Goal: Communication & Community: Answer question/provide support

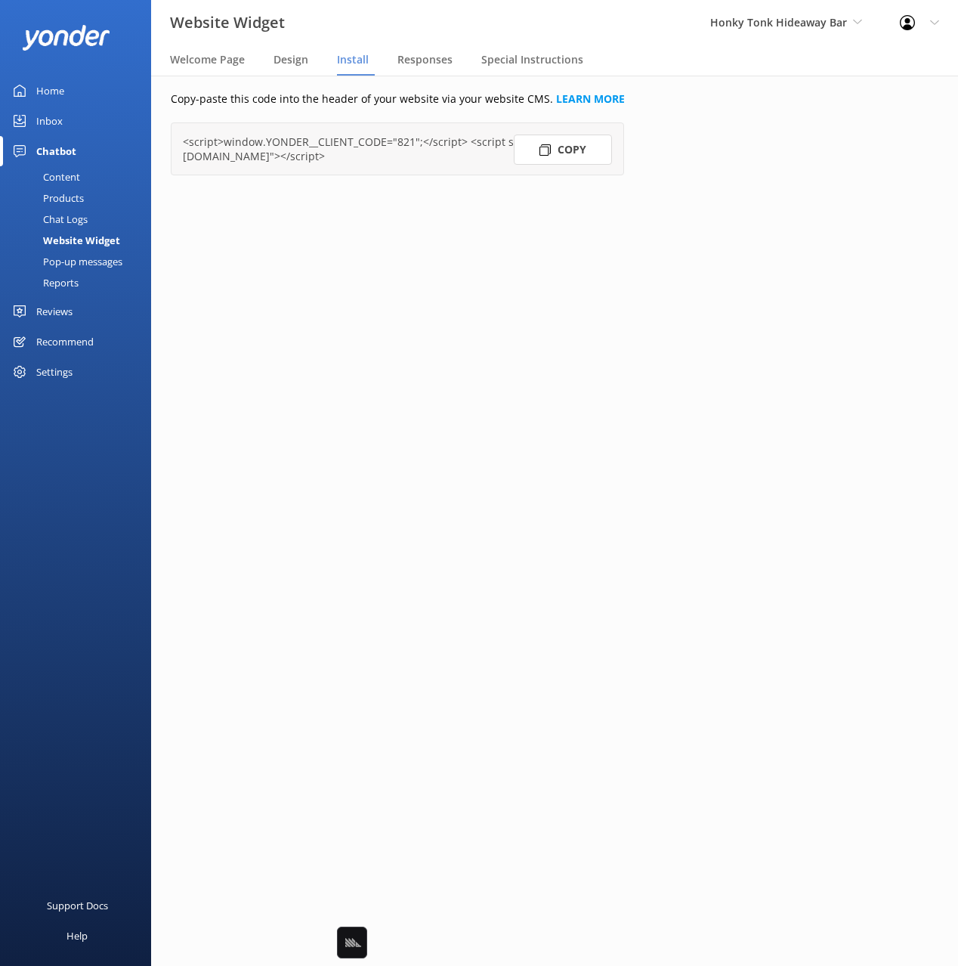
click at [14, 86] on icon at bounding box center [20, 91] width 12 height 12
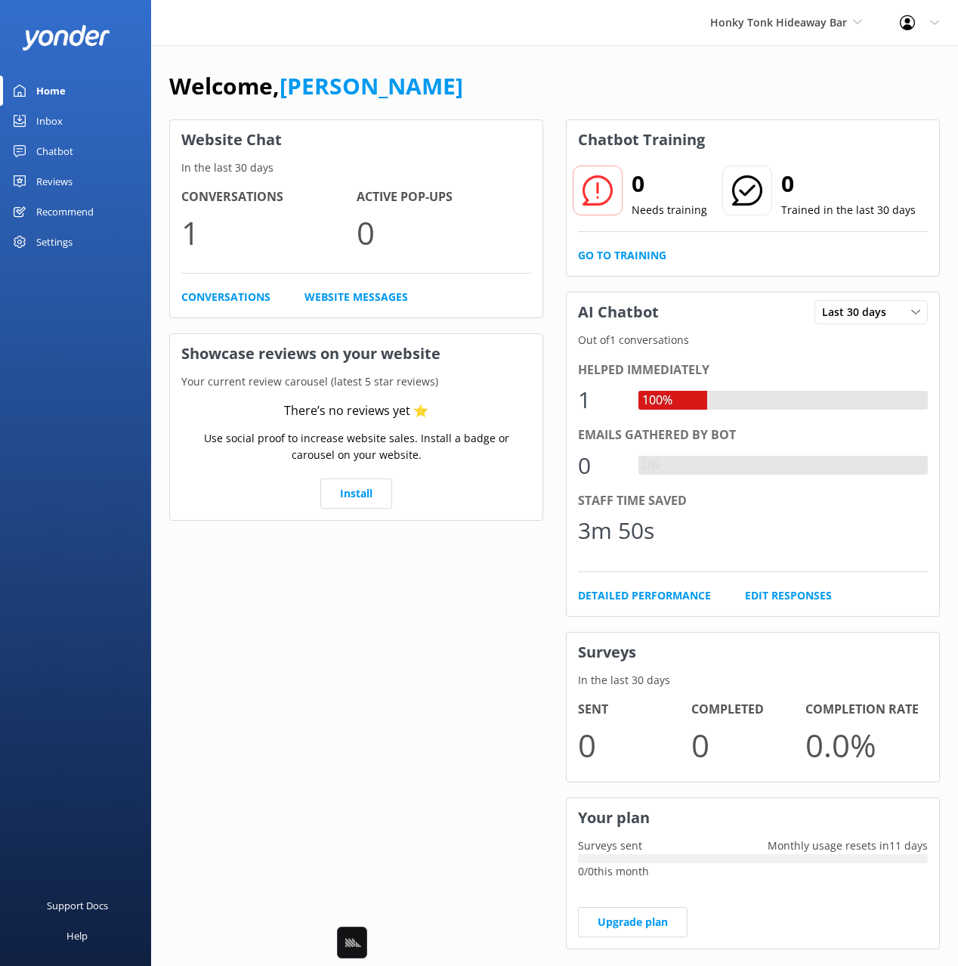
click at [647, 79] on div "Welcome, [PERSON_NAME]" at bounding box center [554, 93] width 771 height 51
click at [747, 25] on span "Honky Tonk Hideaway Bar" at bounding box center [779, 22] width 137 height 14
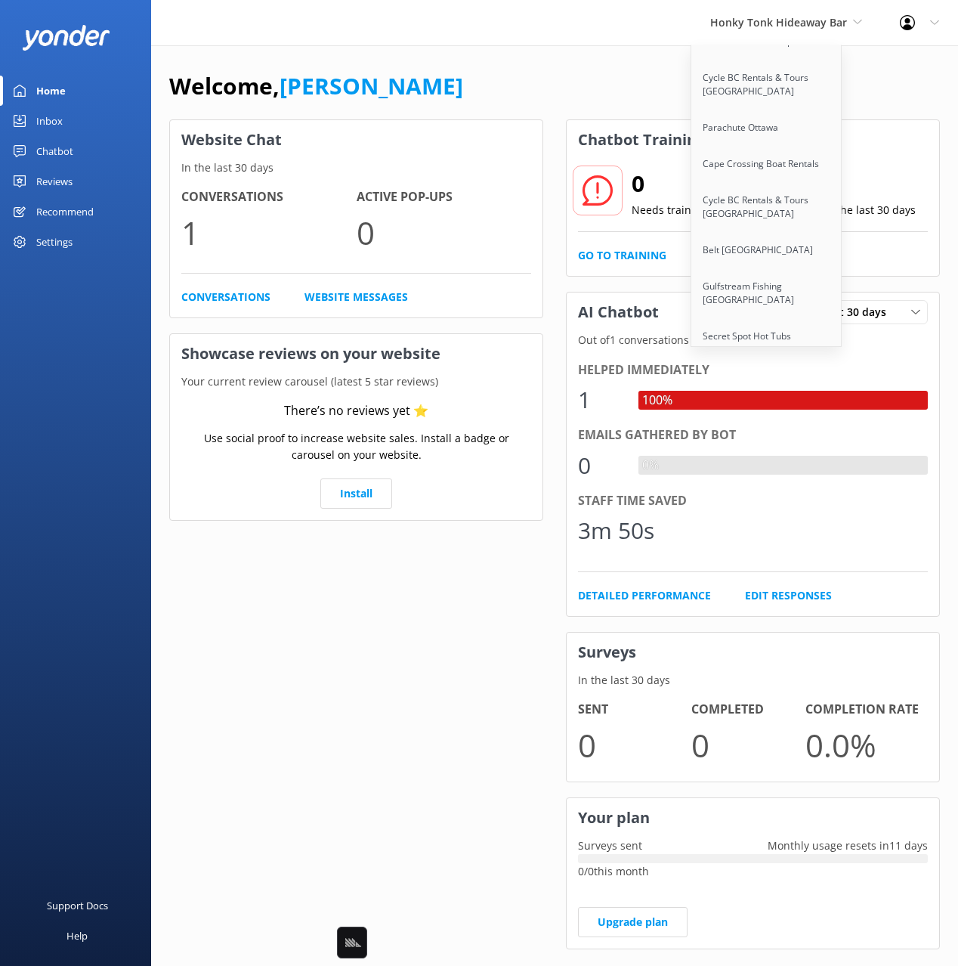
scroll to position [5795, 0]
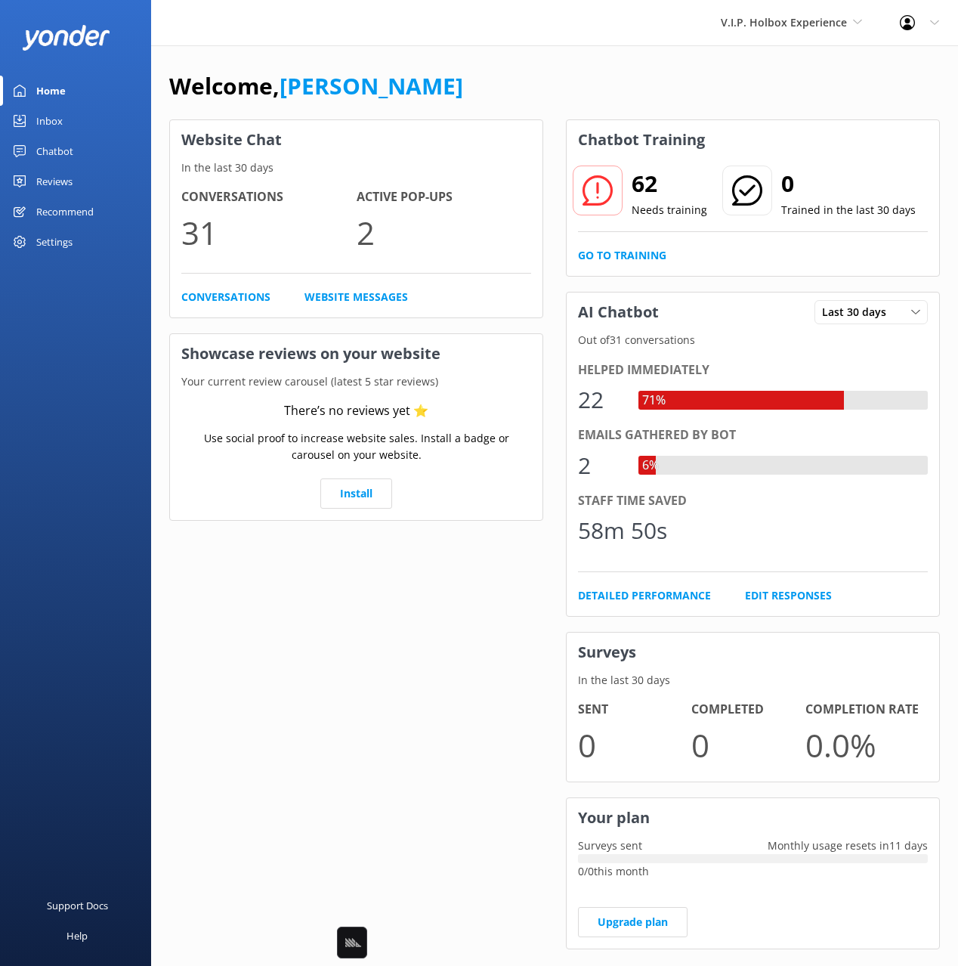
click at [63, 146] on div "Chatbot" at bounding box center [54, 151] width 37 height 30
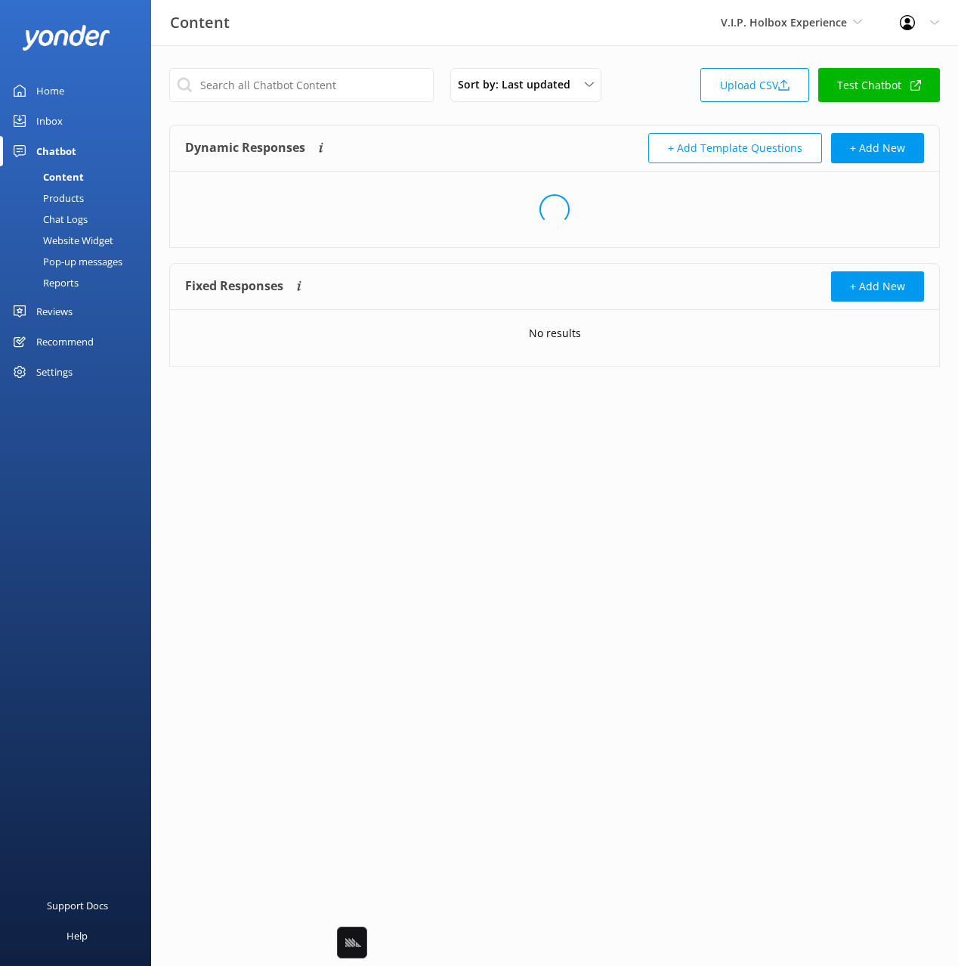
click at [652, 82] on div "Sort by: Last updated Title Last updated Upload CSV Test Chatbot" at bounding box center [554, 89] width 771 height 43
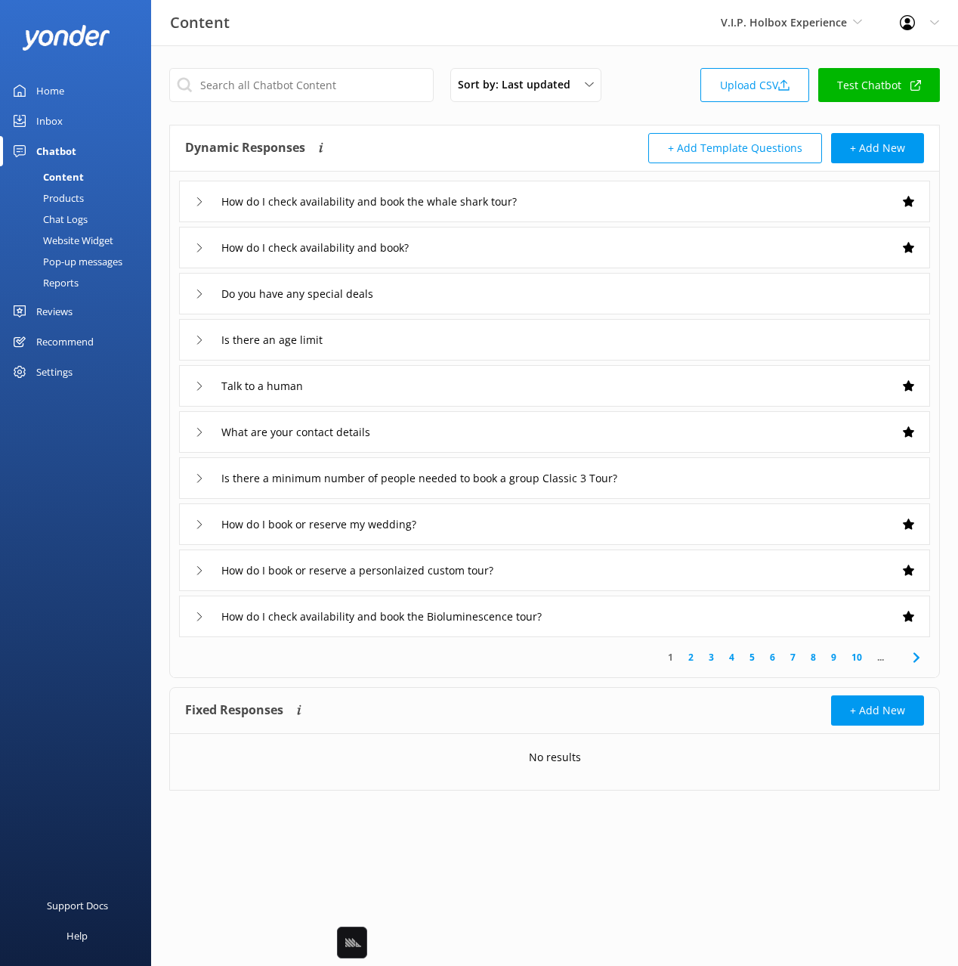
click at [664, 200] on div "How do I check availability and book the whale shark tour?" at bounding box center [554, 202] width 751 height 42
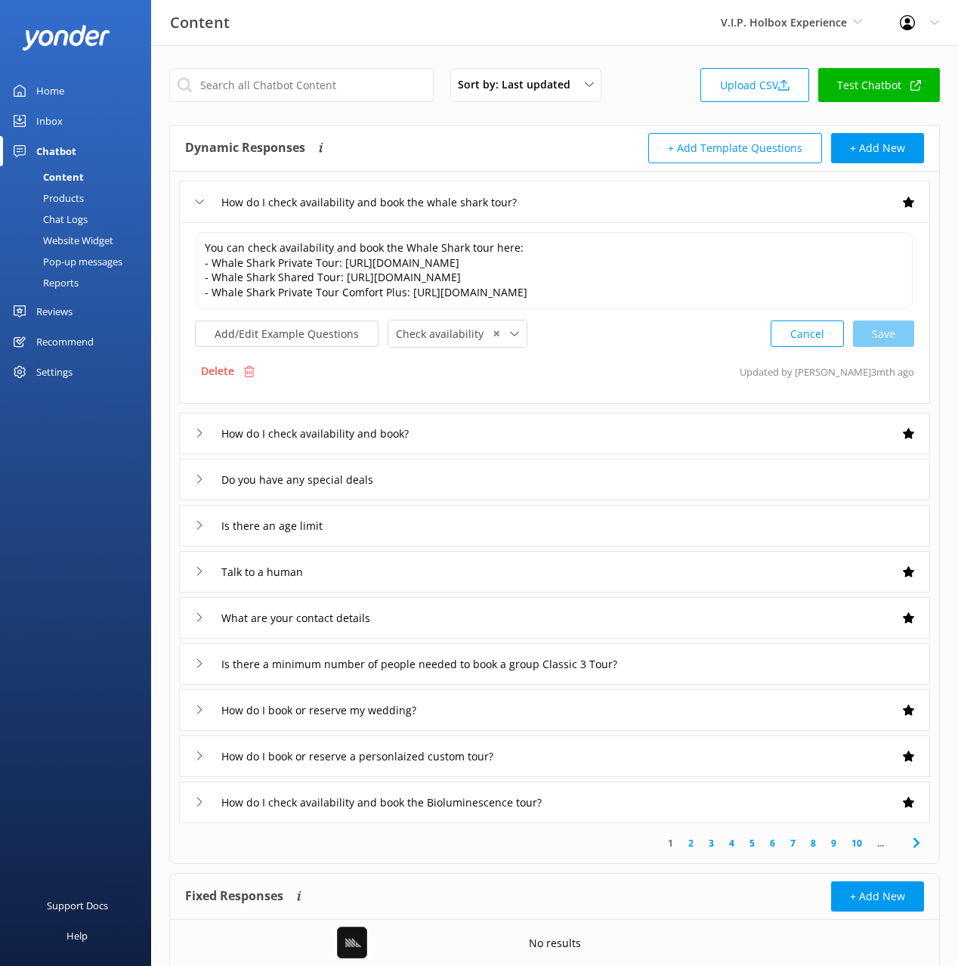
click at [664, 199] on div "How do I check availability and book the whale shark tour?" at bounding box center [554, 202] width 751 height 42
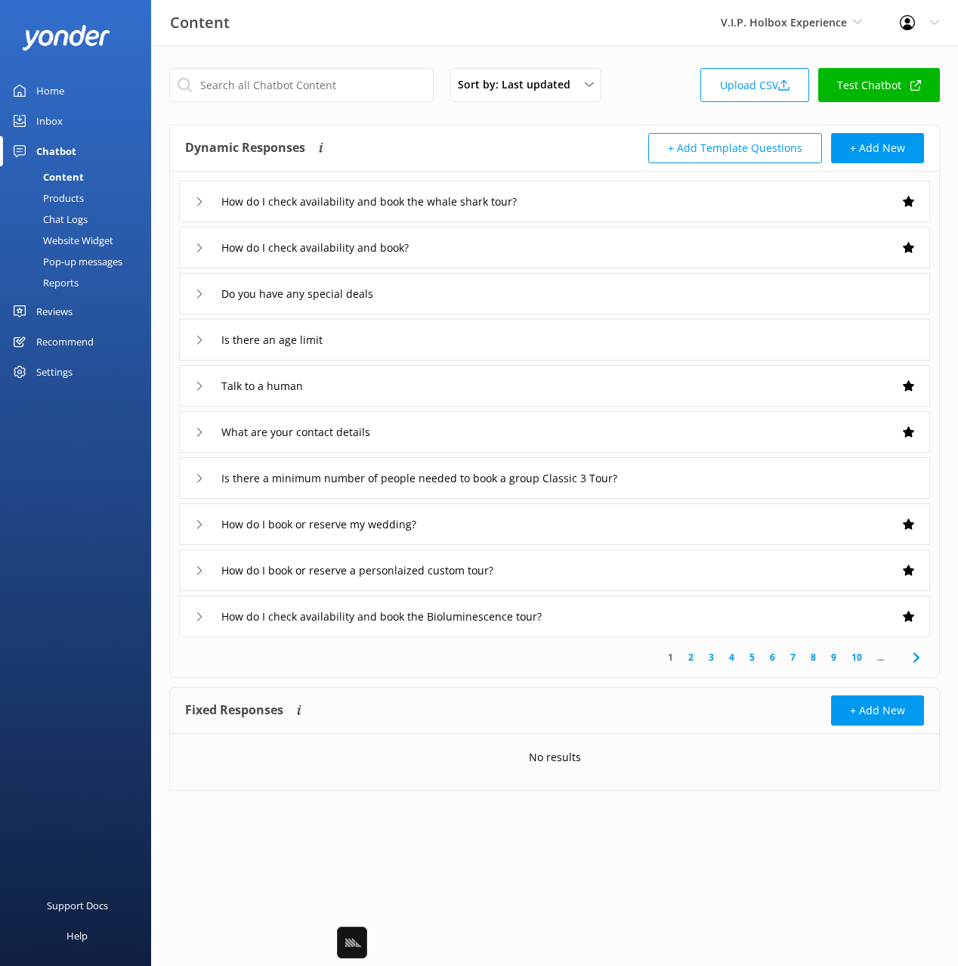
drag, startPoint x: 63, startPoint y: 220, endPoint x: 129, endPoint y: 221, distance: 65.0
click at [65, 220] on div "Chat Logs" at bounding box center [48, 219] width 79 height 21
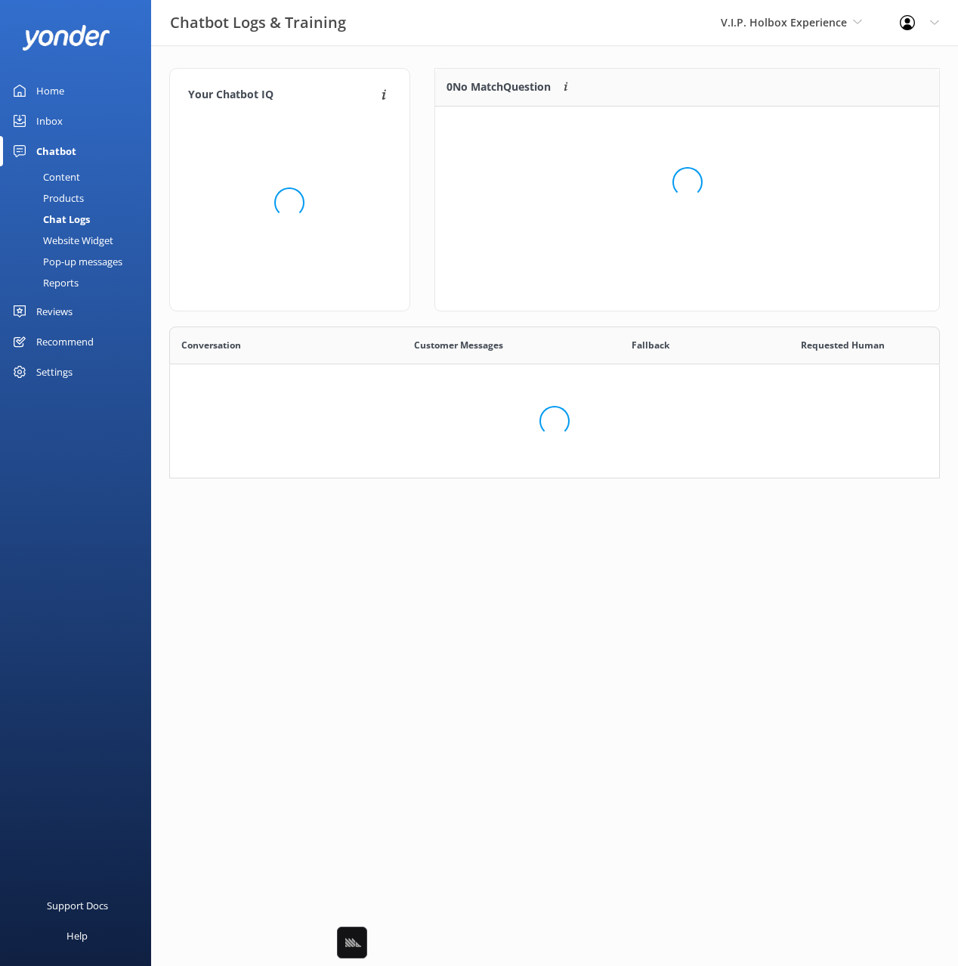
scroll to position [530, 769]
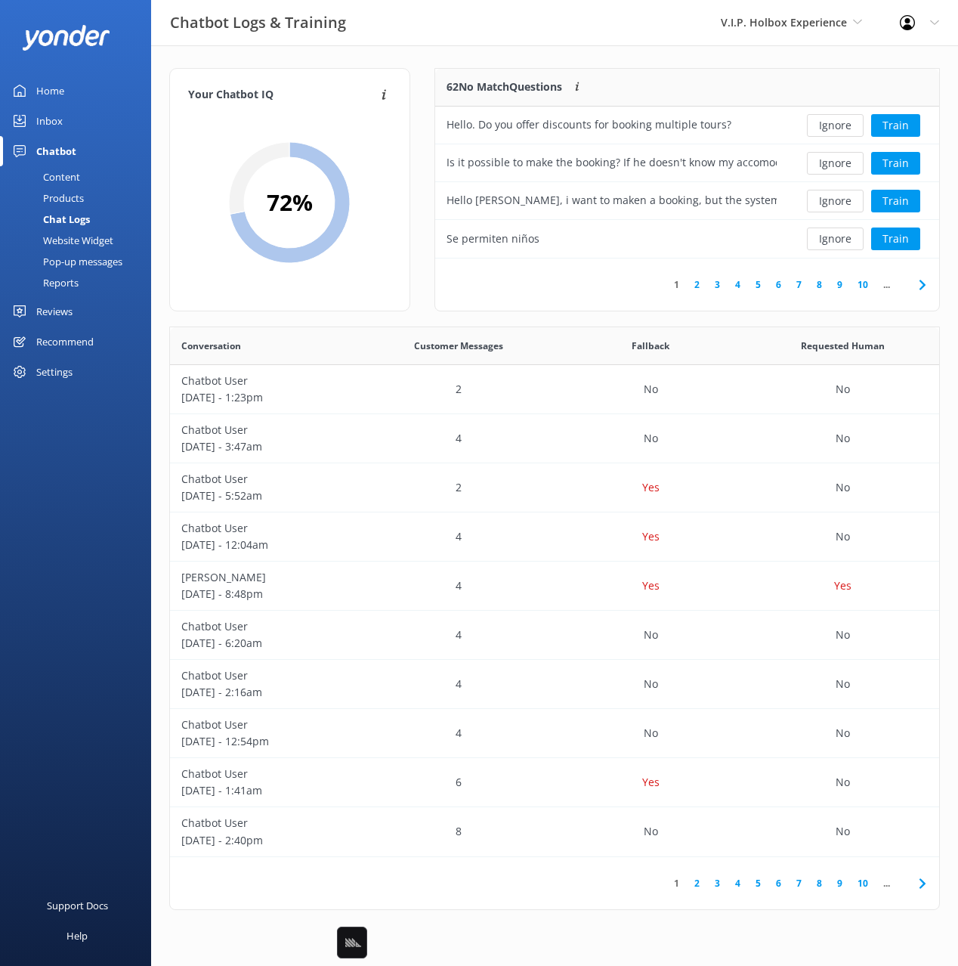
click at [415, 54] on div "Your Chatbot IQ Your Chatbot IQ is the percentage of trained FAQs against untra…" at bounding box center [554, 492] width 807 height 895
click at [658, 61] on div "Your Chatbot IQ Your Chatbot IQ is the percentage of trained FAQs against untra…" at bounding box center [554, 492] width 807 height 895
click at [889, 121] on button "Train" at bounding box center [896, 125] width 49 height 23
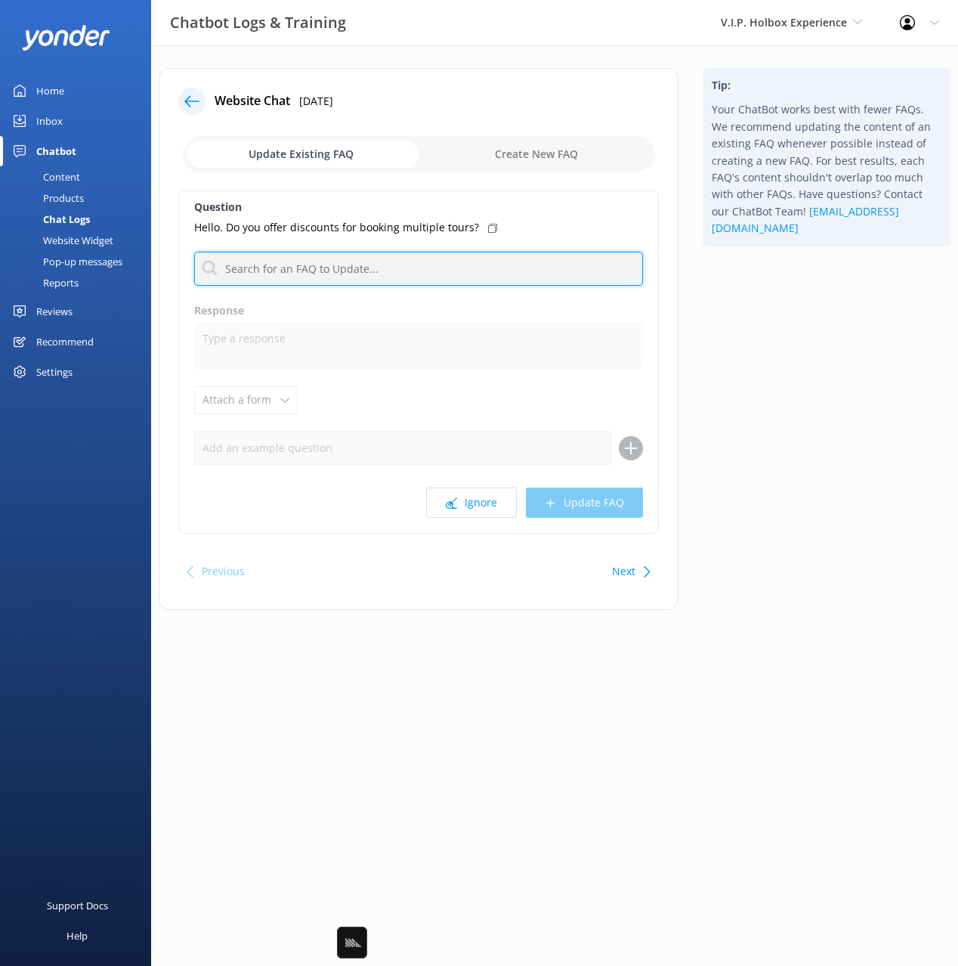
click at [376, 283] on div "Question Hello. Do you offer discounts for booking multiple tours? No FAQs avai…" at bounding box center [418, 361] width 481 height 343
type input "speci"
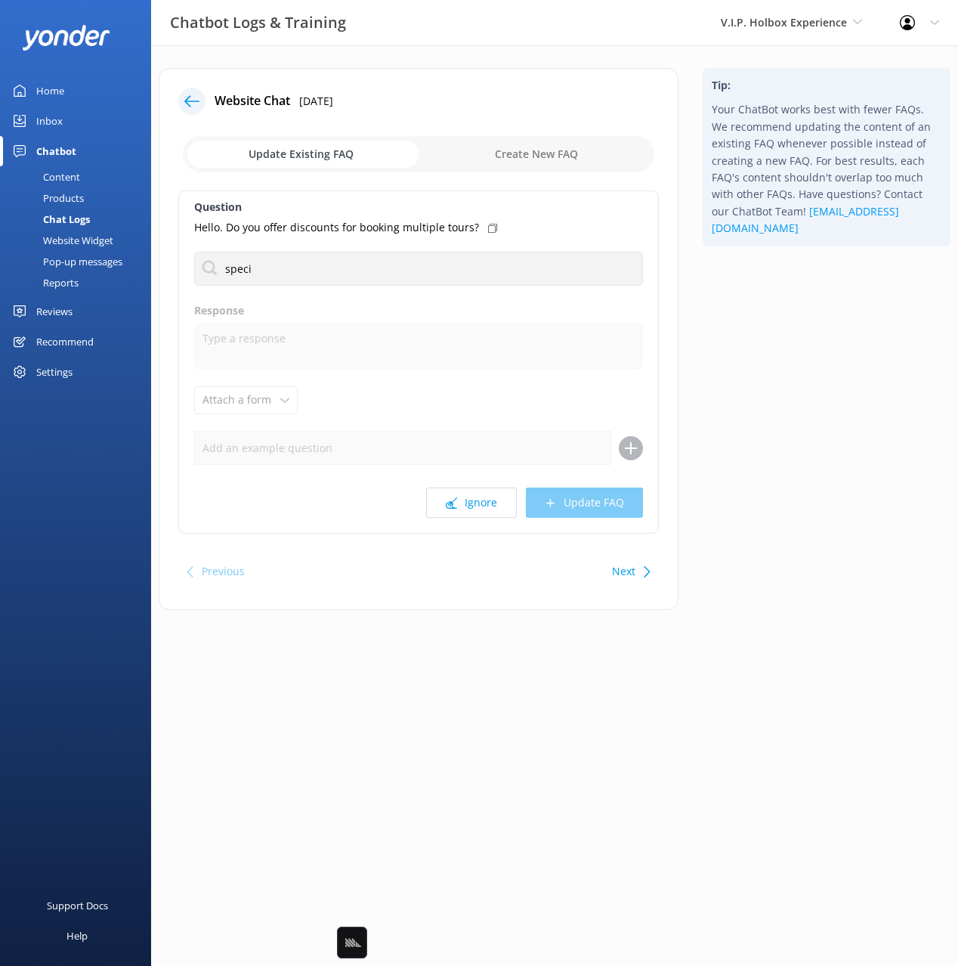
click at [752, 308] on div "Tip: Your ChatBot works best with fewer FAQs. We recommend updating the content…" at bounding box center [827, 346] width 272 height 557
drag, startPoint x: 494, startPoint y: 326, endPoint x: 548, endPoint y: 327, distance: 54.4
click at [494, 326] on div "Do you have any special deals" at bounding box center [418, 330] width 447 height 26
type textarea "For the latest deals, give us a call at [PHONE_NUMBER] or email us at [EMAIL_AD…"
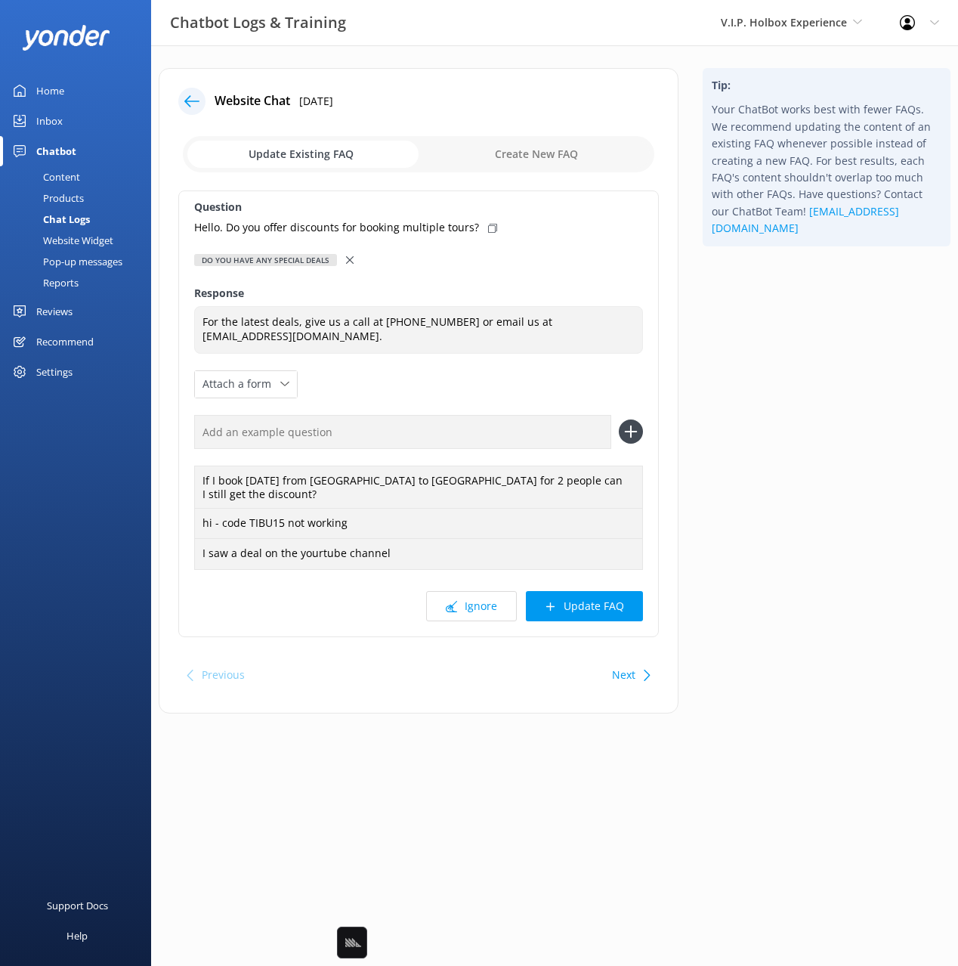
drag, startPoint x: 729, startPoint y: 355, endPoint x: 563, endPoint y: 255, distance: 193.5
click at [729, 355] on div "Tip: Your ChatBot works best with fewer FAQs. We recommend updating the content…" at bounding box center [827, 398] width 272 height 661
click at [489, 227] on icon at bounding box center [492, 228] width 9 height 9
click at [538, 432] on input "text" at bounding box center [402, 432] width 417 height 34
paste input "Hello. Do you offer discounts for booking multiple tours?"
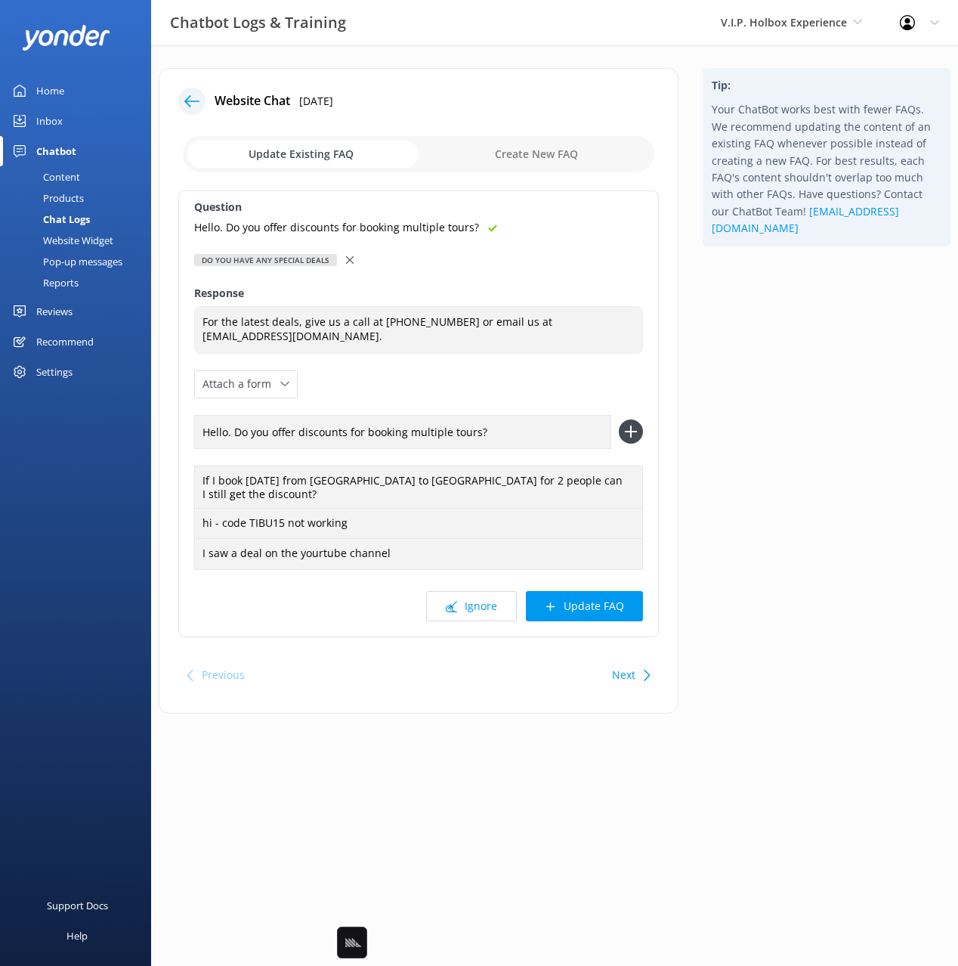
type input "Hello. Do you offer discounts for booking multiple tours?"
click at [619, 420] on button at bounding box center [631, 432] width 24 height 24
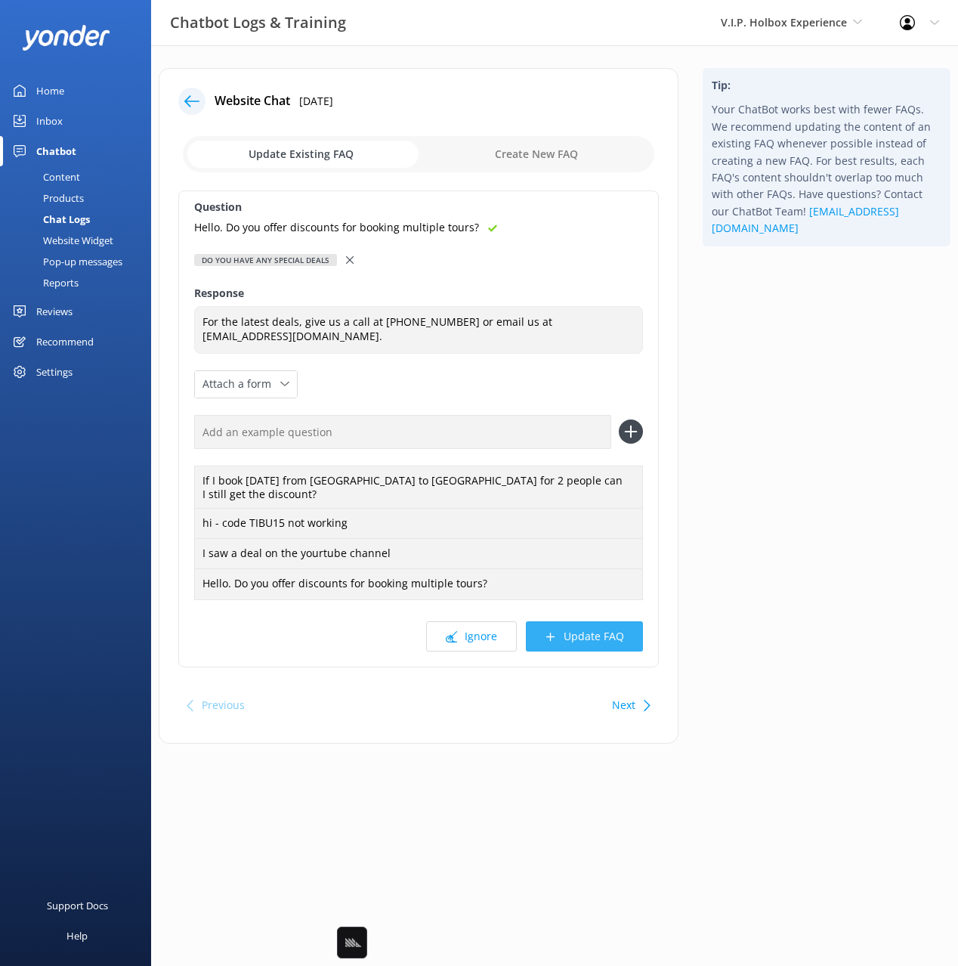
drag, startPoint x: 626, startPoint y: 625, endPoint x: 799, endPoint y: 473, distance: 230.3
click at [626, 625] on button "Update FAQ" at bounding box center [584, 636] width 117 height 30
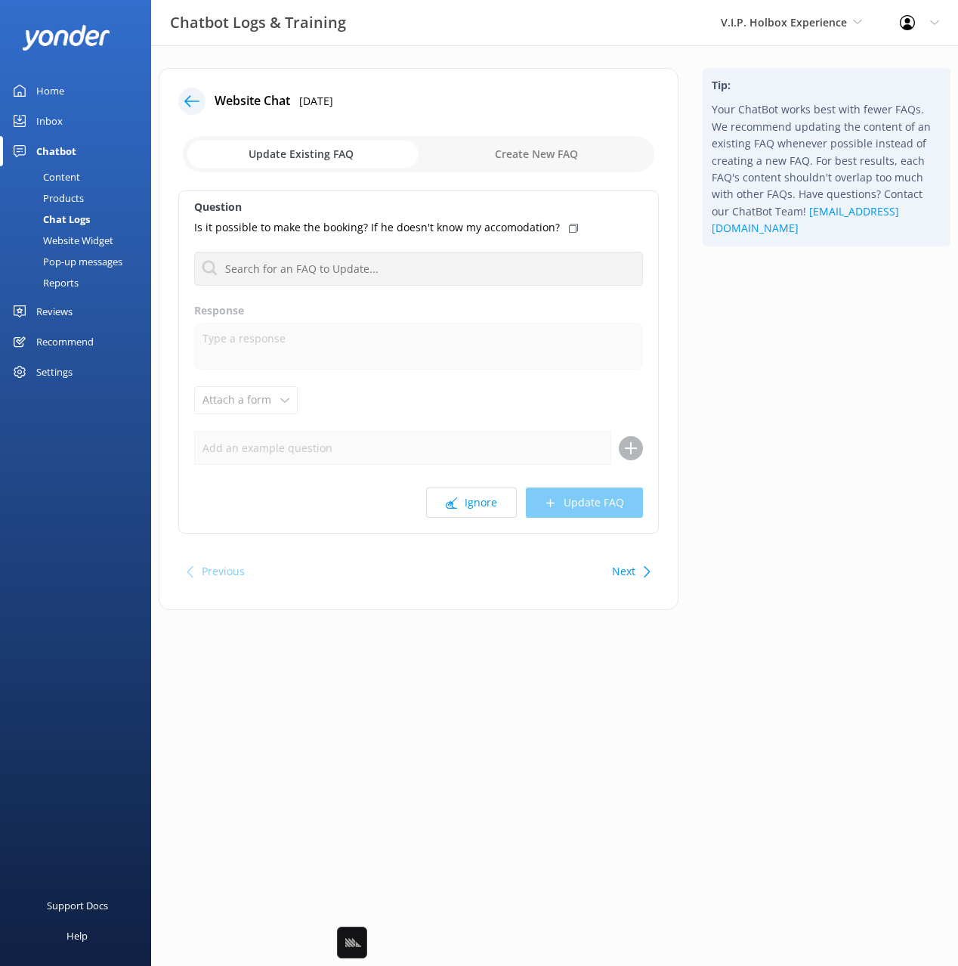
drag, startPoint x: 807, startPoint y: 460, endPoint x: 792, endPoint y: 460, distance: 14.4
click at [806, 460] on html "Chatbot Logs & Training V.I.P. Holbox Experience Black Cat Cruises [GEOGRAPHIC_…" at bounding box center [479, 483] width 958 height 966
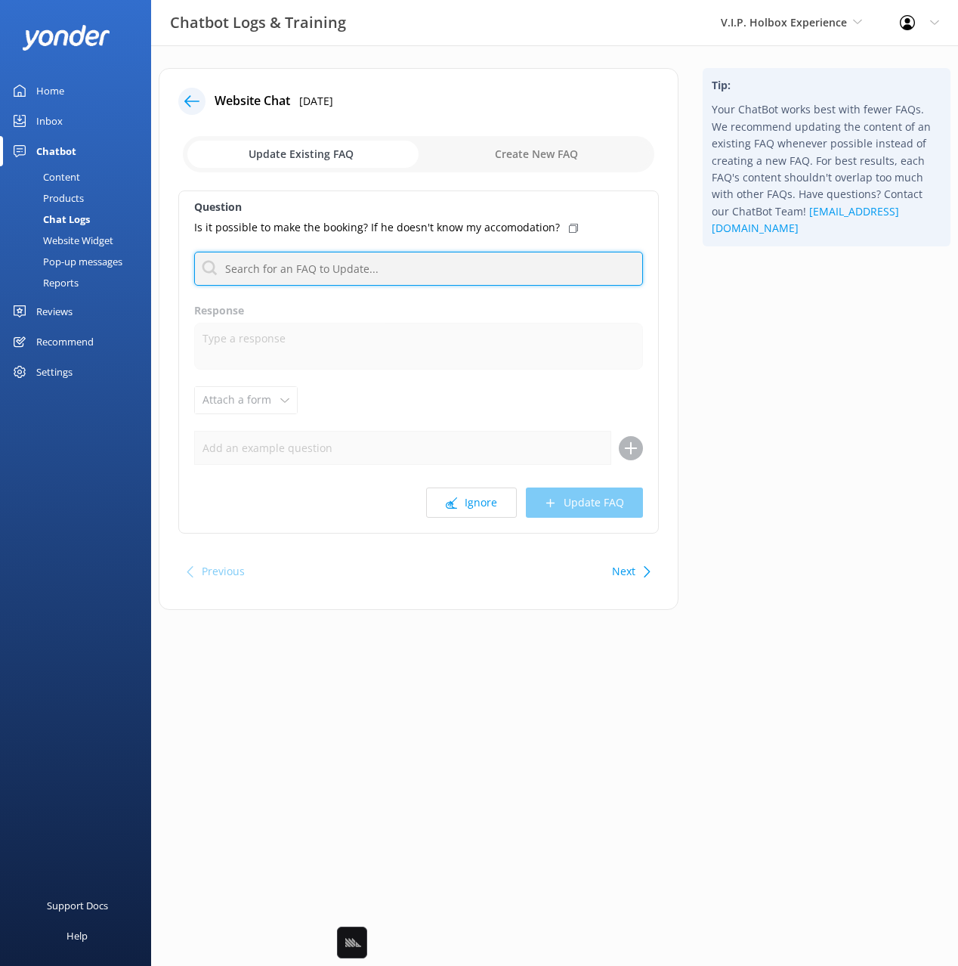
click at [434, 268] on input "text" at bounding box center [418, 269] width 449 height 34
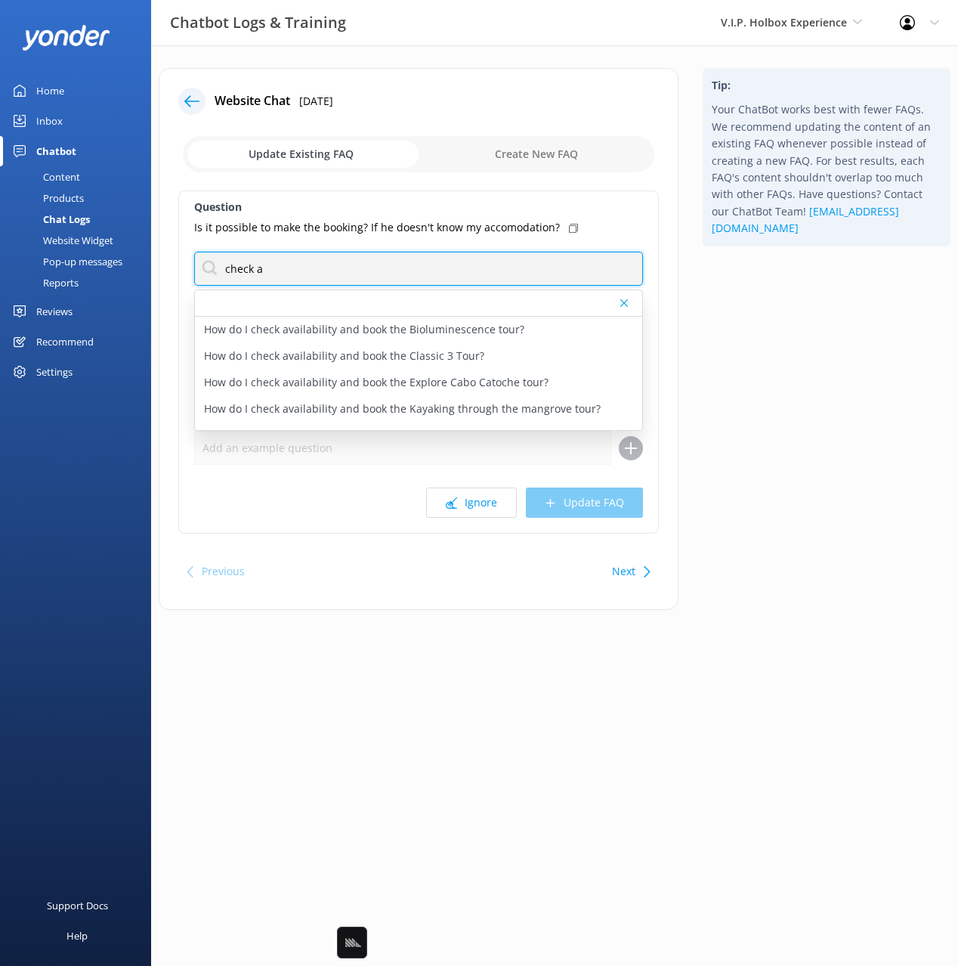
type input "check a"
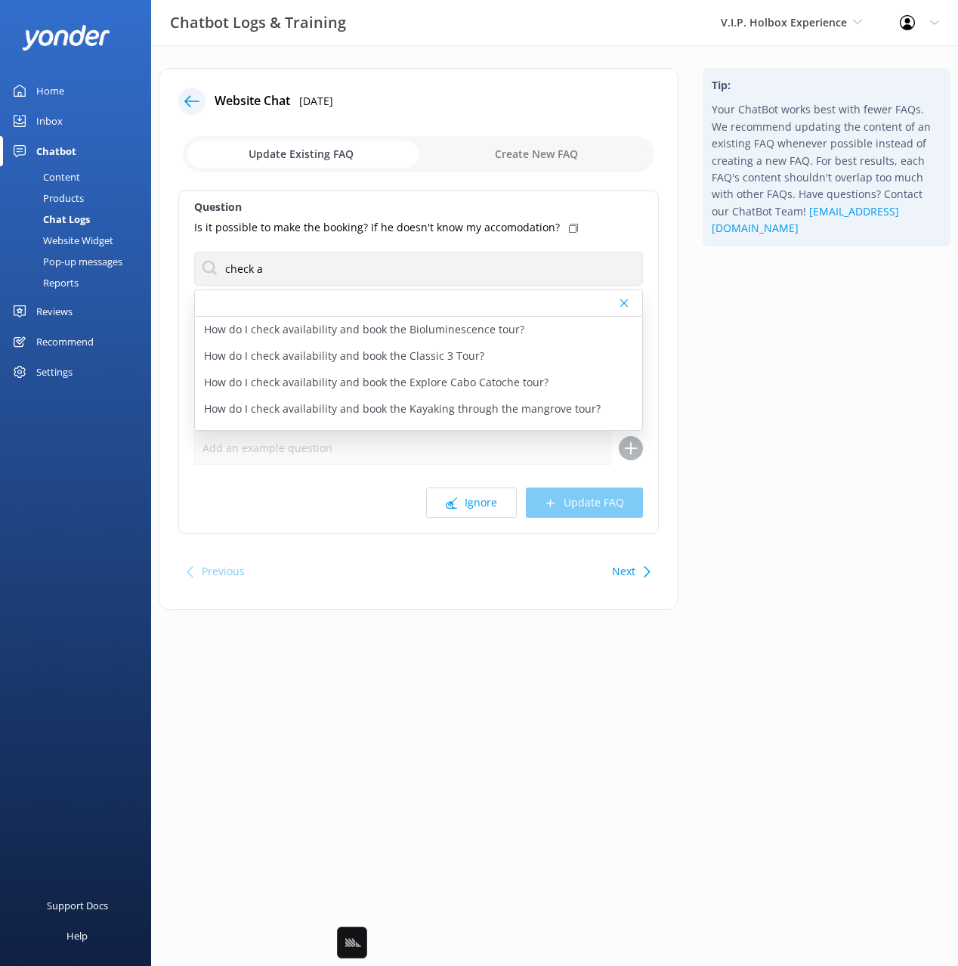
click at [765, 359] on div "Tip: Your ChatBot works best with fewer FAQs. We recommend updating the content…" at bounding box center [827, 346] width 272 height 557
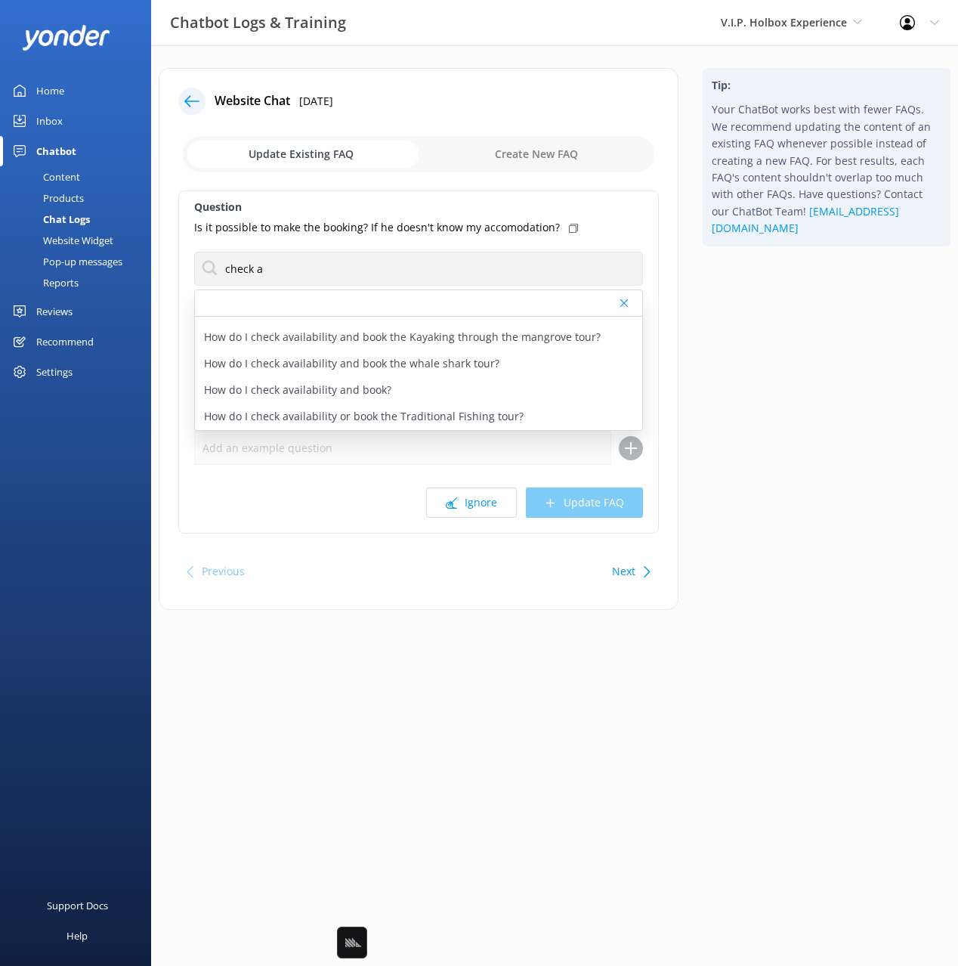
drag, startPoint x: 410, startPoint y: 390, endPoint x: 469, endPoint y: 386, distance: 59.1
click at [410, 390] on div "How do I check availability and book?" at bounding box center [418, 390] width 447 height 26
type textarea "You can check availability and book your tour V.I.P Holbox Experience online at…"
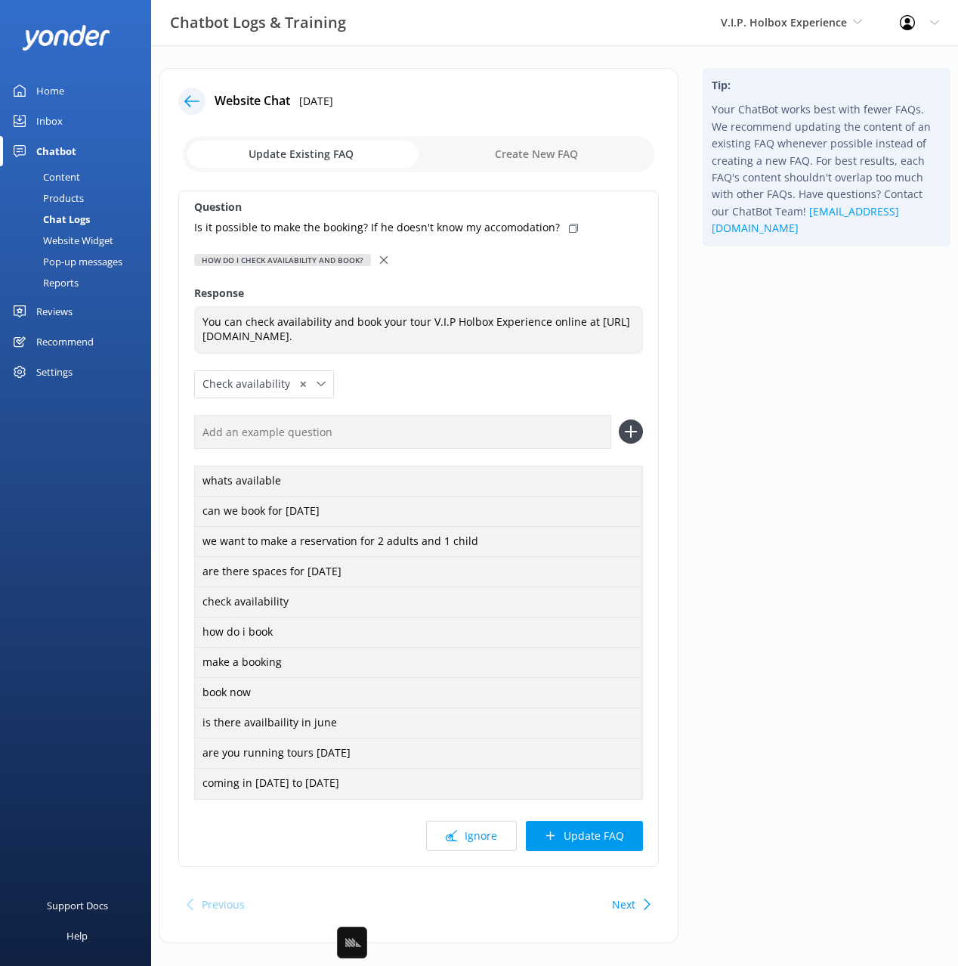
click at [569, 227] on icon at bounding box center [573, 228] width 9 height 9
click at [539, 424] on input "text" at bounding box center [402, 432] width 417 height 34
paste input "Is it possible to make the booking? If he doesn't know my accomodation?"
type input "Is it possible to make the booking? If he doesn't know my accomodation?"
click at [619, 420] on button at bounding box center [631, 432] width 24 height 24
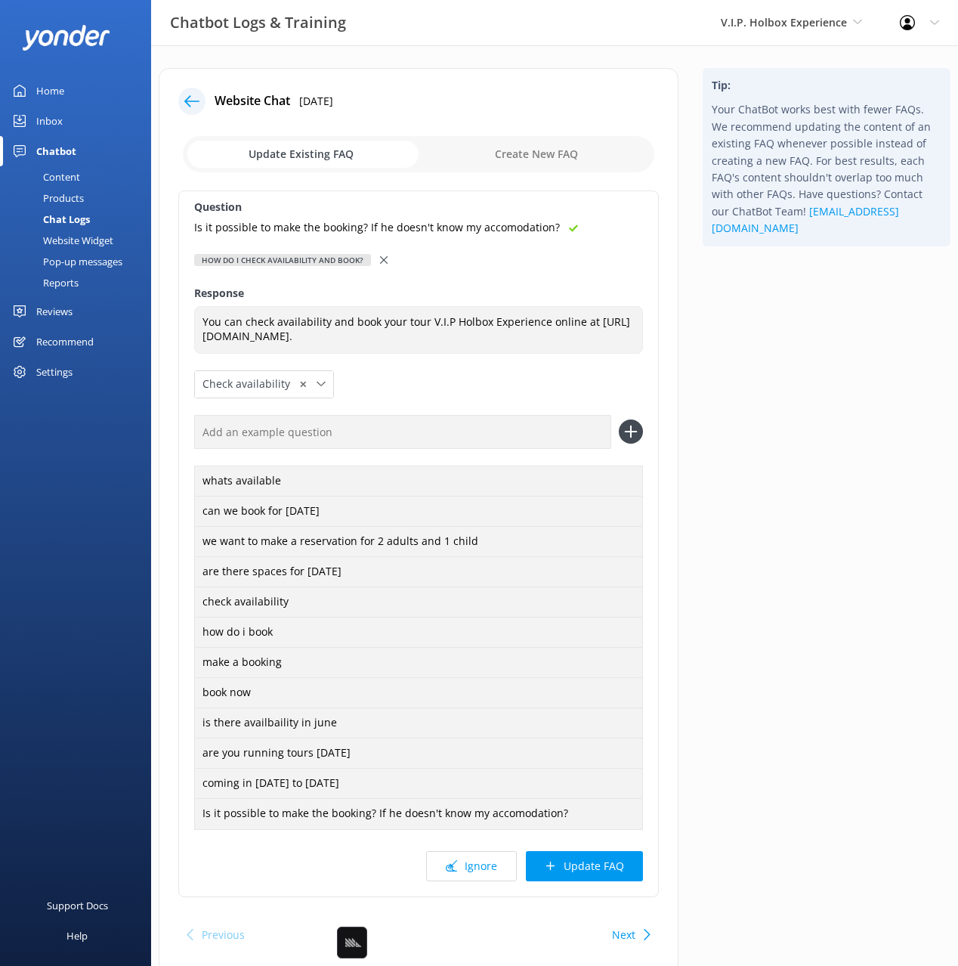
click at [616, 857] on button "Update FAQ" at bounding box center [584, 866] width 117 height 30
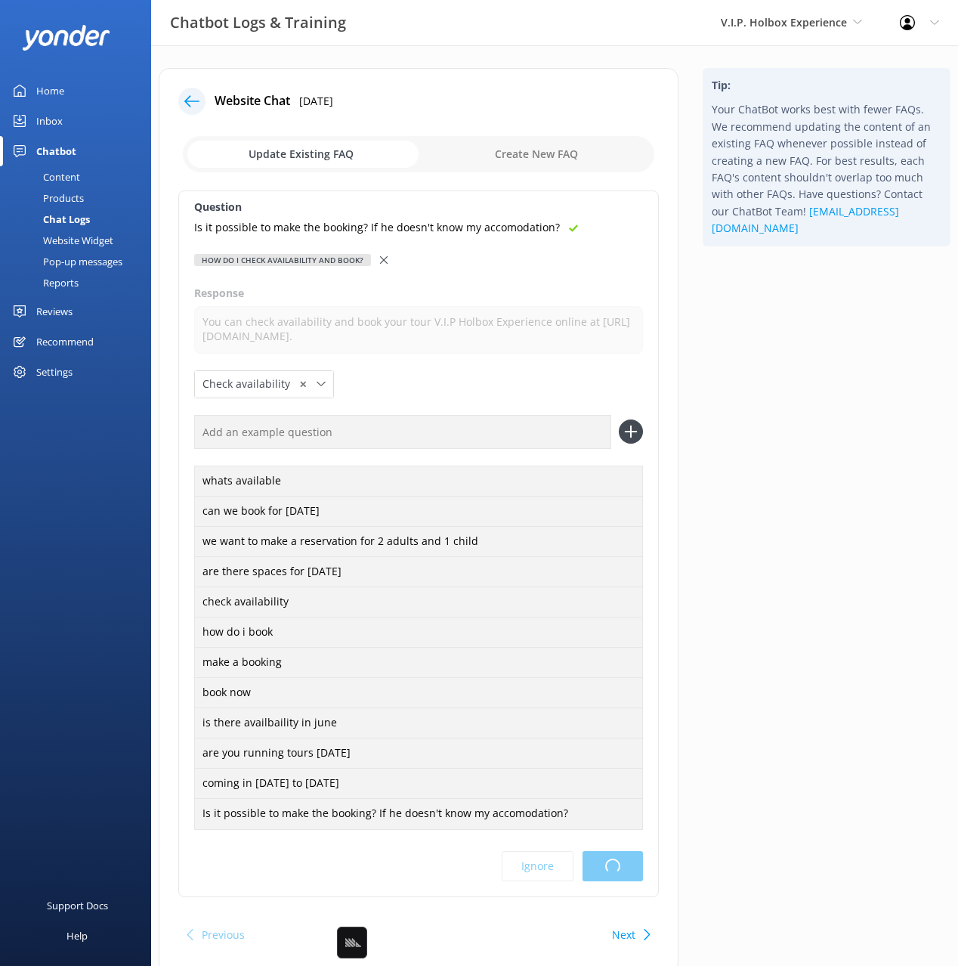
click at [813, 426] on div "Tip: Your ChatBot works best with fewer FAQs. We recommend updating the content…" at bounding box center [827, 528] width 272 height 921
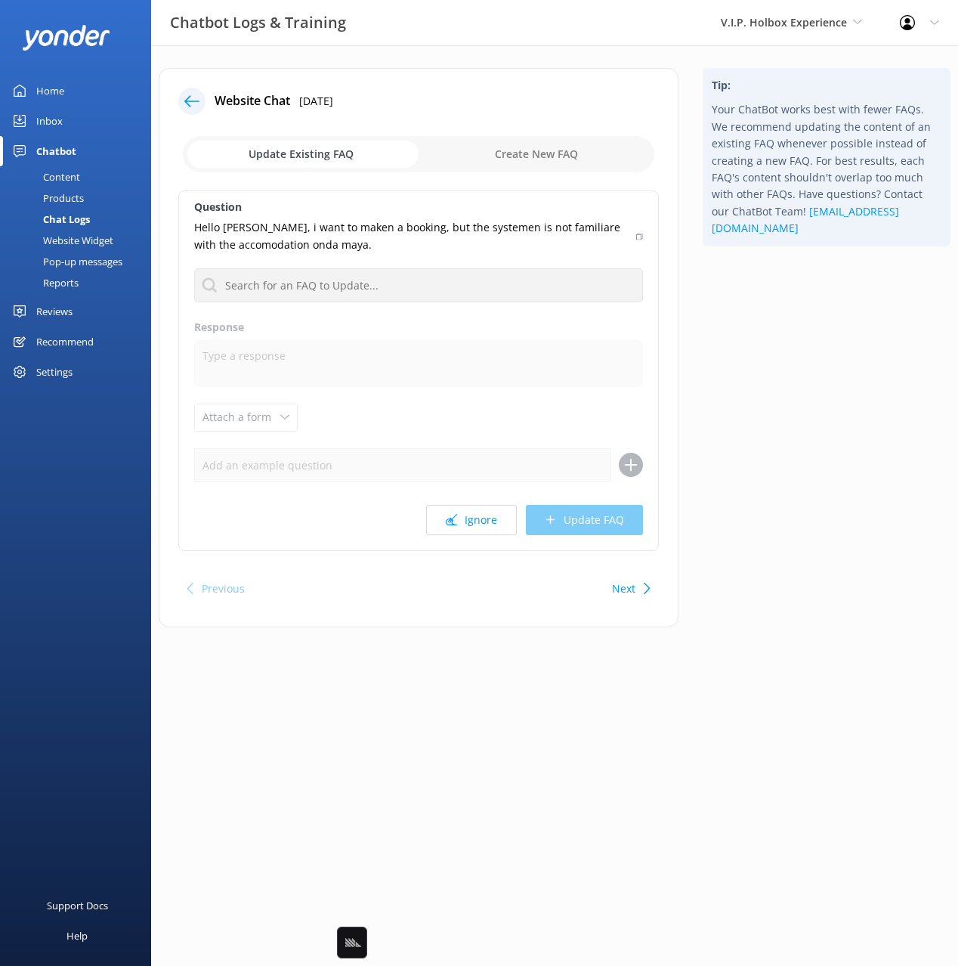
click at [813, 420] on div "Tip: Your ChatBot works best with fewer FAQs. We recommend updating the content…" at bounding box center [827, 355] width 272 height 574
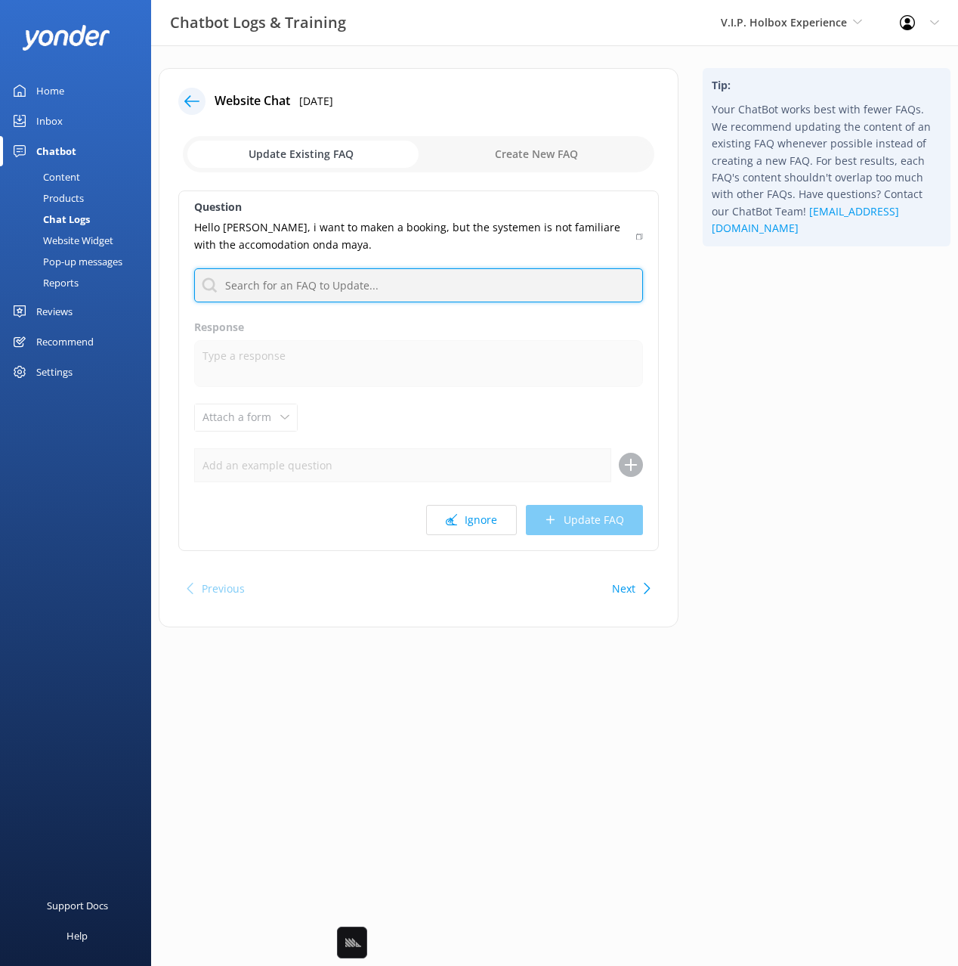
click at [485, 286] on input "text" at bounding box center [418, 285] width 449 height 34
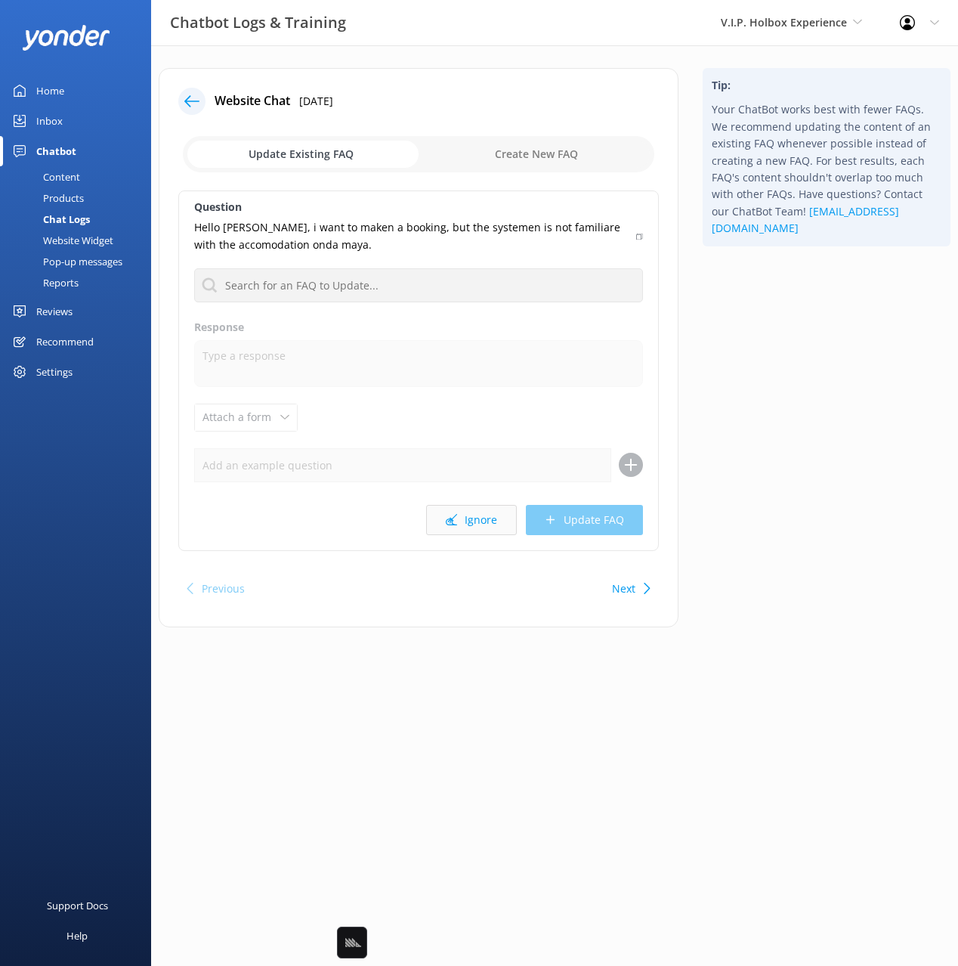
click at [467, 527] on button "Ignore" at bounding box center [471, 520] width 91 height 30
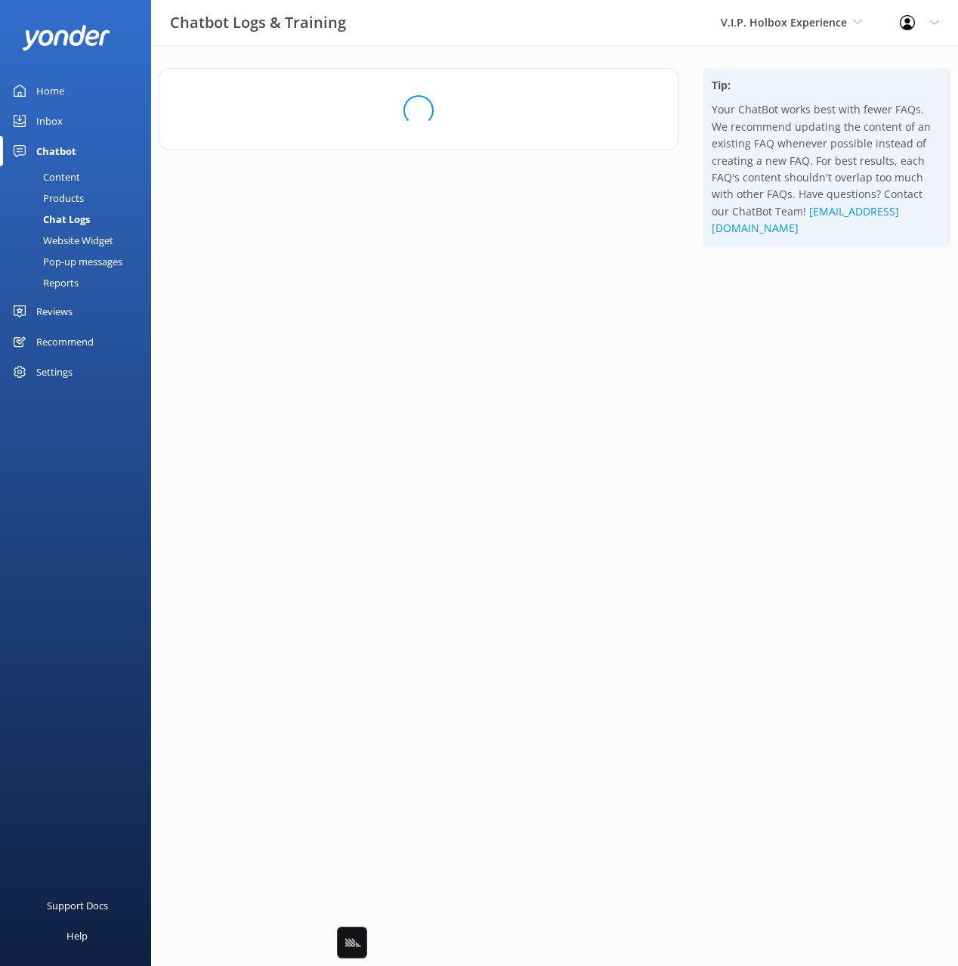
click at [754, 271] on div "Tip: Your ChatBot works best with fewer FAQs. We recommend updating the content…" at bounding box center [827, 169] width 272 height 203
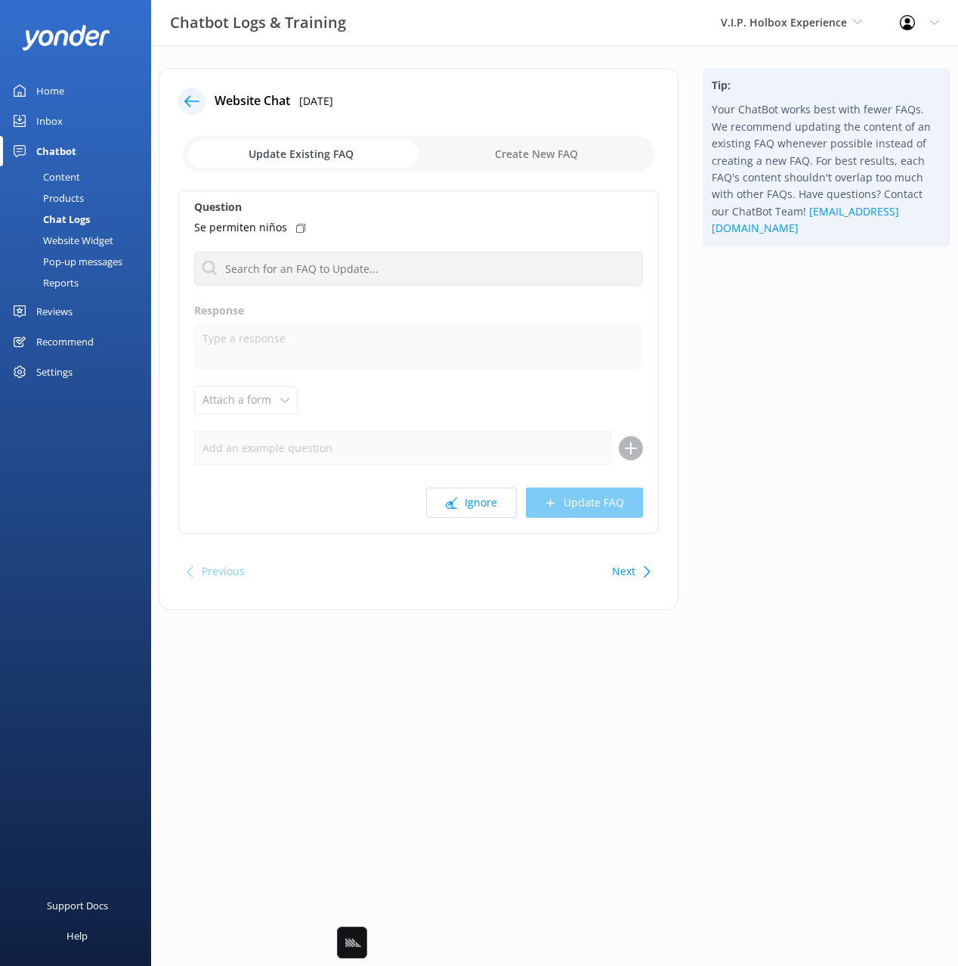
drag, startPoint x: 293, startPoint y: 228, endPoint x: 593, endPoint y: 249, distance: 300.1
click at [296, 228] on icon at bounding box center [300, 228] width 9 height 9
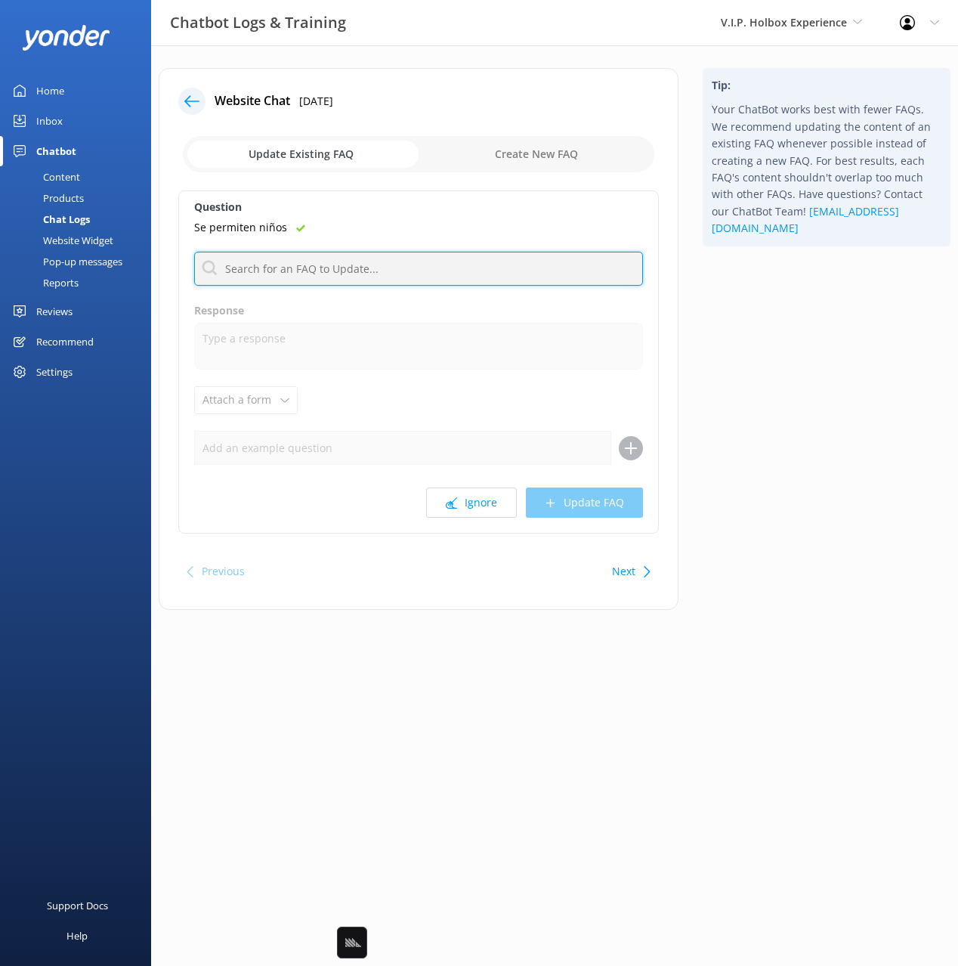
click at [373, 272] on input "text" at bounding box center [418, 269] width 449 height 34
type input "age l"
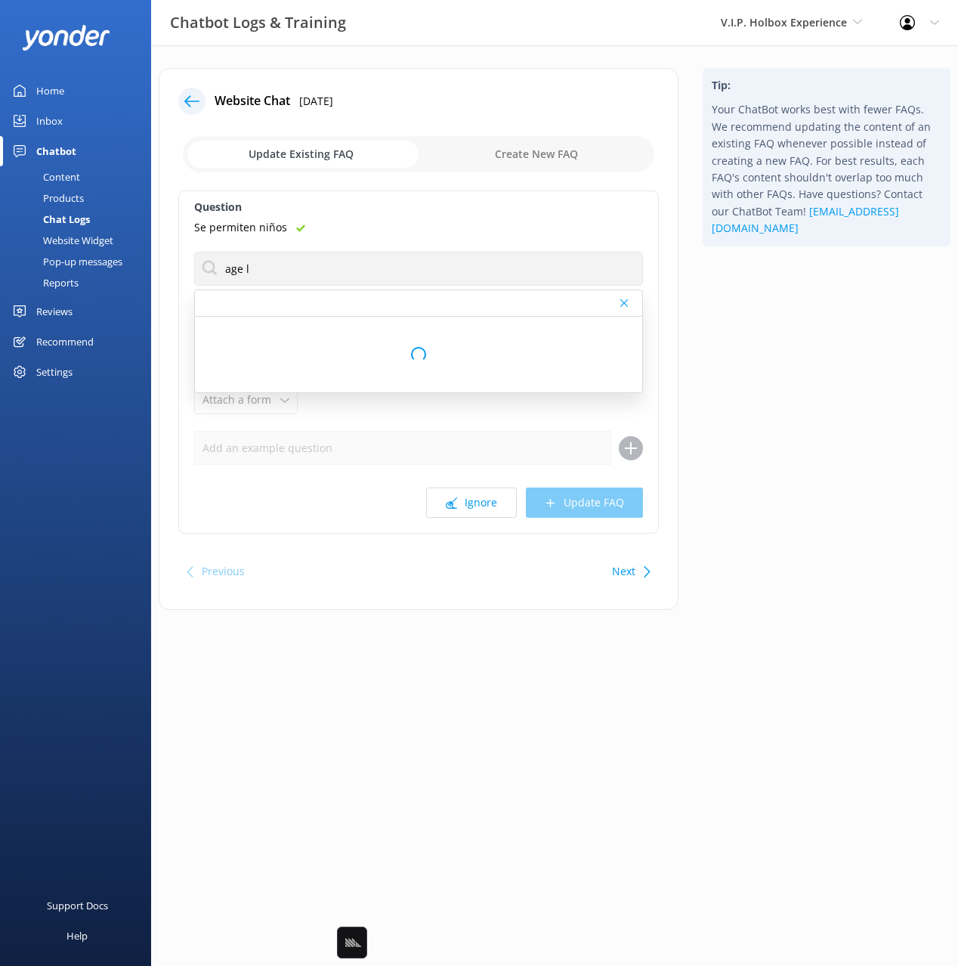
click at [800, 361] on div "Tip: Your ChatBot works best with fewer FAQs. We recommend updating the content…" at bounding box center [827, 346] width 272 height 557
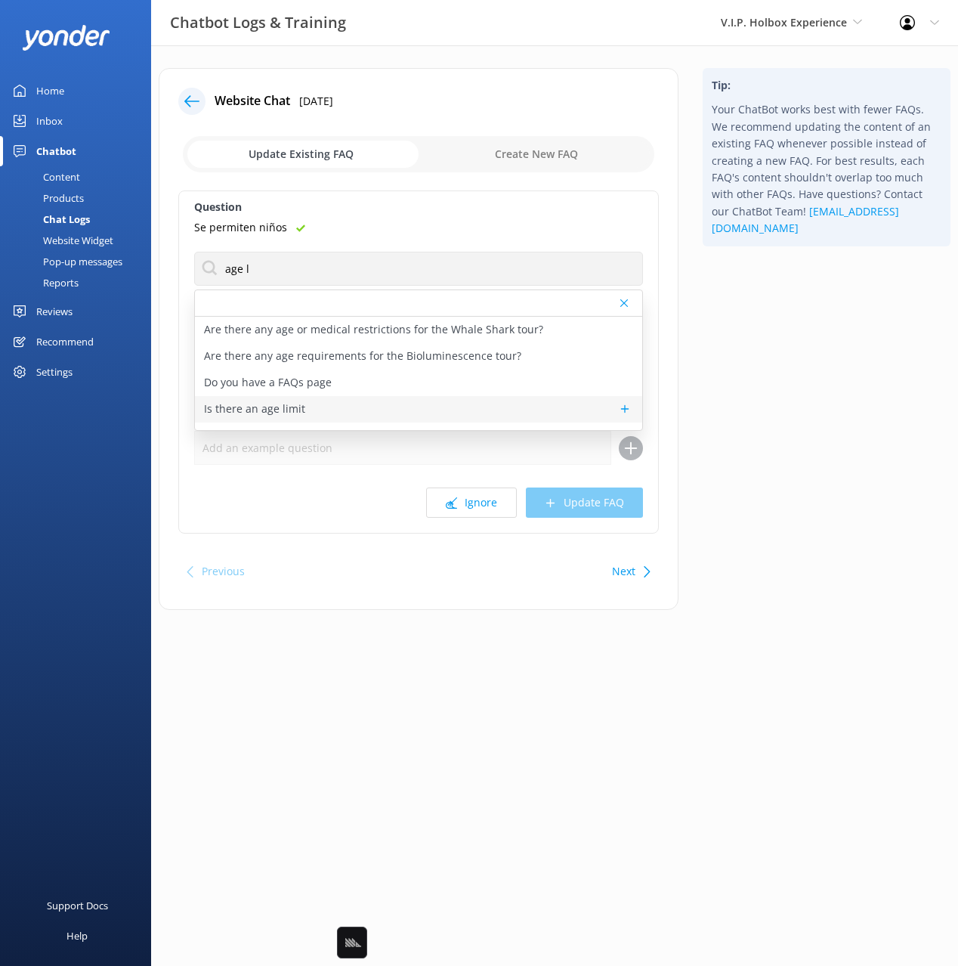
drag, startPoint x: 301, startPoint y: 404, endPoint x: 370, endPoint y: 329, distance: 102.7
click at [301, 404] on div "Is there an age limit" at bounding box center [418, 409] width 447 height 26
type textarea "The majority of our tours are family friendly and all ages are welcome with the…"
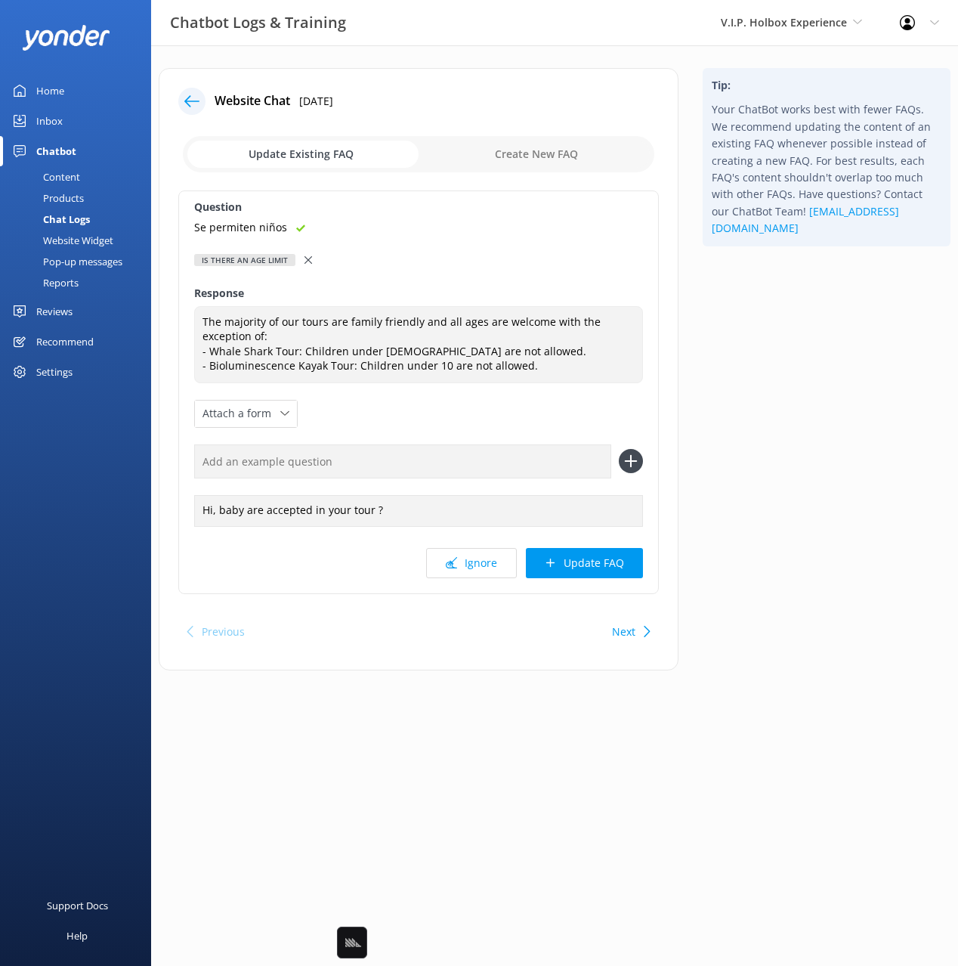
click at [376, 465] on input "text" at bounding box center [402, 461] width 417 height 34
paste input "Se permiten niños"
type input "Se permiten niños"
click at [619, 449] on button at bounding box center [631, 461] width 24 height 24
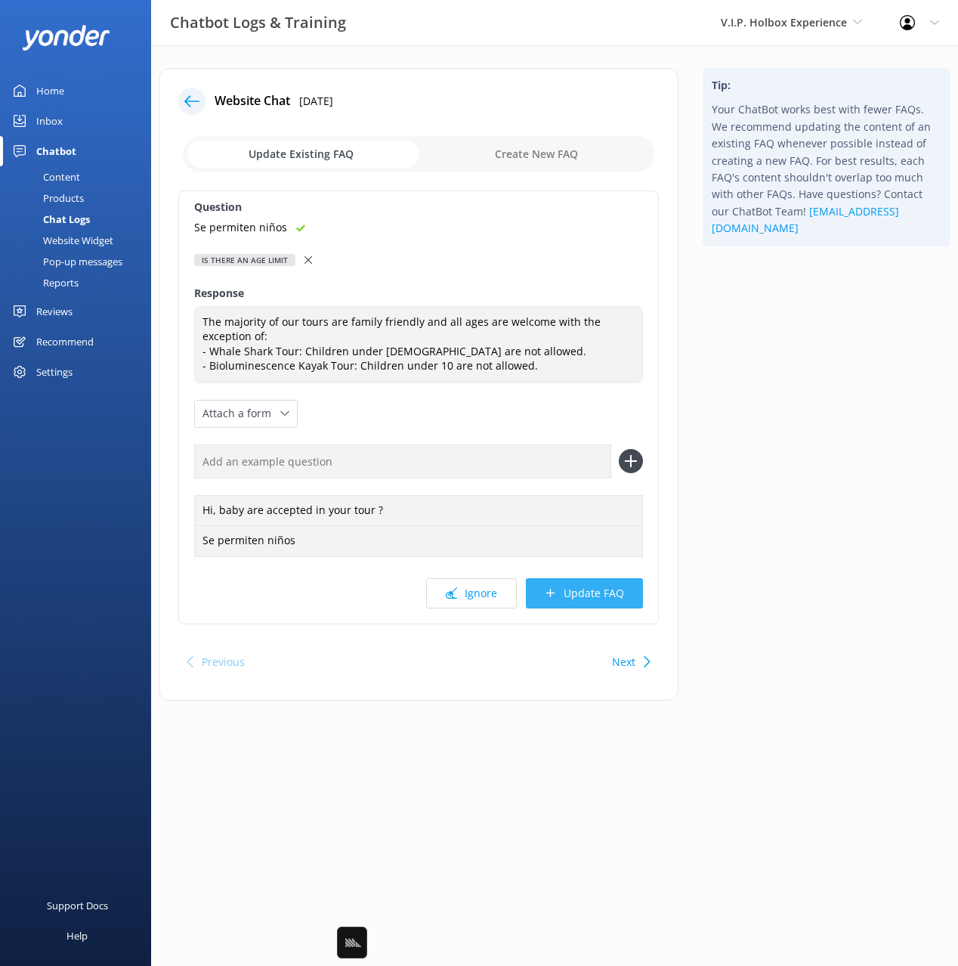
click at [596, 582] on button "Update FAQ" at bounding box center [584, 593] width 117 height 30
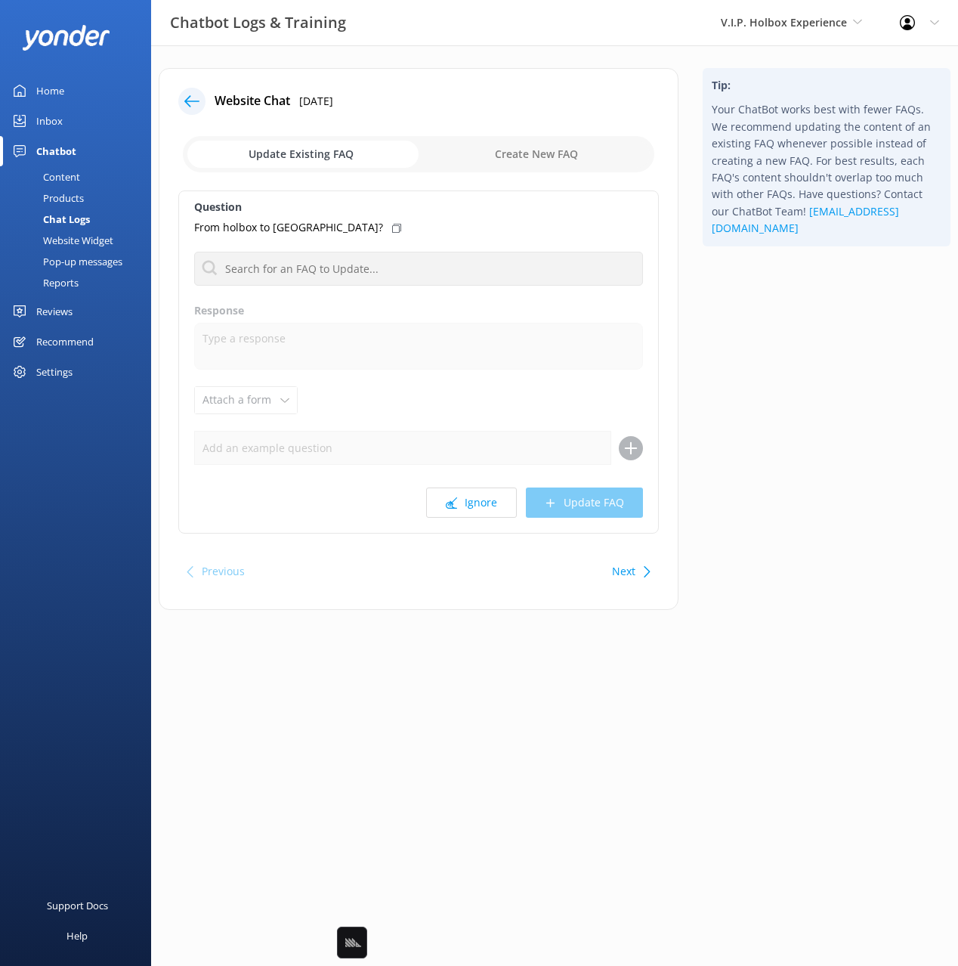
click at [763, 508] on div "Tip: Your ChatBot works best with fewer FAQs. We recommend updating the content…" at bounding box center [827, 346] width 272 height 557
click at [639, 566] on div "Next" at bounding box center [629, 571] width 47 height 30
click at [735, 475] on div "Tip: Your ChatBot works best with fewer FAQs. We recommend updating the content…" at bounding box center [827, 346] width 272 height 557
drag, startPoint x: 454, startPoint y: 502, endPoint x: 465, endPoint y: 502, distance: 10.6
click at [454, 502] on icon at bounding box center [451, 502] width 11 height 11
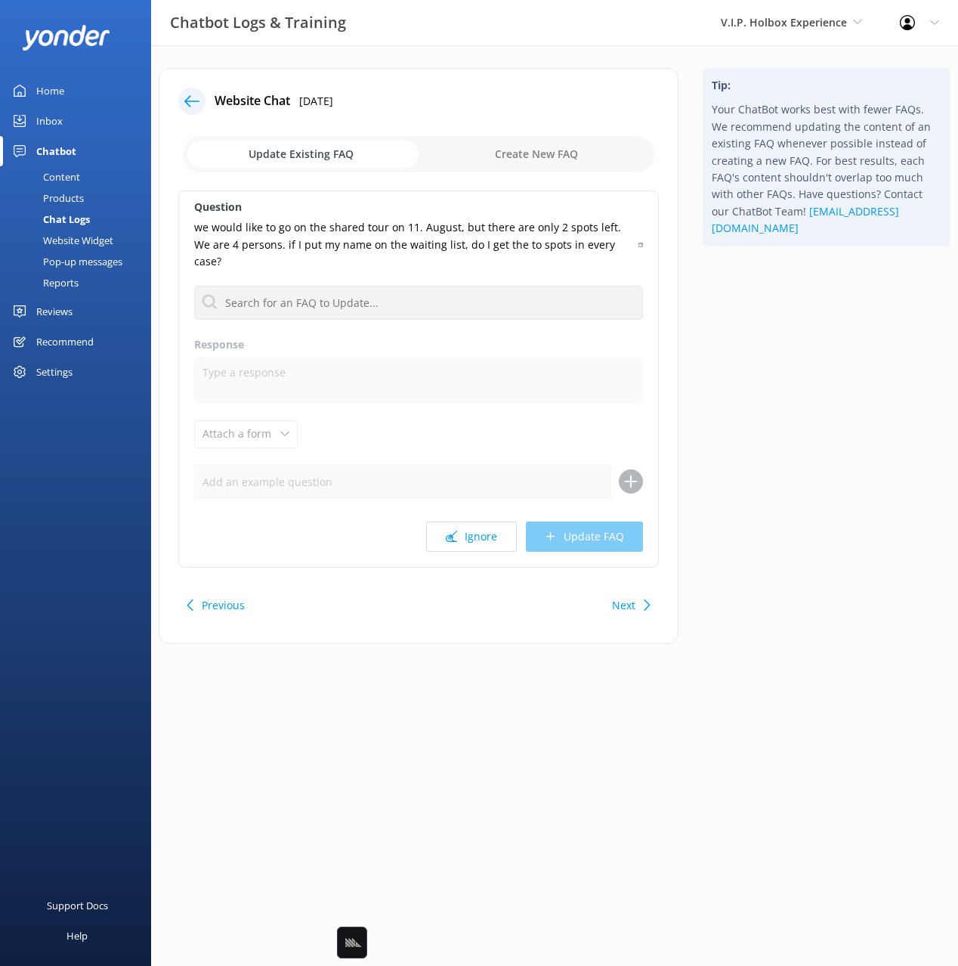
click at [742, 429] on div "Tip: Your ChatBot works best with fewer FAQs. We recommend updating the content…" at bounding box center [827, 363] width 272 height 591
click at [519, 290] on input "text" at bounding box center [418, 303] width 449 height 34
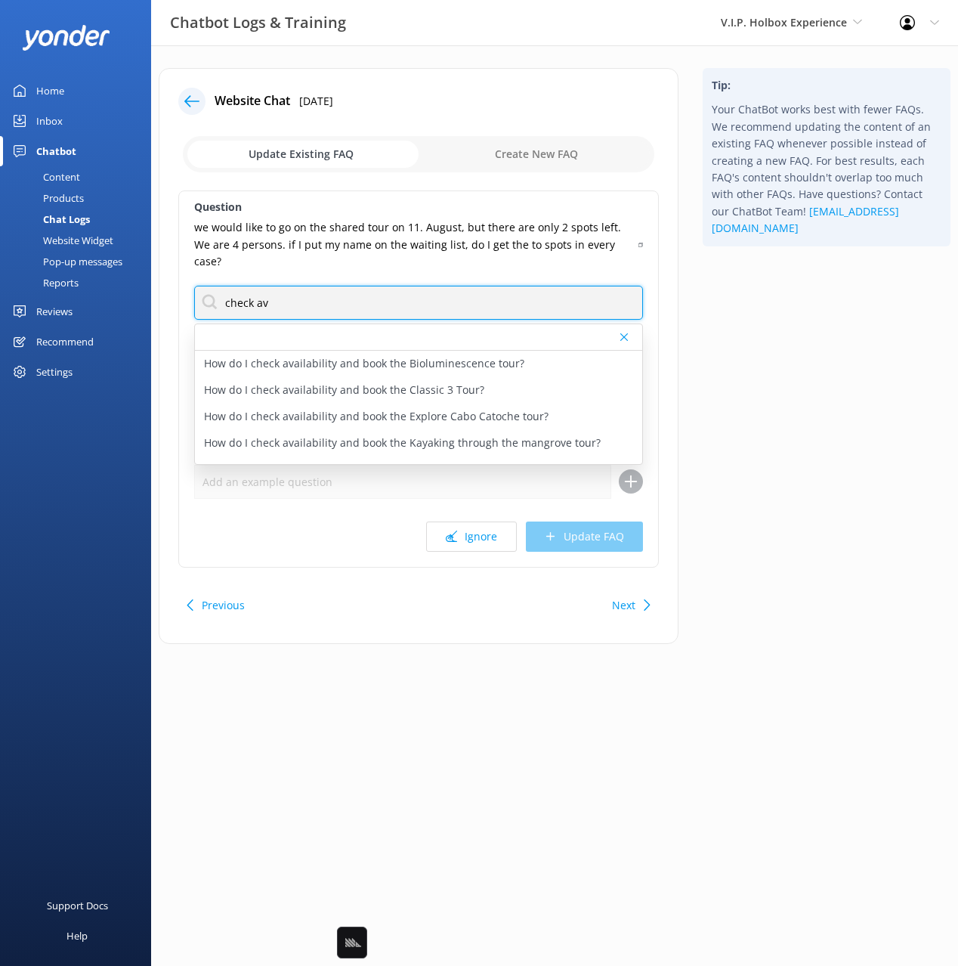
type input "check av"
click at [636, 235] on div "we would like to go on the shared tour on 11. August, but there are only 2 spot…" at bounding box center [418, 244] width 449 height 51
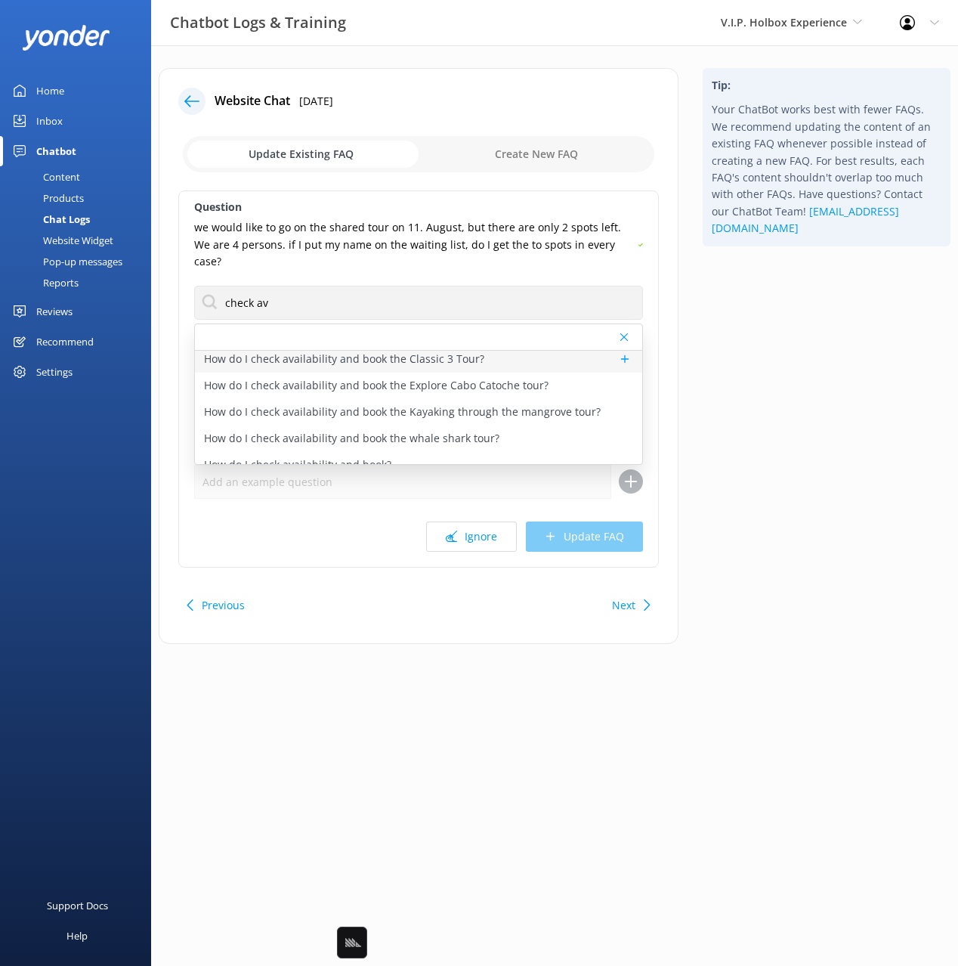
scroll to position [72, 0]
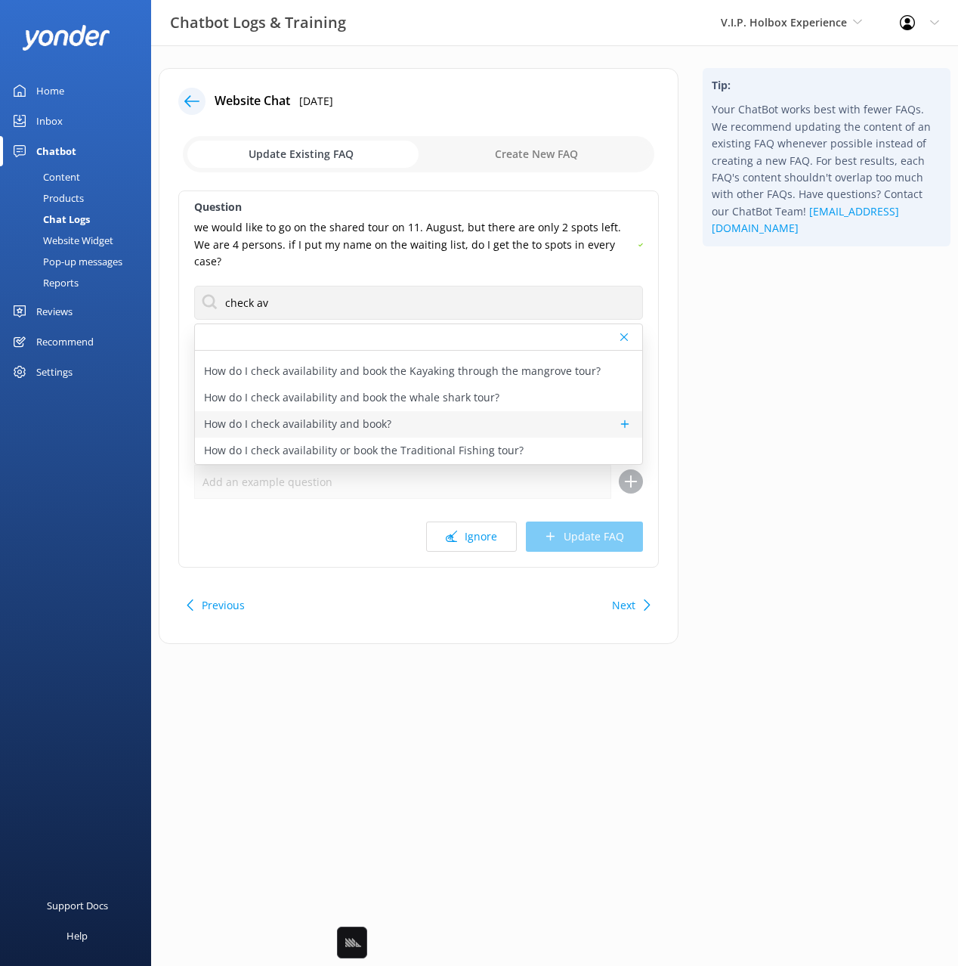
click at [375, 416] on p "How do I check availability and book?" at bounding box center [297, 424] width 187 height 17
type textarea "You can check availability and book your tour V.I.P Holbox Experience online at…"
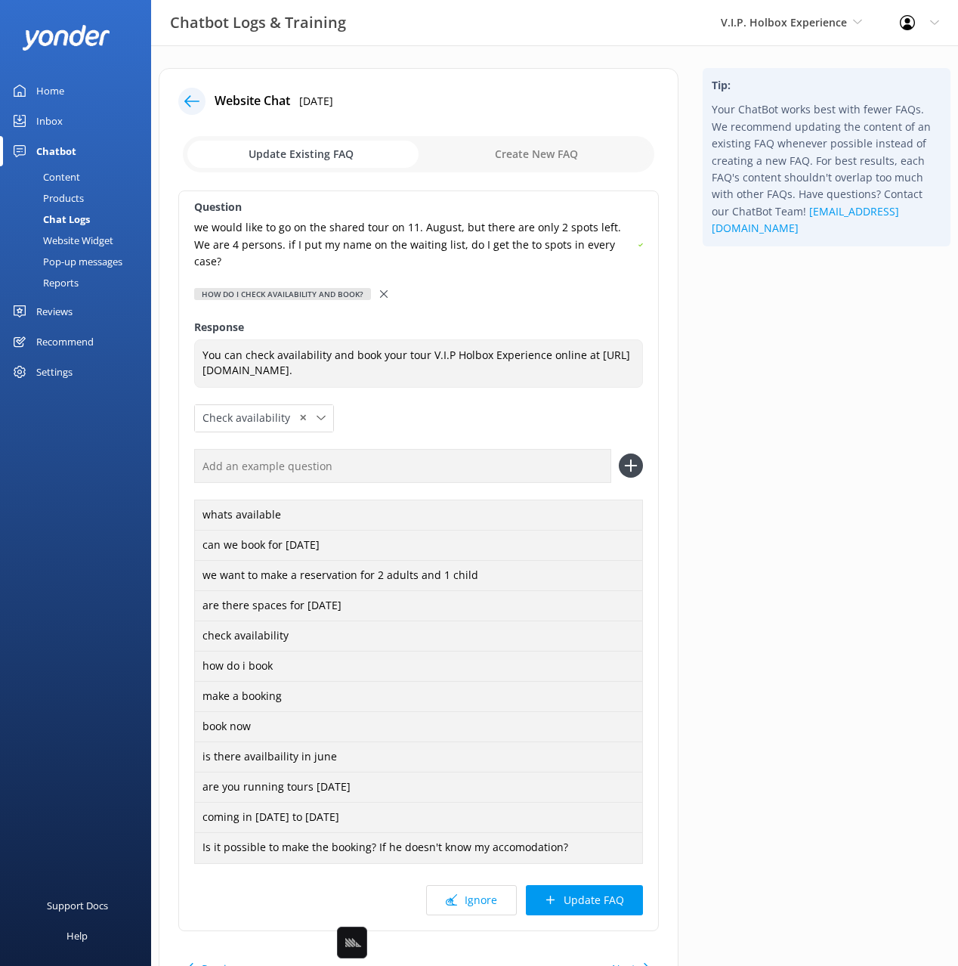
click at [430, 451] on input "text" at bounding box center [402, 466] width 417 height 34
paste input "we would like to go on the shared tour on 11. August, but there are only 2 spot…"
type input "we would like to go on the shared tour on 11. August, but there are only 2 spot…"
click at [619, 454] on button at bounding box center [631, 466] width 24 height 24
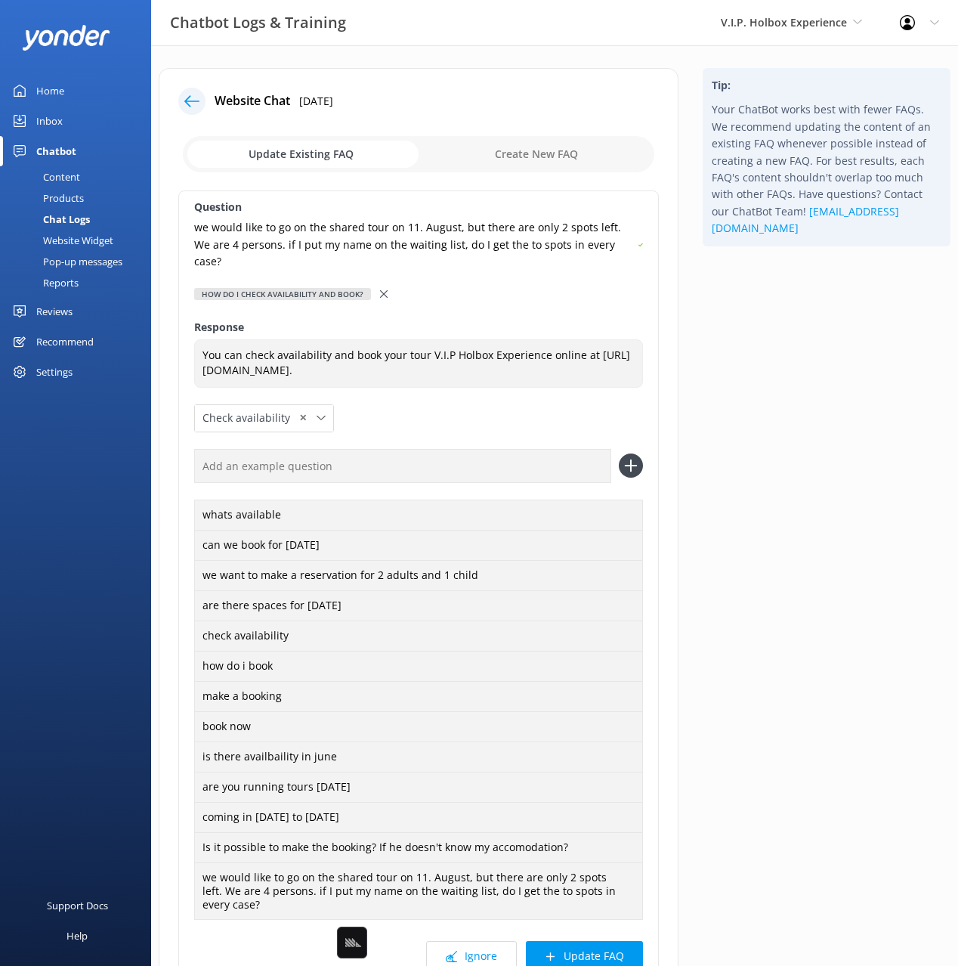
drag, startPoint x: 604, startPoint y: 940, endPoint x: 725, endPoint y: 828, distance: 164.7
click at [605, 941] on button "Update FAQ" at bounding box center [584, 956] width 117 height 30
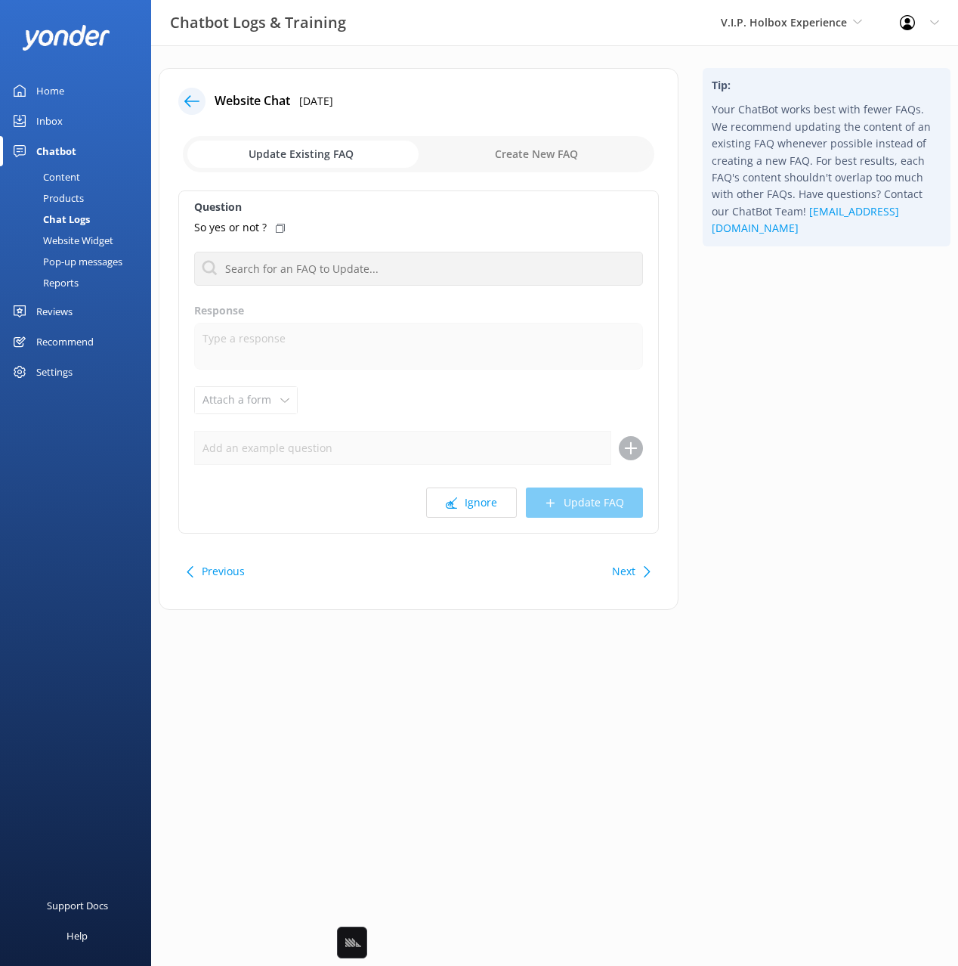
click at [803, 478] on div "Tip: Your ChatBot works best with fewer FAQs. We recommend updating the content…" at bounding box center [827, 346] width 272 height 557
drag, startPoint x: 481, startPoint y: 508, endPoint x: 529, endPoint y: 497, distance: 48.8
click at [481, 508] on button "Ignore" at bounding box center [471, 503] width 91 height 30
drag, startPoint x: 796, startPoint y: 393, endPoint x: 717, endPoint y: 375, distance: 81.4
click at [795, 393] on div "Tip: Your ChatBot works best with fewer FAQs. We recommend updating the content…" at bounding box center [827, 346] width 272 height 557
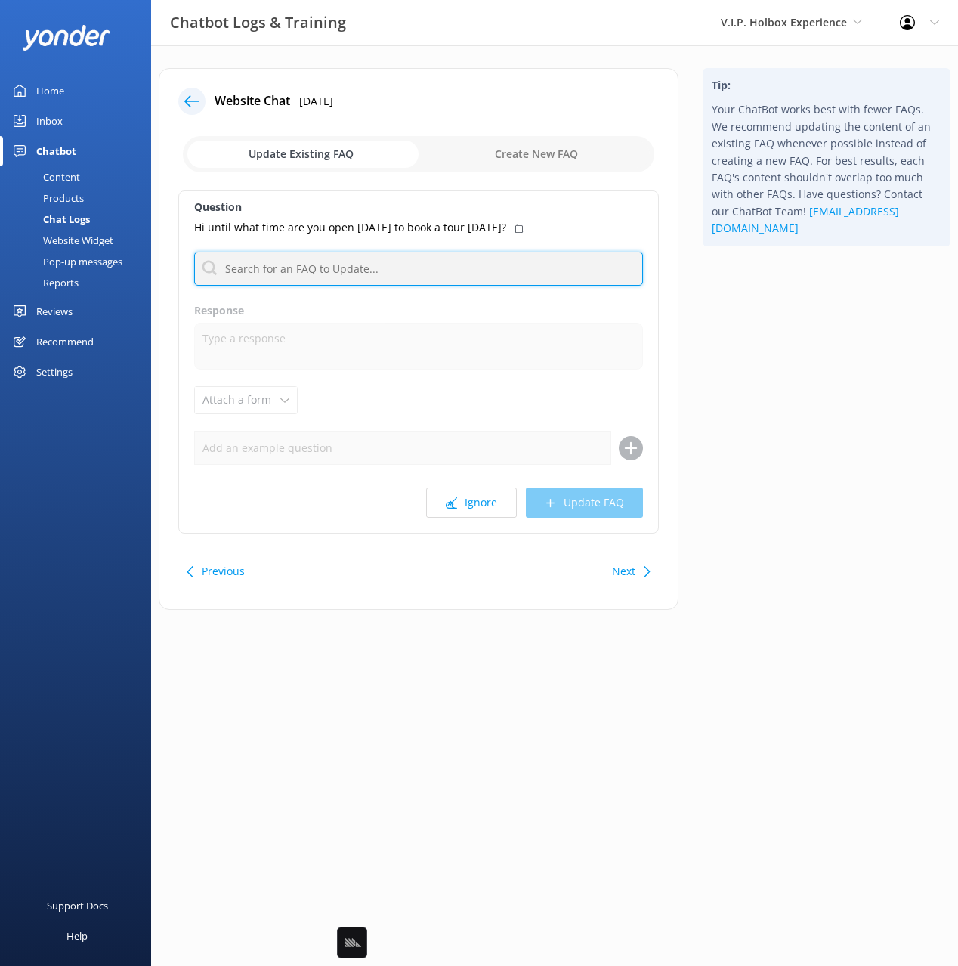
click at [434, 268] on input "text" at bounding box center [418, 269] width 449 height 34
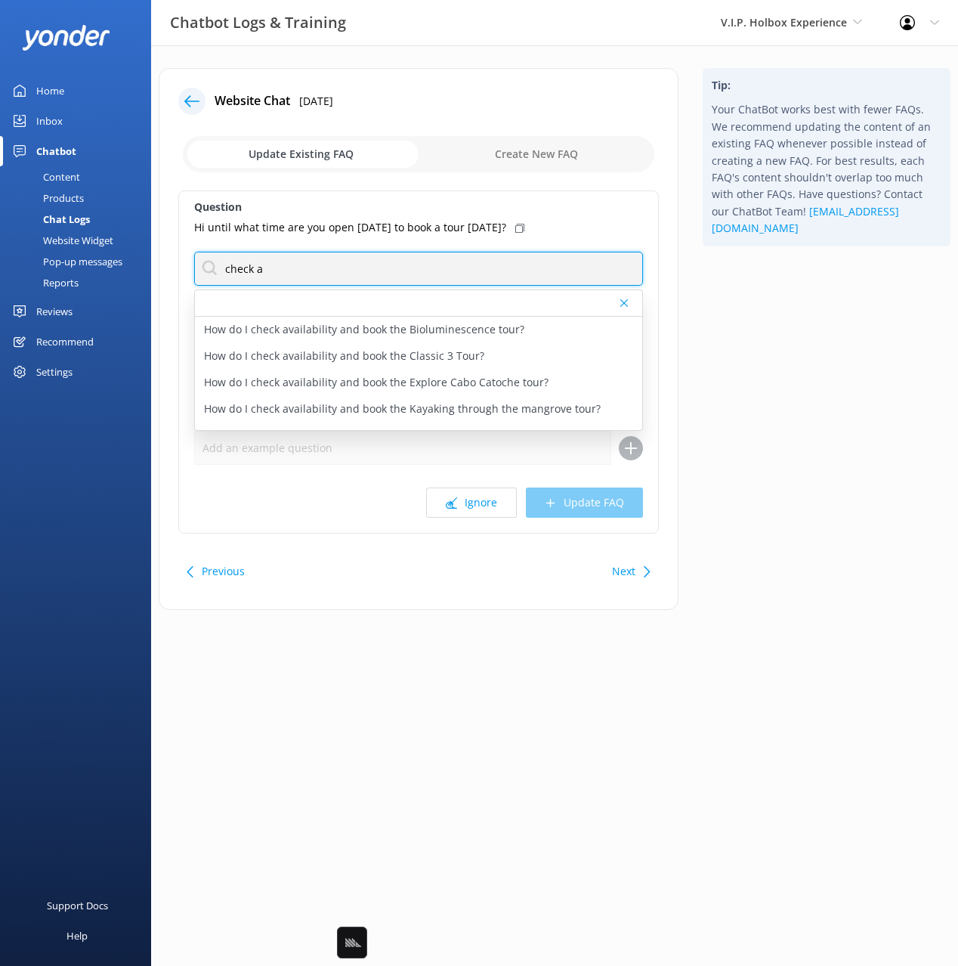
type input "check a"
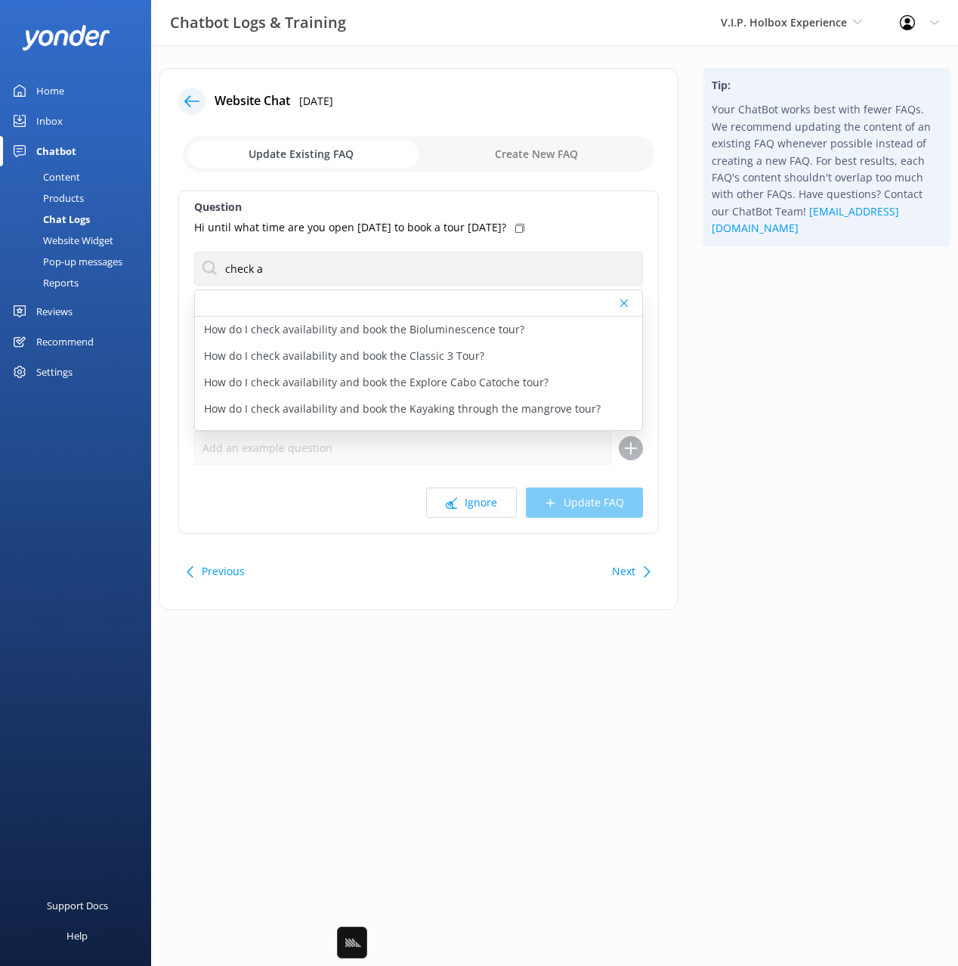
click at [525, 230] on use at bounding box center [520, 228] width 9 height 9
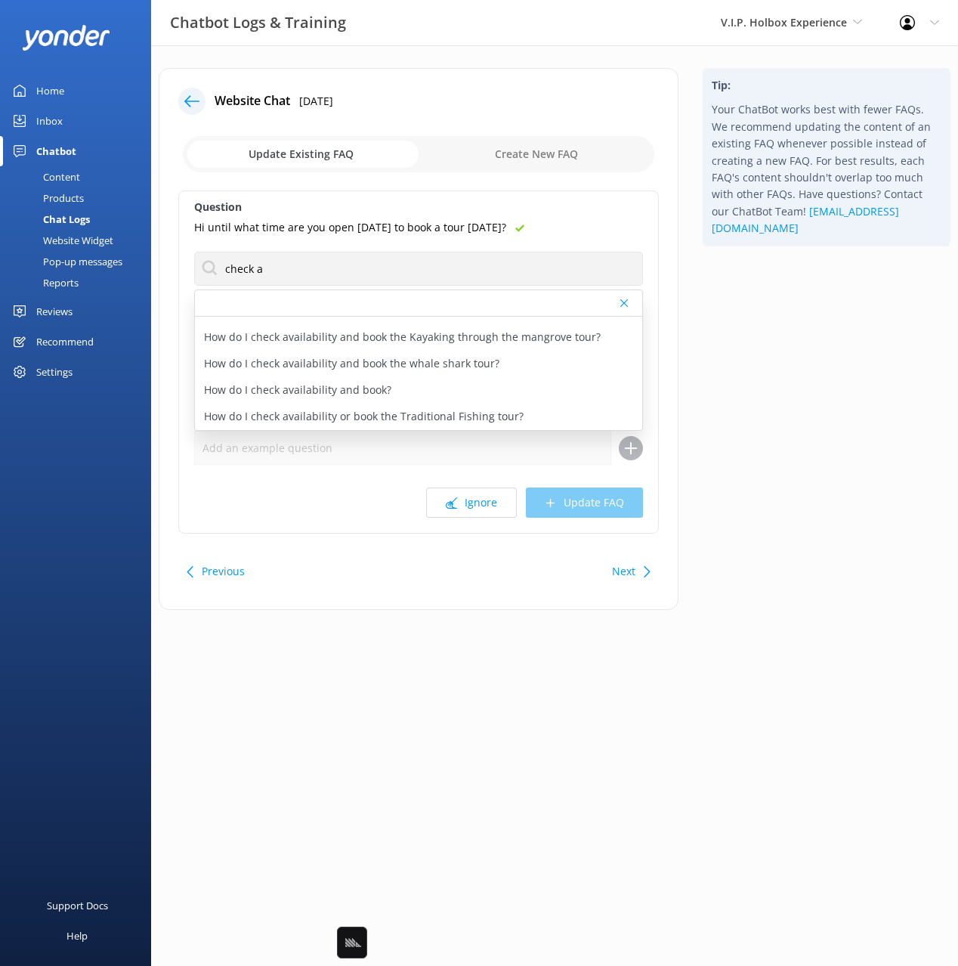
drag, startPoint x: 392, startPoint y: 389, endPoint x: 436, endPoint y: 398, distance: 45.5
click at [392, 389] on div "How do I check availability and book?" at bounding box center [418, 390] width 447 height 26
type textarea "You can check availability and book your tour V.I.P Holbox Experience online at…"
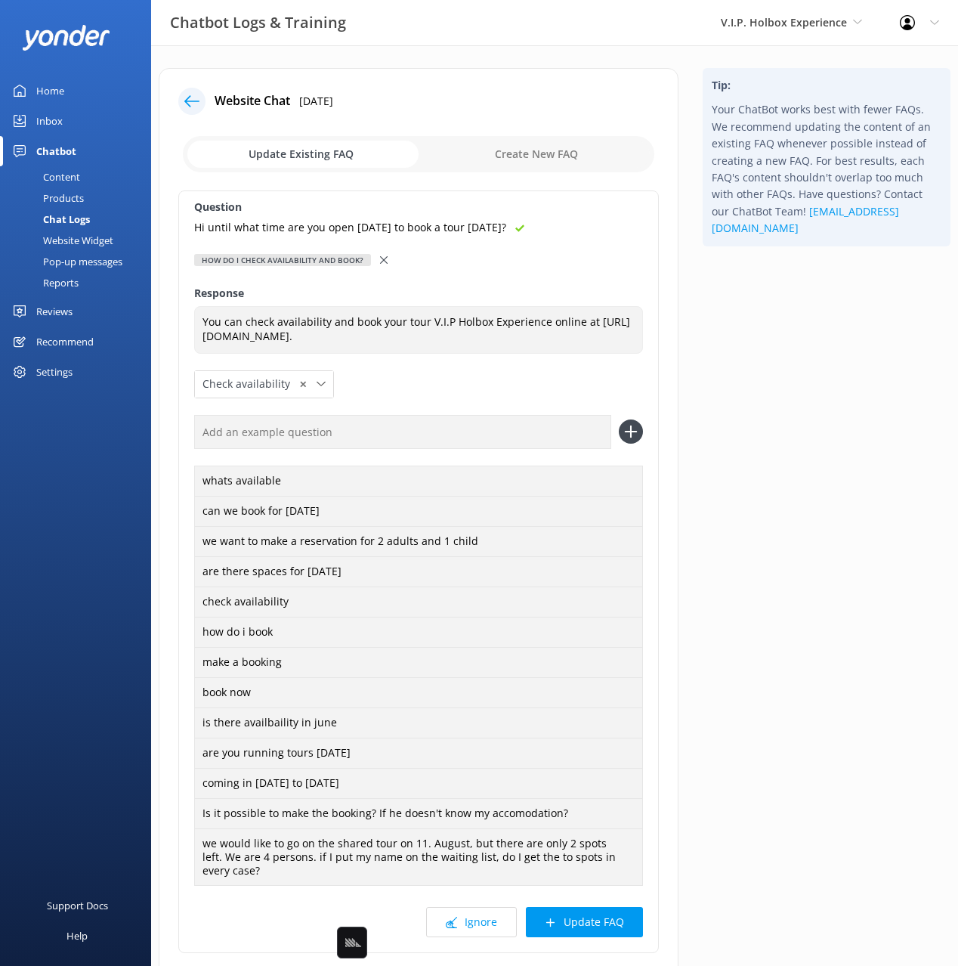
click at [359, 435] on input "text" at bounding box center [402, 432] width 417 height 34
paste input "Hi until what time are you open [DATE] to book a tour [DATE]?"
type input "Hi until what time are you open [DATE] to book a tour [DATE]?"
click at [619, 420] on button at bounding box center [631, 432] width 24 height 24
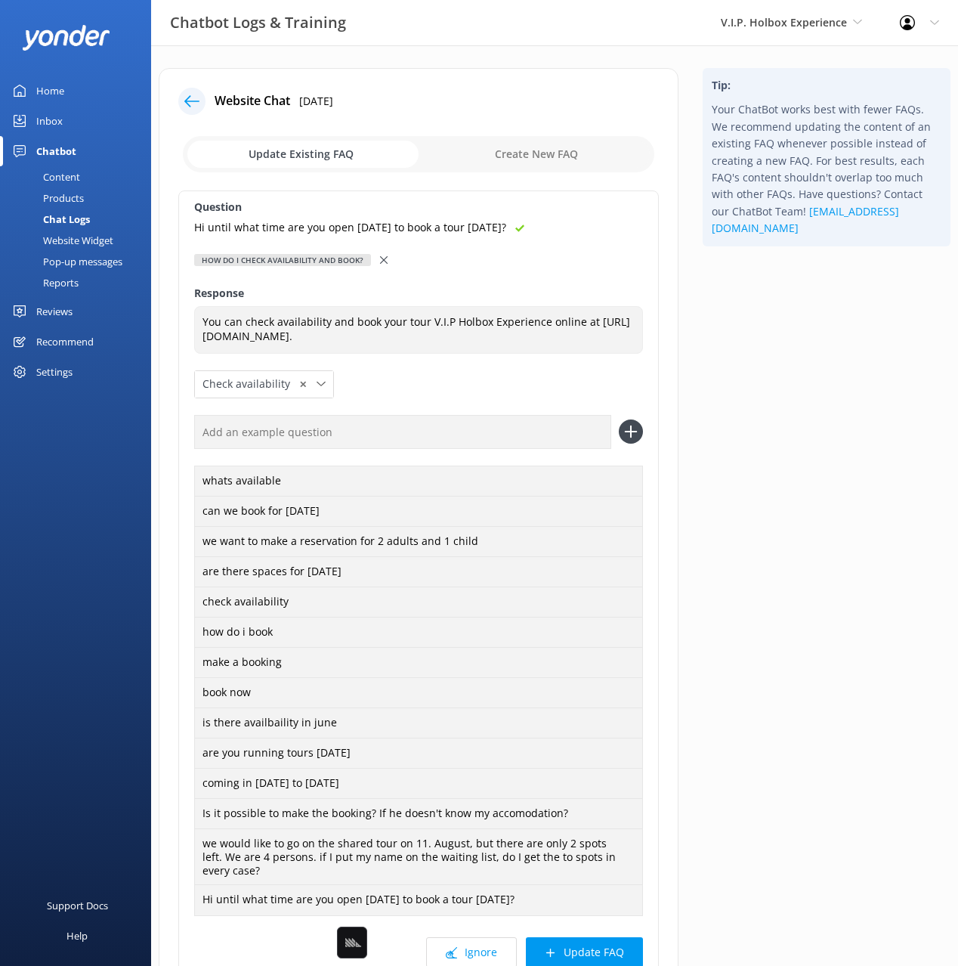
scroll to position [139, 0]
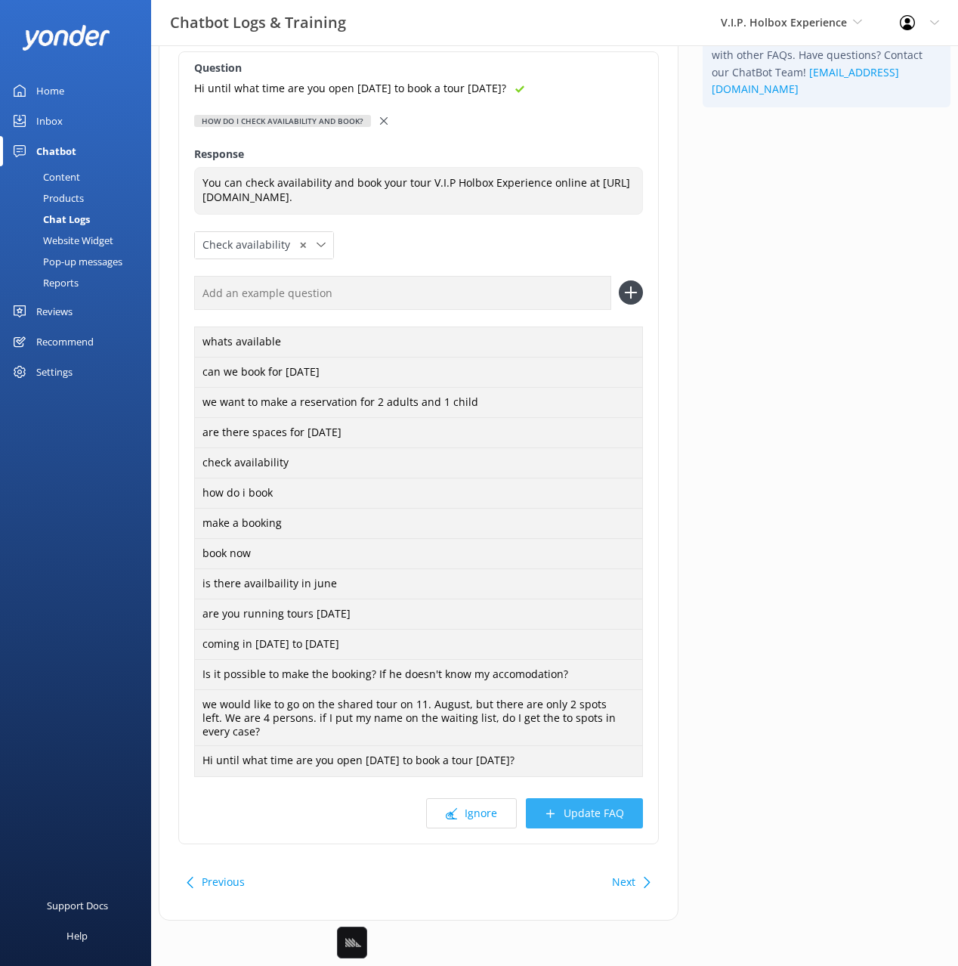
click at [596, 816] on button "Update FAQ" at bounding box center [584, 813] width 117 height 30
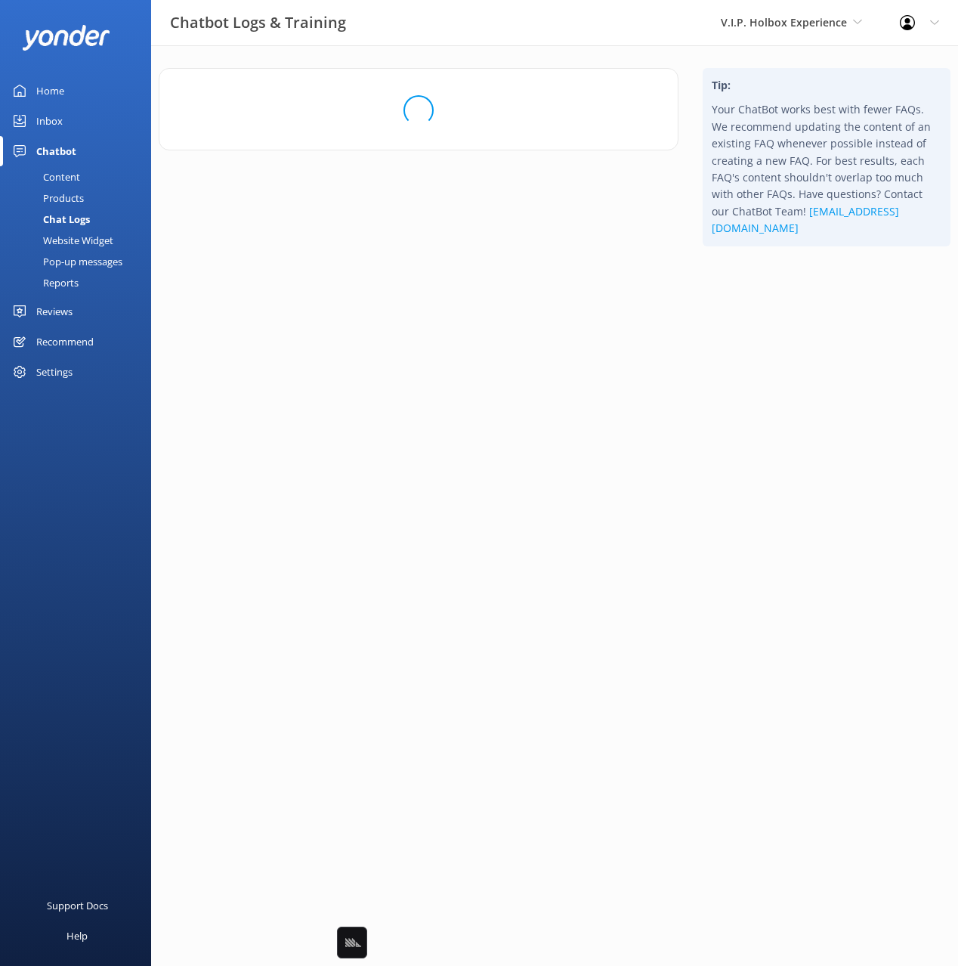
scroll to position [0, 0]
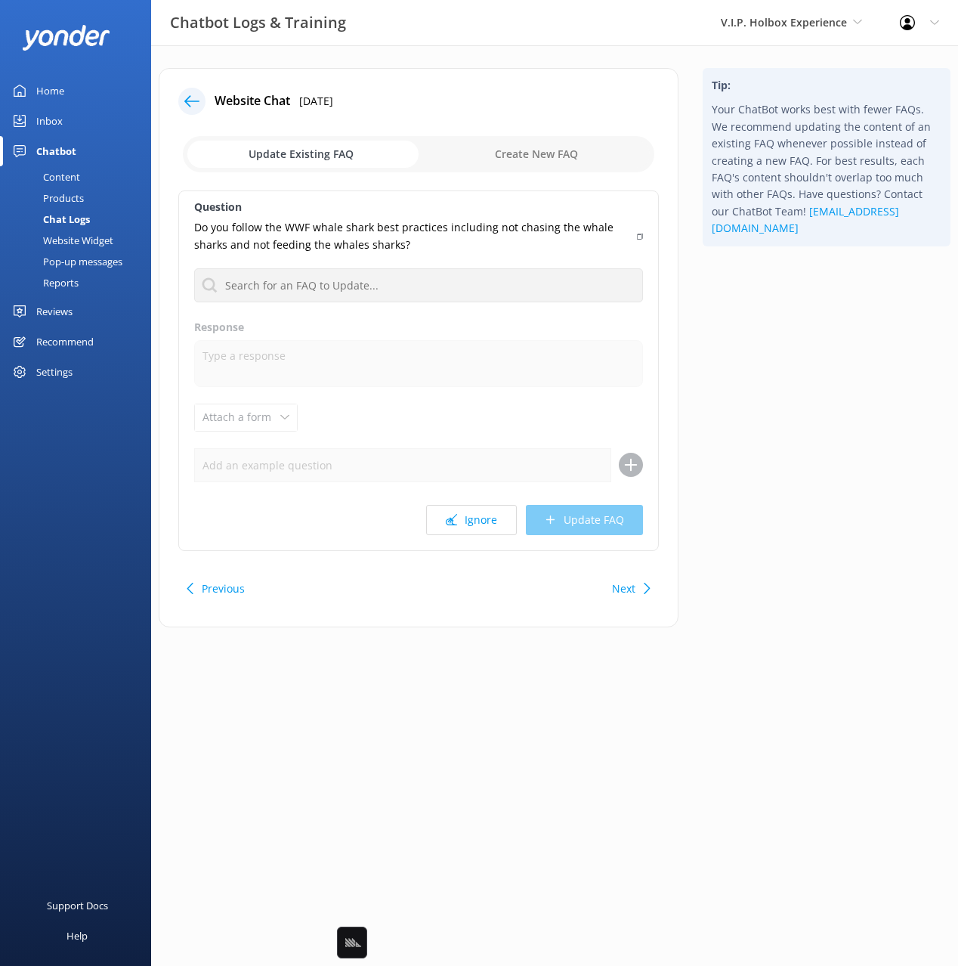
drag, startPoint x: 759, startPoint y: 633, endPoint x: 766, endPoint y: 639, distance: 9.6
click at [759, 633] on div "Tip: Your ChatBot works best with fewer FAQs. We recommend updating the content…" at bounding box center [827, 355] width 272 height 574
click at [766, 319] on div "Tip: Your ChatBot works best with fewer FAQs. We recommend updating the content…" at bounding box center [827, 355] width 272 height 574
click at [759, 324] on div "Tip: Your ChatBot works best with fewer FAQs. We recommend updating the content…" at bounding box center [827, 355] width 272 height 574
click at [625, 579] on button "Next" at bounding box center [623, 589] width 23 height 30
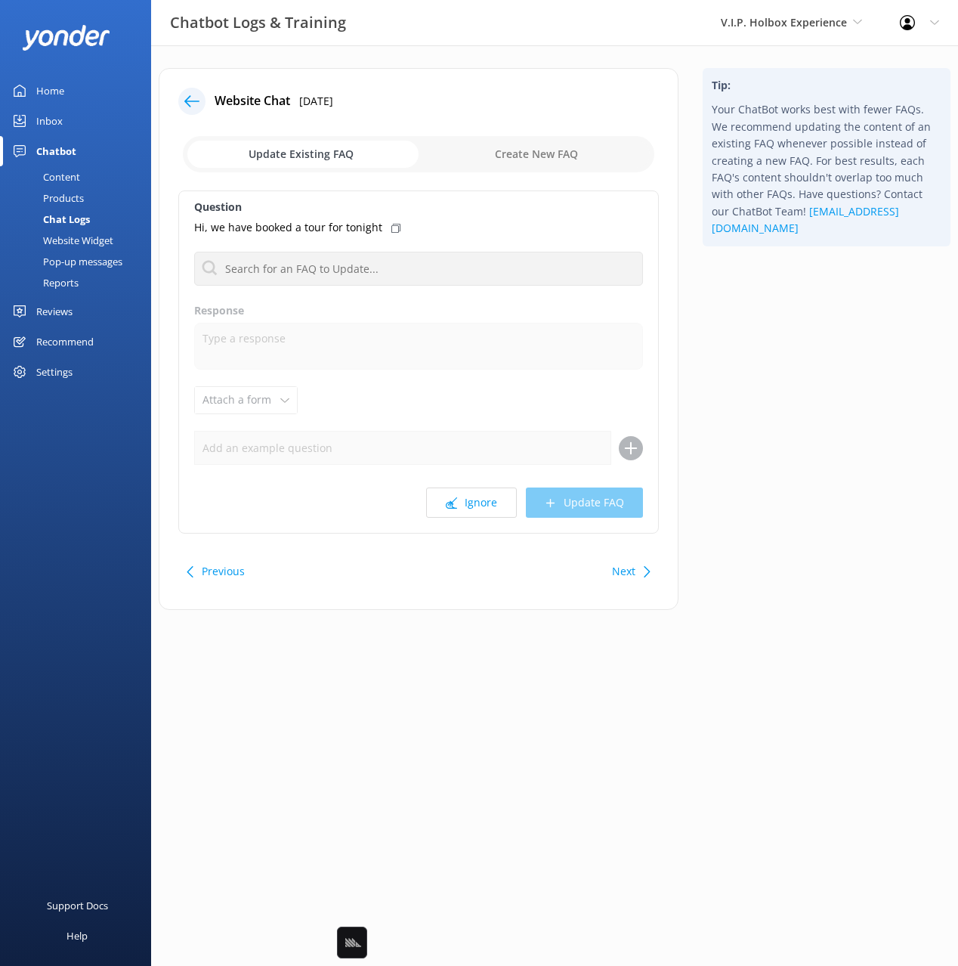
drag, startPoint x: 761, startPoint y: 315, endPoint x: 708, endPoint y: 364, distance: 72.2
click at [761, 315] on div "Tip: Your ChatBot works best with fewer FAQs. We recommend updating the content…" at bounding box center [827, 346] width 272 height 557
click at [730, 423] on div "Tip: Your ChatBot works best with fewer FAQs. We recommend updating the content…" at bounding box center [827, 346] width 272 height 557
click at [469, 505] on button "Ignore" at bounding box center [471, 503] width 91 height 30
click at [631, 577] on button "Next" at bounding box center [623, 571] width 23 height 30
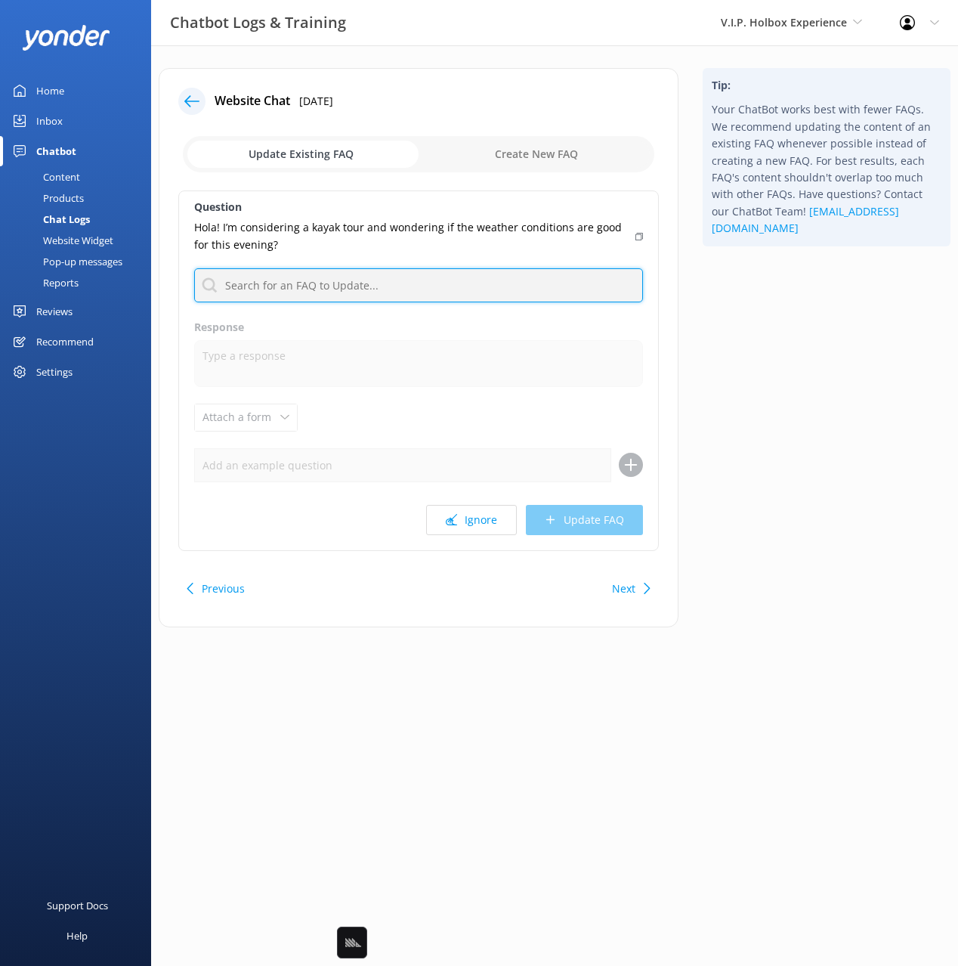
click at [435, 293] on input "text" at bounding box center [418, 285] width 449 height 34
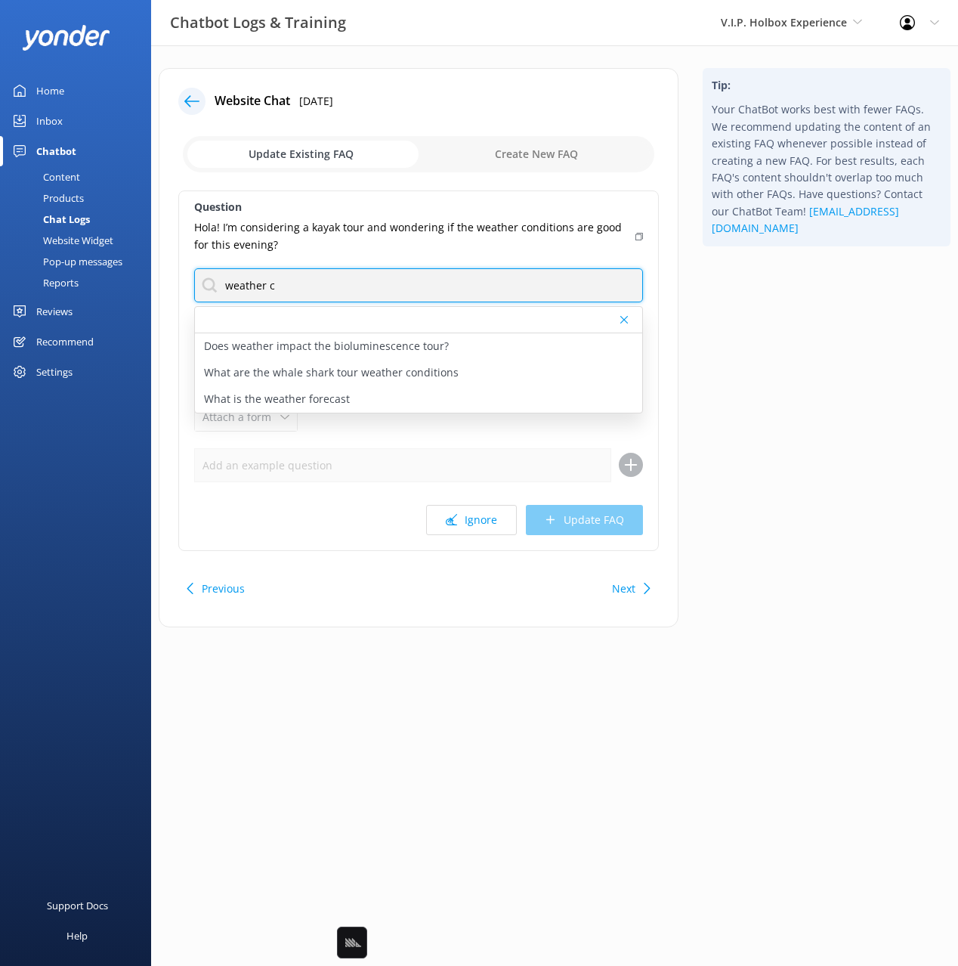
type input "weather c"
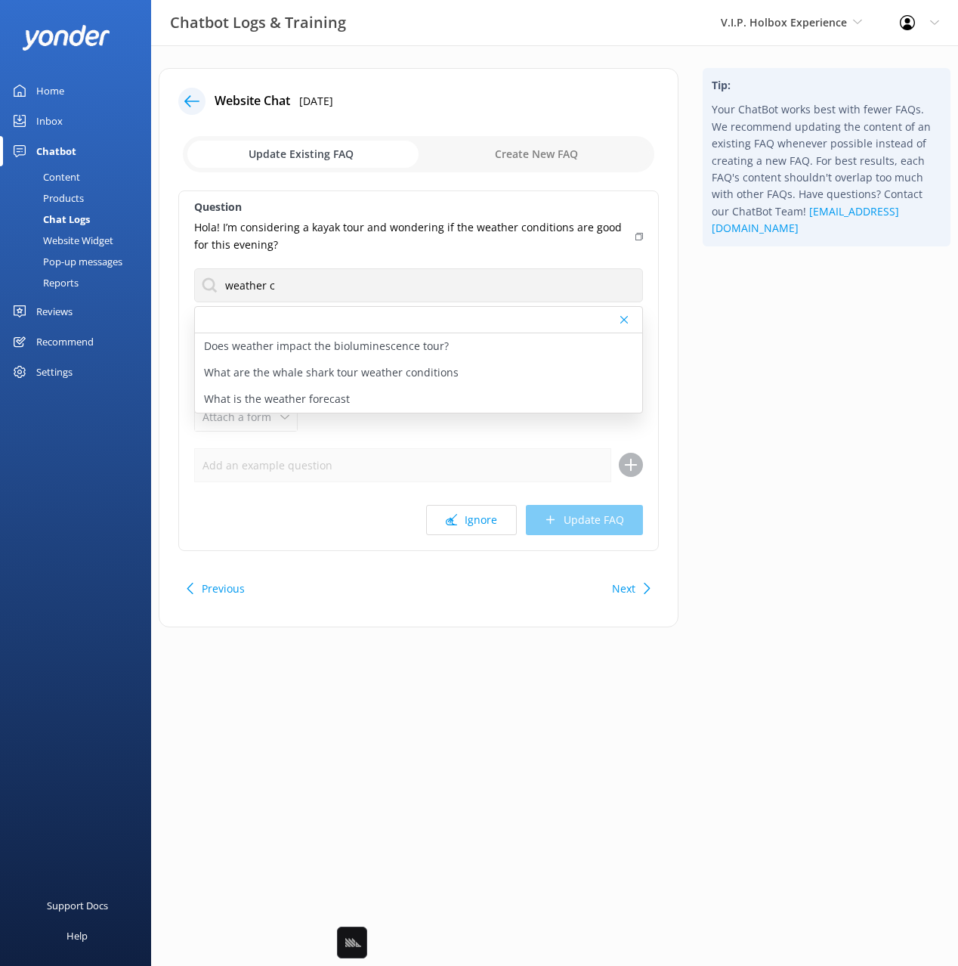
click at [636, 237] on icon at bounding box center [640, 236] width 8 height 9
click at [326, 401] on p "What is the weather forecast" at bounding box center [277, 399] width 146 height 17
type textarea "Holbox has WARM climate all year round. The sea temperature is normally 20 degr…"
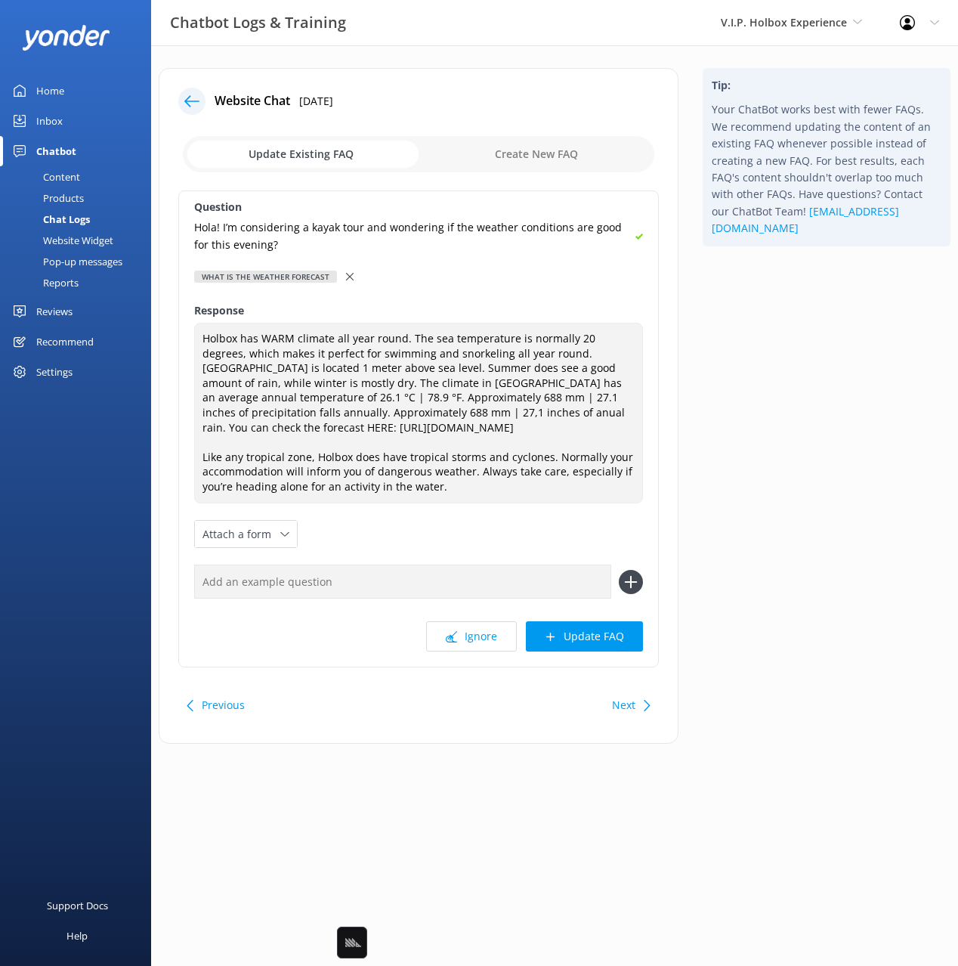
click at [346, 273] on icon at bounding box center [350, 277] width 8 height 8
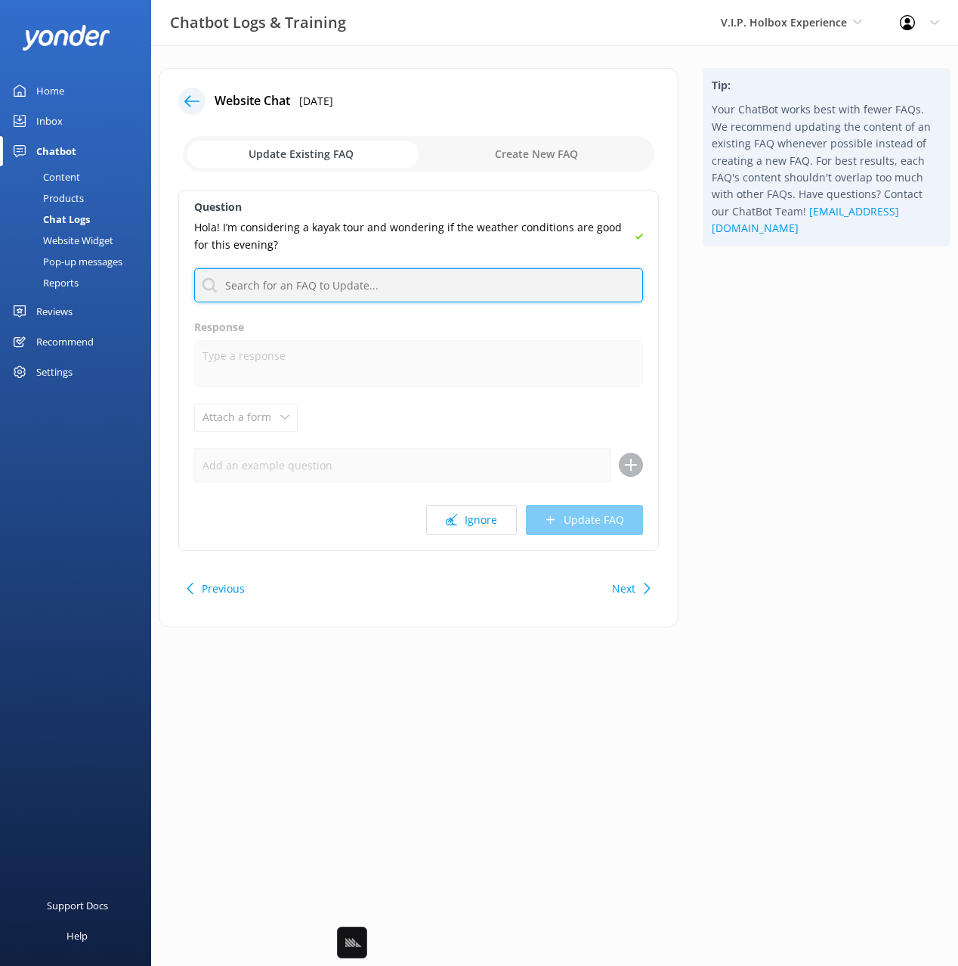
click at [293, 291] on input "text" at bounding box center [418, 285] width 449 height 34
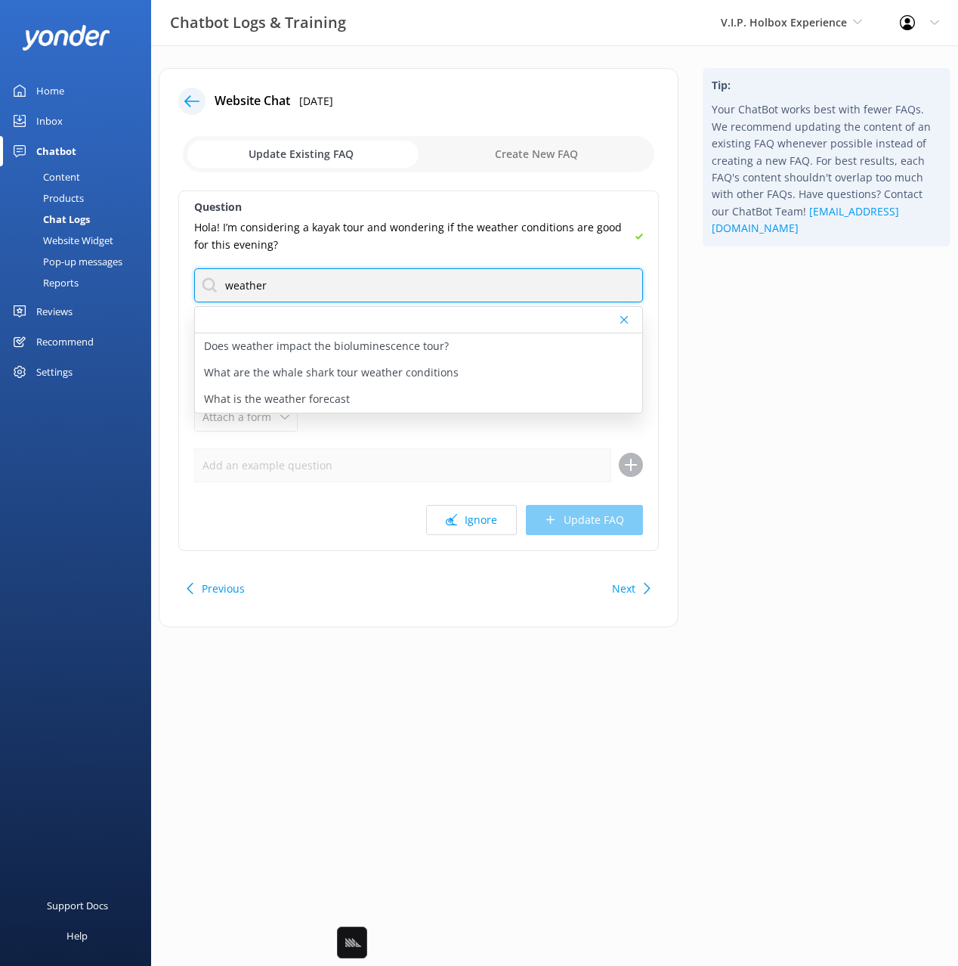
type input "weather"
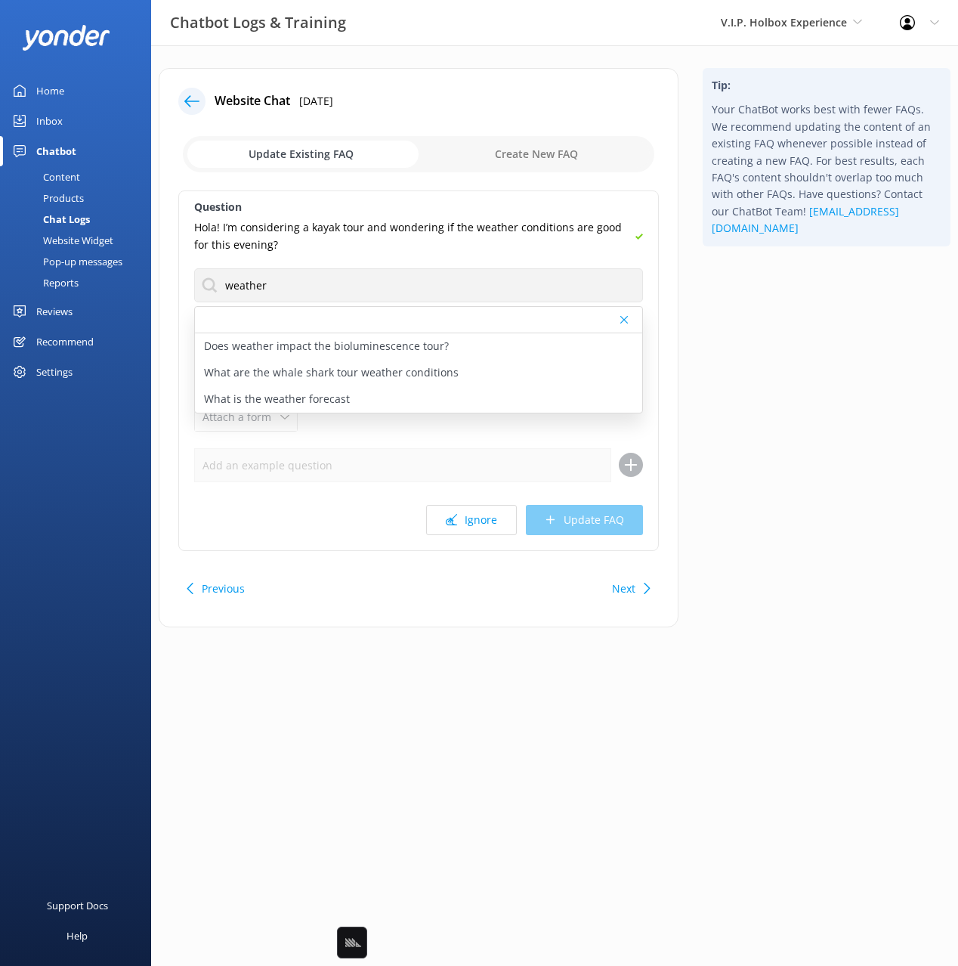
click at [850, 376] on div "Tip: Your ChatBot works best with fewer FAQs. We recommend updating the content…" at bounding box center [827, 355] width 272 height 574
click at [428, 402] on div "What is the weather forecast" at bounding box center [418, 399] width 447 height 26
type textarea "Holbox has WARM climate all year round. The sea temperature is normally 20 degr…"
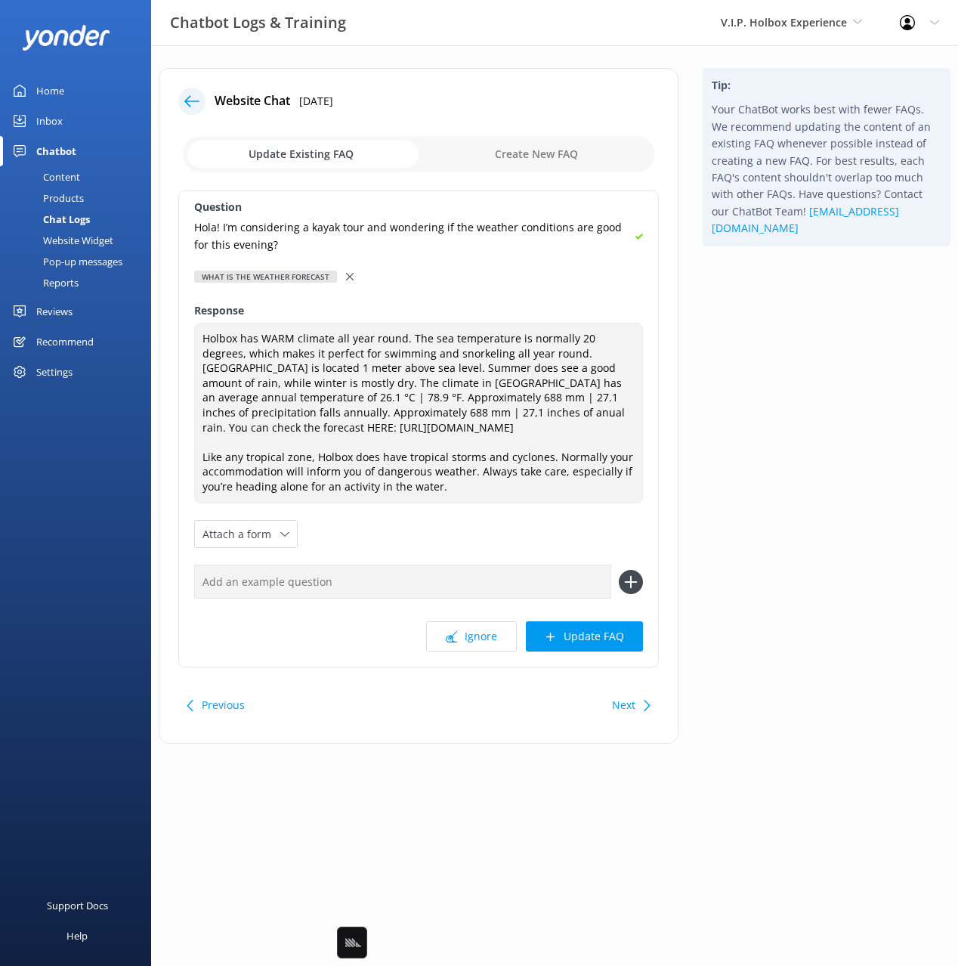
click at [497, 579] on input "text" at bounding box center [402, 582] width 417 height 34
paste input "Hola! I’m considering a kayak tour and wondering if the weather conditions are …"
type input "Hola! I’m considering a kayak tour and wondering if the weather conditions are …"
click at [619, 570] on button at bounding box center [631, 582] width 24 height 24
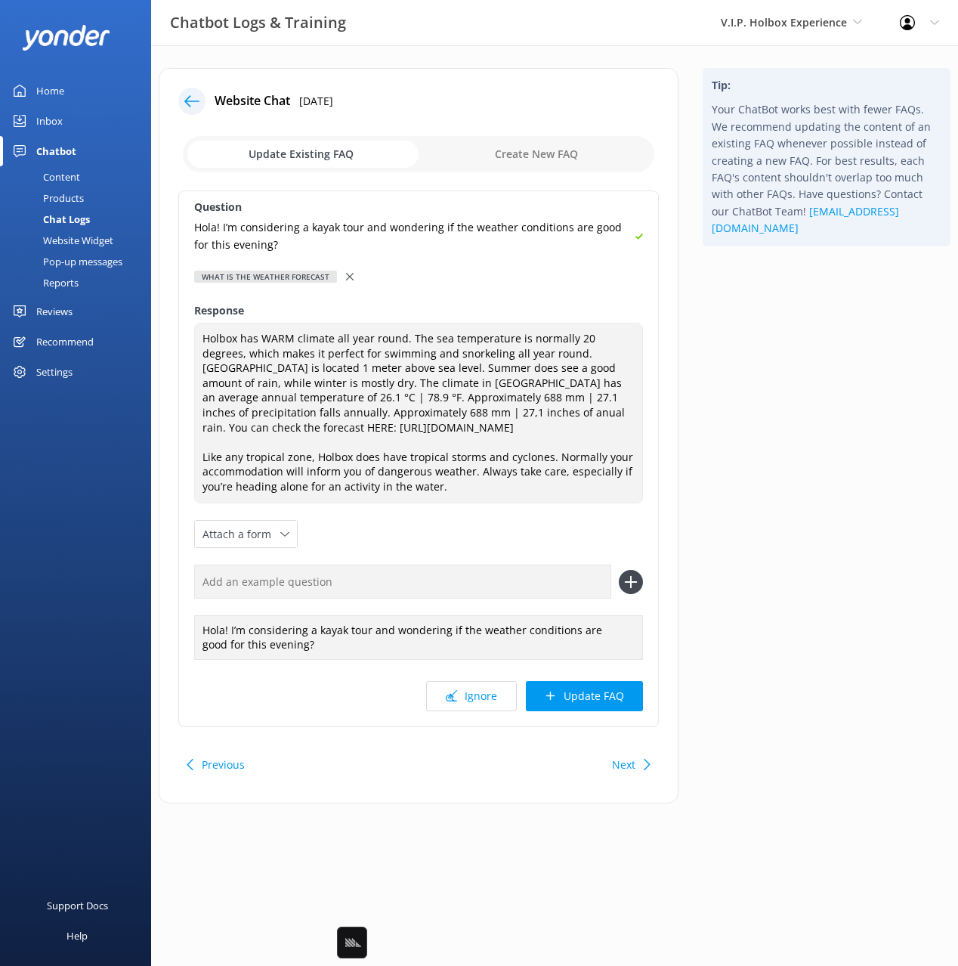
drag, startPoint x: 608, startPoint y: 701, endPoint x: 655, endPoint y: 682, distance: 49.8
click at [608, 701] on button "Update FAQ" at bounding box center [584, 696] width 117 height 30
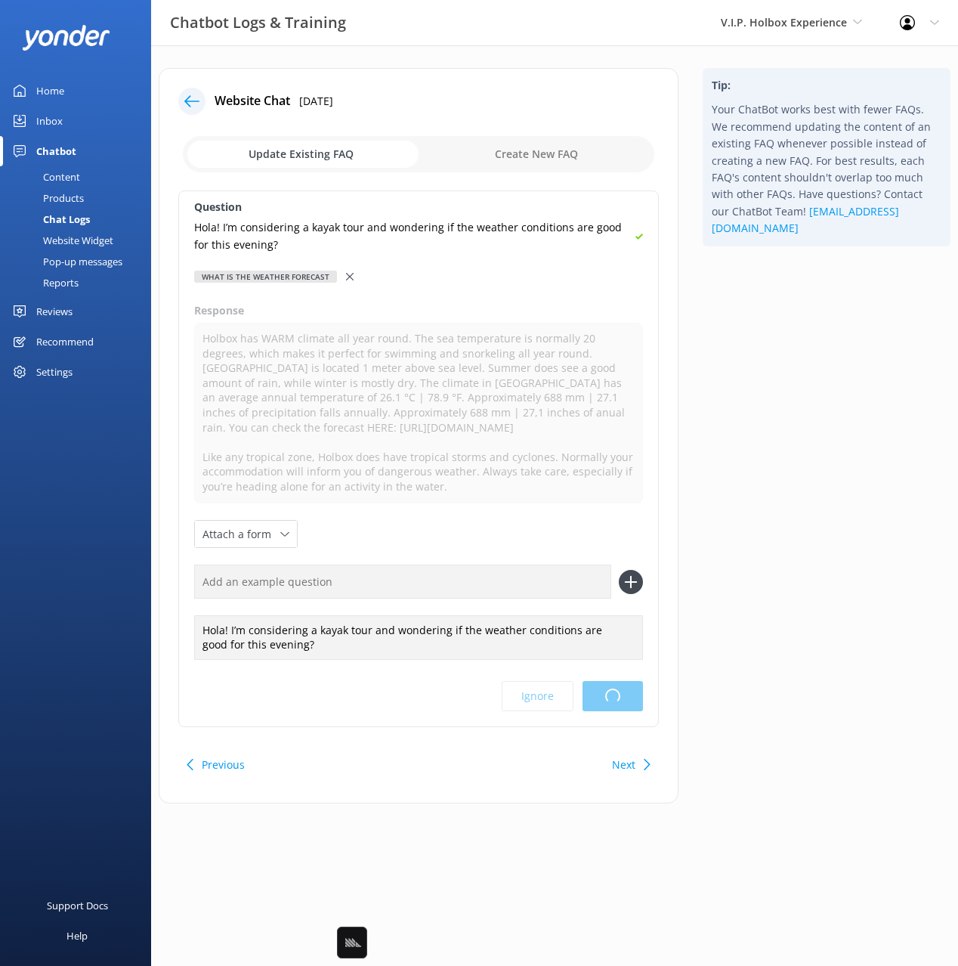
click at [762, 620] on html "Chatbot Logs & Training V.I.P. Holbox Experience Black Cat Cruises [GEOGRAPHIC_…" at bounding box center [479, 483] width 958 height 966
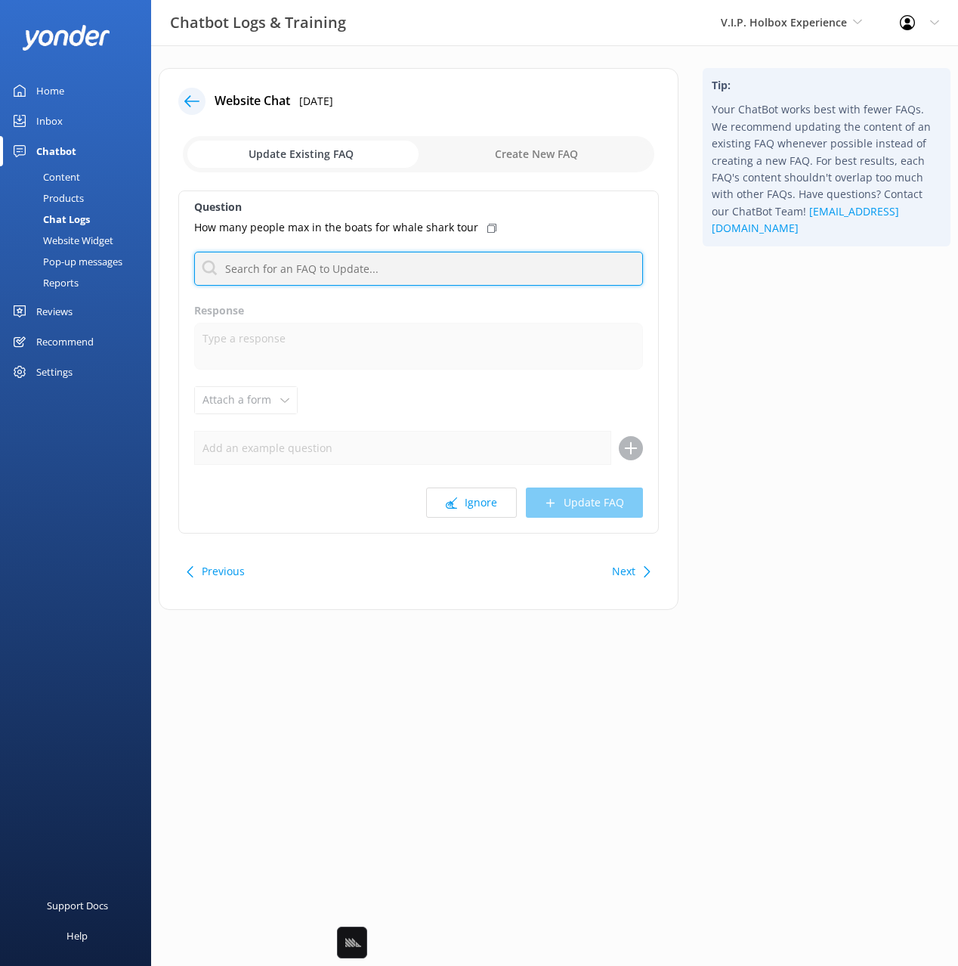
click at [446, 272] on input "text" at bounding box center [418, 269] width 449 height 34
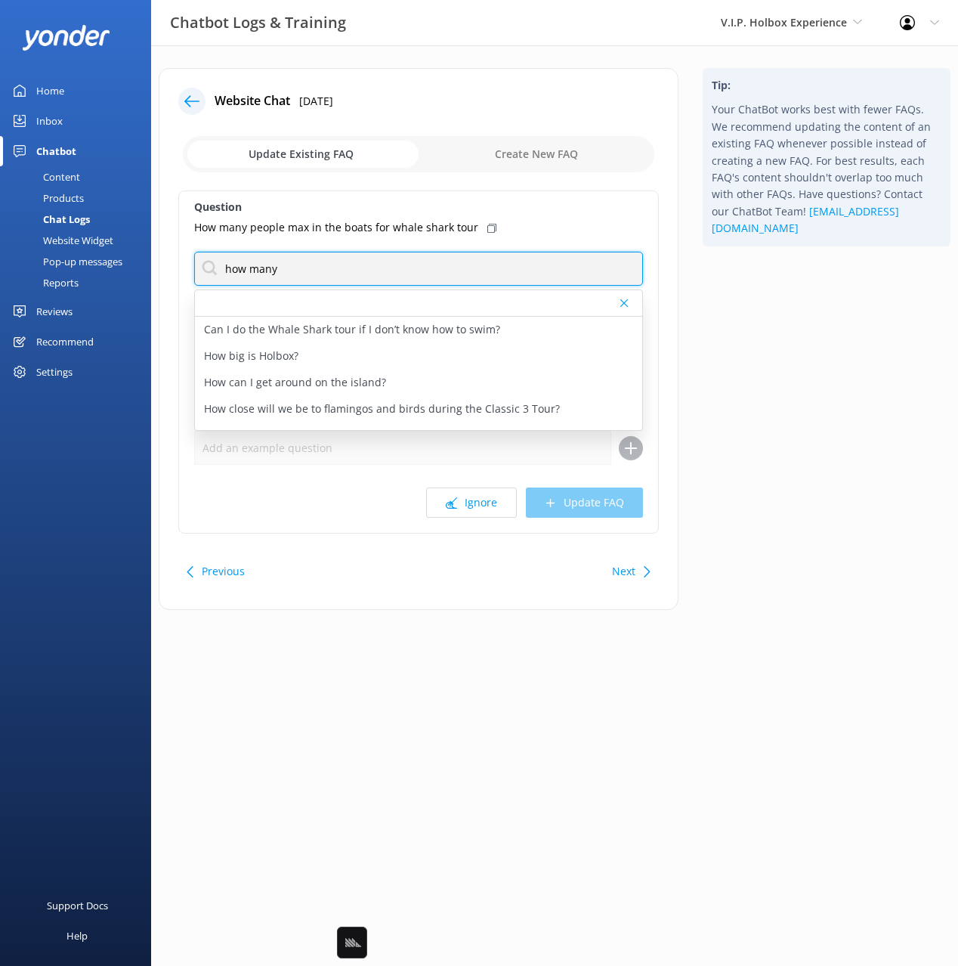
type input "how many"
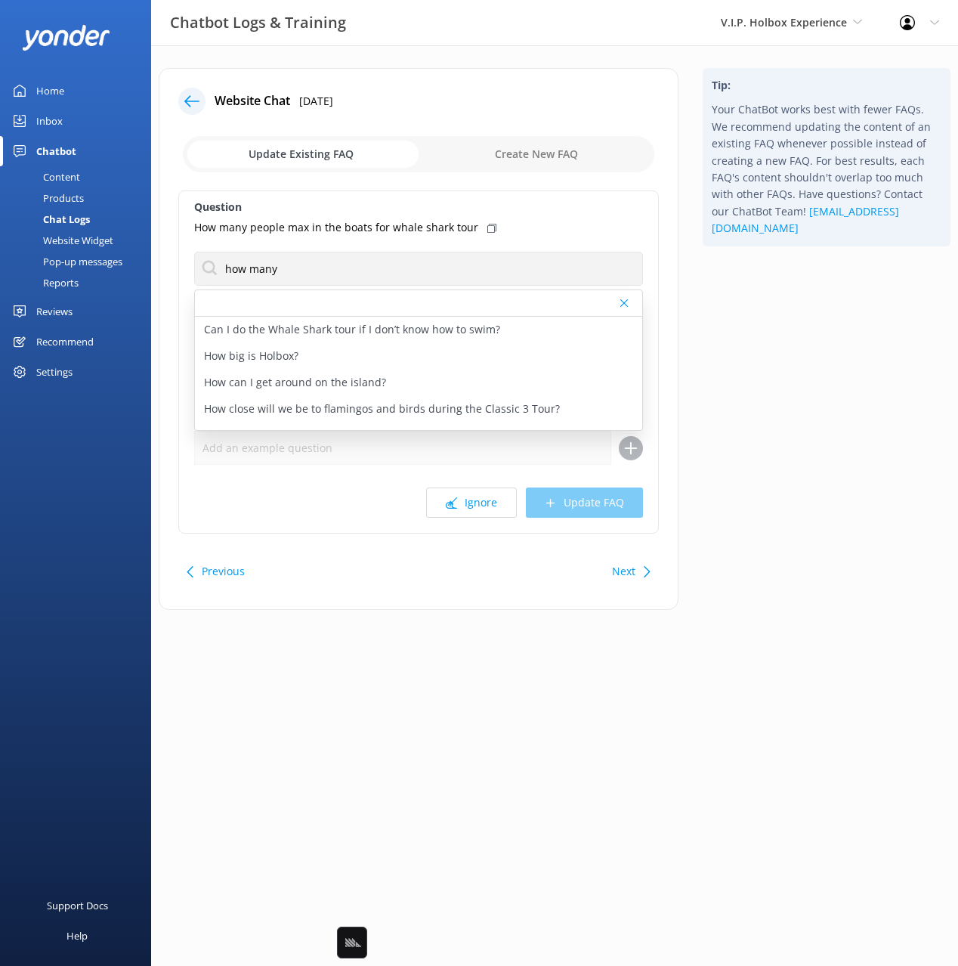
click at [788, 317] on div "Tip: Your ChatBot works best with fewer FAQs. We recommend updating the content…" at bounding box center [827, 346] width 272 height 557
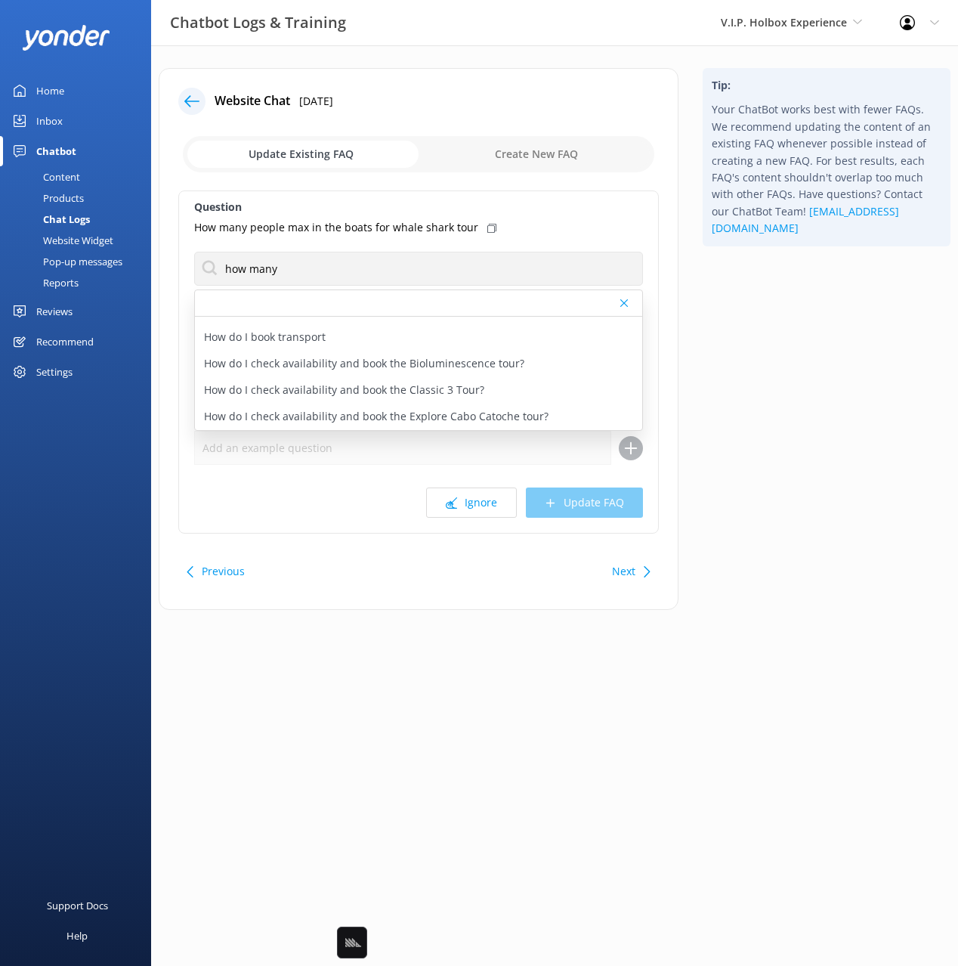
drag, startPoint x: 818, startPoint y: 478, endPoint x: 670, endPoint y: 559, distance: 168.1
click at [816, 479] on div "Tip: Your ChatBot works best with fewer FAQs. We recommend updating the content…" at bounding box center [827, 346] width 272 height 557
click at [615, 577] on button "Next" at bounding box center [623, 571] width 23 height 30
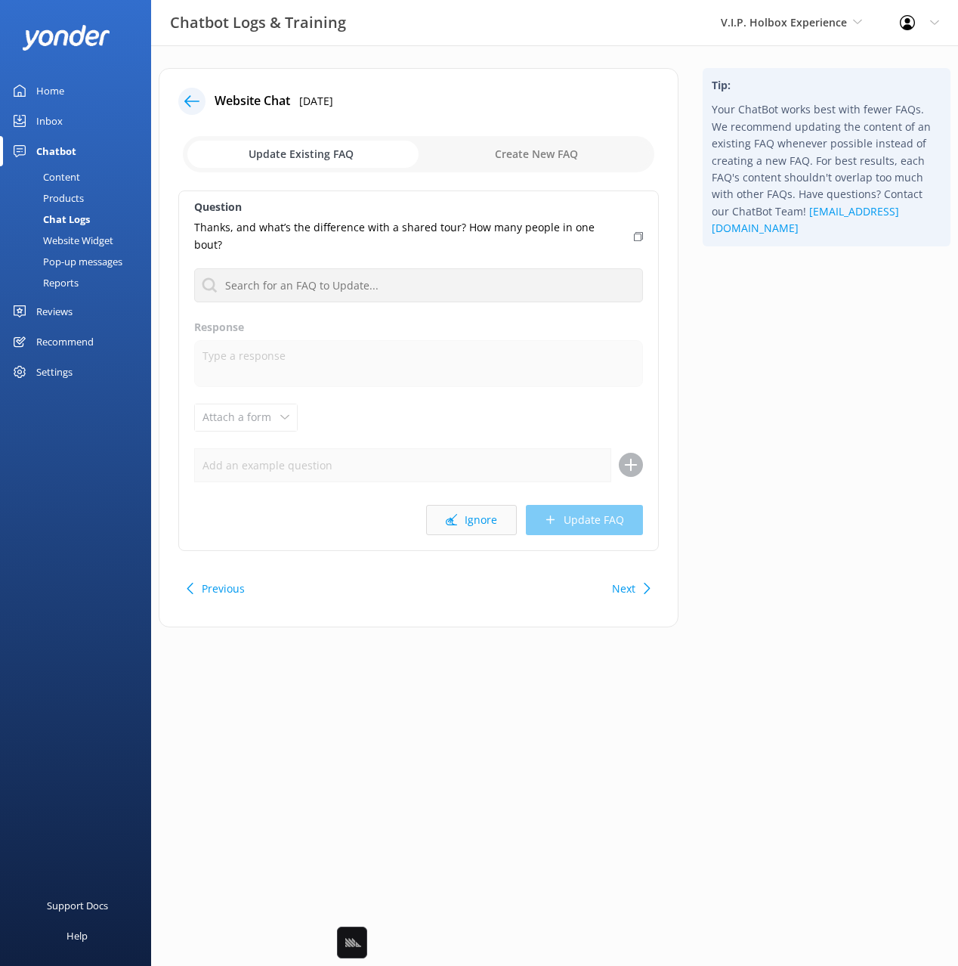
click at [475, 505] on button "Ignore" at bounding box center [471, 520] width 91 height 30
click at [829, 428] on html "Chatbot Logs & Training V.I.P. Holbox Experience Black Cat Cruises [GEOGRAPHIC_…" at bounding box center [479, 483] width 958 height 966
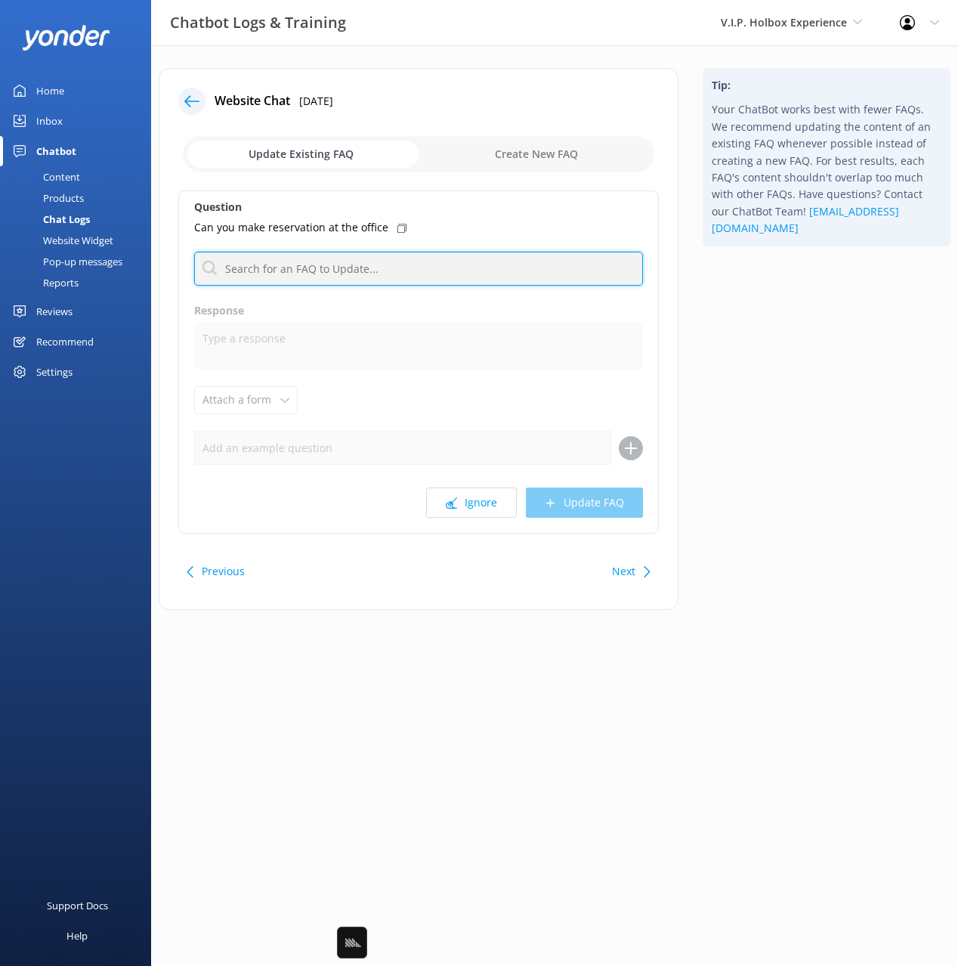
click at [371, 262] on input "text" at bounding box center [418, 269] width 449 height 34
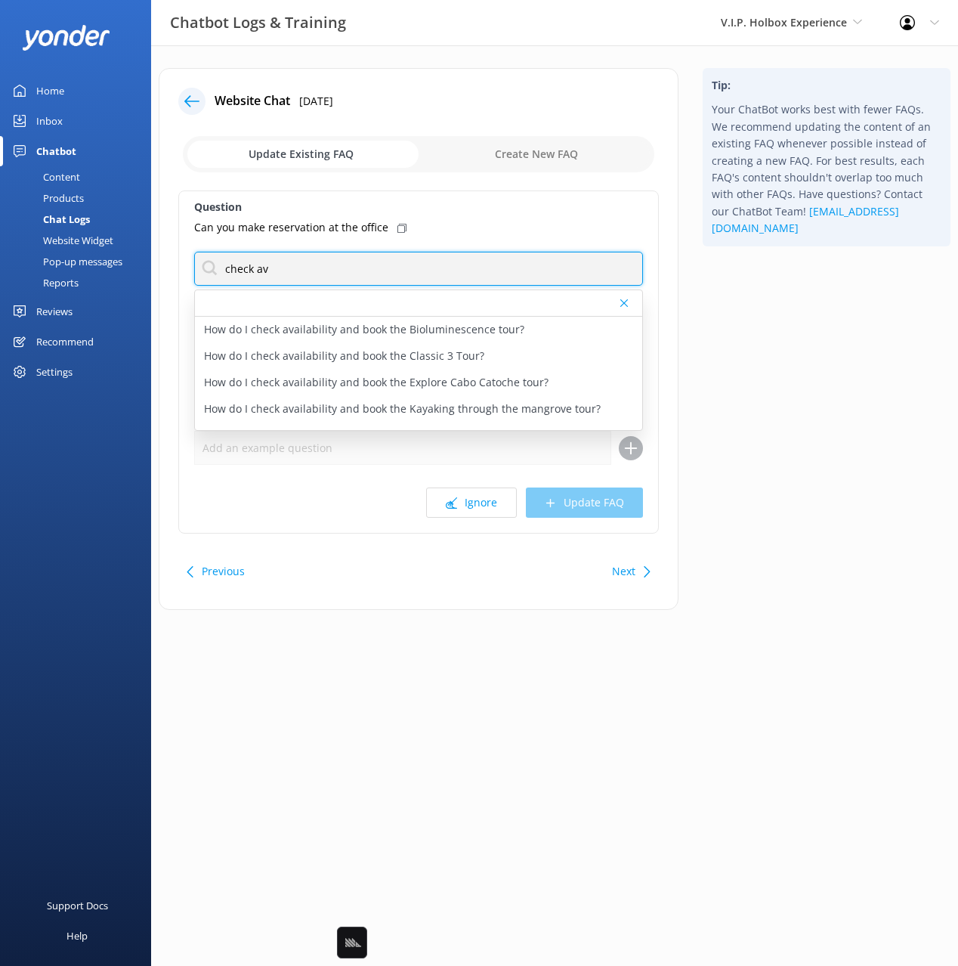
type input "check av"
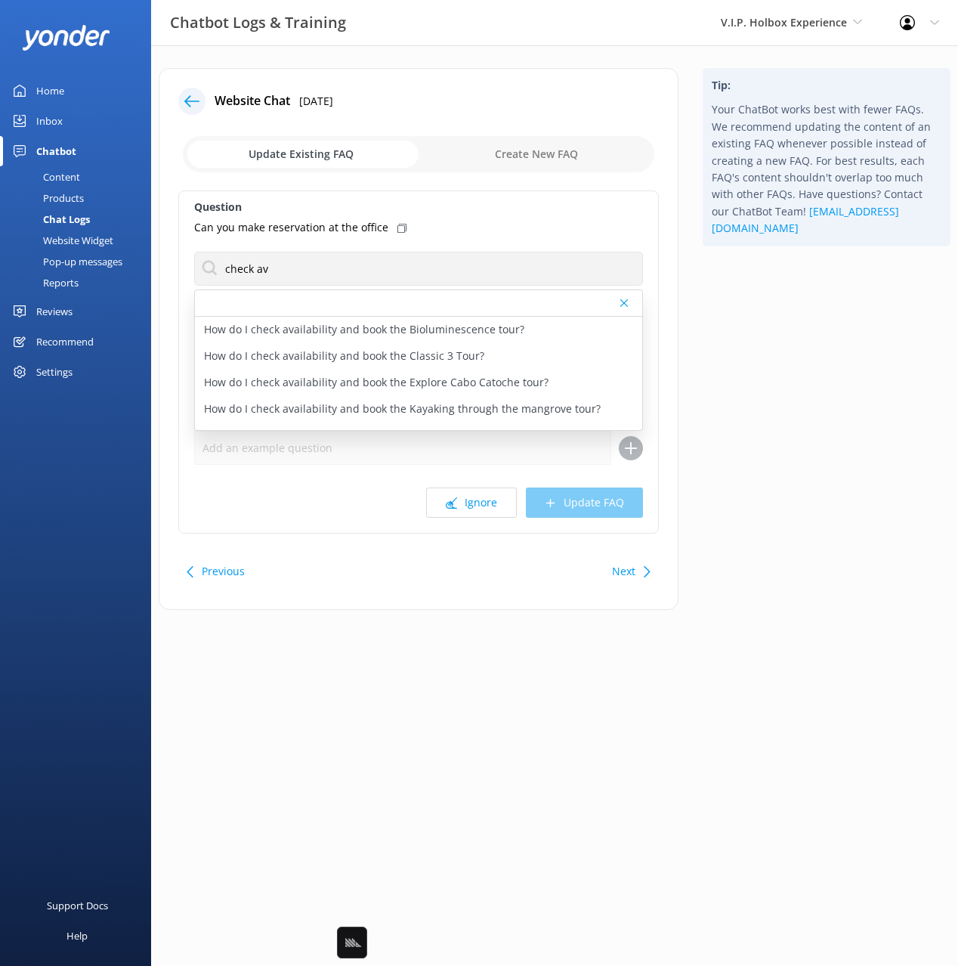
click at [398, 228] on icon at bounding box center [402, 228] width 9 height 9
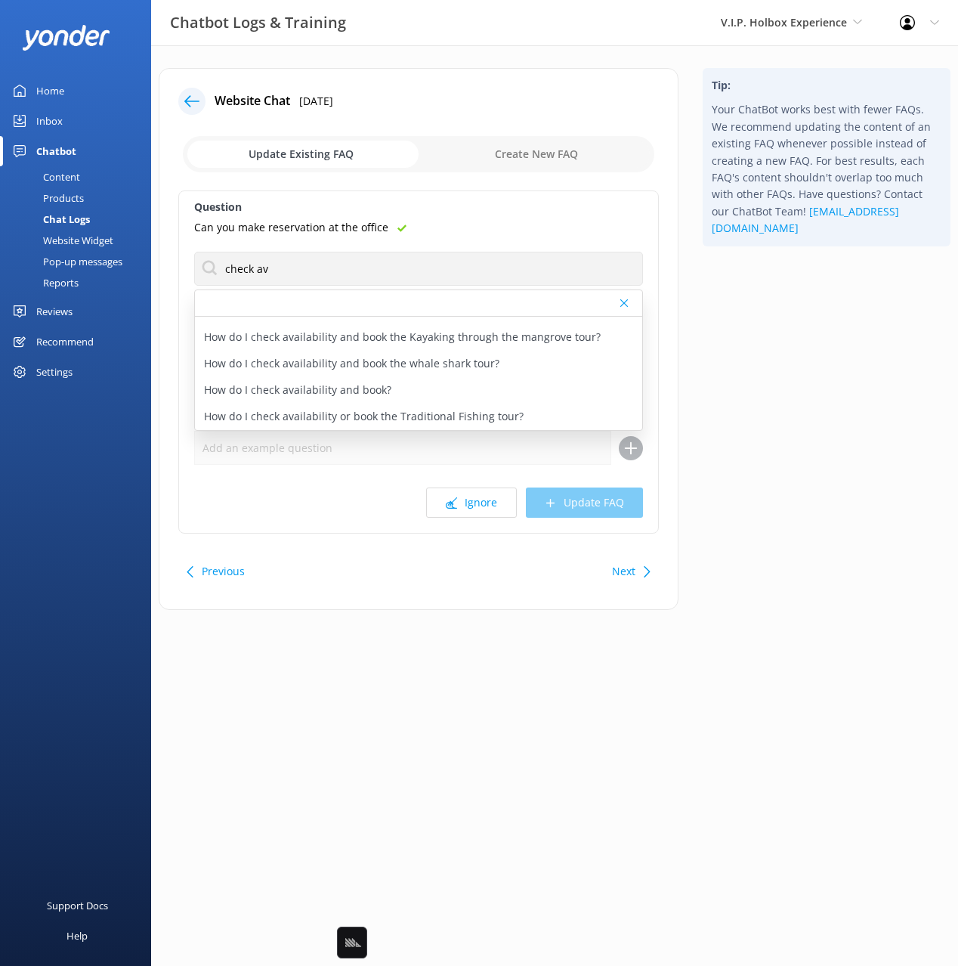
drag, startPoint x: 399, startPoint y: 389, endPoint x: 487, endPoint y: 444, distance: 104.0
click at [399, 389] on div "How do I check availability and book?" at bounding box center [418, 390] width 447 height 26
type textarea "You can check availability and book your tour V.I.P Holbox Experience online at…"
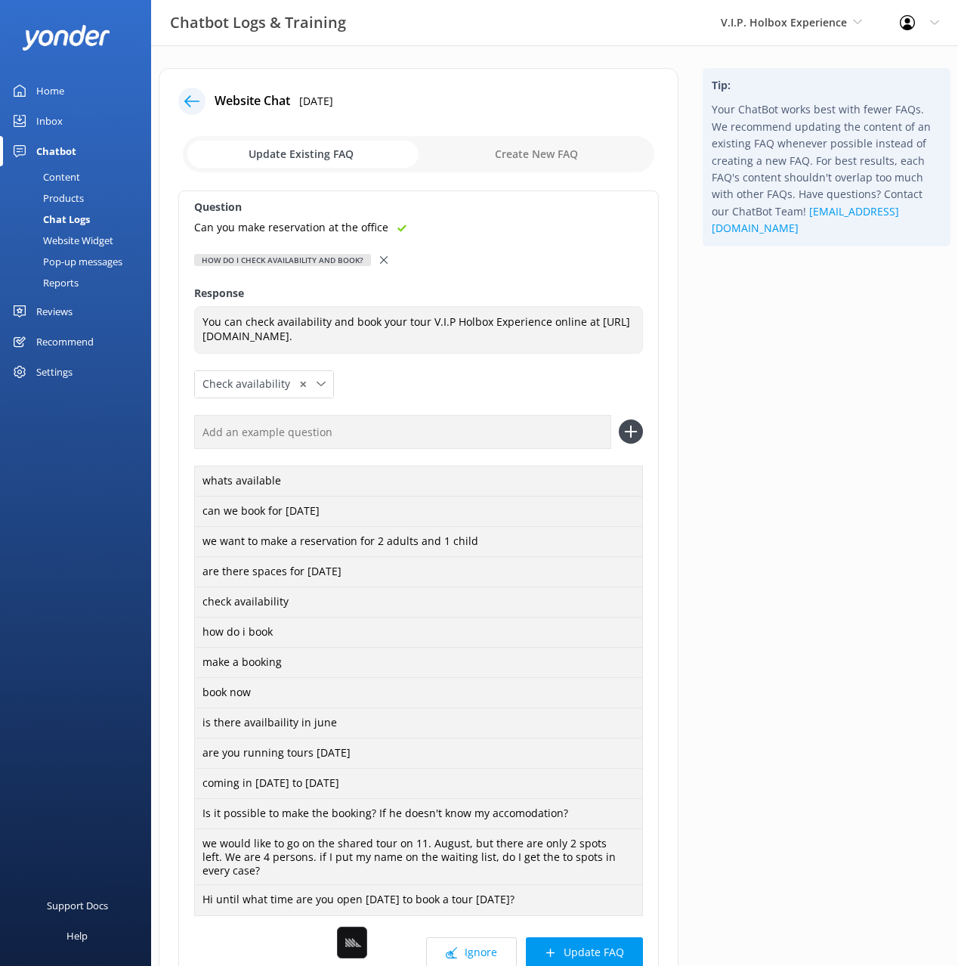
click at [449, 435] on input "text" at bounding box center [402, 432] width 417 height 34
paste input "Can you make reservation at the office"
type input "Can you make reservation at the office"
click at [619, 420] on button at bounding box center [631, 432] width 24 height 24
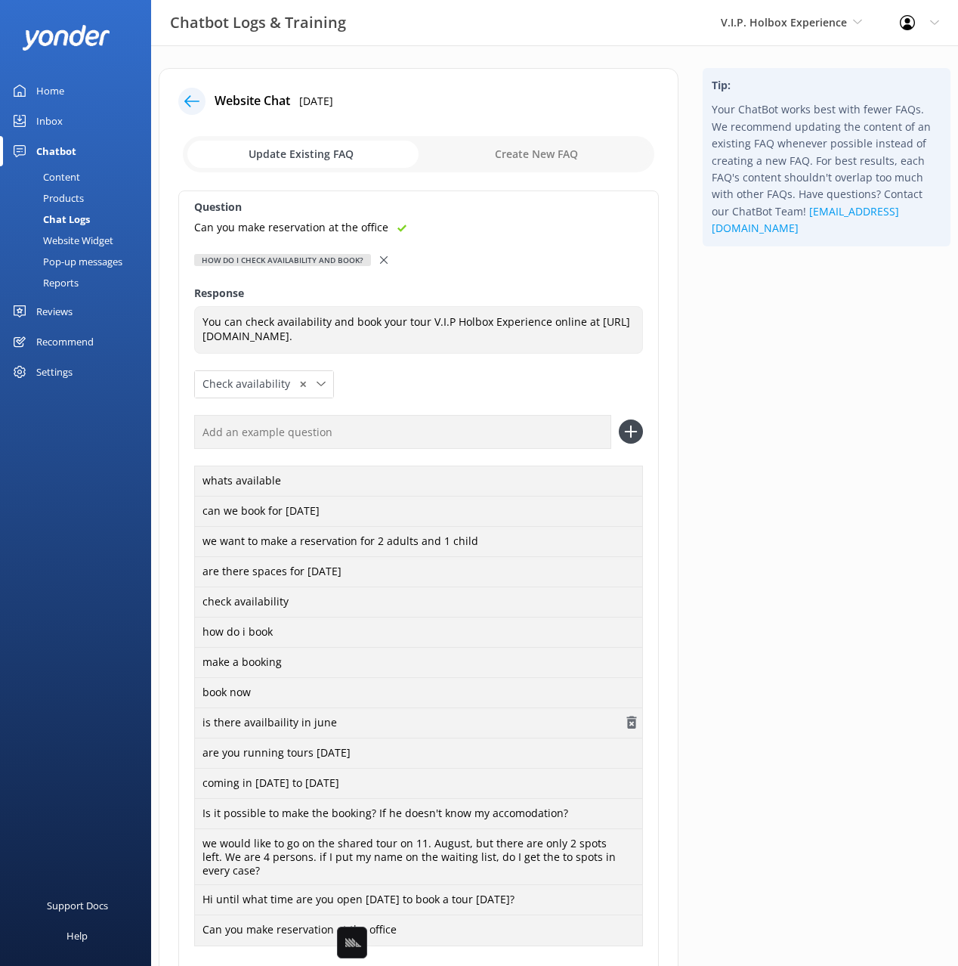
scroll to position [169, 0]
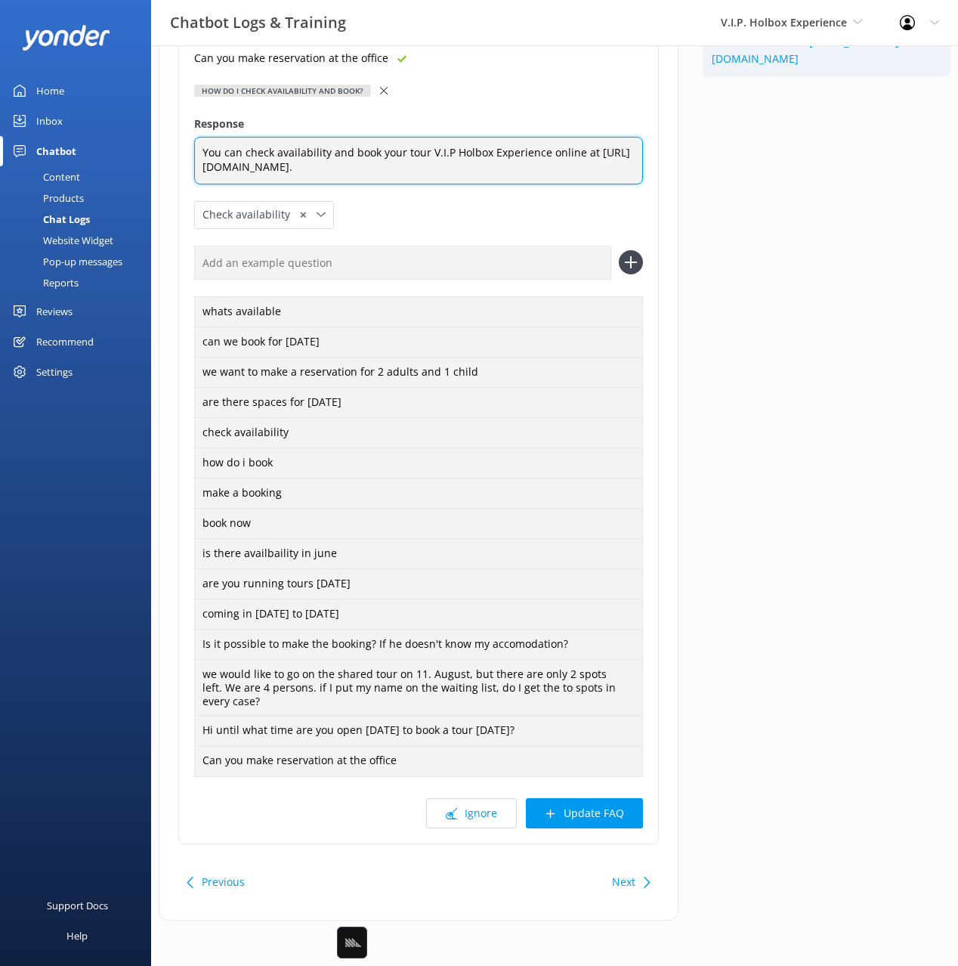
click at [585, 151] on textarea "You can check availability and book your tour V.I.P Holbox Experience online at…" at bounding box center [418, 161] width 449 height 48
type textarea "You can check availability and book your tour V.I.P Holbox Experience online [U…"
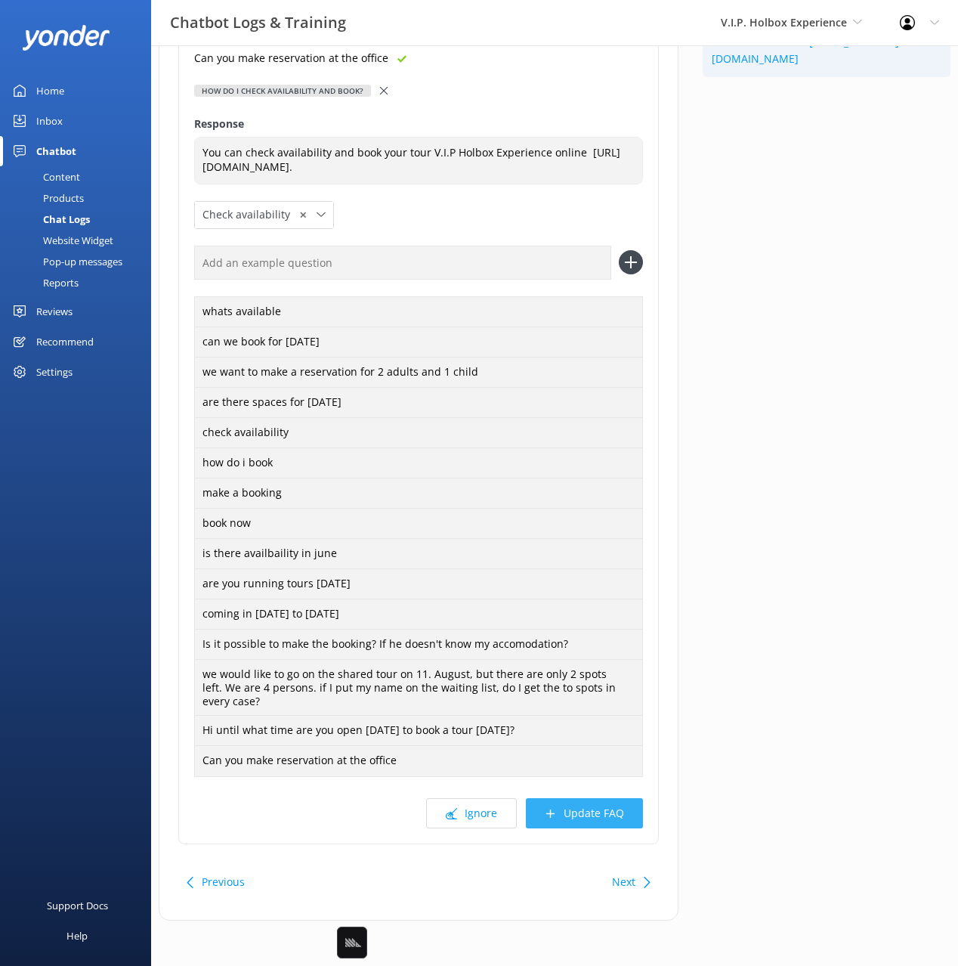
click at [596, 817] on button "Update FAQ" at bounding box center [584, 813] width 117 height 30
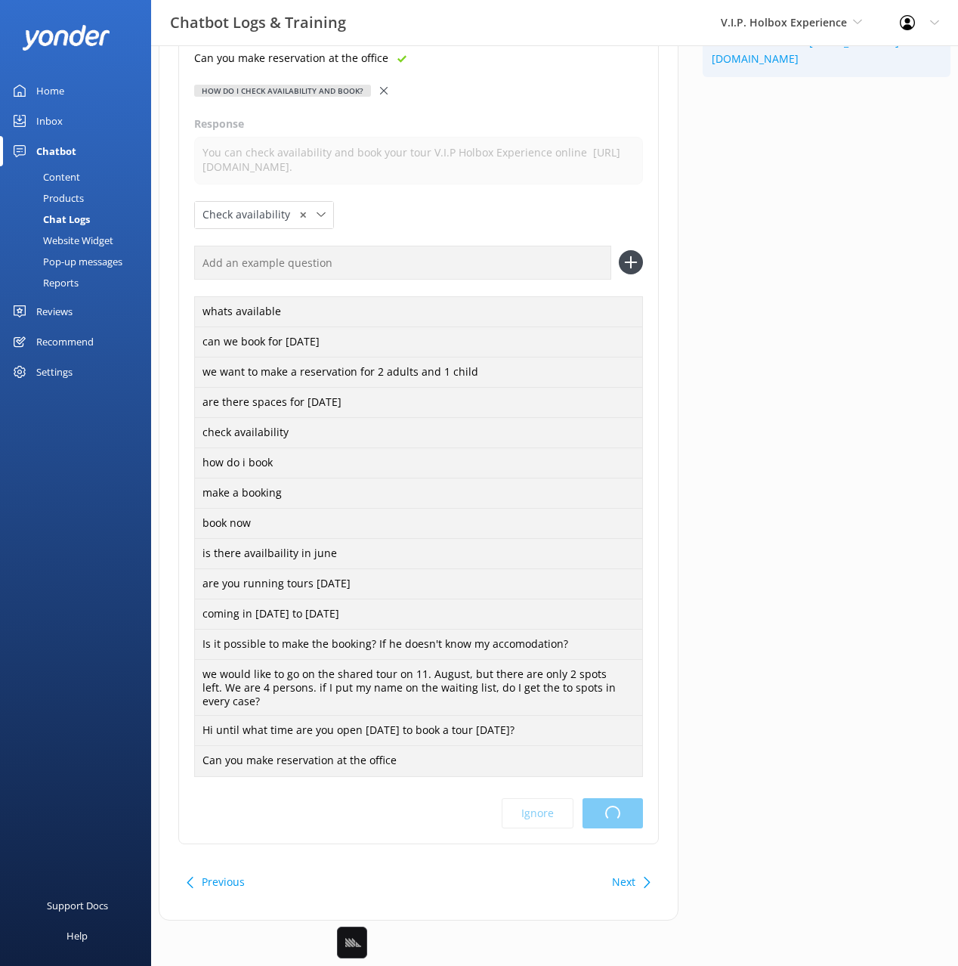
scroll to position [0, 0]
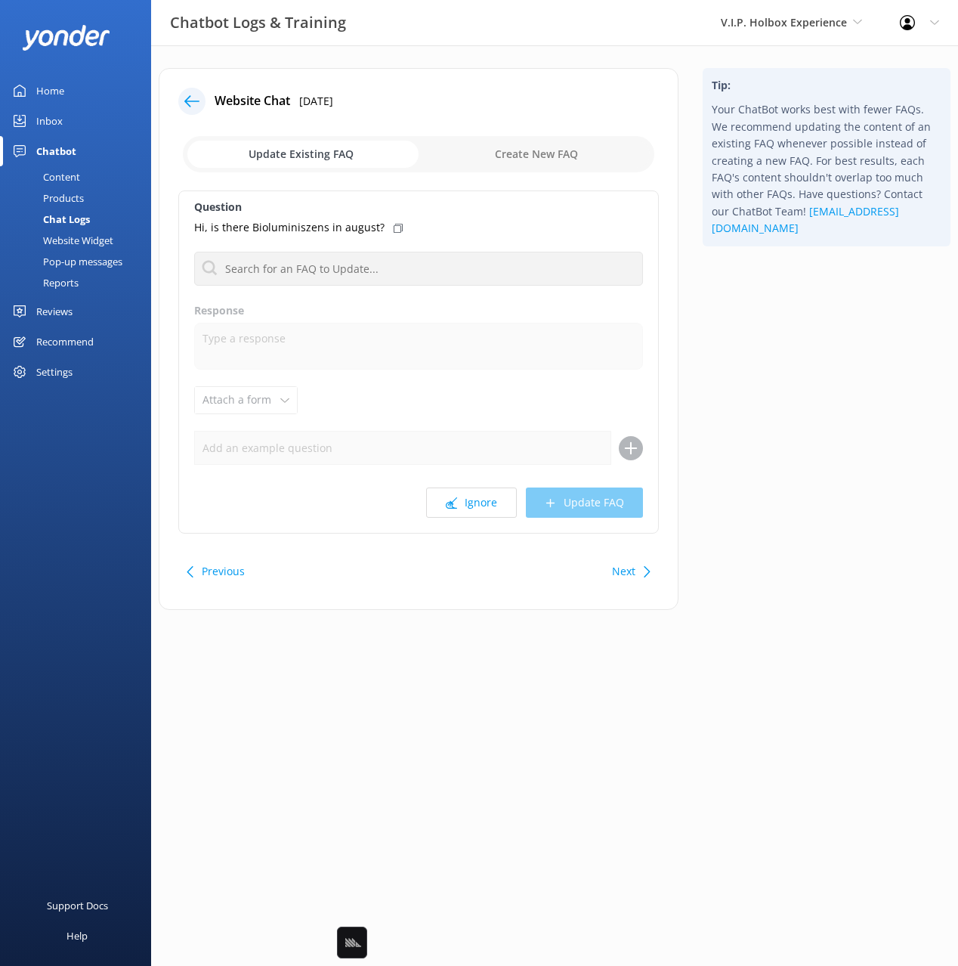
drag, startPoint x: 841, startPoint y: 382, endPoint x: 708, endPoint y: 356, distance: 135.6
click at [839, 382] on div "Tip: Your ChatBot works best with fewer FAQs. We recommend updating the content…" at bounding box center [827, 346] width 272 height 557
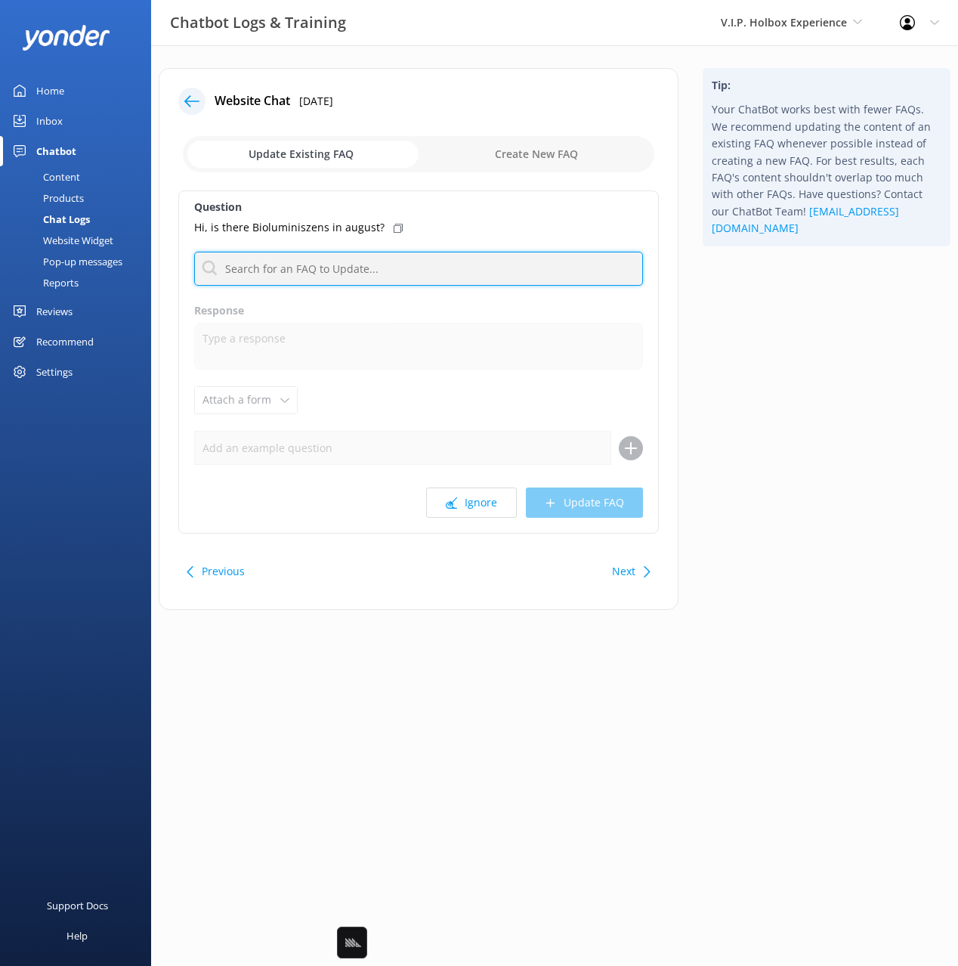
click at [348, 266] on input "text" at bounding box center [418, 269] width 449 height 34
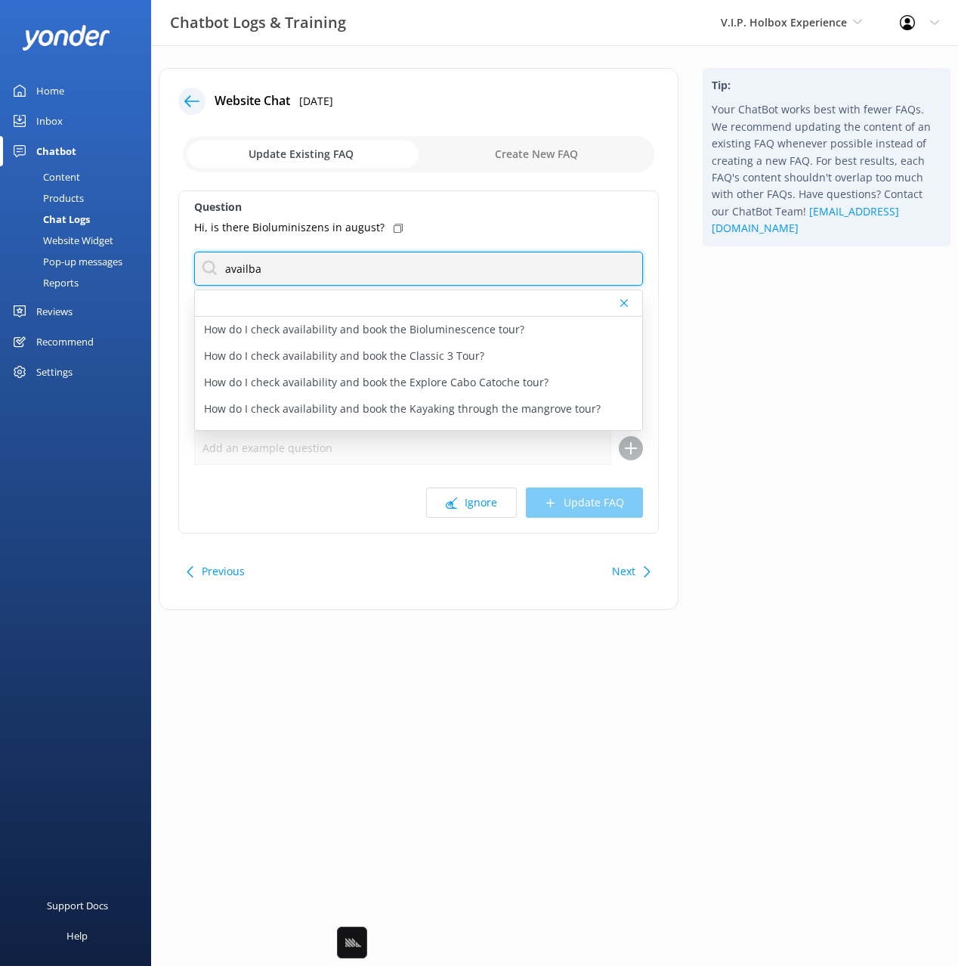
type input "availba"
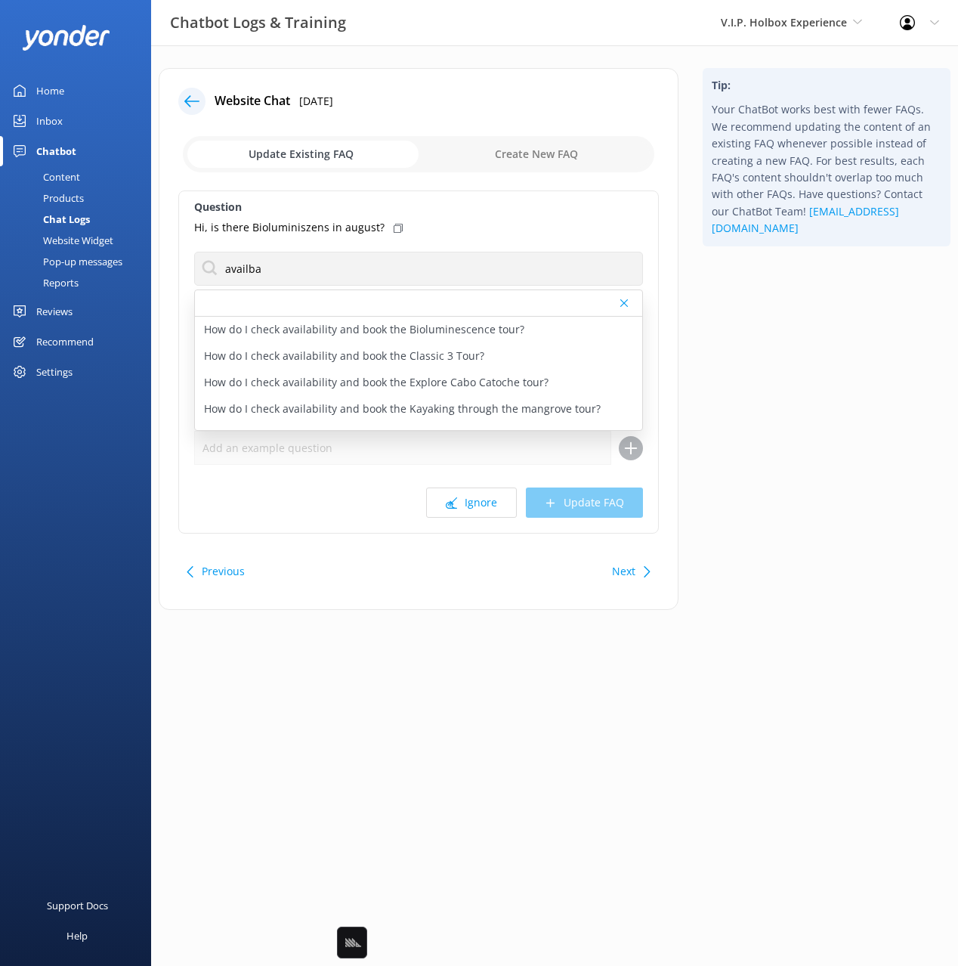
click at [394, 226] on icon at bounding box center [398, 228] width 9 height 9
click at [460, 328] on p "How do I check availability and book the Bioluminescence tour?" at bounding box center [364, 329] width 320 height 17
type textarea "You can check availability and book the Kayak Bioluminescence Tour at [URL][DOM…"
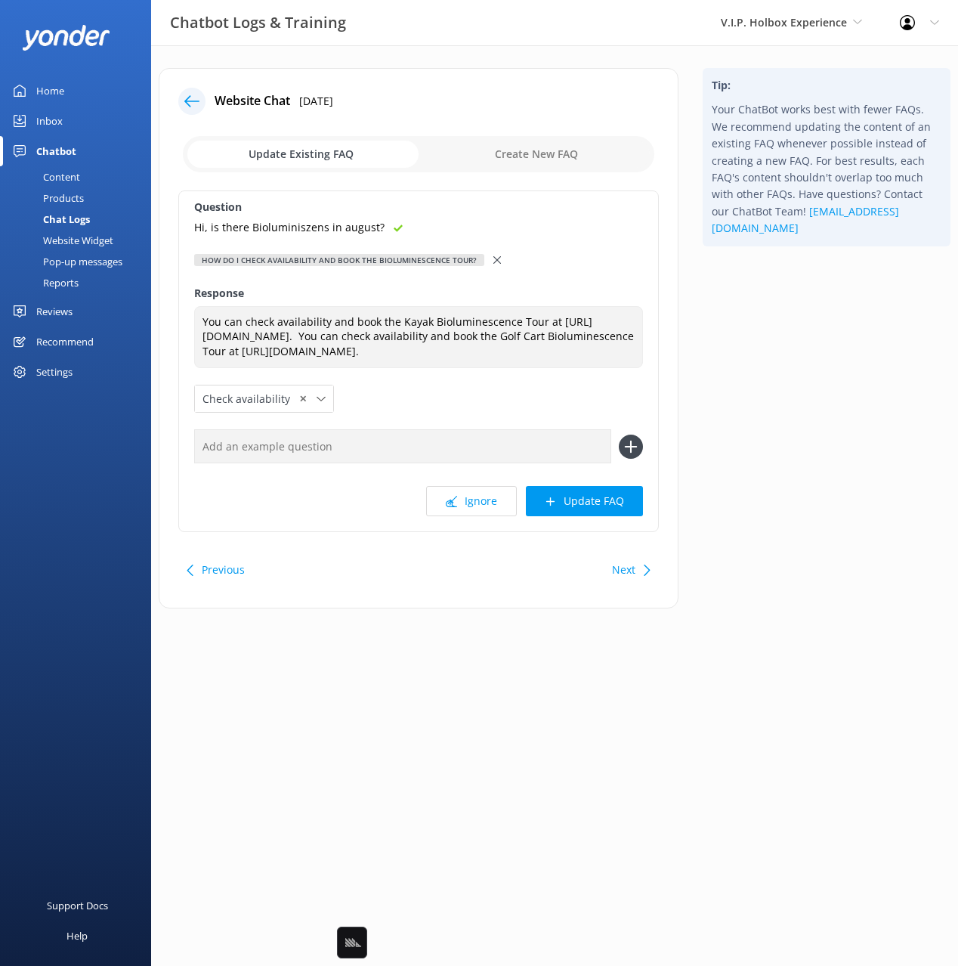
click at [525, 462] on input "text" at bounding box center [402, 446] width 417 height 34
paste input "Hi, is there Bioluminiszens in august?"
type input "Hi, is there Bioluminiszens in august?"
click at [619, 435] on button at bounding box center [631, 447] width 24 height 24
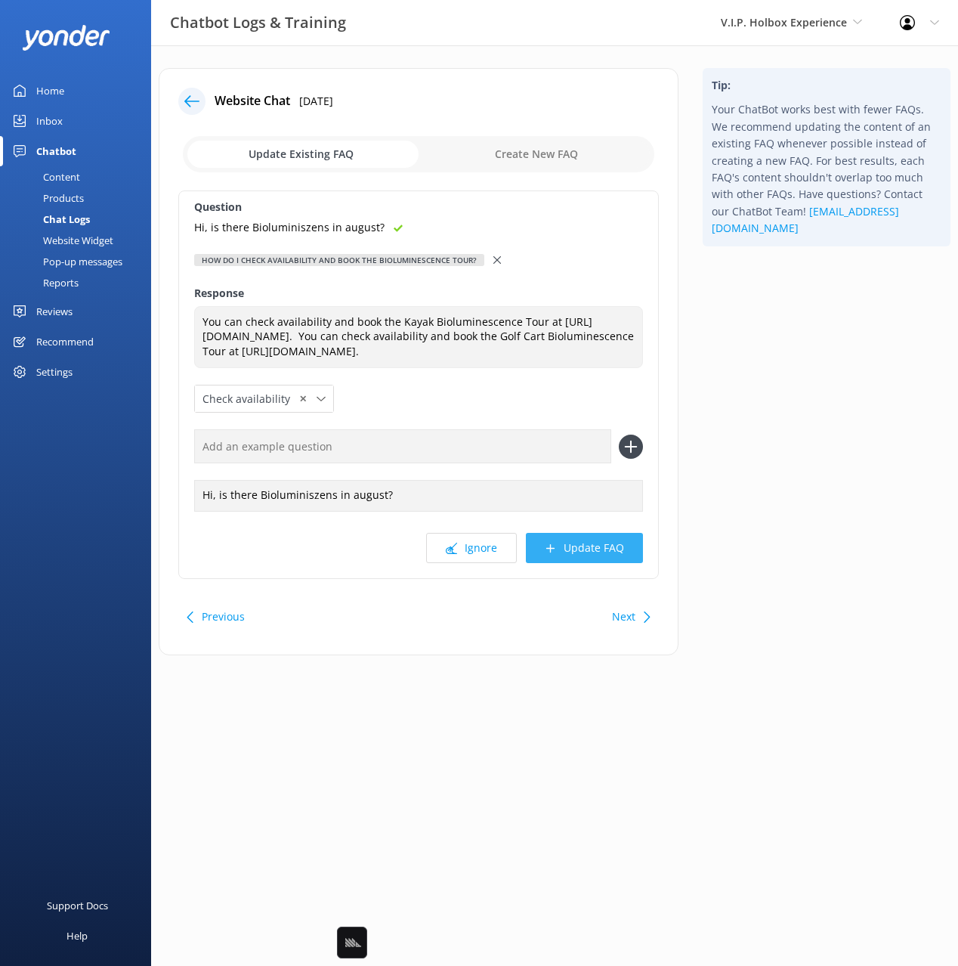
click at [596, 563] on button "Update FAQ" at bounding box center [584, 548] width 117 height 30
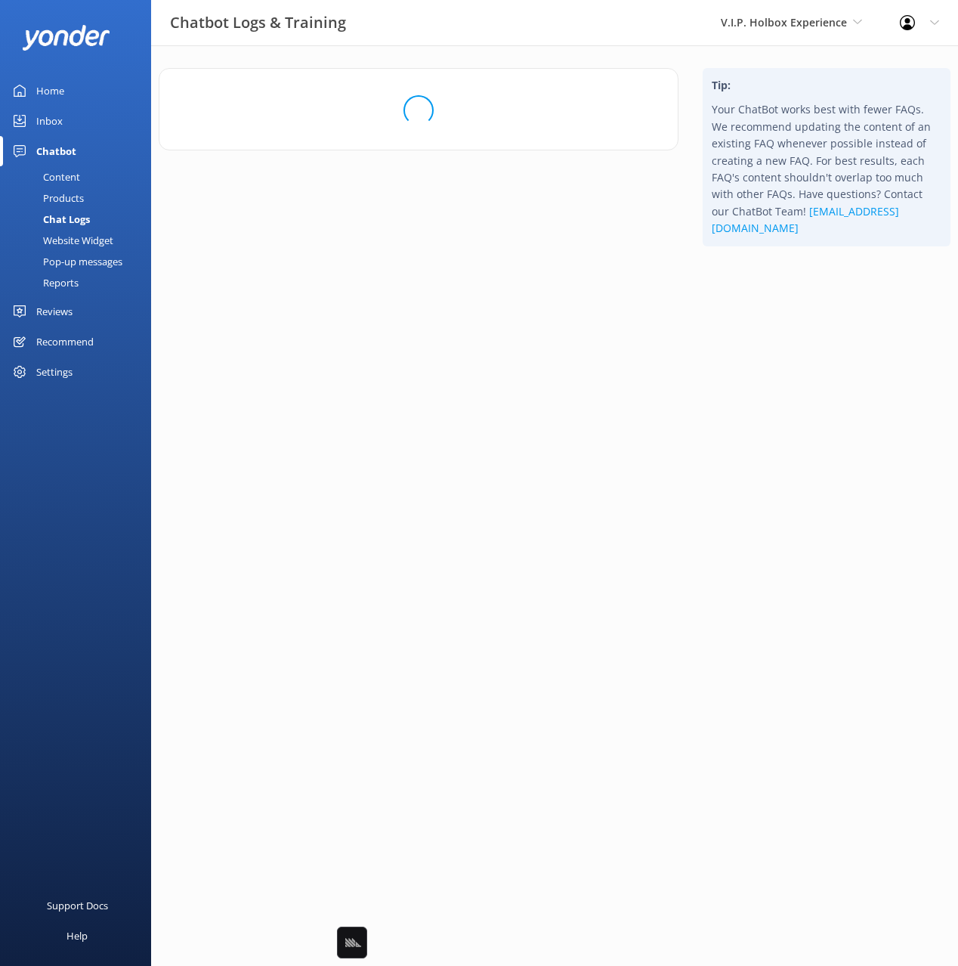
click at [782, 271] on div "Tip: Your ChatBot works best with fewer FAQs. We recommend updating the content…" at bounding box center [827, 169] width 272 height 203
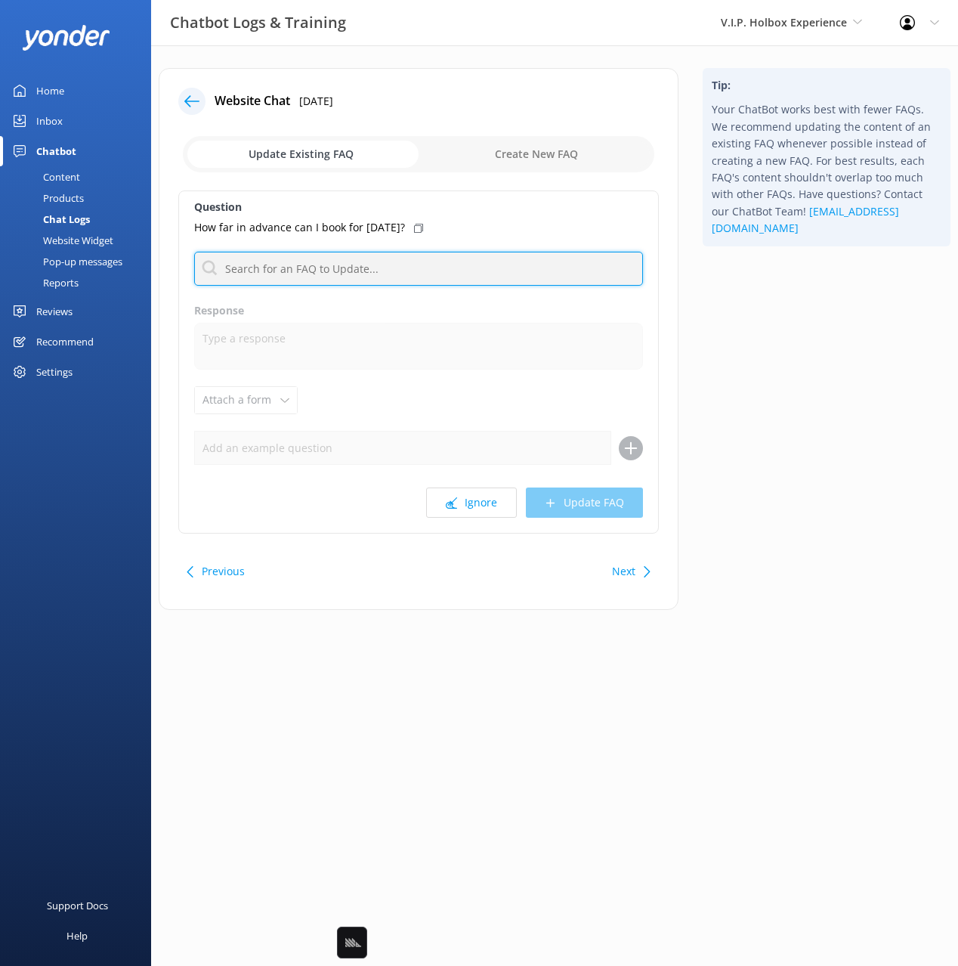
click at [393, 268] on input "text" at bounding box center [418, 269] width 449 height 34
type input "check av"
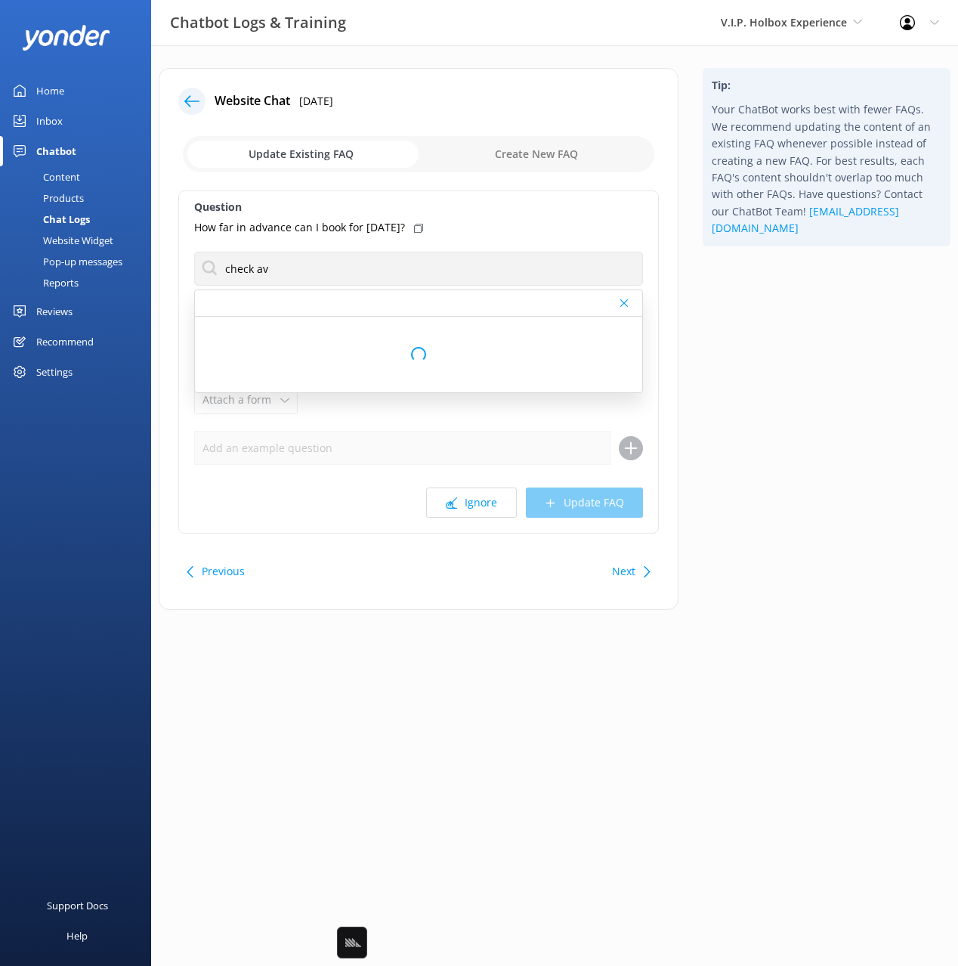
click at [417, 227] on div "How far in advance can I book for [DATE]?" at bounding box center [418, 227] width 449 height 17
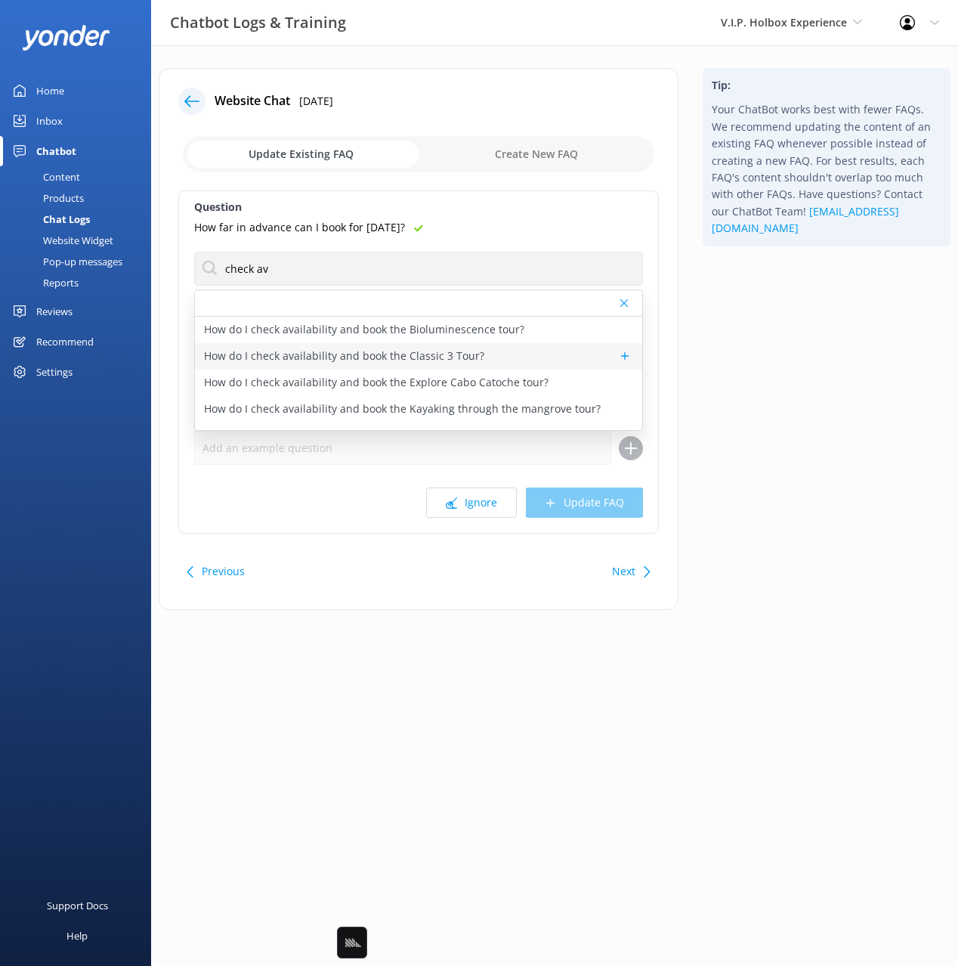
scroll to position [72, 0]
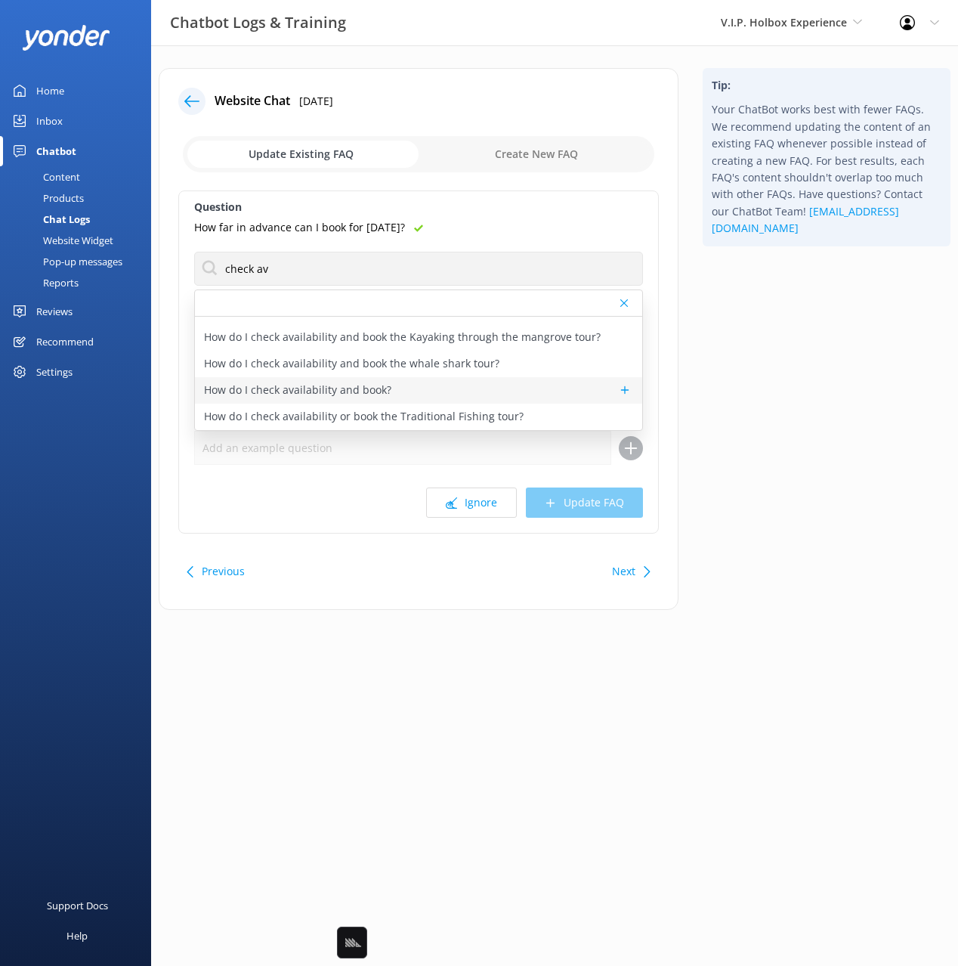
click at [428, 395] on div "How do I check availability and book?" at bounding box center [418, 390] width 447 height 26
type textarea "You can check availability and book your tour V.I.P Holbox Experience online [U…"
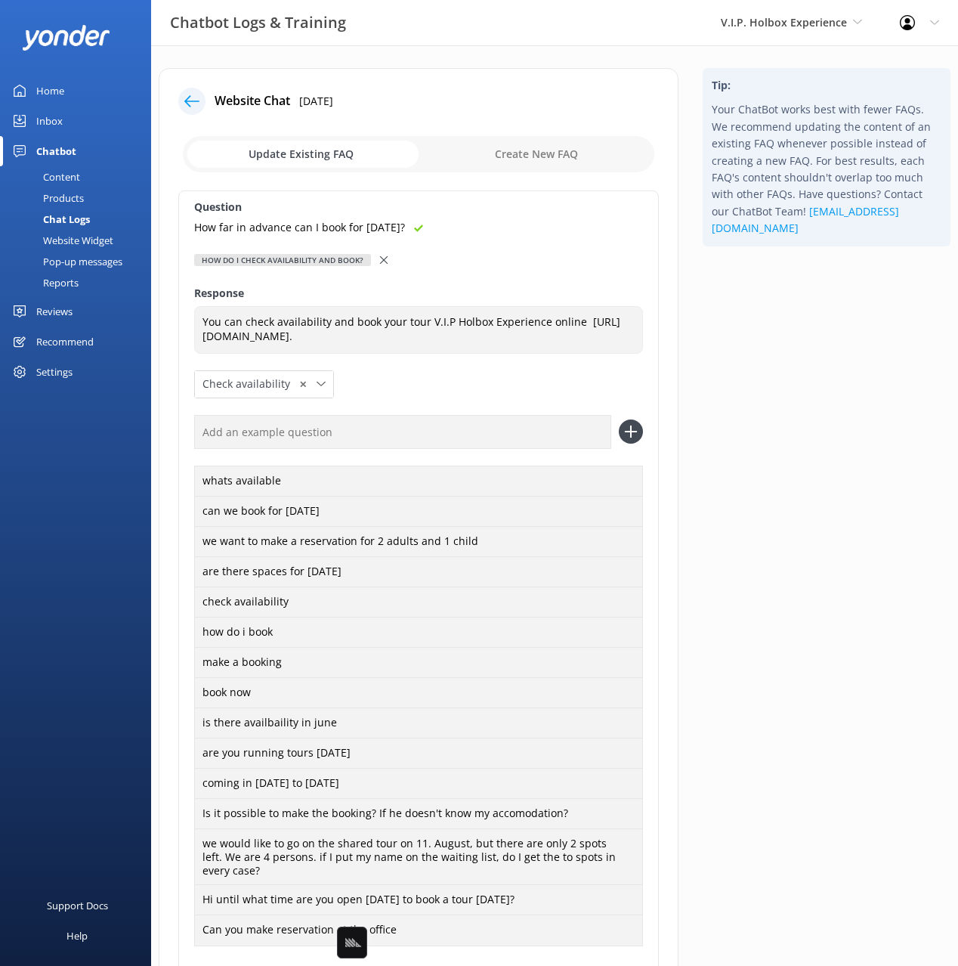
click at [486, 429] on input "text" at bounding box center [402, 432] width 417 height 34
paste input "How far in advance can I book for [DATE]?"
type input "How far in advance can I book for [DATE]?"
click at [619, 420] on button at bounding box center [631, 432] width 24 height 24
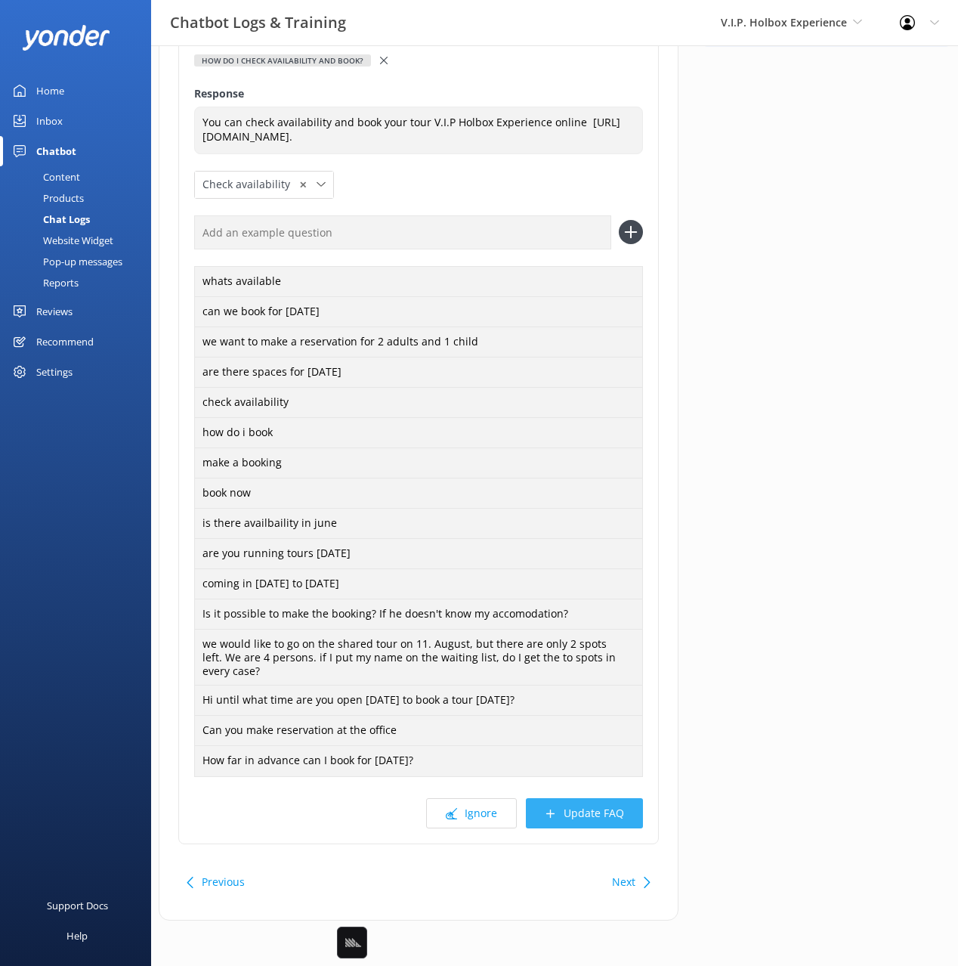
click at [599, 820] on button "Update FAQ" at bounding box center [584, 813] width 117 height 30
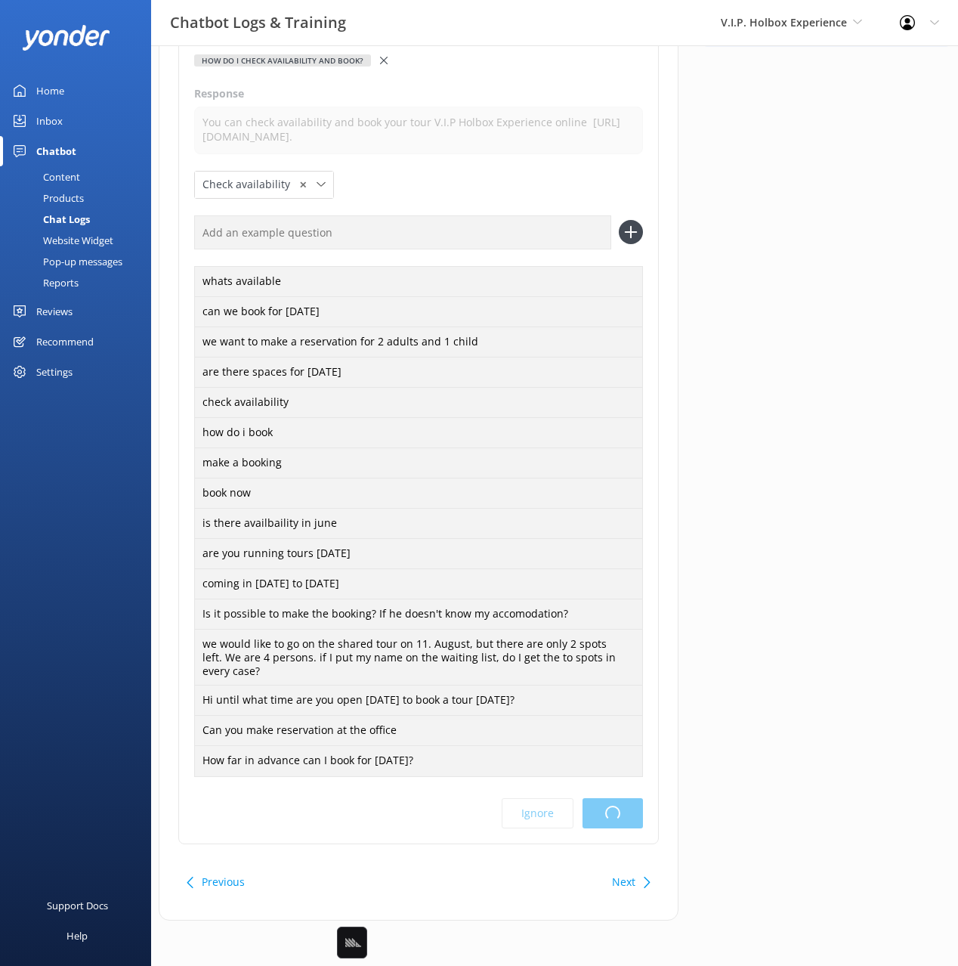
scroll to position [0, 0]
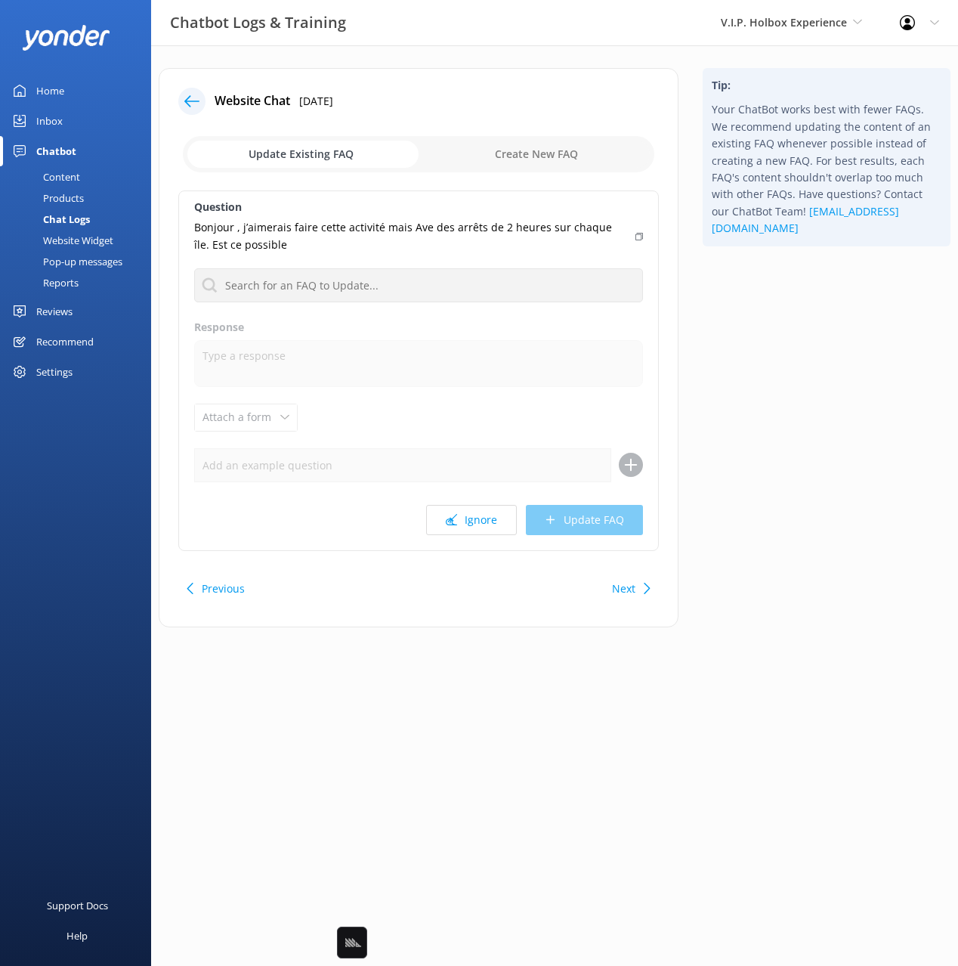
drag, startPoint x: 633, startPoint y: 235, endPoint x: 635, endPoint y: 245, distance: 9.9
click at [633, 235] on div "Bonjour , j’aimerais faire cette activité mais Ave des arrêts de 2 heures sur c…" at bounding box center [418, 236] width 449 height 34
click at [469, 525] on button "Ignore" at bounding box center [471, 520] width 91 height 30
click at [822, 506] on html "Chatbot Logs & Training V.I.P. Holbox Experience Black Cat Cruises [GEOGRAPHIC_…" at bounding box center [479, 483] width 958 height 966
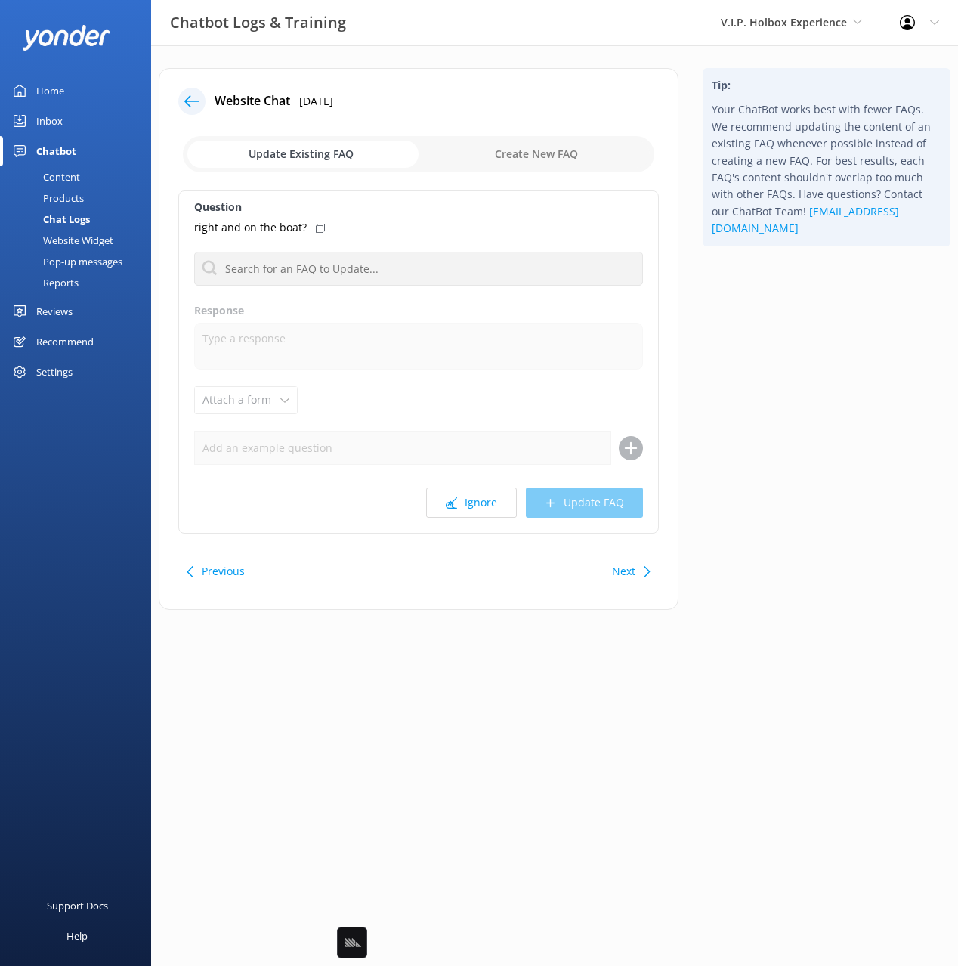
click at [471, 518] on div "Question right and on the boat? How do I check availability and book the Biolum…" at bounding box center [418, 361] width 481 height 343
click at [456, 505] on icon at bounding box center [451, 502] width 11 height 11
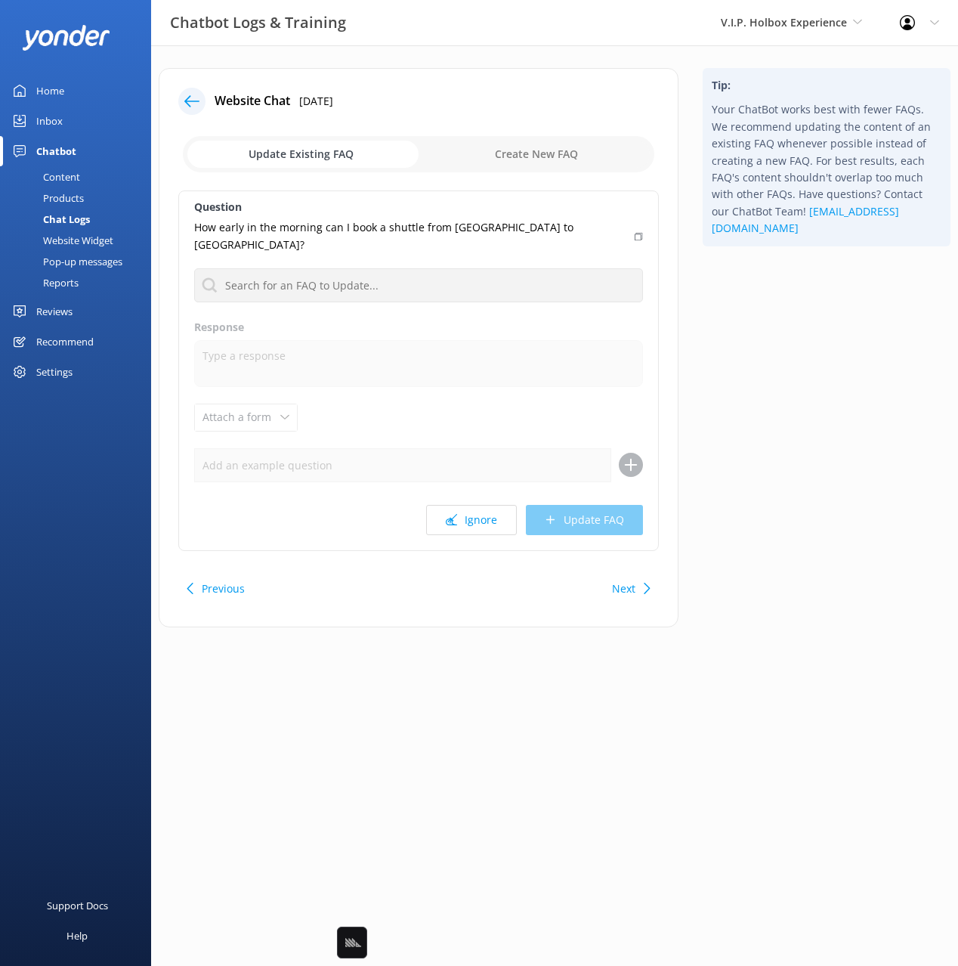
drag, startPoint x: 705, startPoint y: 540, endPoint x: 650, endPoint y: 556, distance: 57.6
click at [702, 540] on div "Tip: Your ChatBot works best with fewer FAQs. We recommend updating the content…" at bounding box center [827, 355] width 272 height 574
click at [637, 574] on div "Next" at bounding box center [629, 589] width 47 height 30
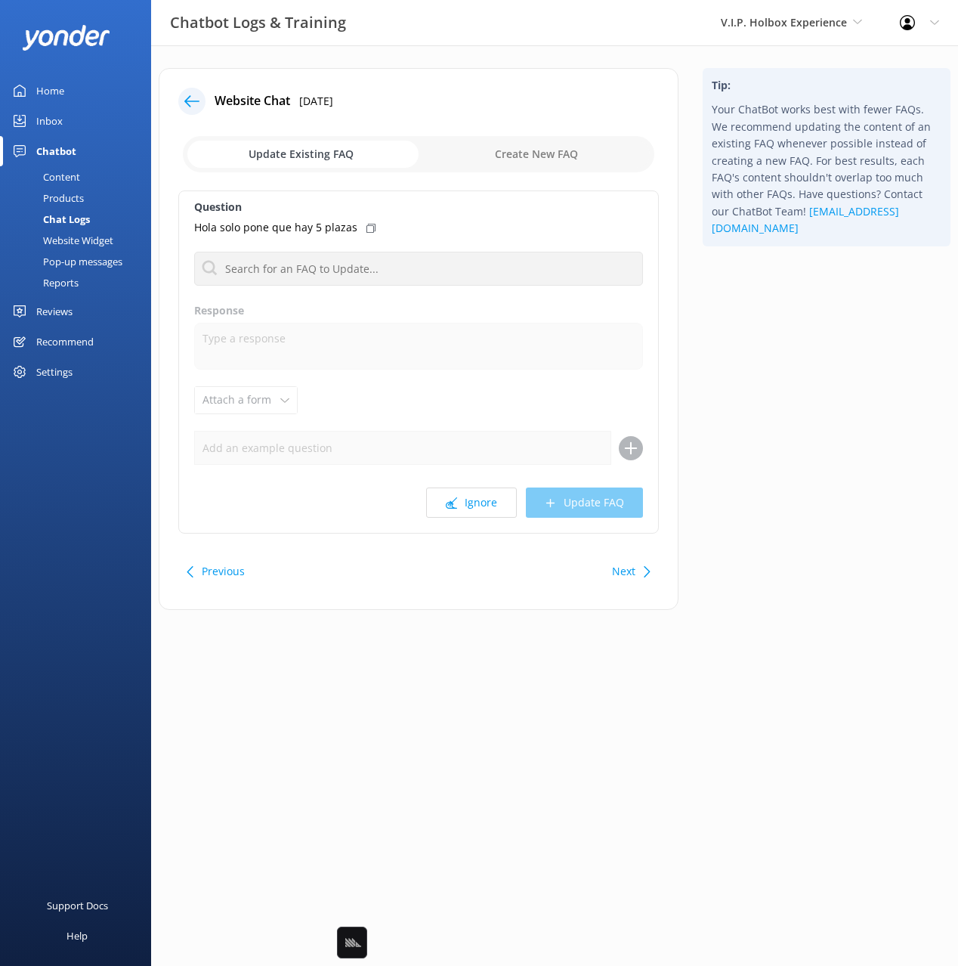
click at [367, 228] on icon at bounding box center [371, 228] width 9 height 9
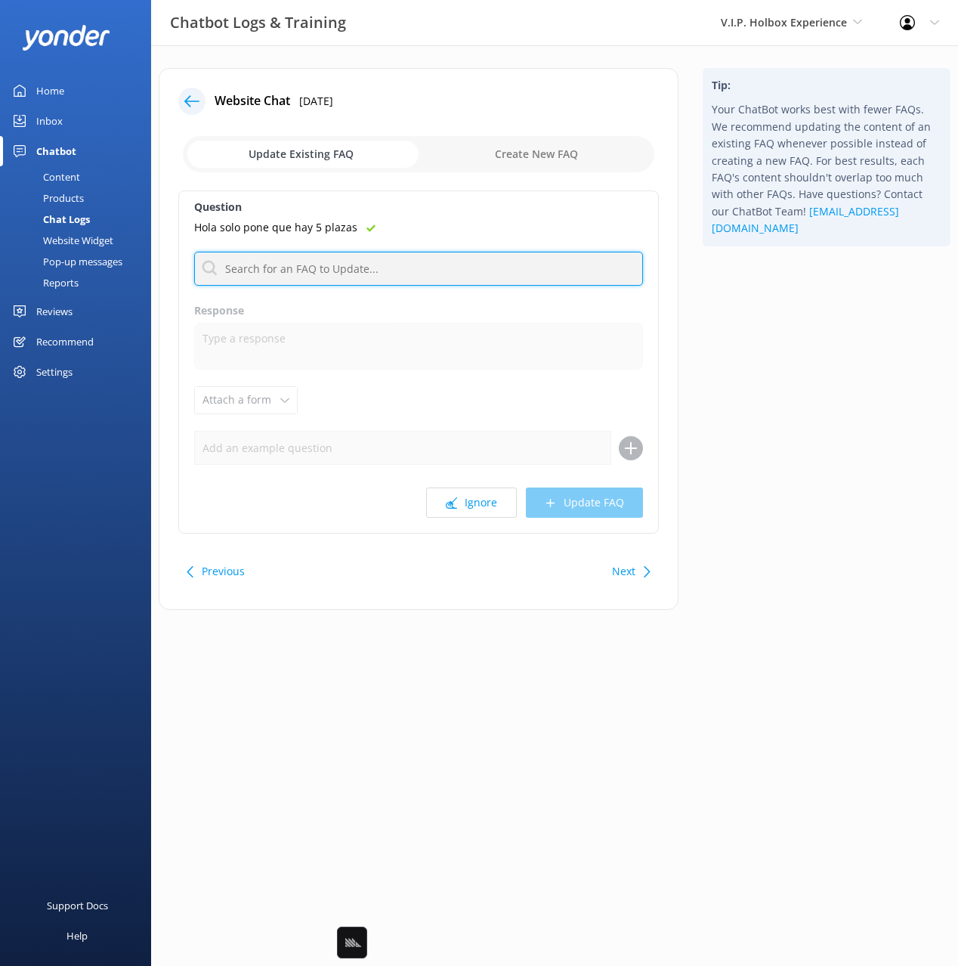
click at [470, 274] on input "text" at bounding box center [418, 269] width 449 height 34
type input "check av"
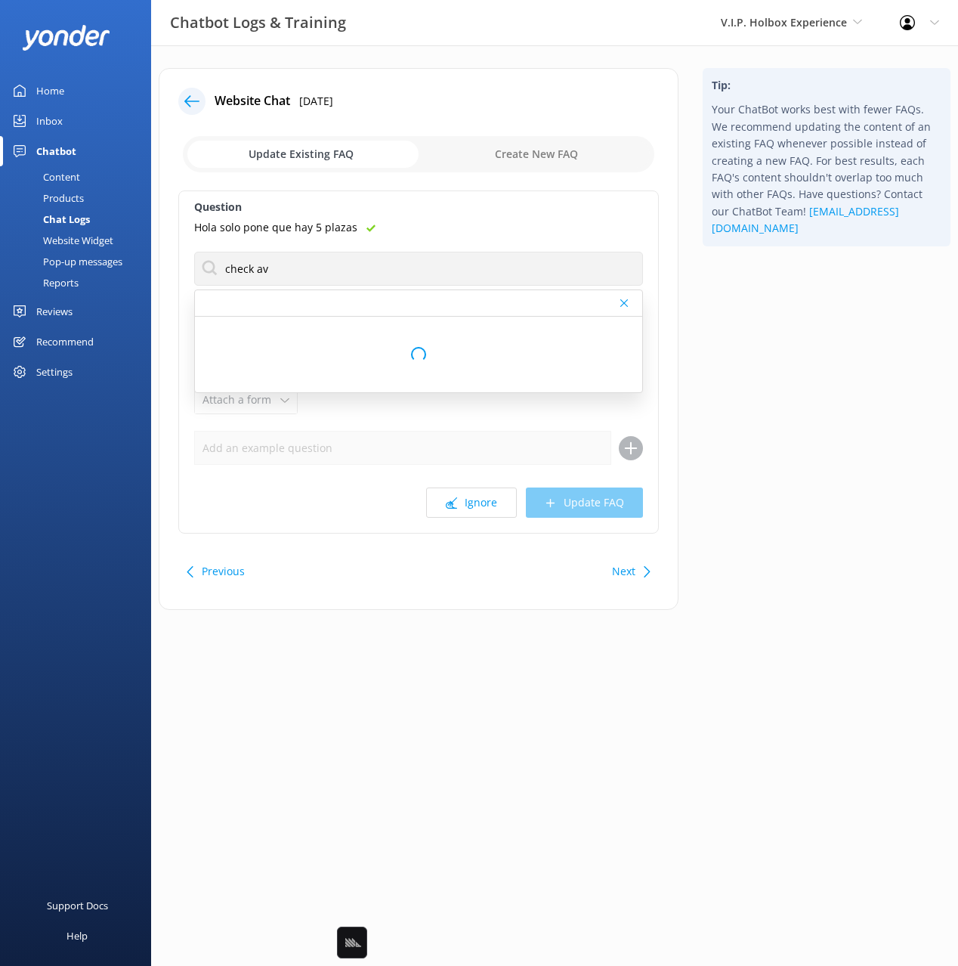
drag, startPoint x: 757, startPoint y: 401, endPoint x: 750, endPoint y: 407, distance: 9.6
click at [756, 401] on div "Tip: Your ChatBot works best with fewer FAQs. We recommend updating the content…" at bounding box center [827, 346] width 272 height 557
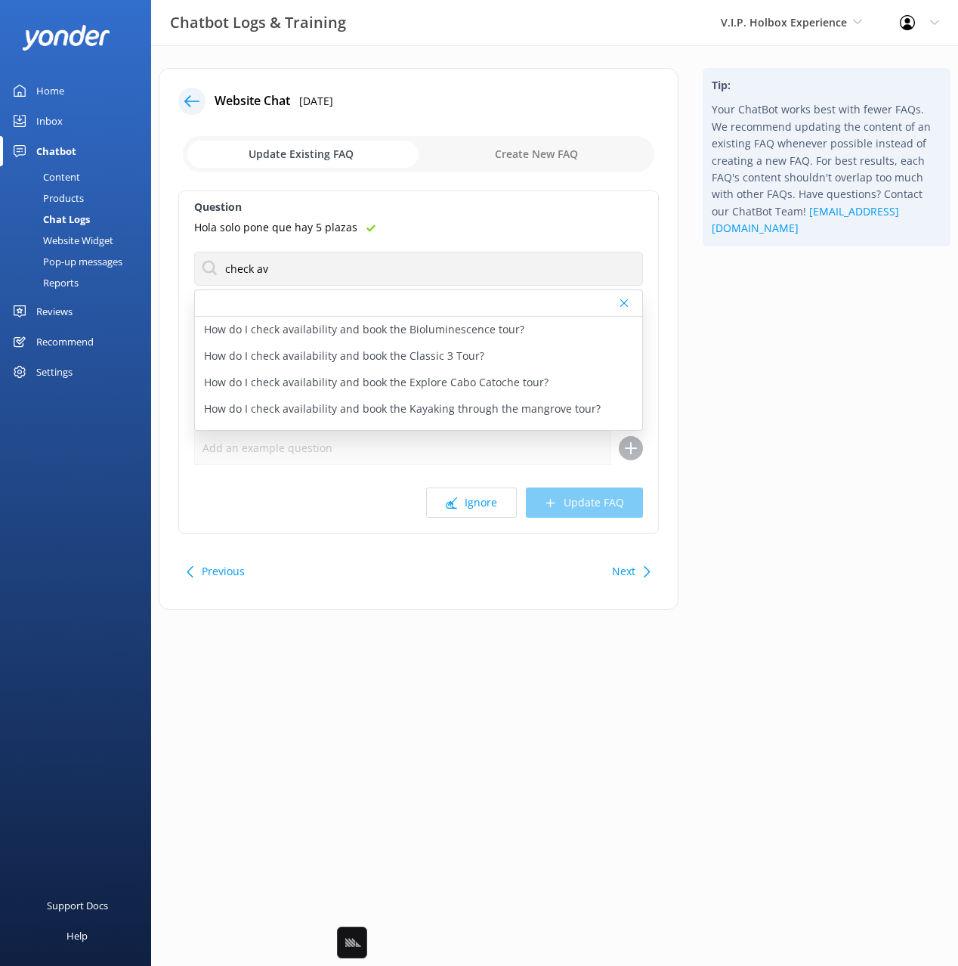
scroll to position [72, 0]
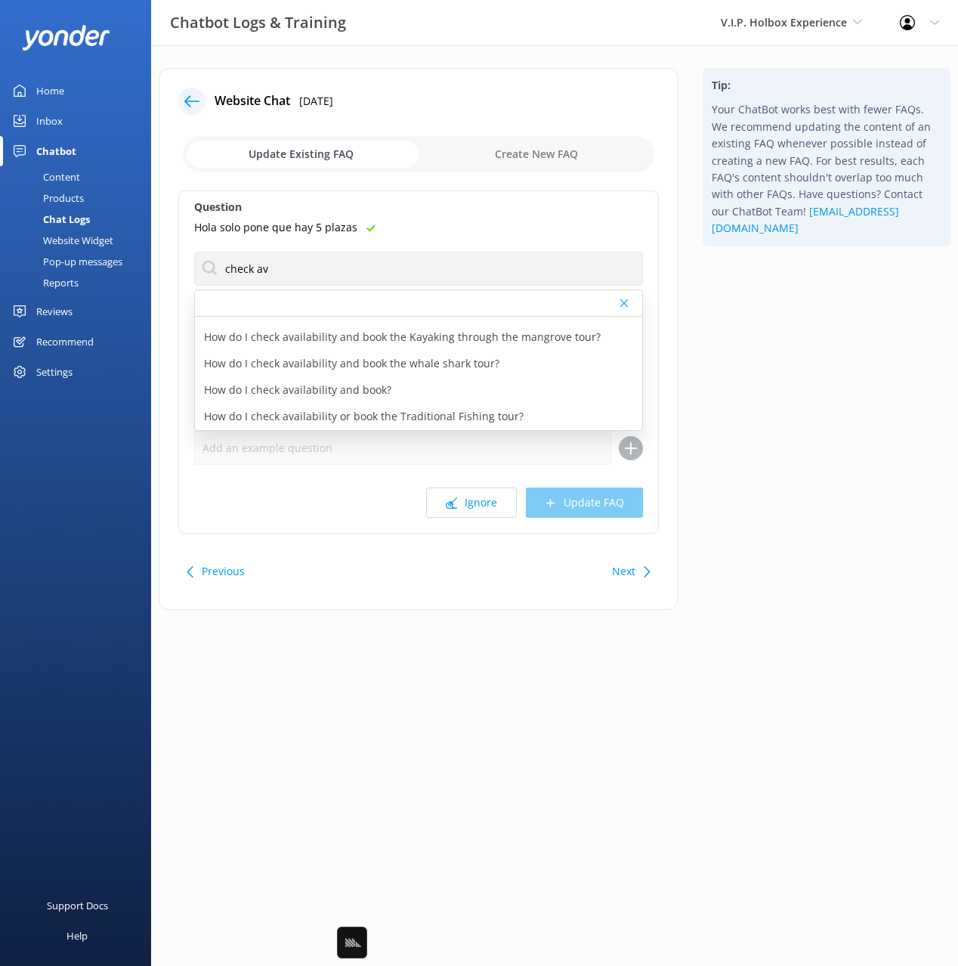
drag, startPoint x: 362, startPoint y: 389, endPoint x: 392, endPoint y: 456, distance: 72.8
click at [362, 389] on p "How do I check availability and book?" at bounding box center [297, 390] width 187 height 17
type textarea "You can check availability and book your tour V.I.P Holbox Experience online [U…"
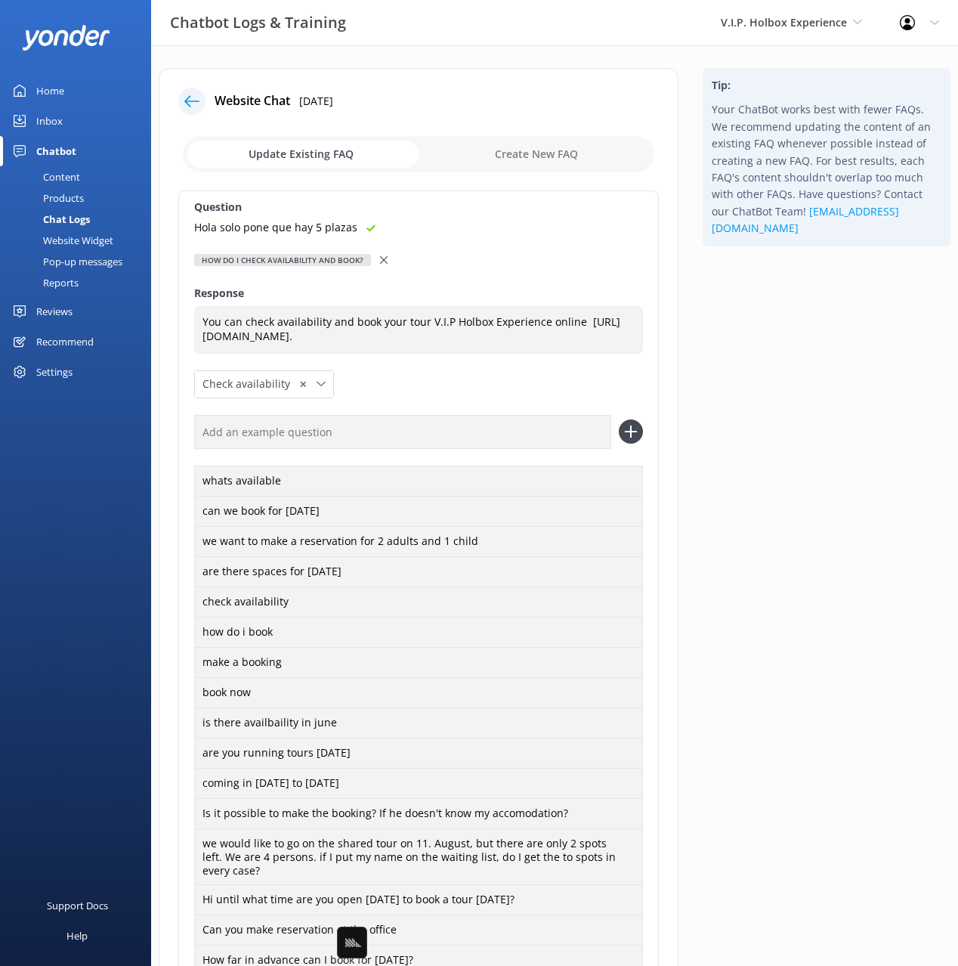
click at [459, 438] on input "text" at bounding box center [402, 432] width 417 height 34
paste input "Hola solo pone que hay 5 plazas"
type input "Hola solo pone que hay 5 plazas"
click at [619, 420] on button at bounding box center [631, 432] width 24 height 24
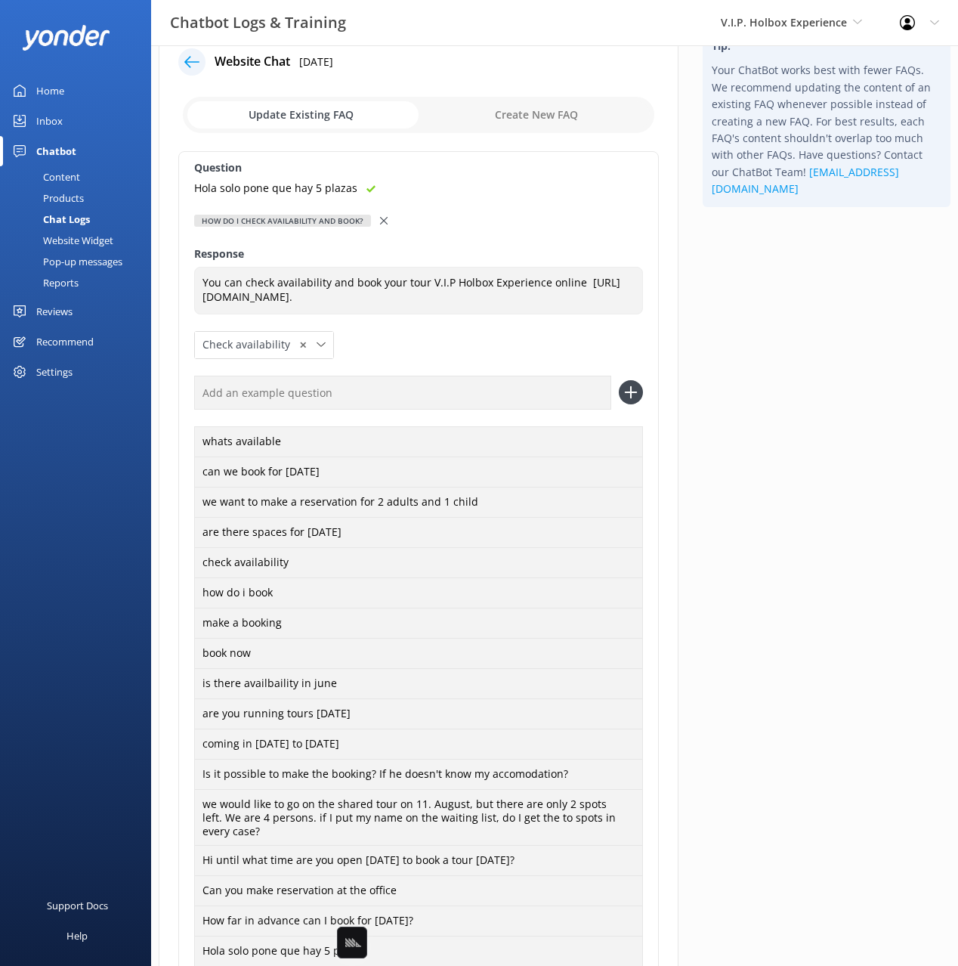
scroll to position [230, 0]
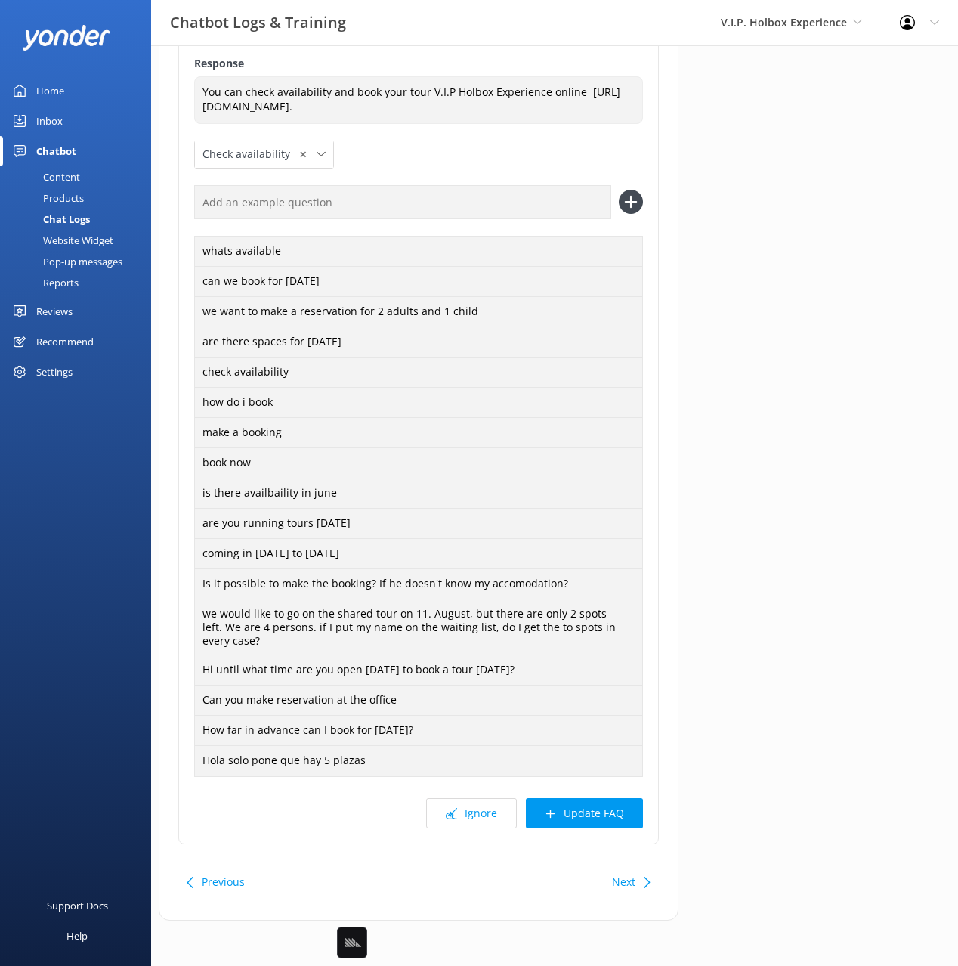
drag, startPoint x: 601, startPoint y: 807, endPoint x: 613, endPoint y: 805, distance: 12.3
click at [601, 807] on button "Update FAQ" at bounding box center [584, 813] width 117 height 30
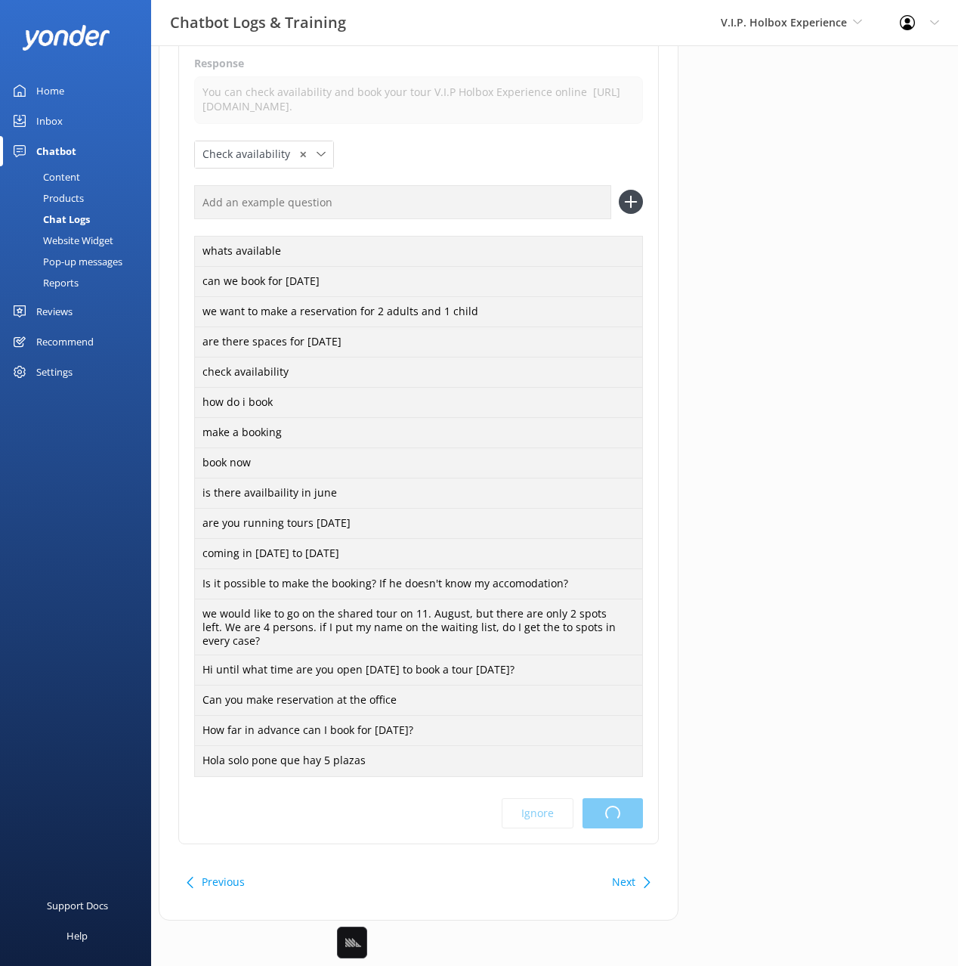
scroll to position [0, 0]
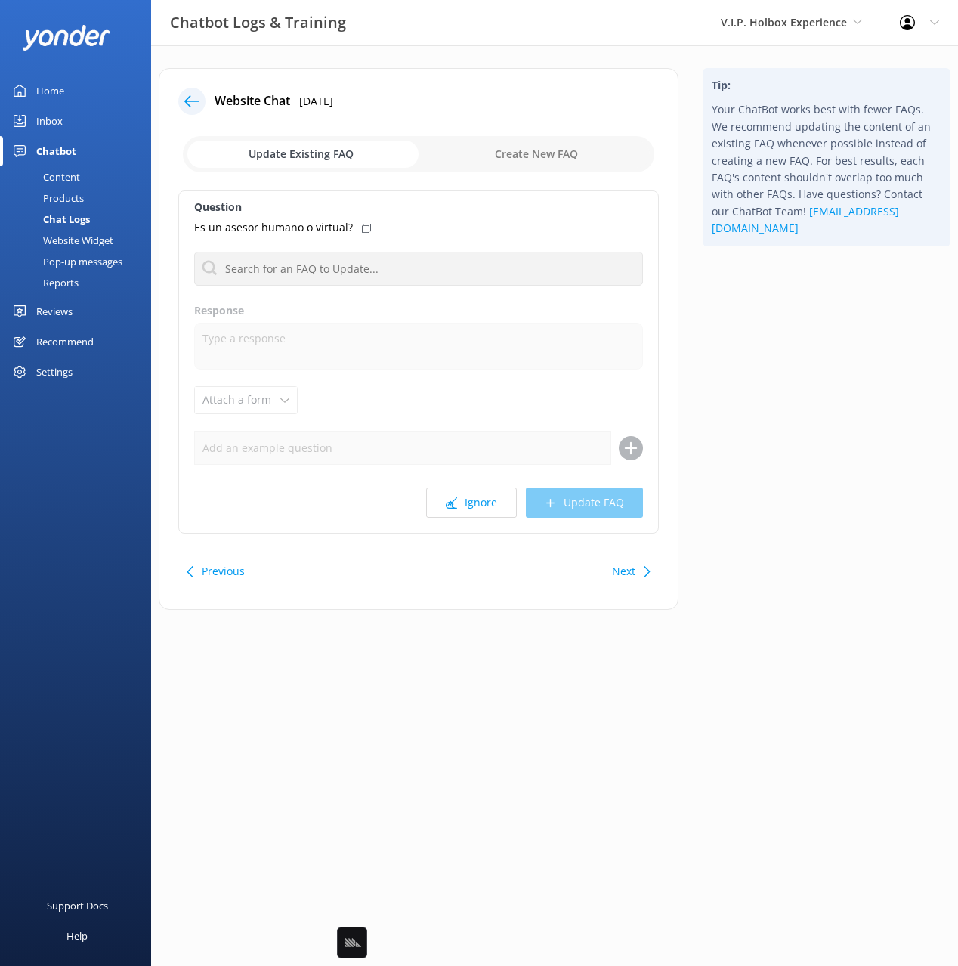
click at [770, 434] on div "Tip: Your ChatBot works best with fewer FAQs. We recommend updating the content…" at bounding box center [827, 346] width 272 height 557
drag, startPoint x: 357, startPoint y: 225, endPoint x: 531, endPoint y: 227, distance: 174.6
click at [362, 225] on use at bounding box center [366, 228] width 9 height 9
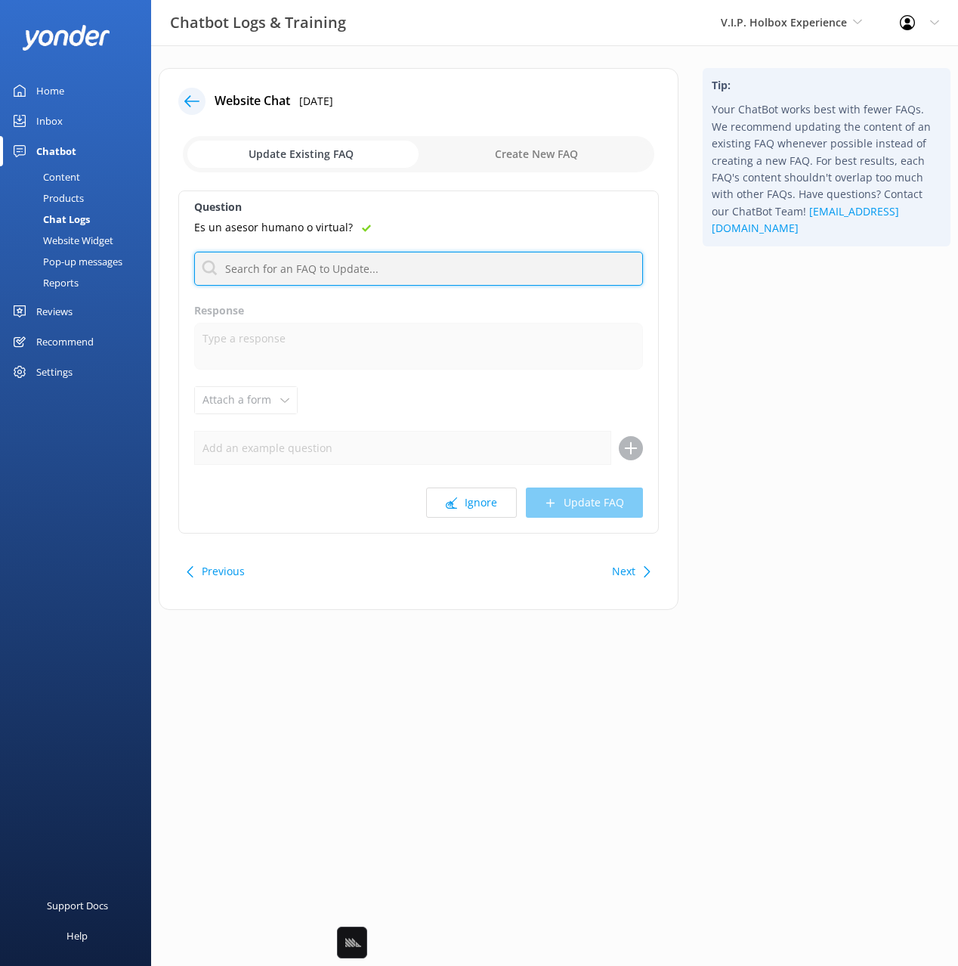
click at [476, 279] on input "text" at bounding box center [418, 269] width 449 height 34
type input "robot"
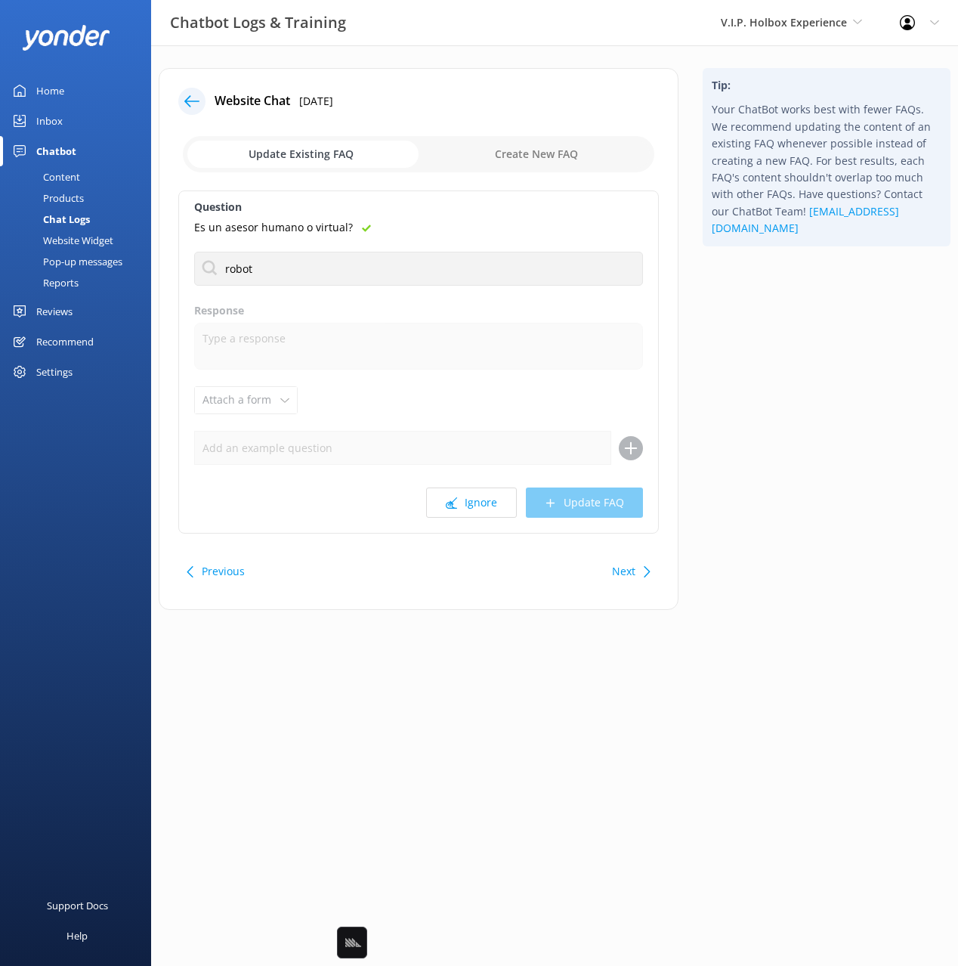
click at [800, 287] on div "Tip: Your ChatBot works best with fewer FAQs. We recommend updating the content…" at bounding box center [827, 346] width 272 height 557
click at [285, 330] on div "Are you a robot" at bounding box center [418, 330] width 447 height 26
type textarea "I am an AI language model designed to answer your questions based on a knowledg…"
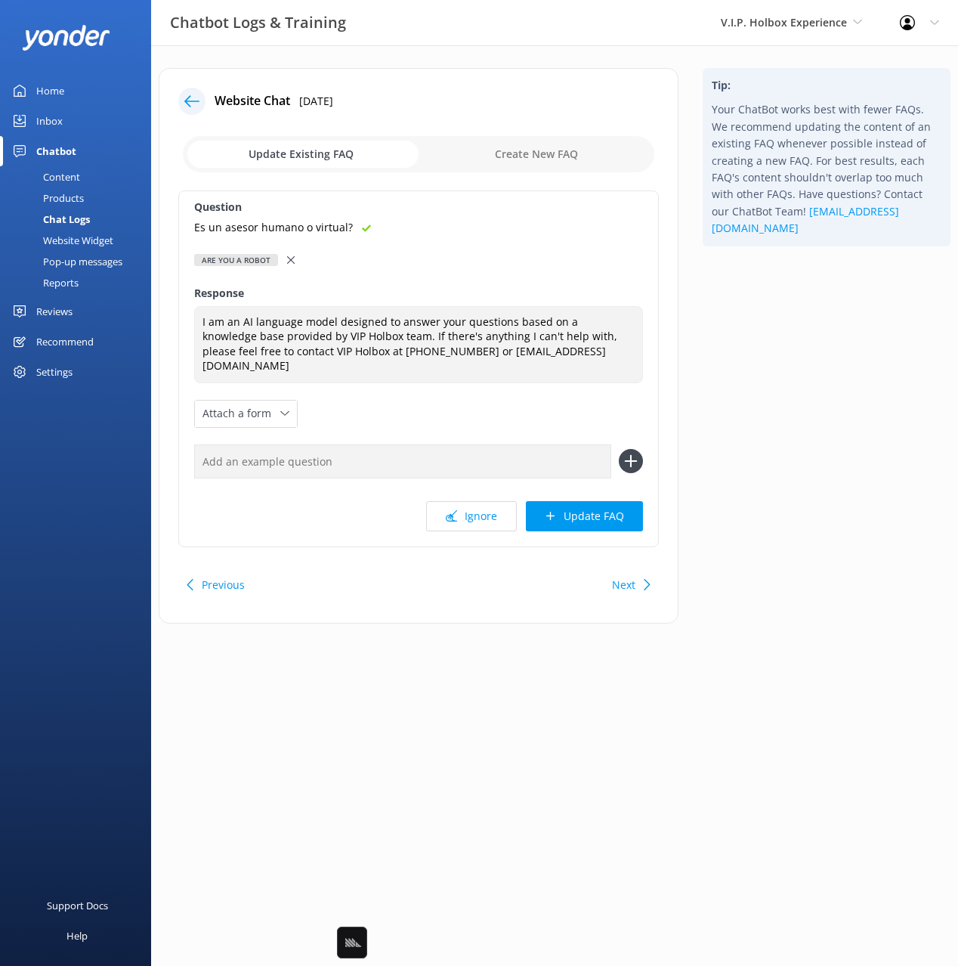
click at [349, 444] on input "text" at bounding box center [402, 461] width 417 height 34
paste input "Es un asesor humano o virtual?"
type input "Es un asesor humano o virtual?"
click at [619, 449] on button at bounding box center [631, 461] width 24 height 24
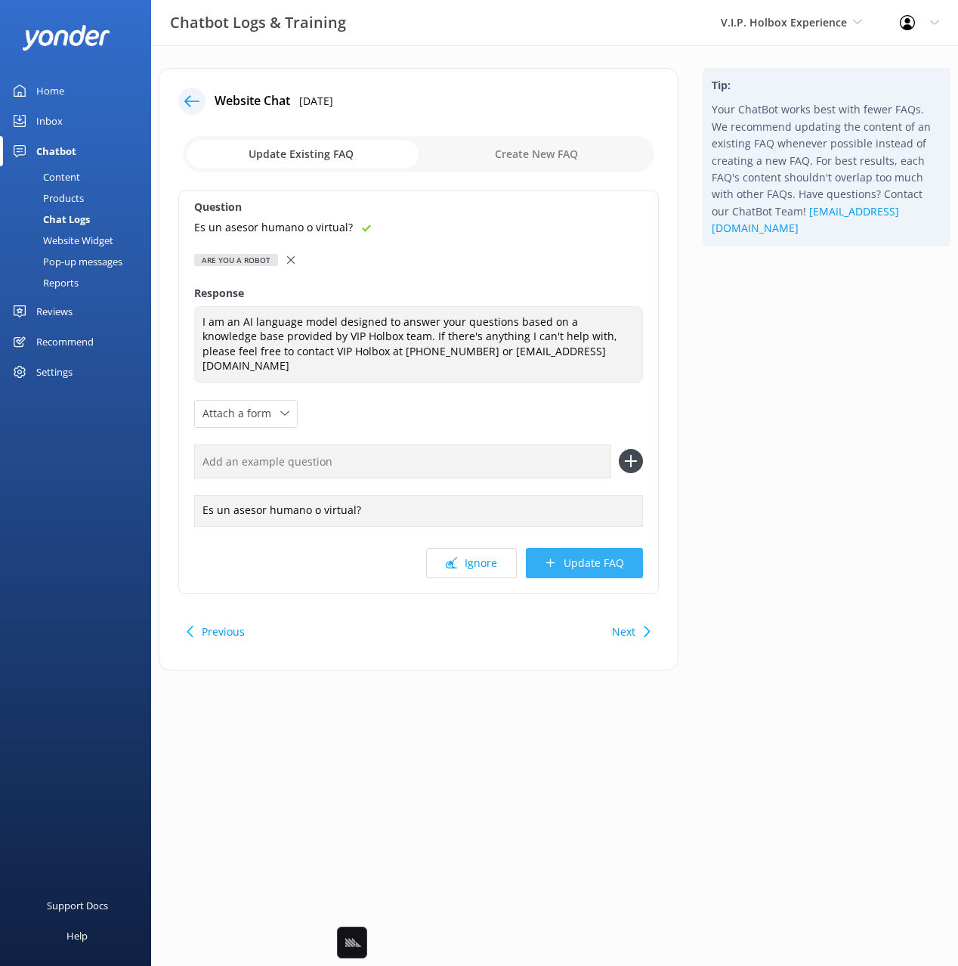
click at [577, 548] on button "Update FAQ" at bounding box center [584, 563] width 117 height 30
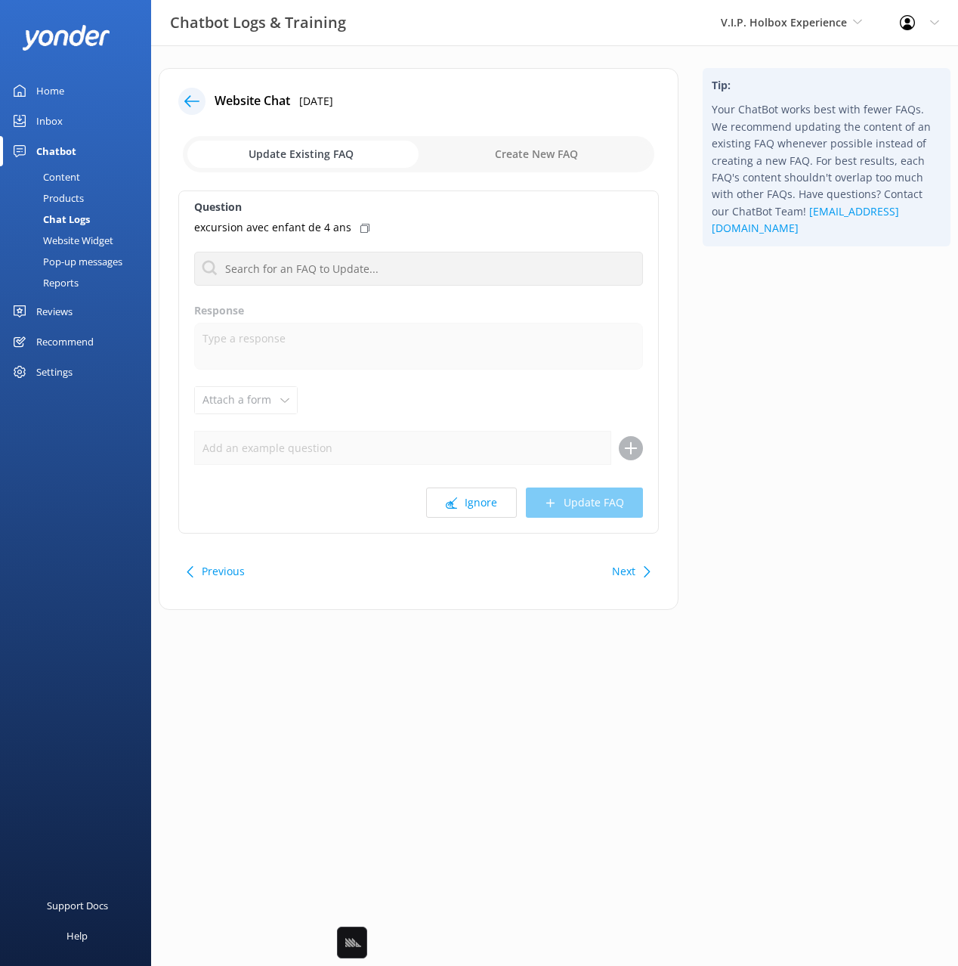
drag, startPoint x: 755, startPoint y: 432, endPoint x: 745, endPoint y: 434, distance: 10.7
click at [755, 432] on div "Tip: Your ChatBot works best with fewer FAQs. We recommend updating the content…" at bounding box center [827, 346] width 272 height 557
click at [361, 228] on icon at bounding box center [365, 228] width 9 height 9
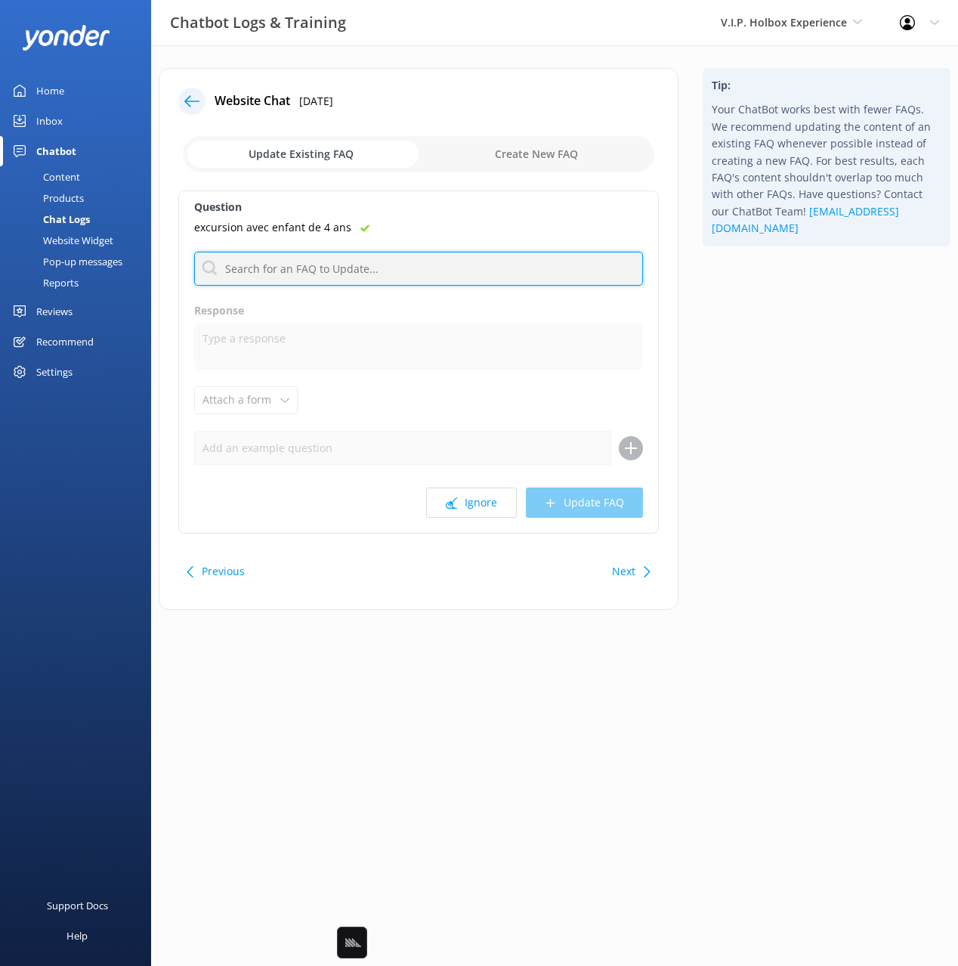
click at [340, 278] on input "text" at bounding box center [418, 269] width 449 height 34
type input "age limi"
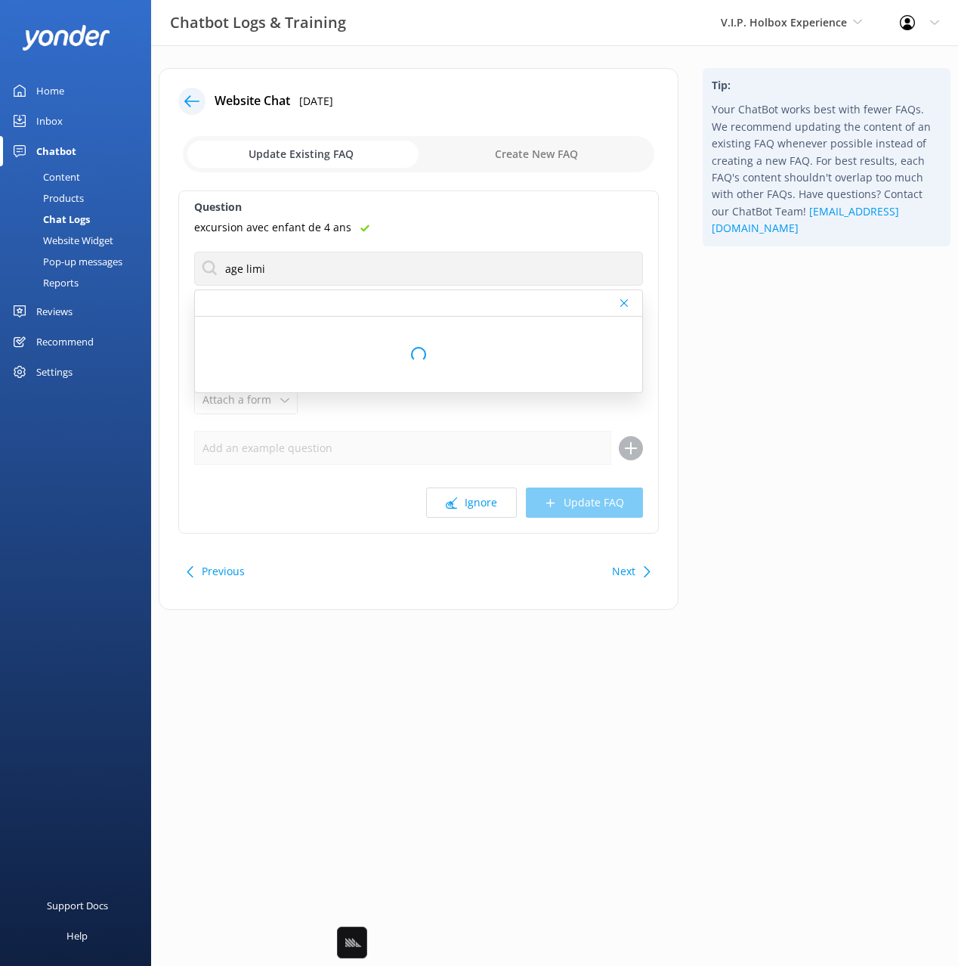
drag, startPoint x: 747, startPoint y: 372, endPoint x: 740, endPoint y: 367, distance: 8.2
click at [747, 372] on div "Tip: Your ChatBot works best with fewer FAQs. We recommend updating the content…" at bounding box center [827, 346] width 272 height 557
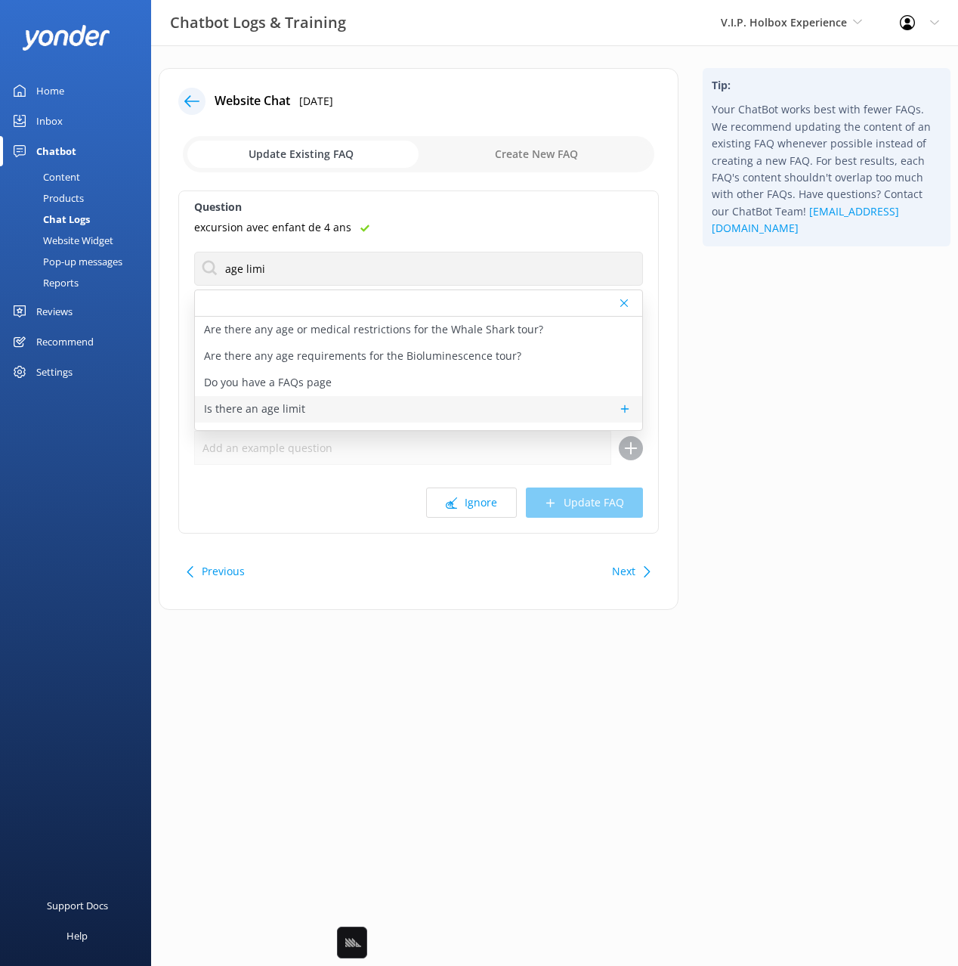
click at [277, 405] on p "Is there an age limit" at bounding box center [254, 409] width 101 height 17
type textarea "The majority of our tours are family friendly and all ages are welcome with the…"
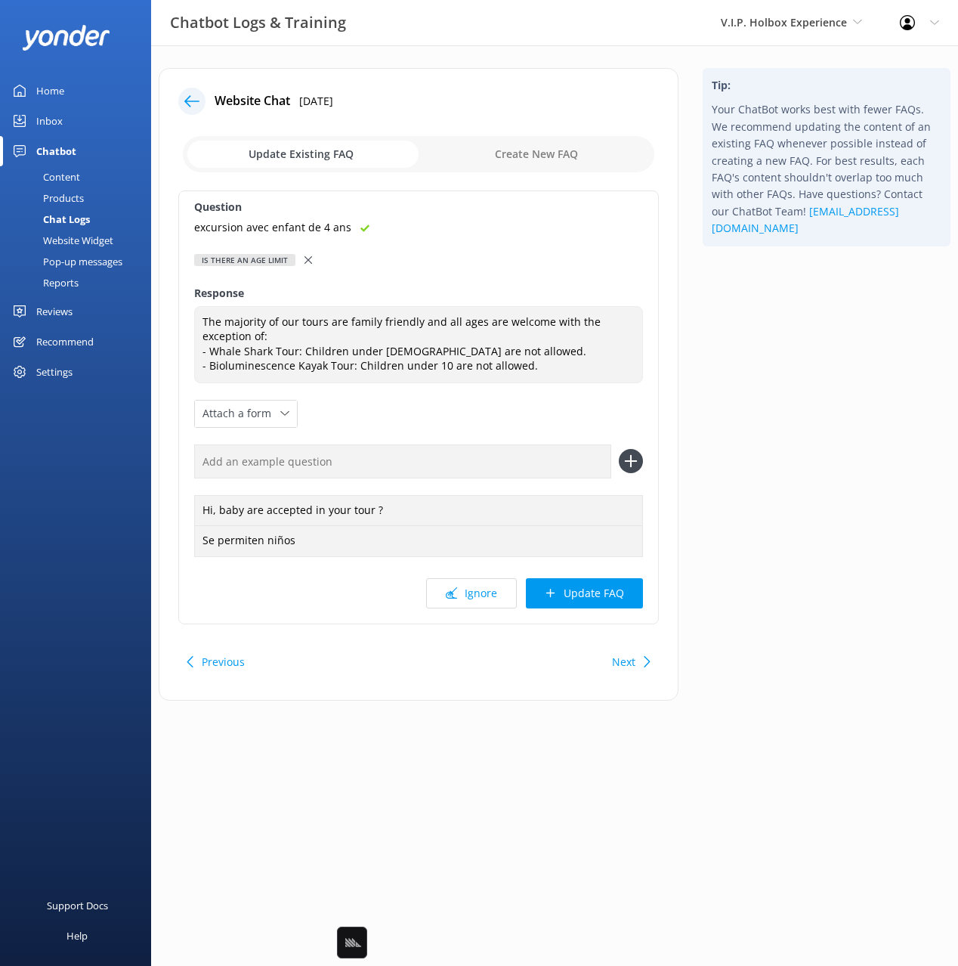
click at [364, 462] on input "text" at bounding box center [402, 461] width 417 height 34
paste input "excursion avec enfant de 4 ans"
paste input "text"
type input "excursion avec enfant de 4 ans"
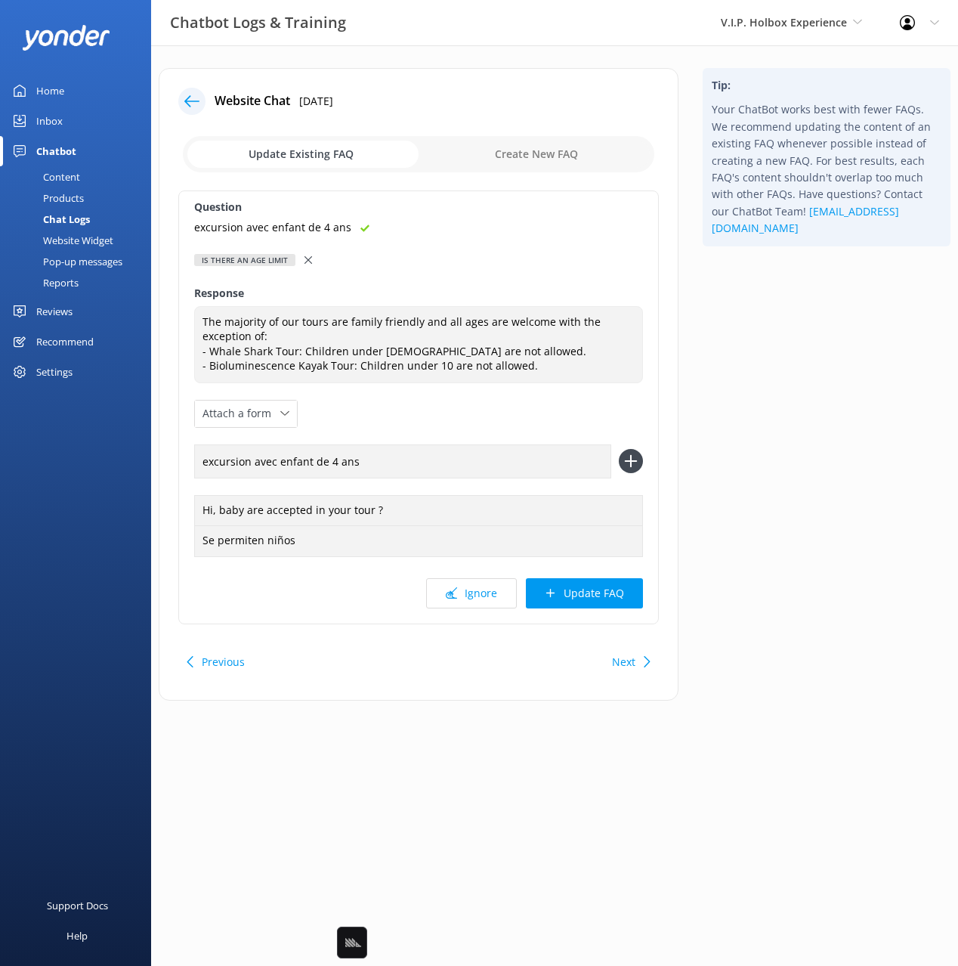
click at [632, 448] on div "excursion avec enfant de 4 ans" at bounding box center [418, 461] width 449 height 34
click at [634, 466] on icon at bounding box center [631, 461] width 24 height 24
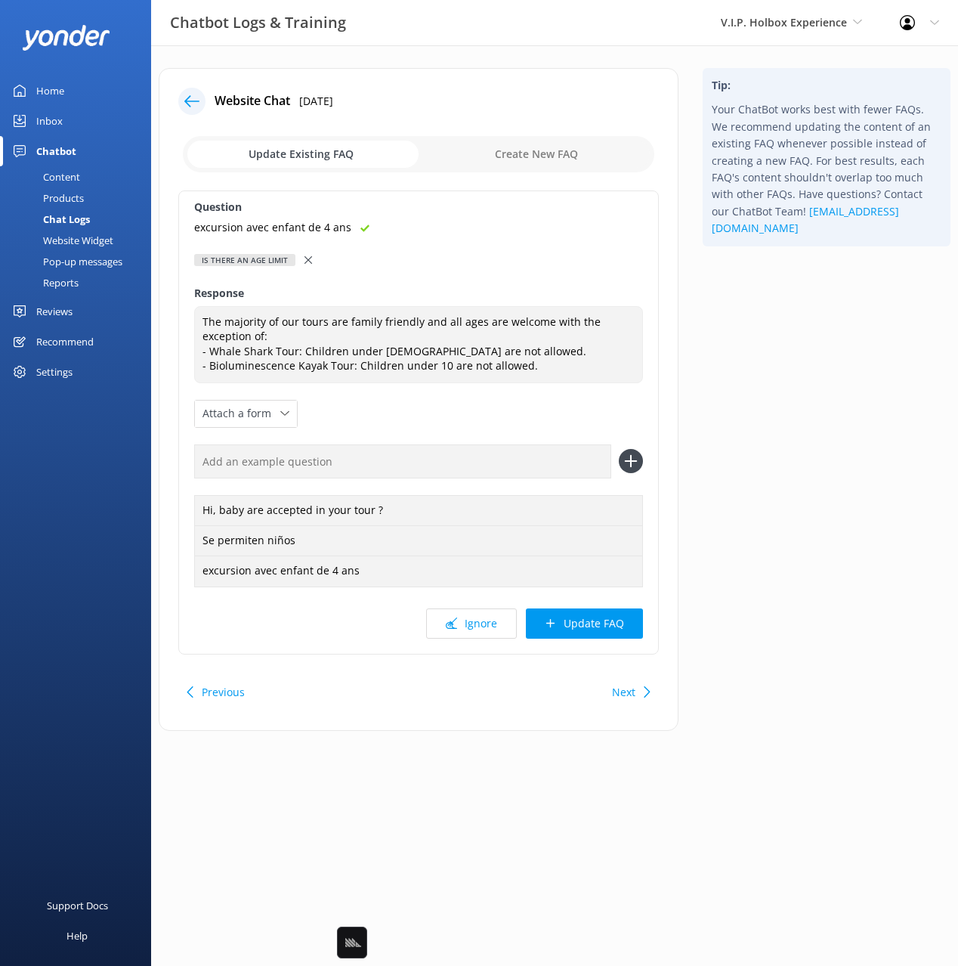
drag, startPoint x: 593, startPoint y: 613, endPoint x: 717, endPoint y: 541, distance: 143.3
click at [593, 613] on button "Update FAQ" at bounding box center [584, 623] width 117 height 30
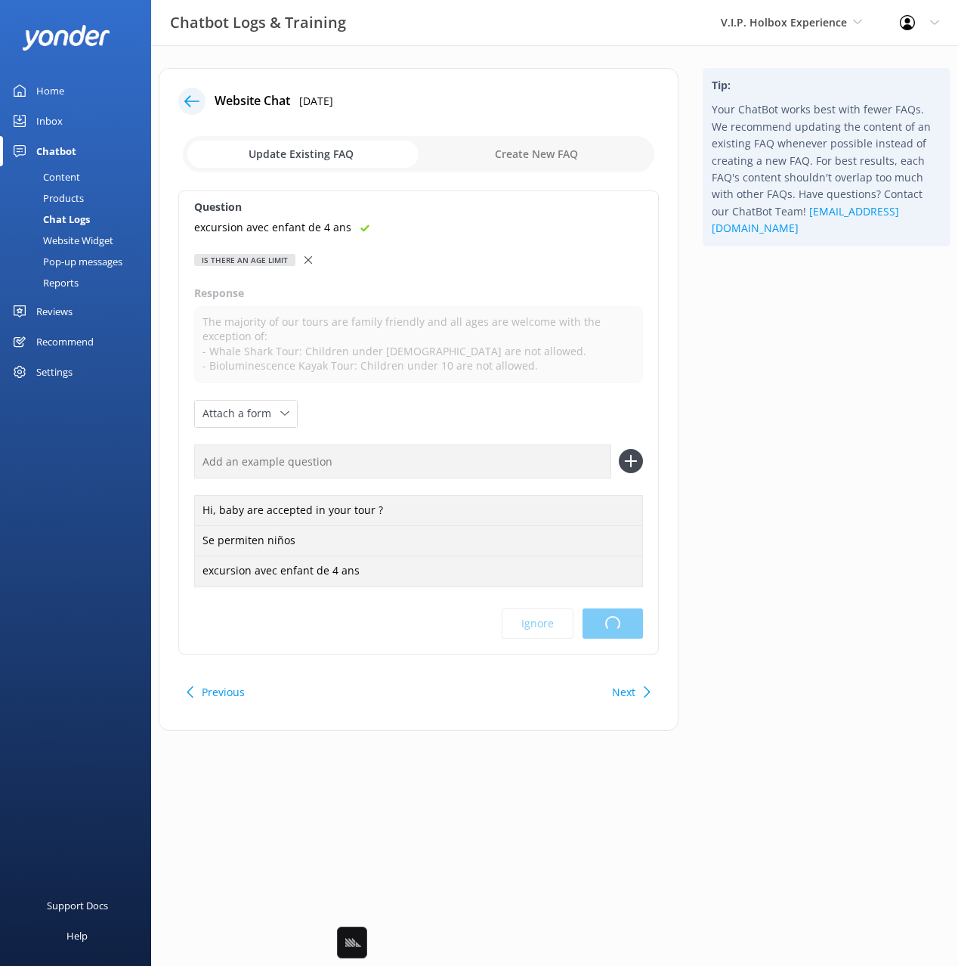
click at [743, 500] on html "Chatbot Logs & Training V.I.P. Holbox Experience Black Cat Cruises [GEOGRAPHIC_…" at bounding box center [479, 483] width 958 height 966
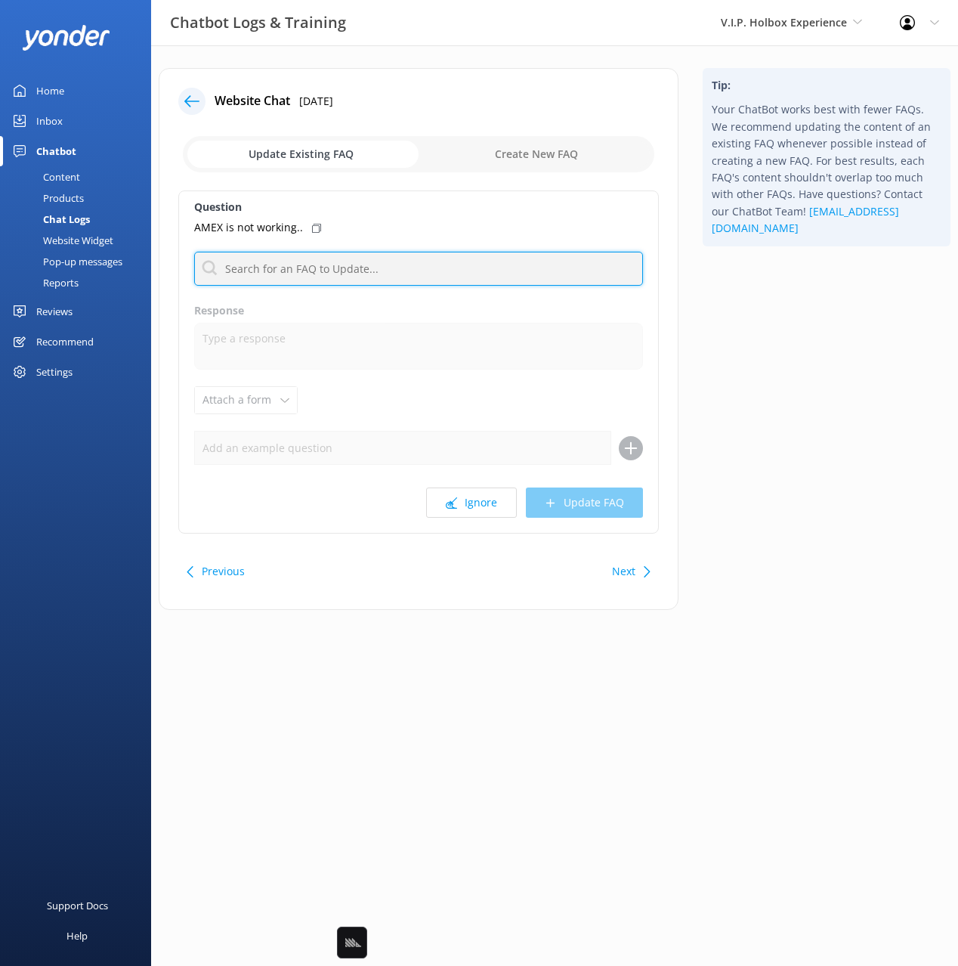
click at [299, 267] on input "text" at bounding box center [418, 269] width 449 height 34
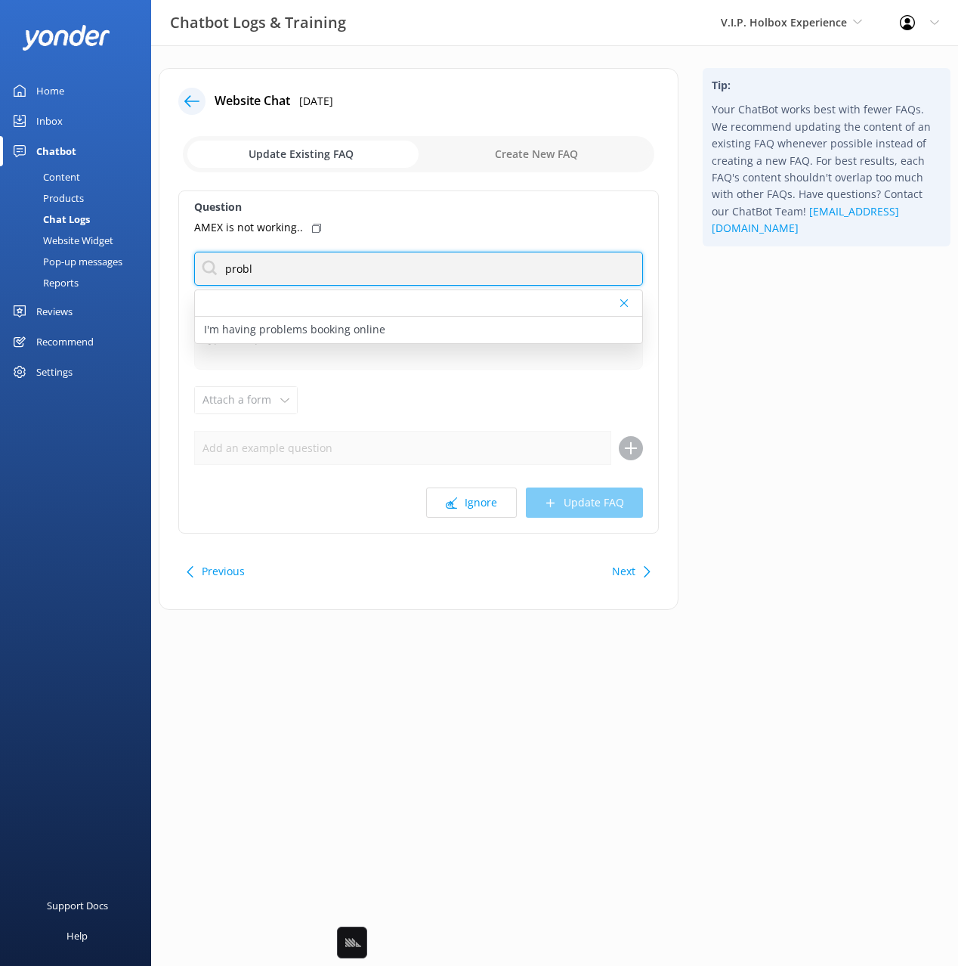
type input "probl"
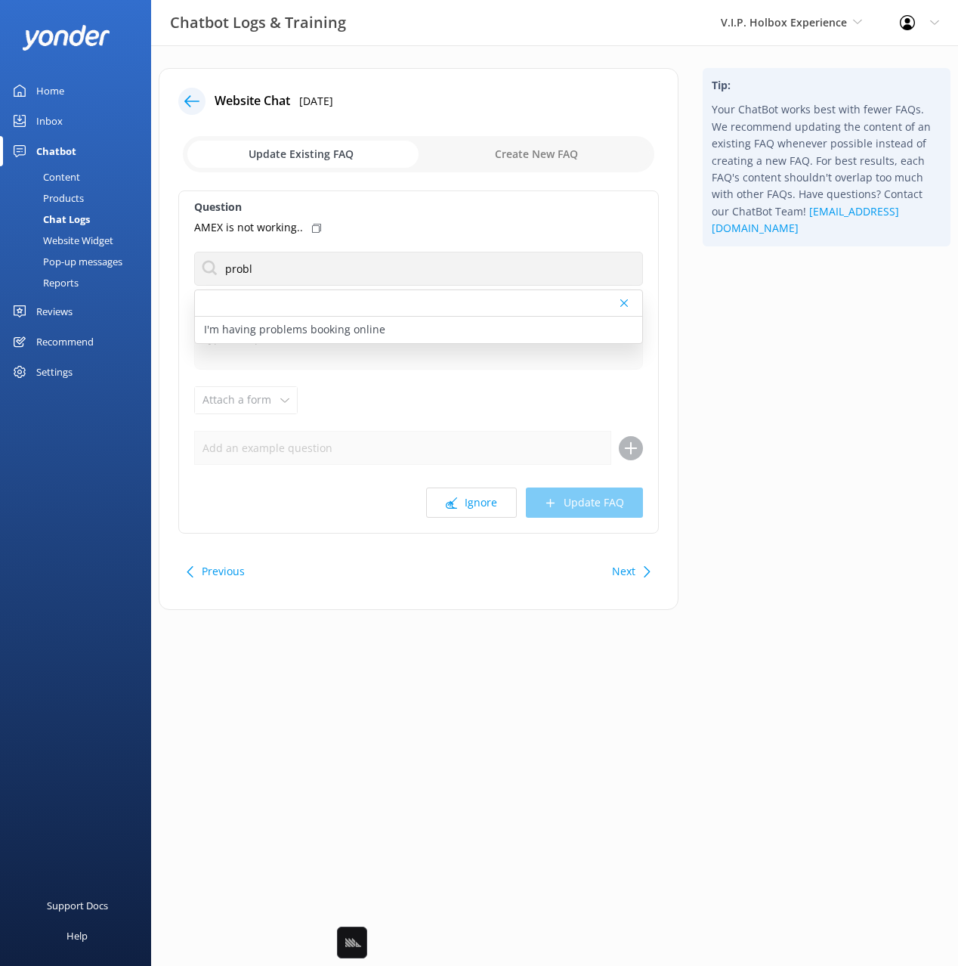
click at [319, 229] on div "AMEX is not working.." at bounding box center [418, 227] width 449 height 17
drag, startPoint x: 340, startPoint y: 324, endPoint x: 347, endPoint y: 338, distance: 15.2
click at [340, 324] on p "I'm having problems booking online" at bounding box center [294, 329] width 181 height 17
type textarea "If you're having trouble booking online, please contact us directly at [PHONE_N…"
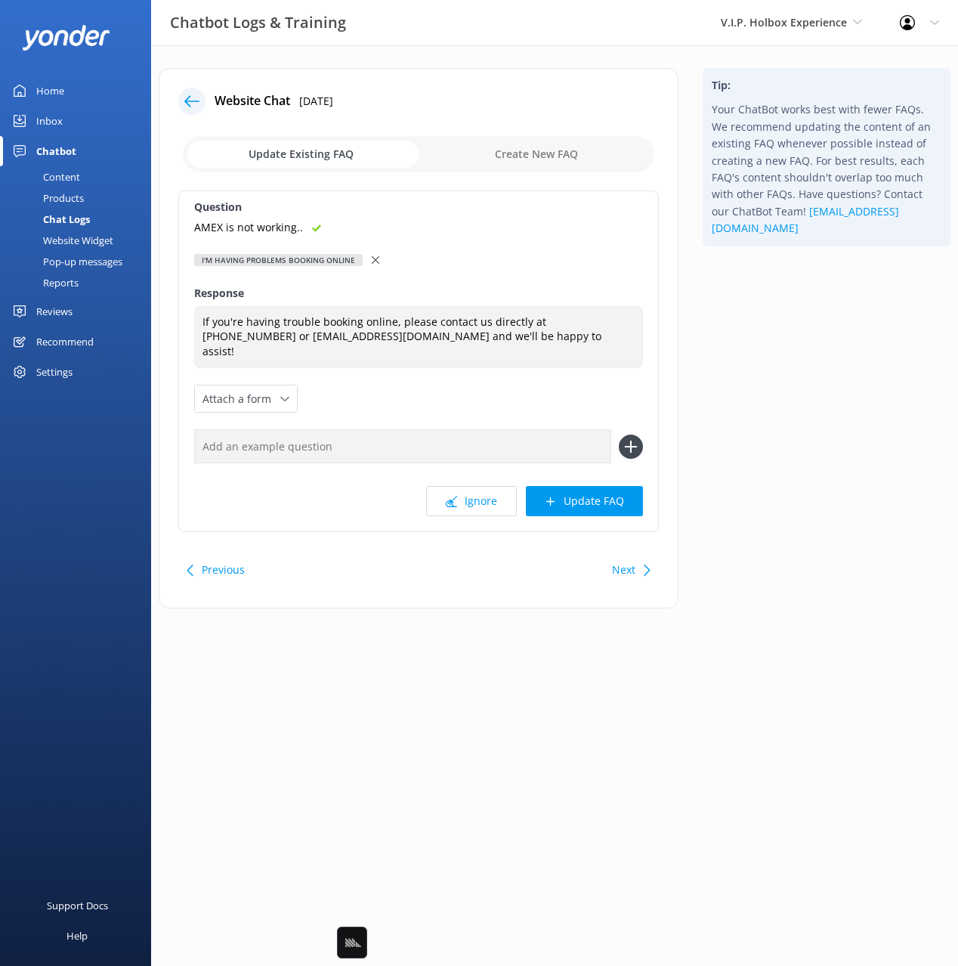
click at [432, 435] on input "text" at bounding box center [402, 446] width 417 height 34
paste input "AMEX is not working.."
type input "AMEX is not working.."
click at [619, 435] on button at bounding box center [631, 447] width 24 height 24
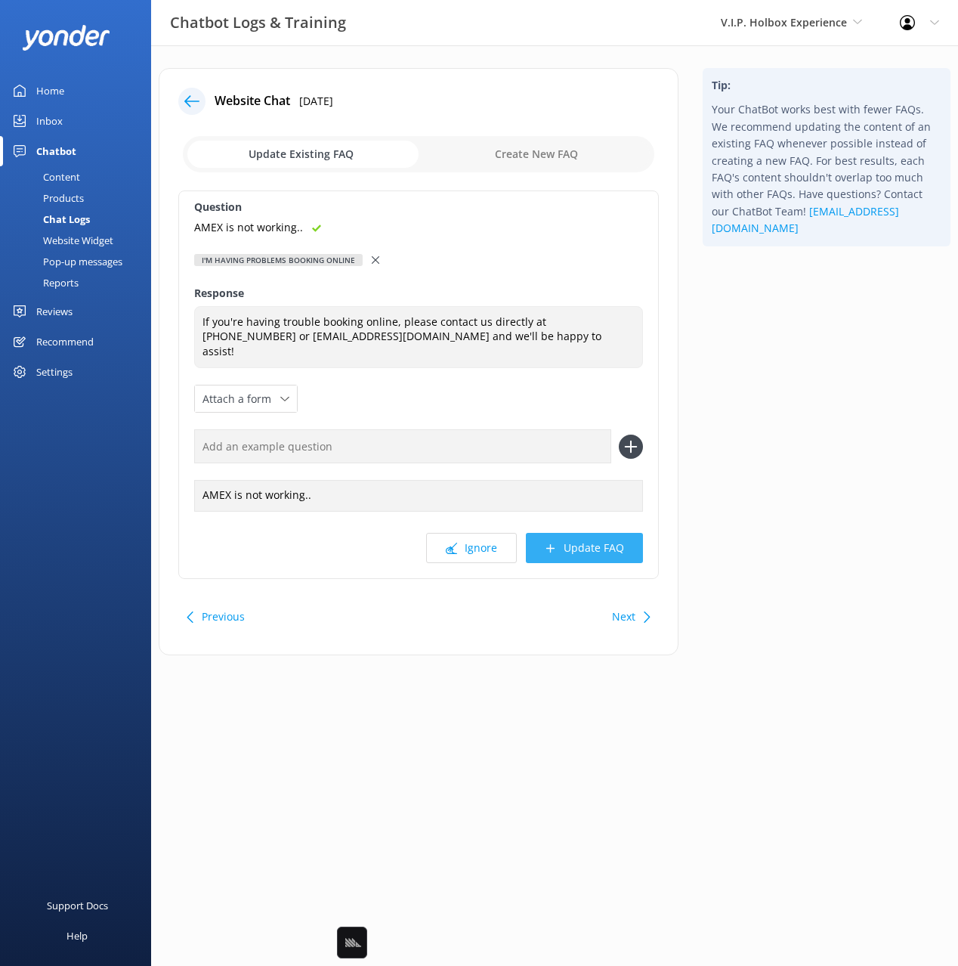
click at [613, 535] on button "Update FAQ" at bounding box center [584, 548] width 117 height 30
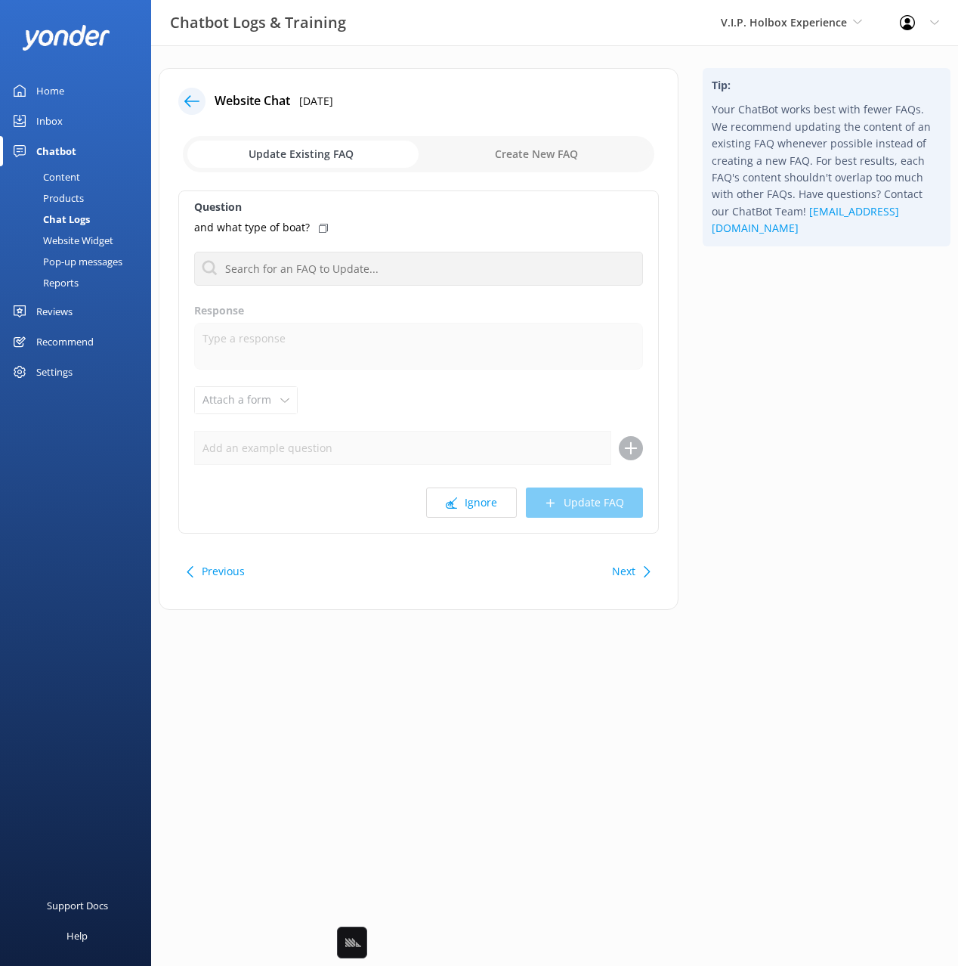
click at [748, 513] on div "Tip: Your ChatBot works best with fewer FAQs. We recommend updating the content…" at bounding box center [827, 346] width 272 height 557
click at [457, 491] on button "Ignore" at bounding box center [471, 503] width 91 height 30
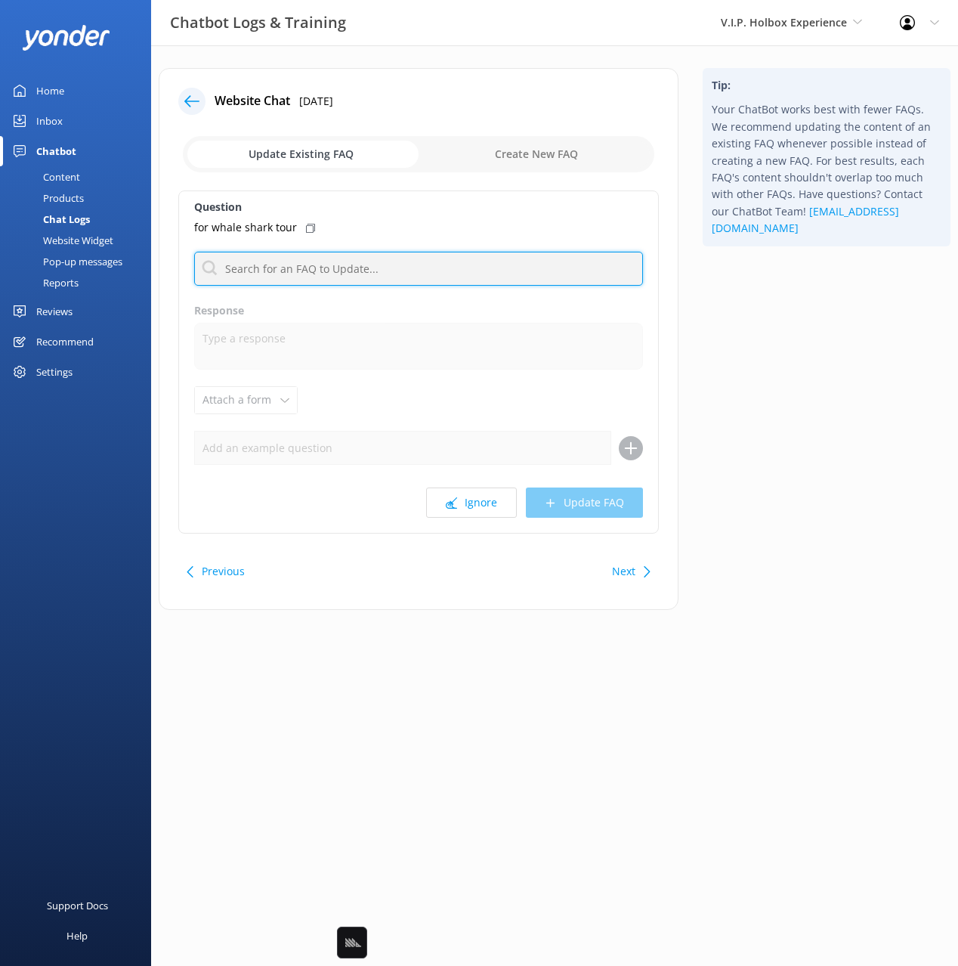
click at [303, 273] on input "text" at bounding box center [418, 269] width 449 height 34
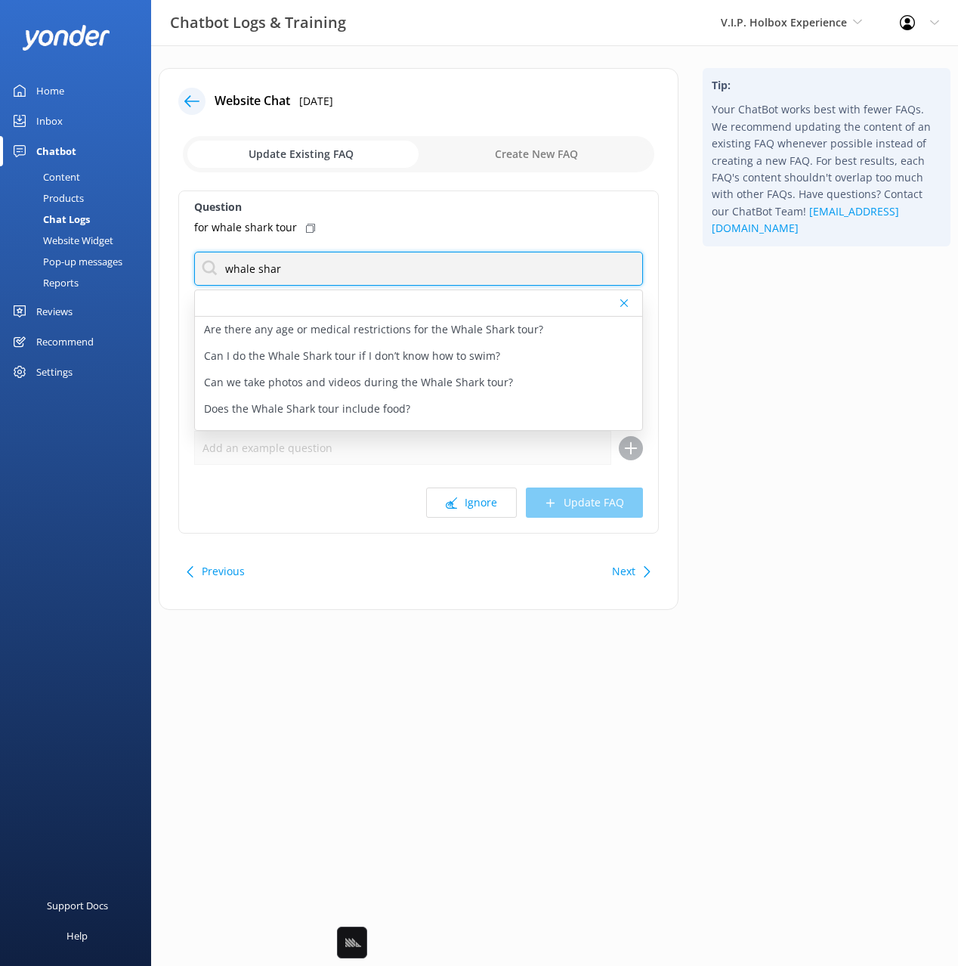
type input "whale shar"
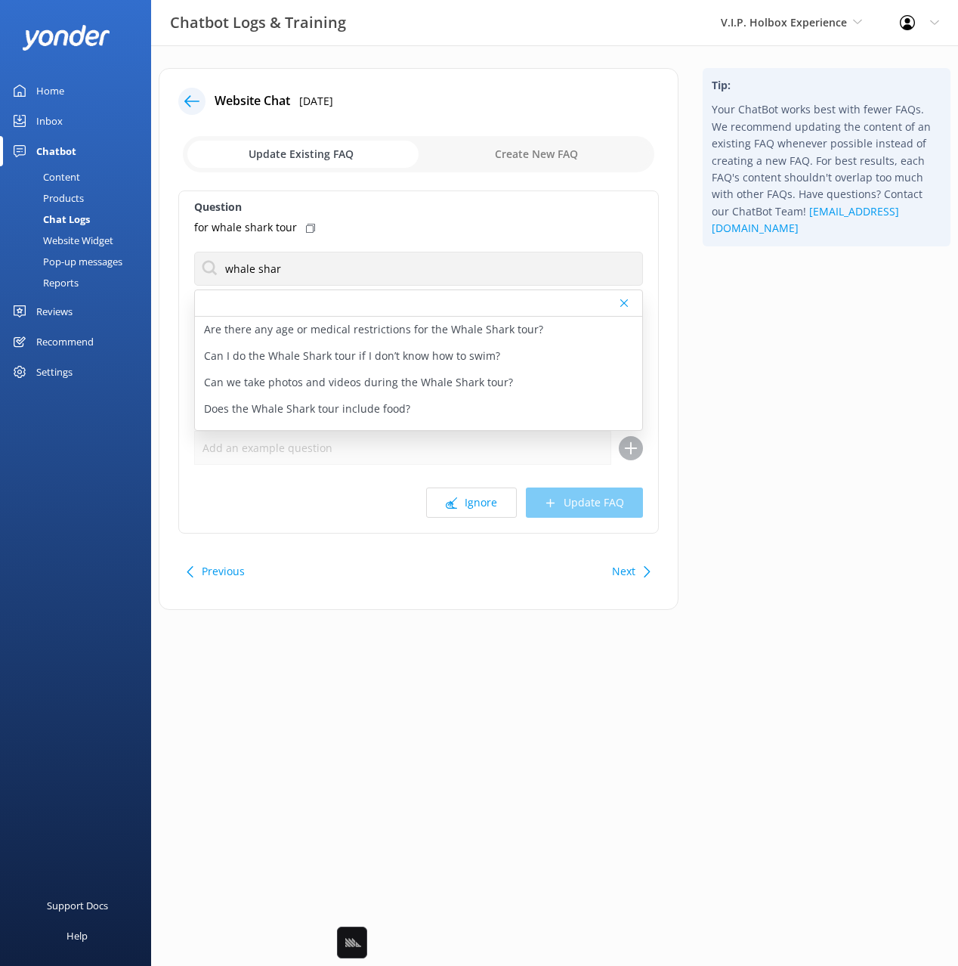
click at [762, 333] on div "Tip: Your ChatBot works best with fewer FAQs. We recommend updating the content…" at bounding box center [827, 346] width 272 height 557
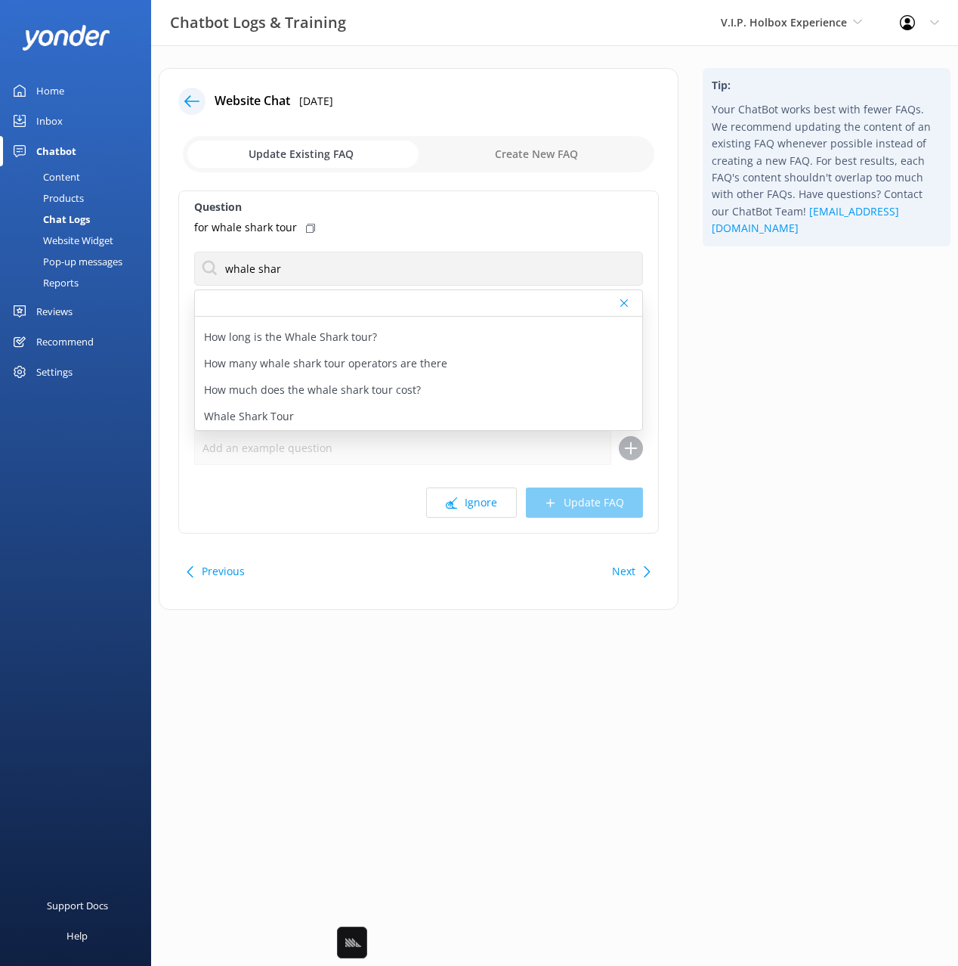
scroll to position [149, 0]
drag, startPoint x: 337, startPoint y: 413, endPoint x: 345, endPoint y: 358, distance: 54.9
click at [337, 413] on div "Whale Shark Tour" at bounding box center [418, 419] width 447 height 26
type textarea "Lorem ips dolo sita con adip e seddoe temporinci, utlab etd mag ali en admin ve…"
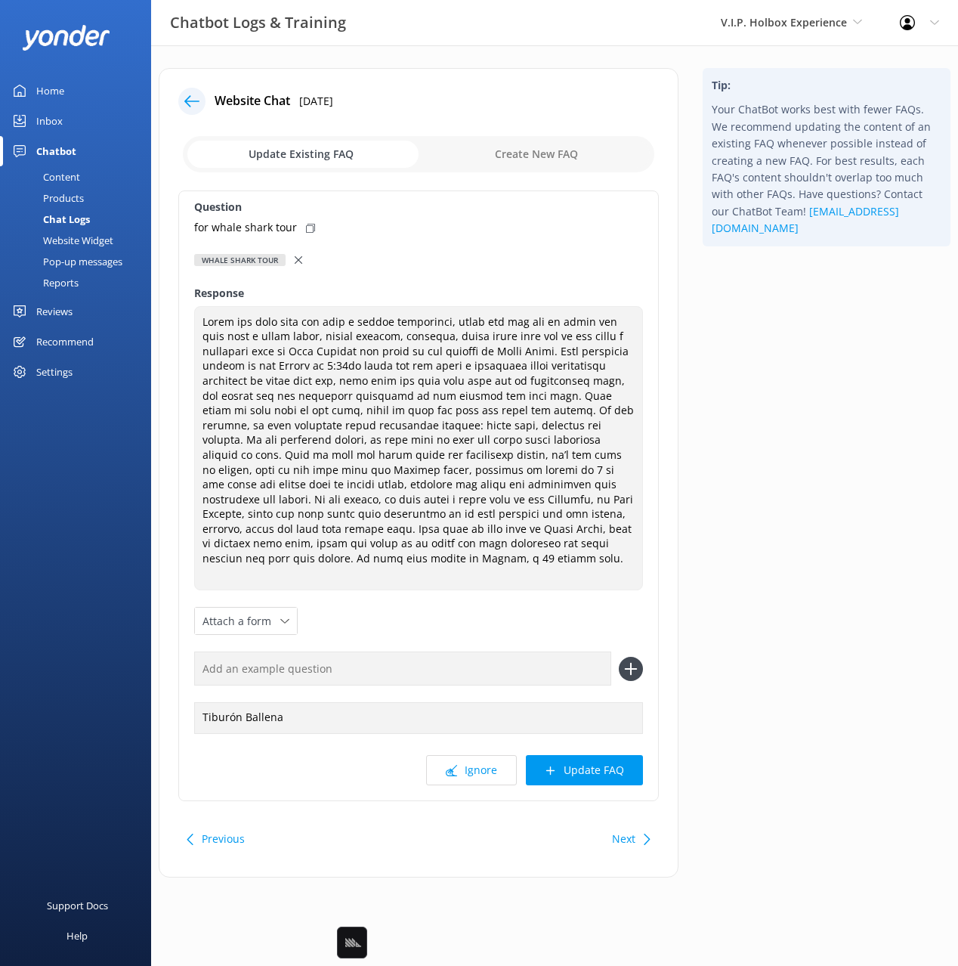
drag, startPoint x: 303, startPoint y: 228, endPoint x: 355, endPoint y: 351, distance: 134.5
click at [306, 228] on icon at bounding box center [310, 228] width 9 height 9
click at [491, 652] on input "text" at bounding box center [402, 669] width 417 height 34
paste input "for whale shark tour"
type input "for whale shark tour"
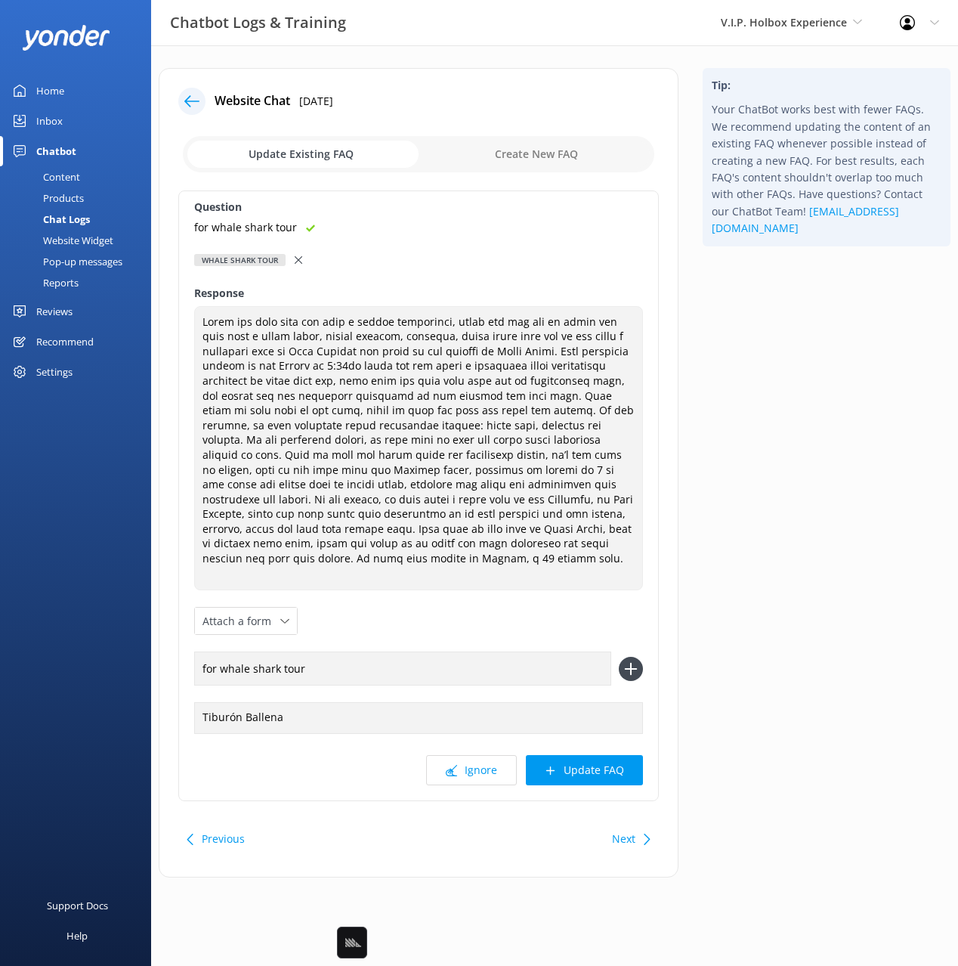
click at [619, 657] on button at bounding box center [631, 669] width 24 height 24
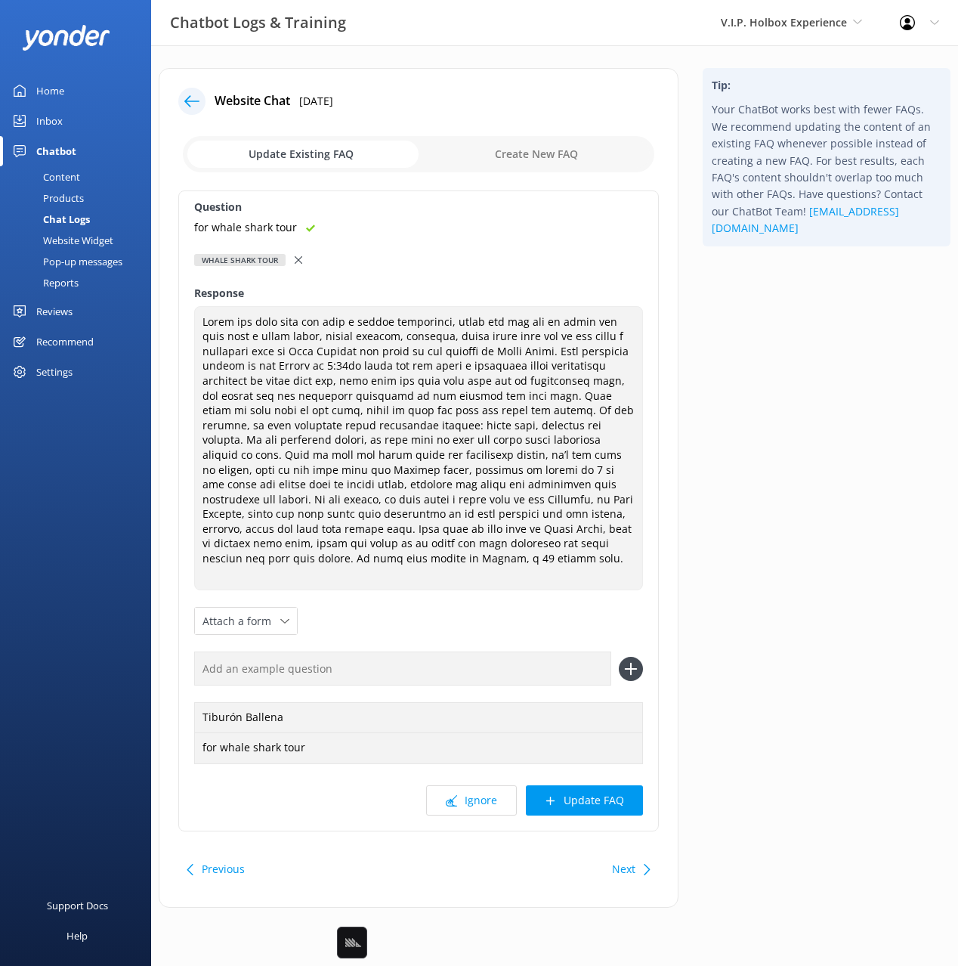
click at [613, 788] on button "Update FAQ" at bounding box center [584, 800] width 117 height 30
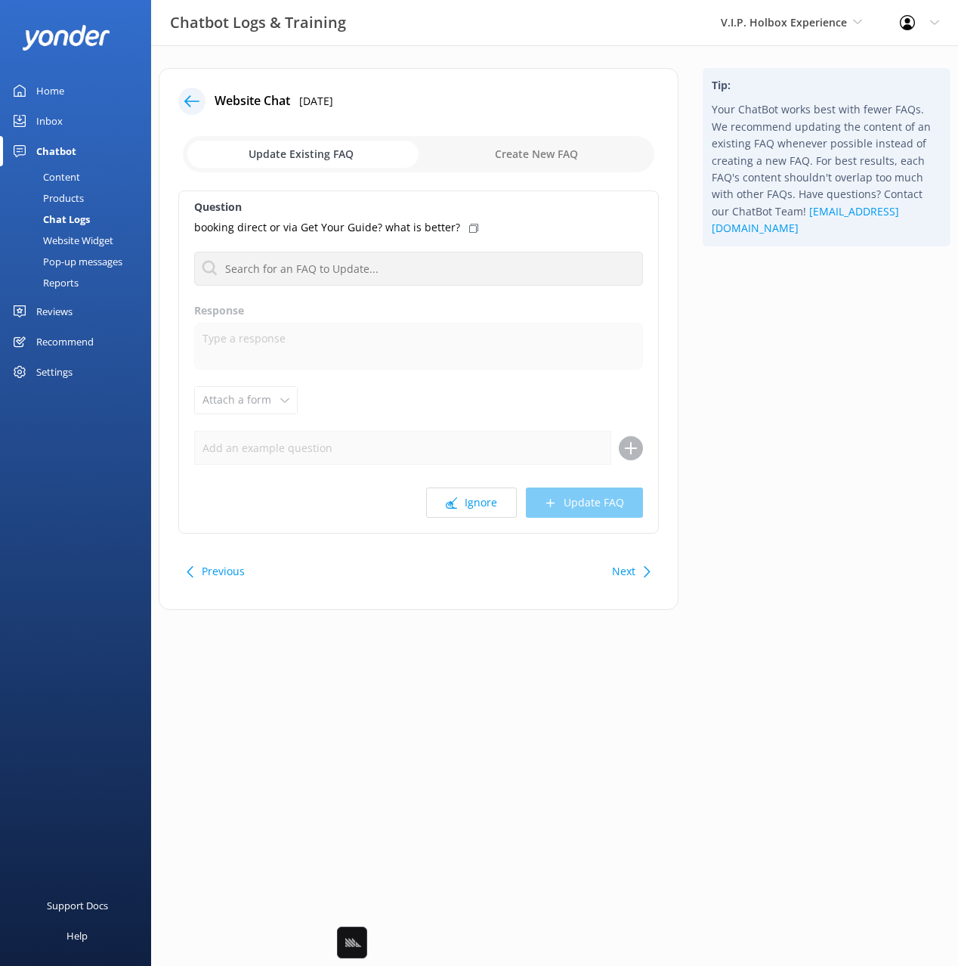
drag, startPoint x: 708, startPoint y: 325, endPoint x: 553, endPoint y: 290, distance: 159.0
click at [705, 324] on div "Tip: Your ChatBot works best with fewer FAQs. We recommend updating the content…" at bounding box center [827, 346] width 272 height 557
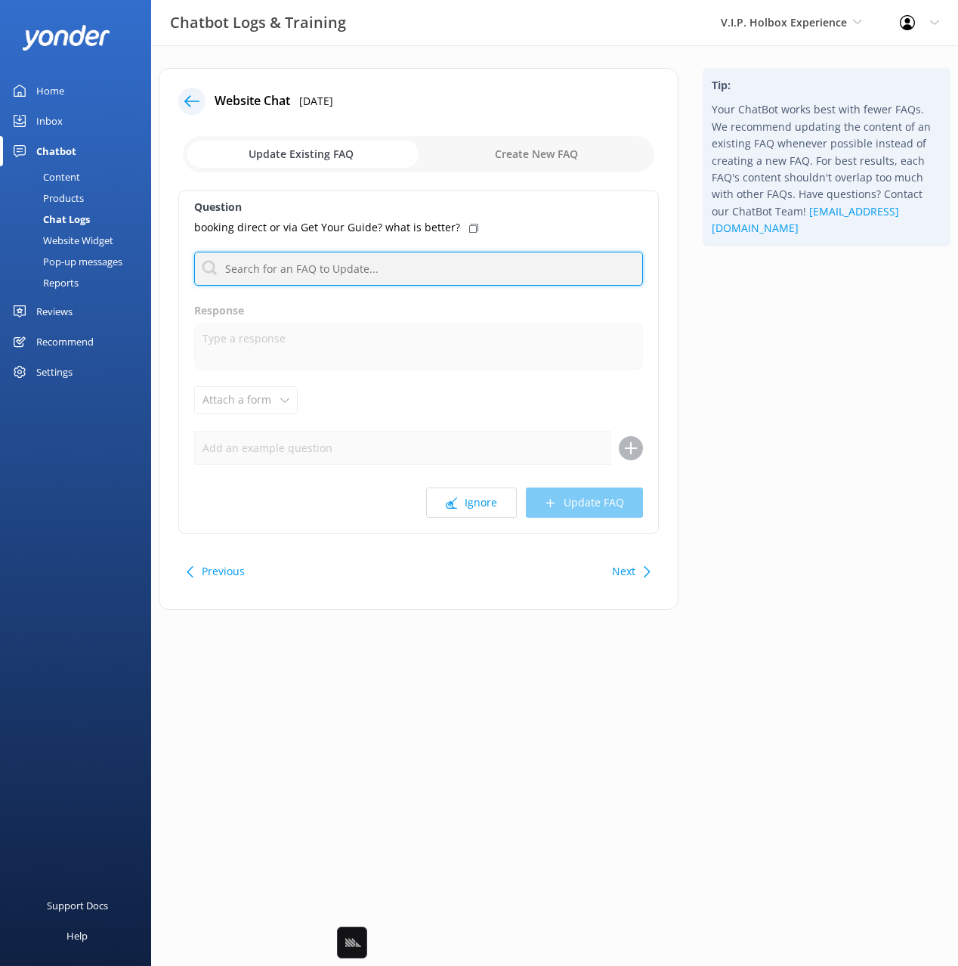
click at [394, 260] on input "text" at bounding box center [418, 269] width 449 height 34
type input "direct"
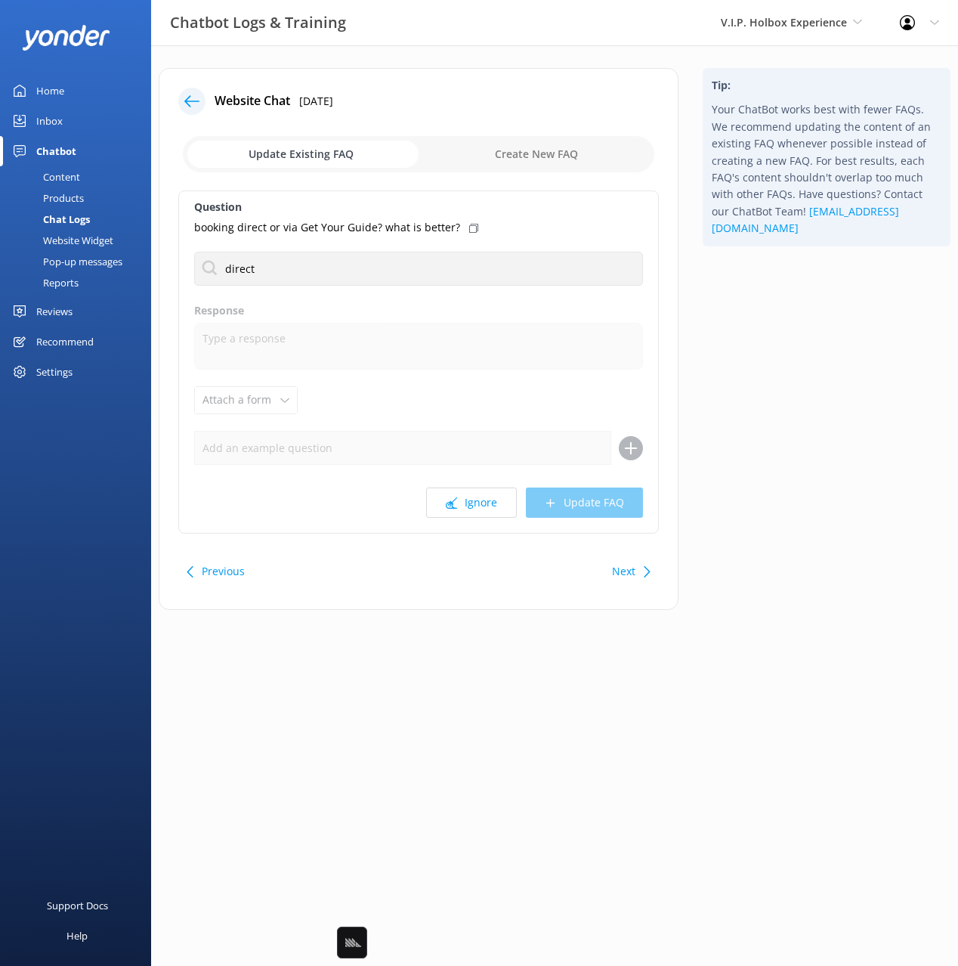
click at [843, 423] on div "Tip: Your ChatBot works best with fewer FAQs. We recommend updating the content…" at bounding box center [827, 346] width 272 height 557
click at [767, 627] on div "Website Chat [DATE] Update Existing FAQ Create New FAQ Question booking direct …" at bounding box center [554, 350] width 807 height 610
click at [633, 562] on button "Next" at bounding box center [623, 571] width 23 height 30
click at [825, 530] on div "Tip: Your ChatBot works best with fewer FAQs. We recommend updating the content…" at bounding box center [827, 346] width 272 height 557
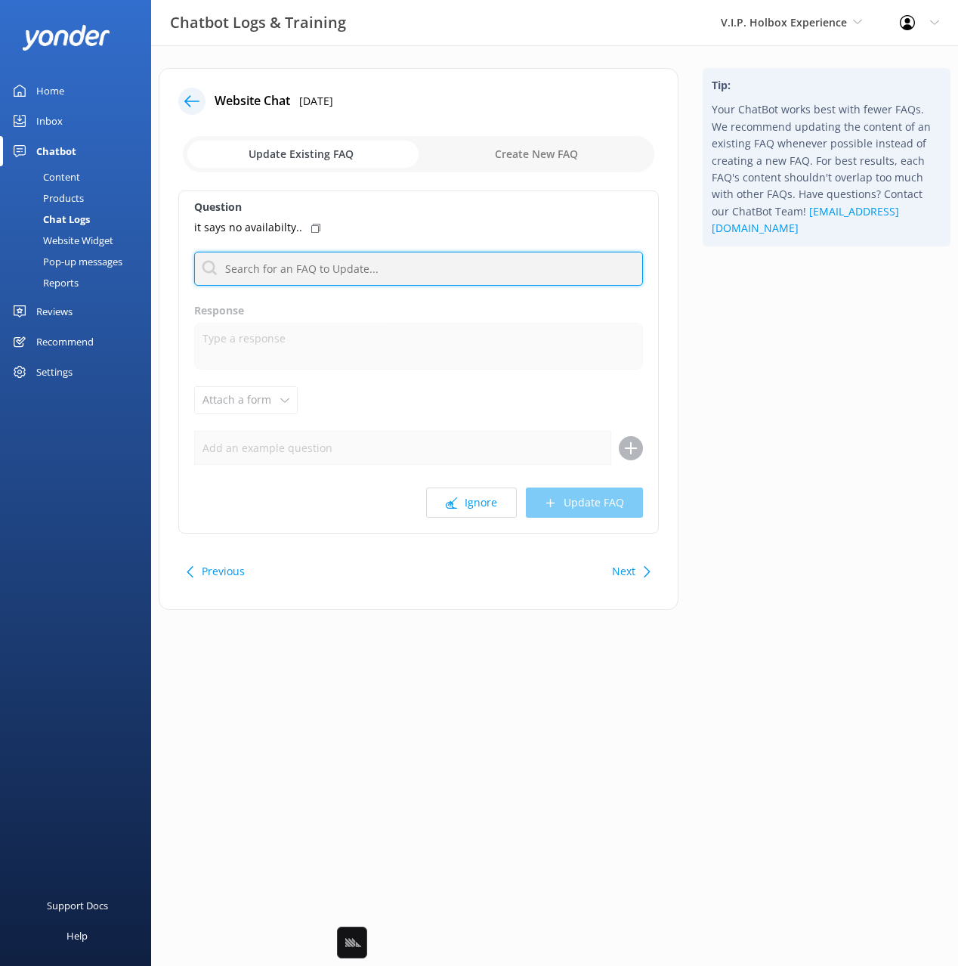
click at [430, 264] on input "text" at bounding box center [418, 269] width 449 height 34
type input "check a"
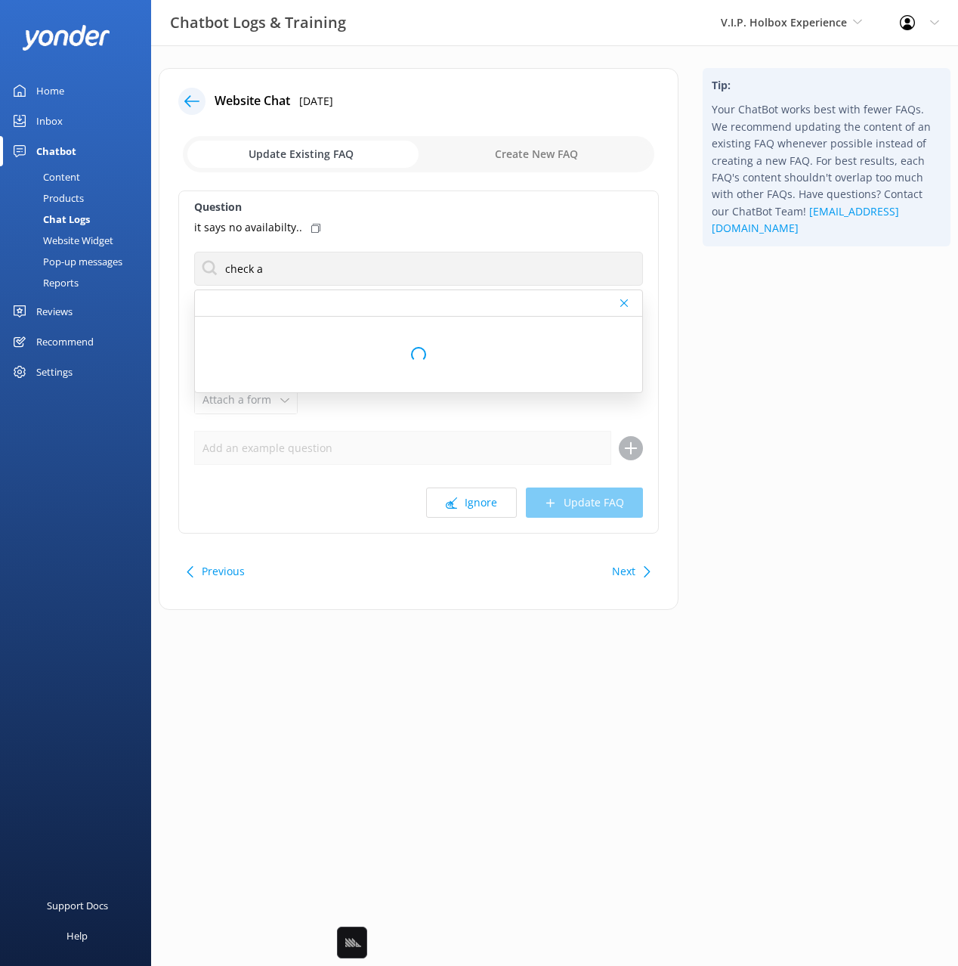
click at [788, 350] on div "Tip: Your ChatBot works best with fewer FAQs. We recommend updating the content…" at bounding box center [827, 346] width 272 height 557
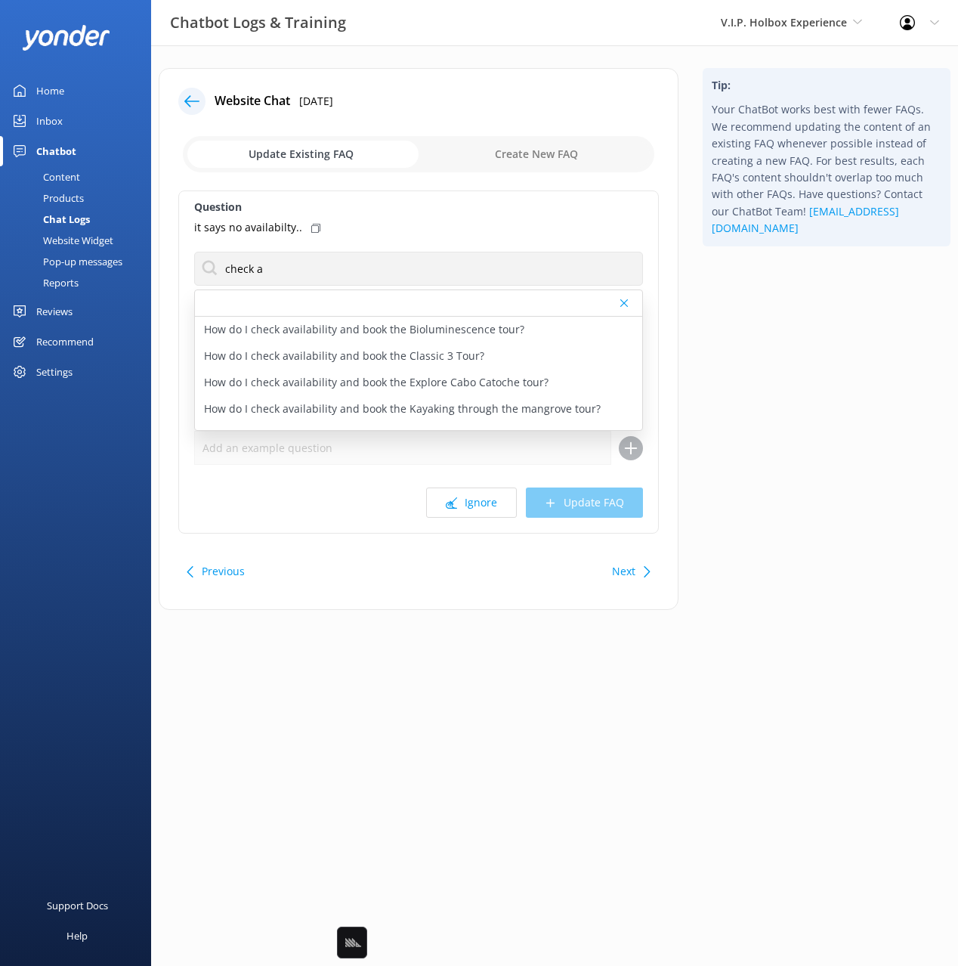
click at [311, 227] on icon at bounding box center [315, 228] width 9 height 9
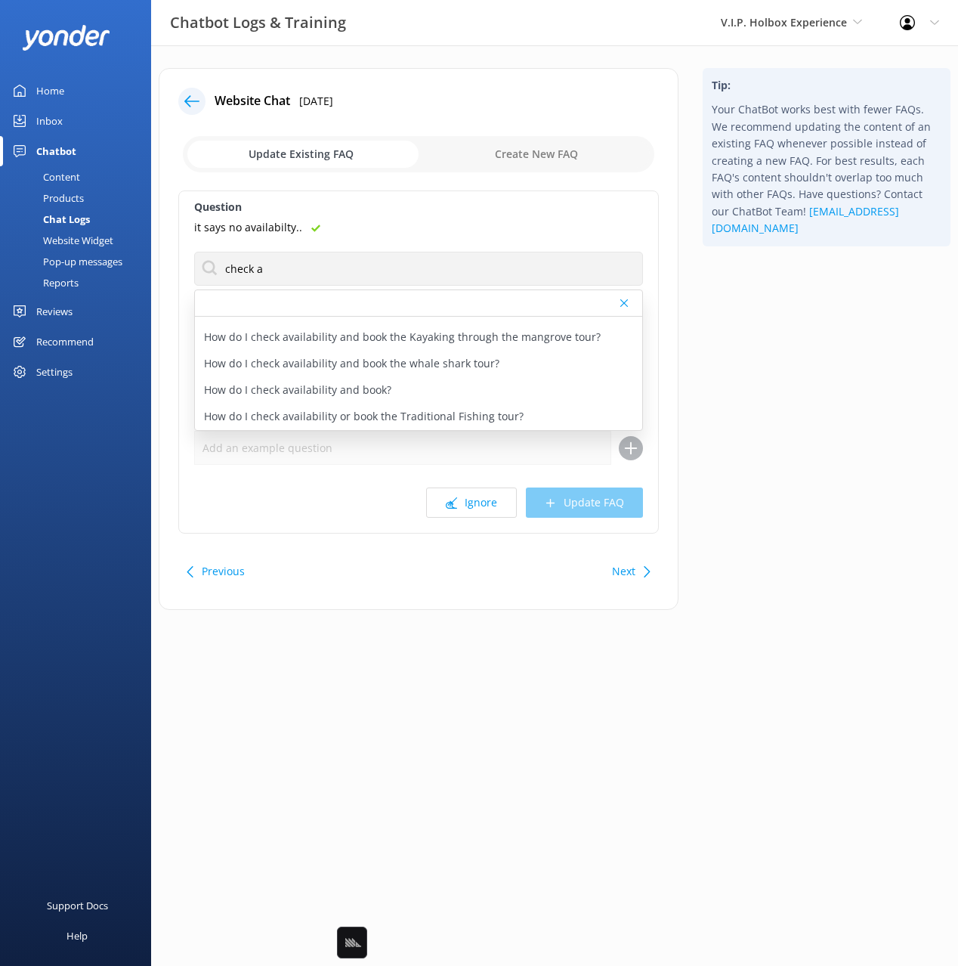
click at [420, 392] on div "How do I check availability and book?" at bounding box center [418, 390] width 447 height 26
type textarea "You can check availability and book your tour V.I.P Holbox Experience online [U…"
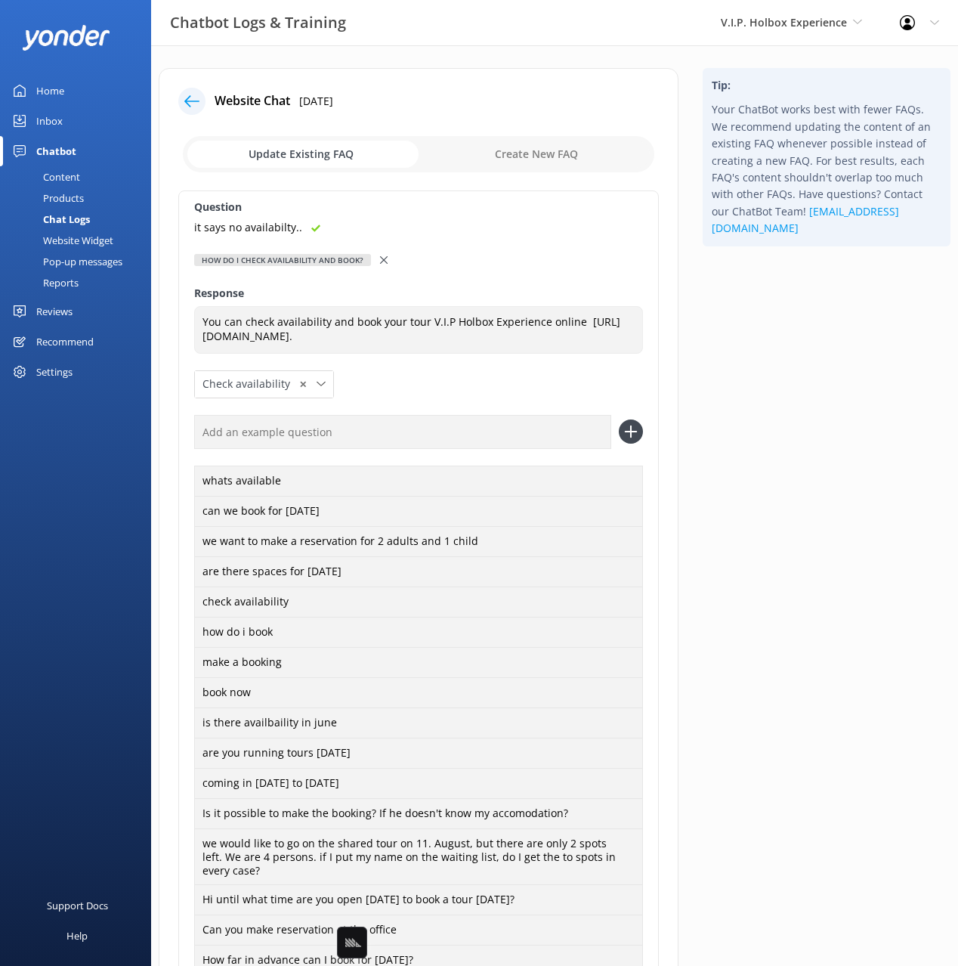
click at [476, 424] on input "text" at bounding box center [402, 432] width 417 height 34
paste input "it says no availabilty.."
type input "it says no availabilty.."
click at [619, 420] on button at bounding box center [631, 432] width 24 height 24
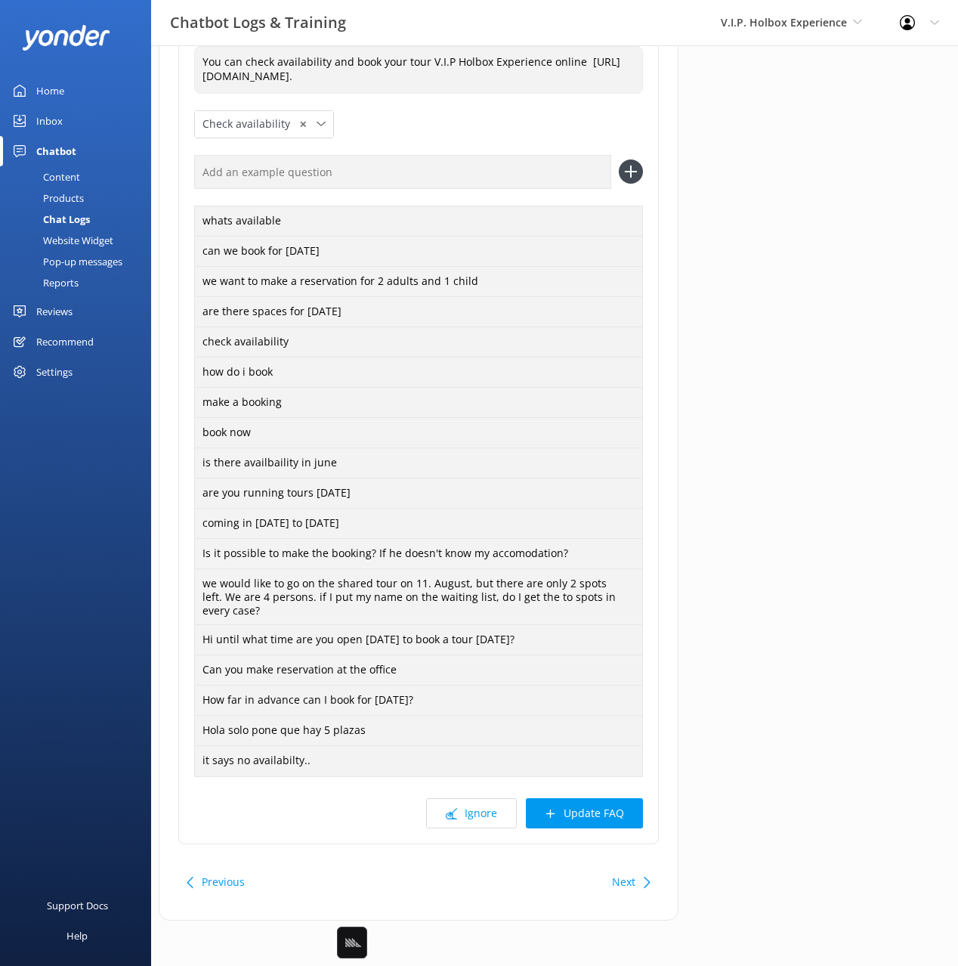
drag, startPoint x: 599, startPoint y: 795, endPoint x: 648, endPoint y: 785, distance: 50.3
click at [599, 794] on div "Question it says no availabilty.. How do I check availability and book? How do …" at bounding box center [418, 387] width 481 height 914
click at [609, 813] on button "Update FAQ" at bounding box center [584, 813] width 117 height 30
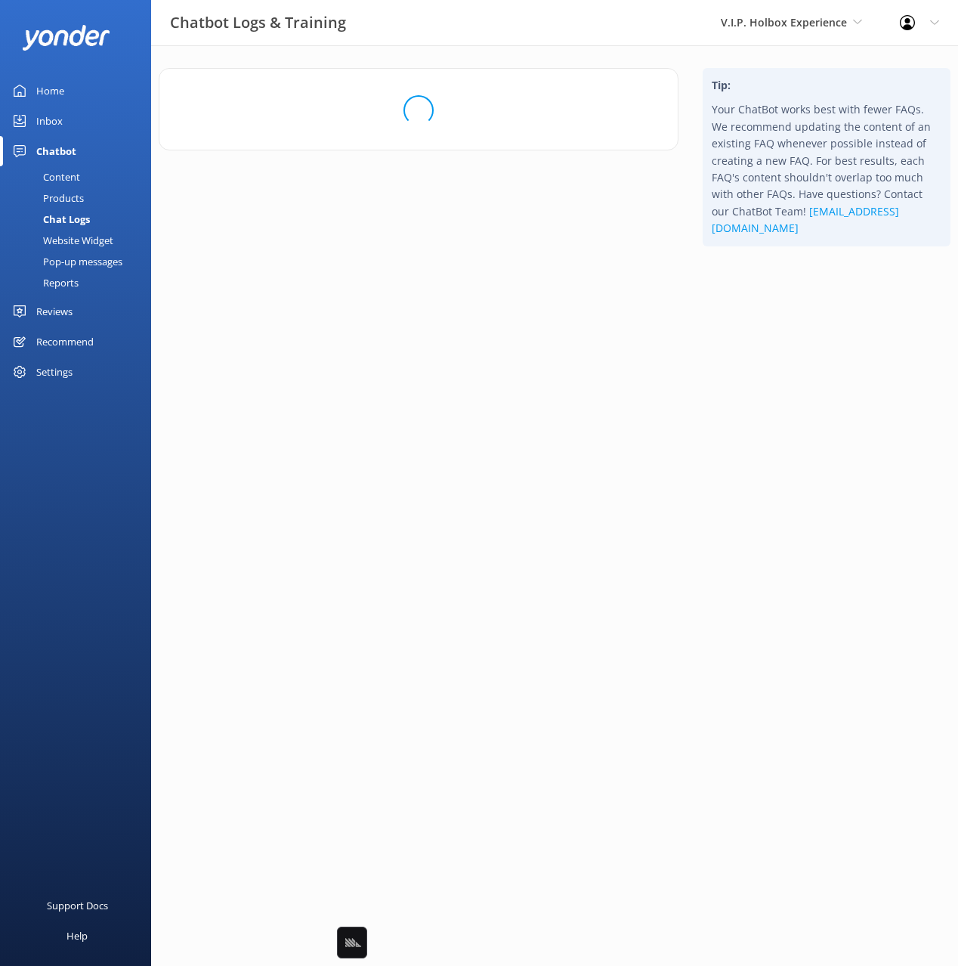
scroll to position [0, 0]
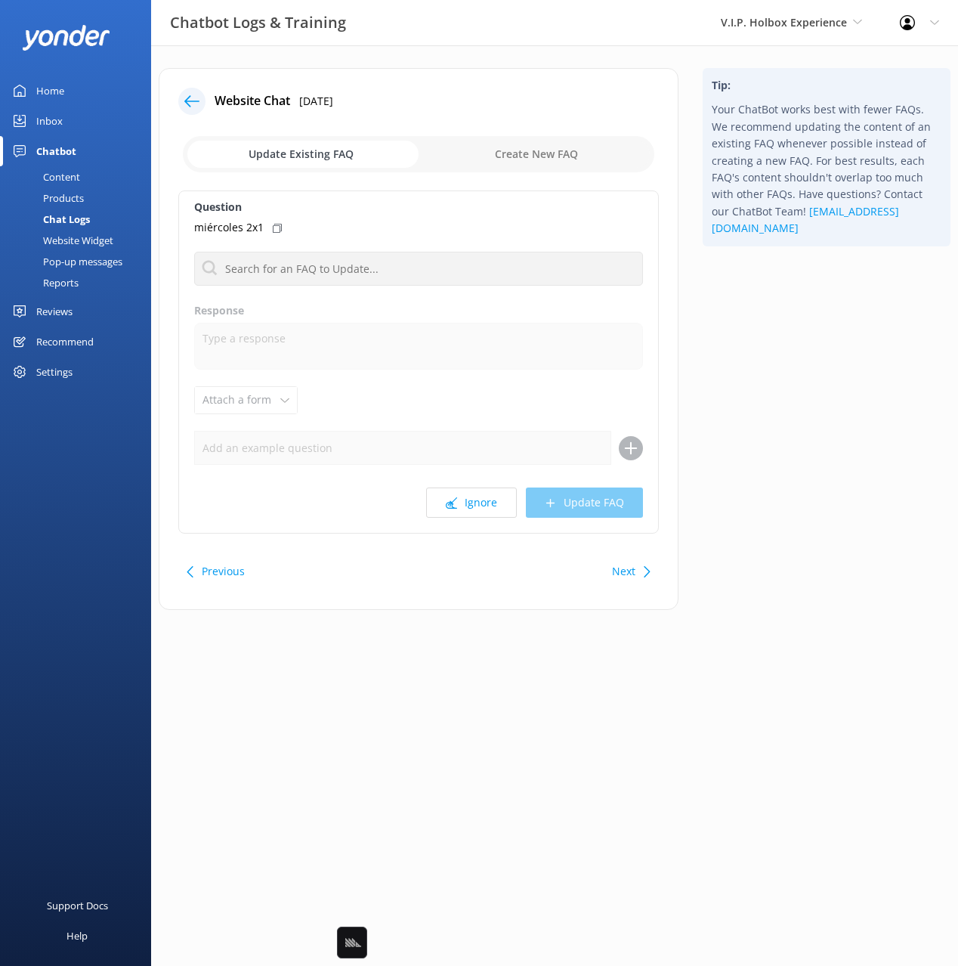
click at [273, 224] on use at bounding box center [277, 228] width 9 height 9
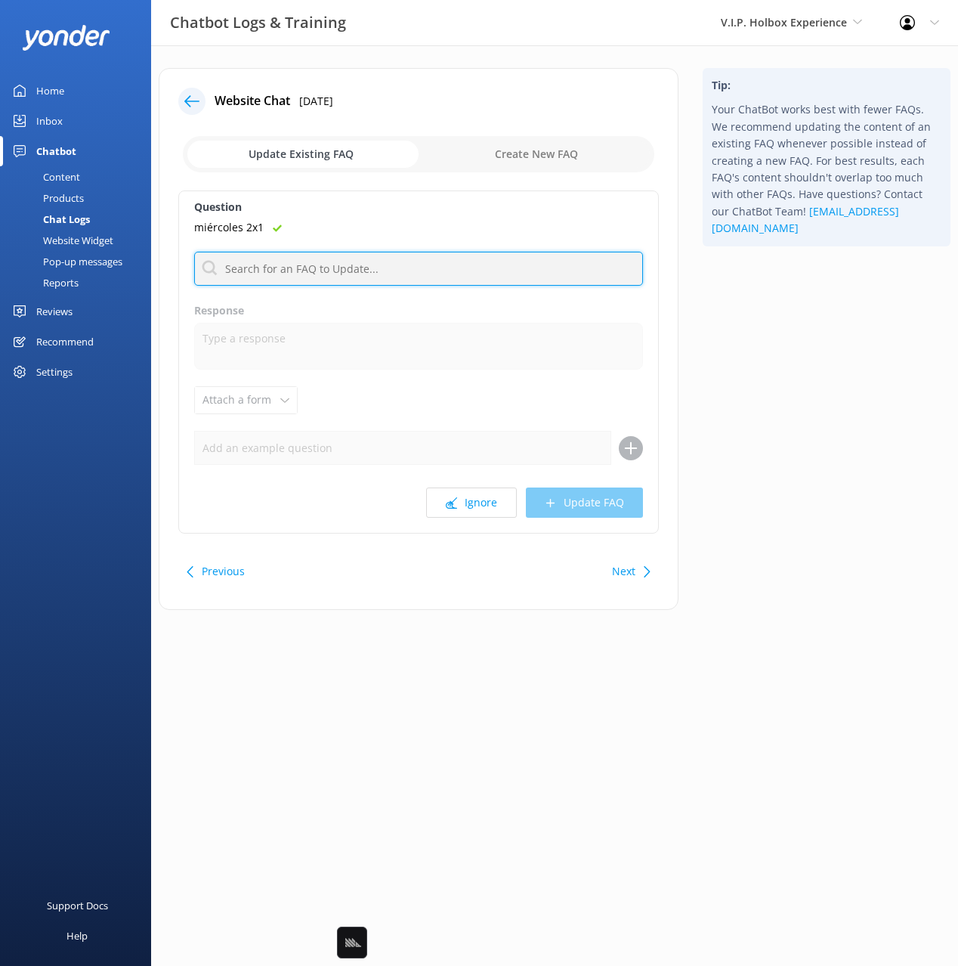
click at [407, 271] on input "text" at bounding box center [418, 269] width 449 height 34
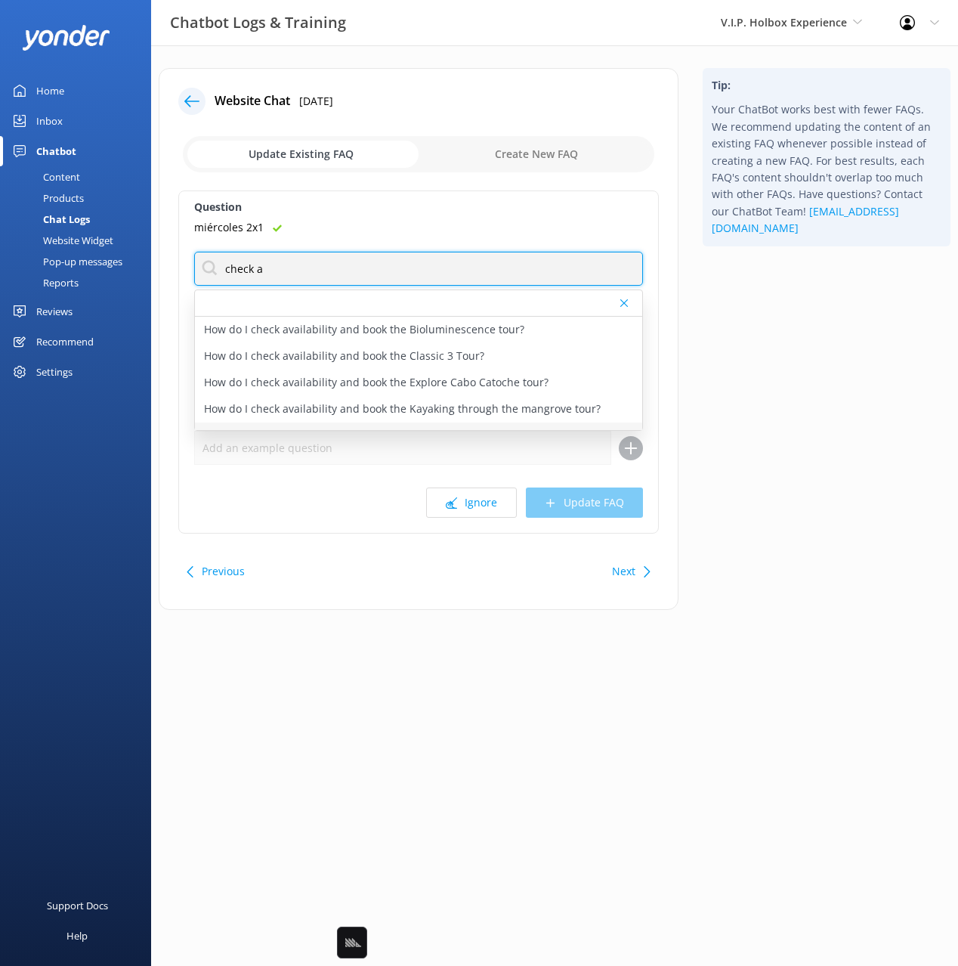
scroll to position [72, 0]
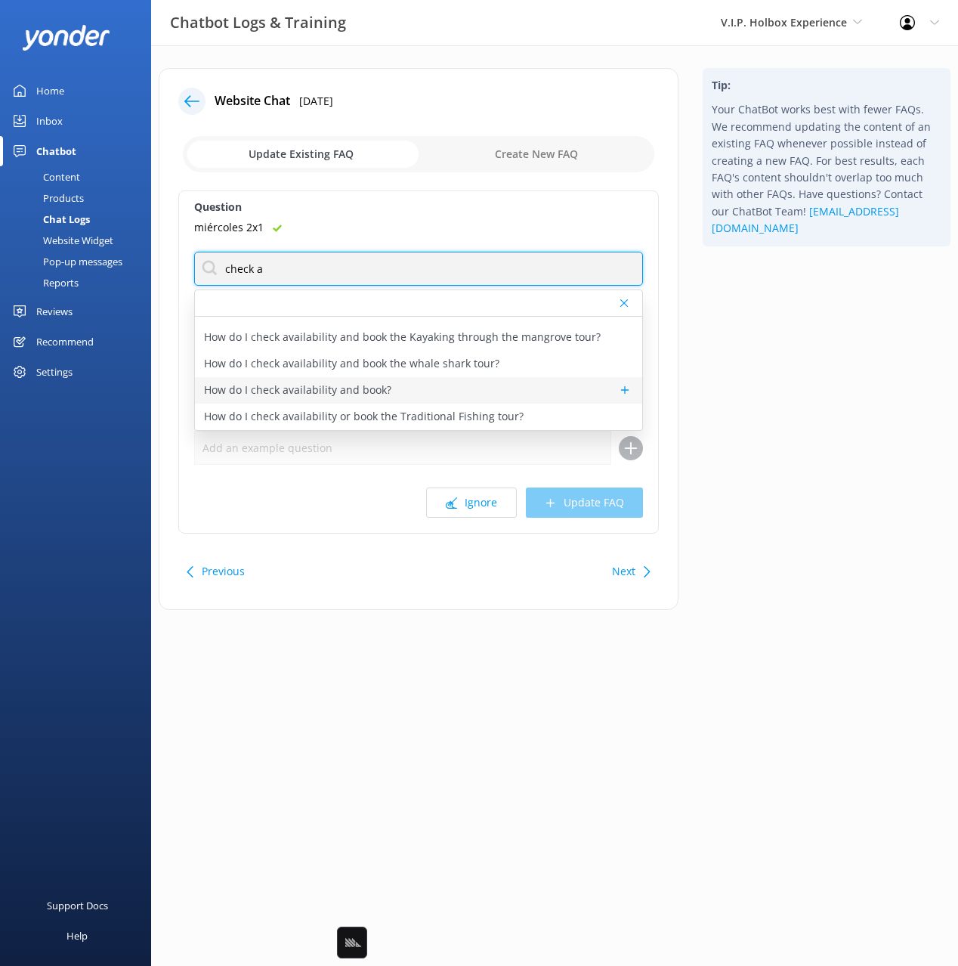
type input "check a"
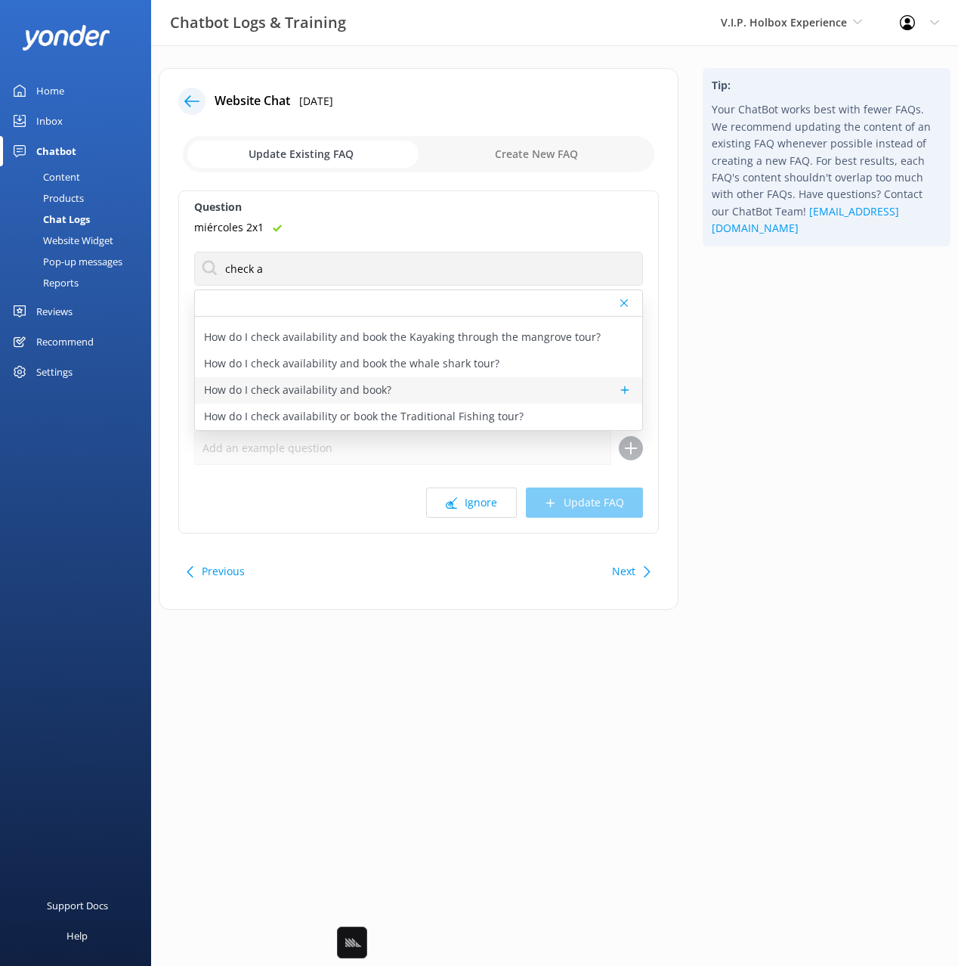
drag, startPoint x: 430, startPoint y: 395, endPoint x: 455, endPoint y: 395, distance: 25.0
click at [430, 395] on div "How do I check availability and book?" at bounding box center [418, 390] width 447 height 26
type textarea "You can check availability and book your tour V.I.P Holbox Experience online [U…"
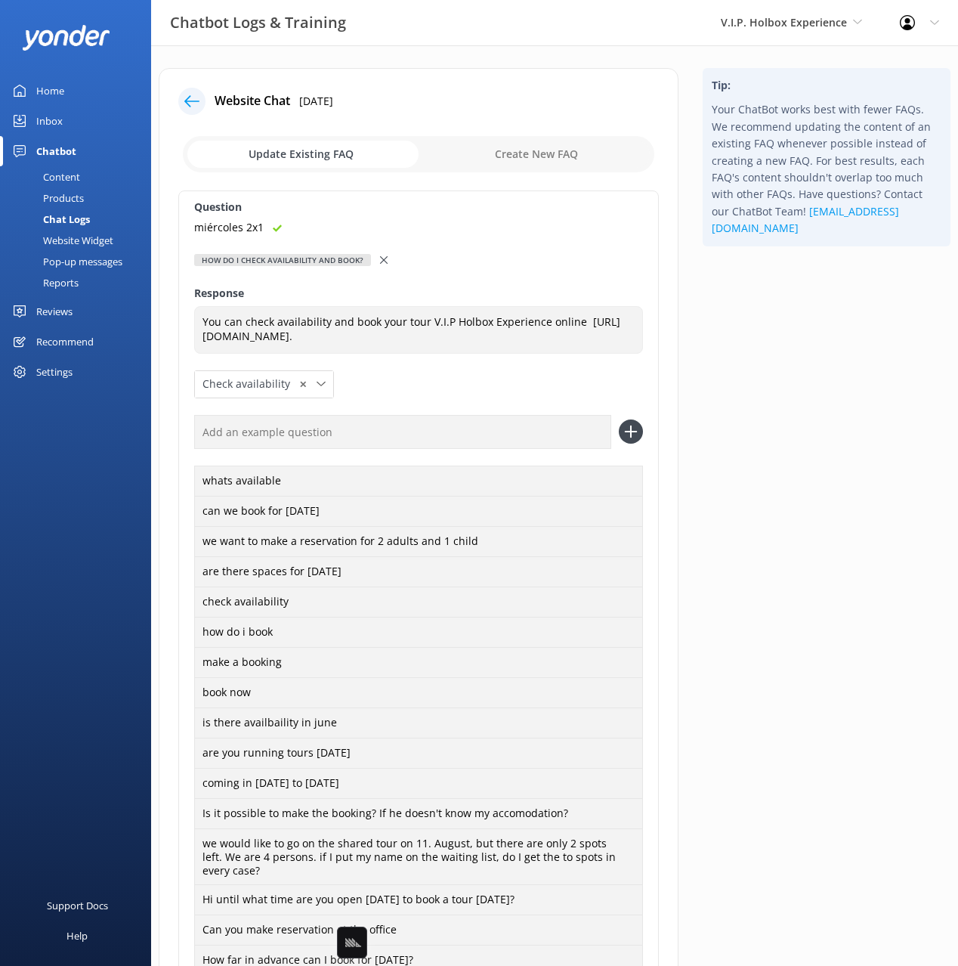
click at [443, 435] on input "text" at bounding box center [402, 432] width 417 height 34
paste input "miércoles 2x1"
type input "miércoles 2x1"
click at [619, 420] on button at bounding box center [631, 432] width 24 height 24
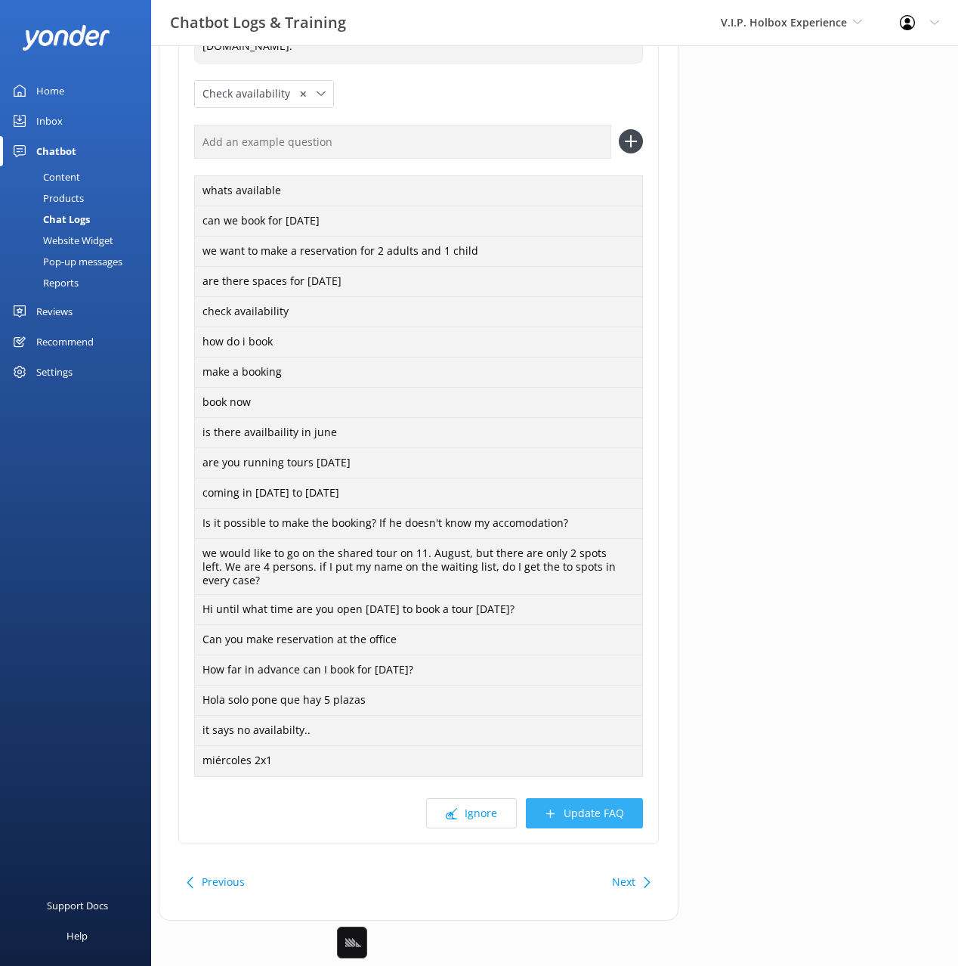
click at [606, 814] on button "Update FAQ" at bounding box center [584, 813] width 117 height 30
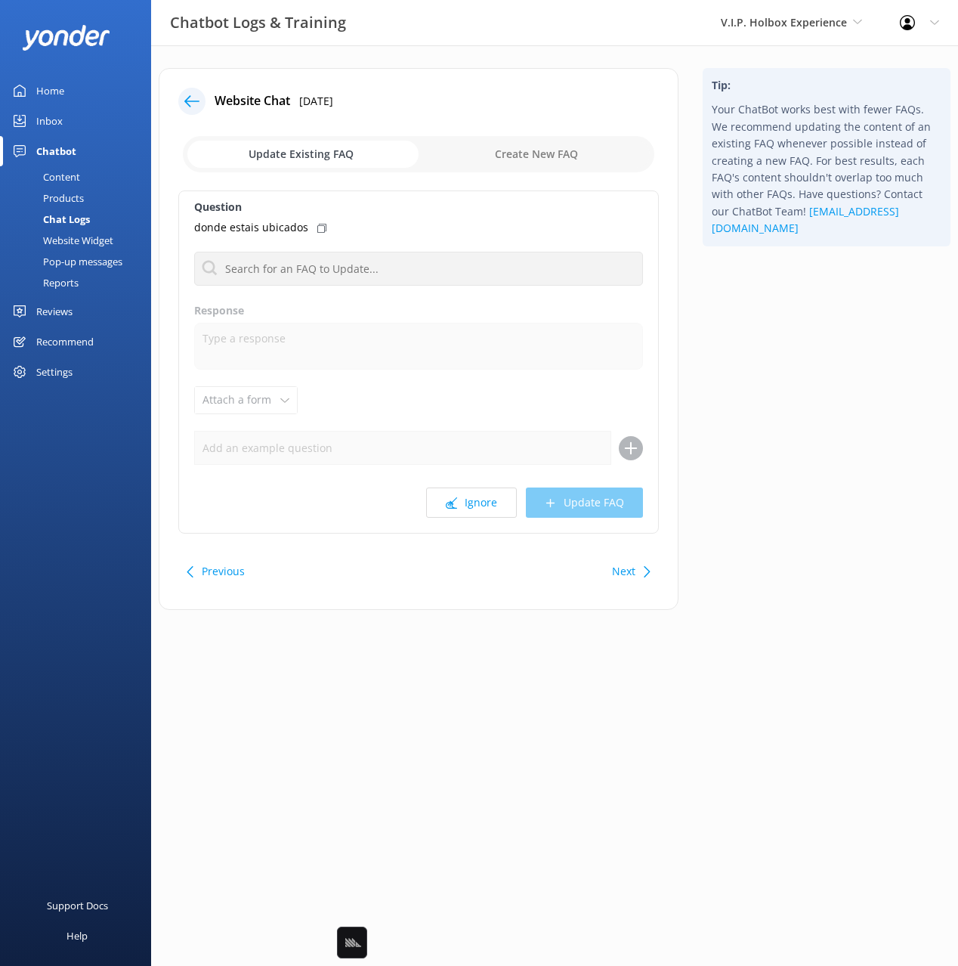
drag, startPoint x: 817, startPoint y: 361, endPoint x: 574, endPoint y: 298, distance: 250.8
click at [812, 361] on div "Tip: Your ChatBot works best with fewer FAQs. We recommend updating the content…" at bounding box center [827, 346] width 272 height 557
drag, startPoint x: 316, startPoint y: 220, endPoint x: 420, endPoint y: 234, distance: 104.5
click at [316, 220] on div "donde estais ubicados" at bounding box center [418, 227] width 449 height 17
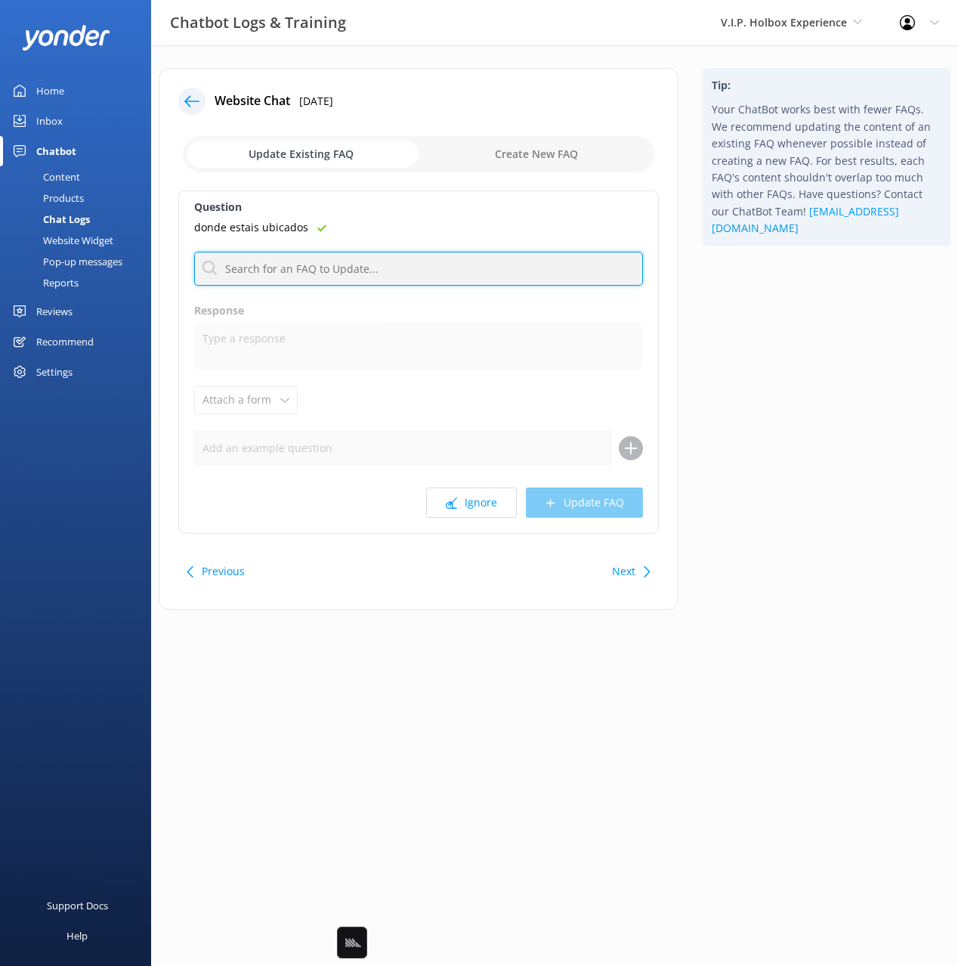
click at [358, 265] on input "text" at bounding box center [418, 269] width 449 height 34
type input "addre"
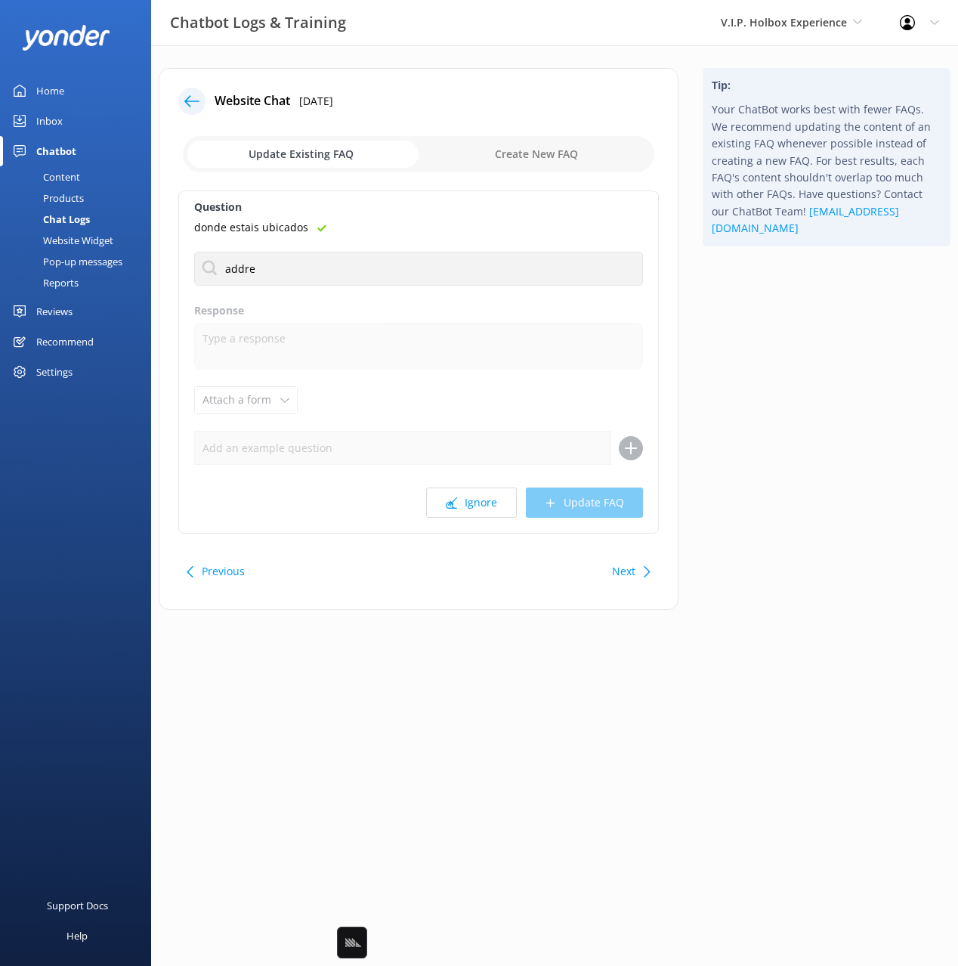
click at [837, 342] on div "Tip: Your ChatBot works best with fewer FAQs. We recommend updating the content…" at bounding box center [827, 346] width 272 height 557
click at [314, 327] on div "What is your address" at bounding box center [418, 330] width 447 height 26
type textarea "We are located at [GEOGRAPHIC_DATA], Av. Caleta Esq, 77310 Holbox, Q.R. You can…"
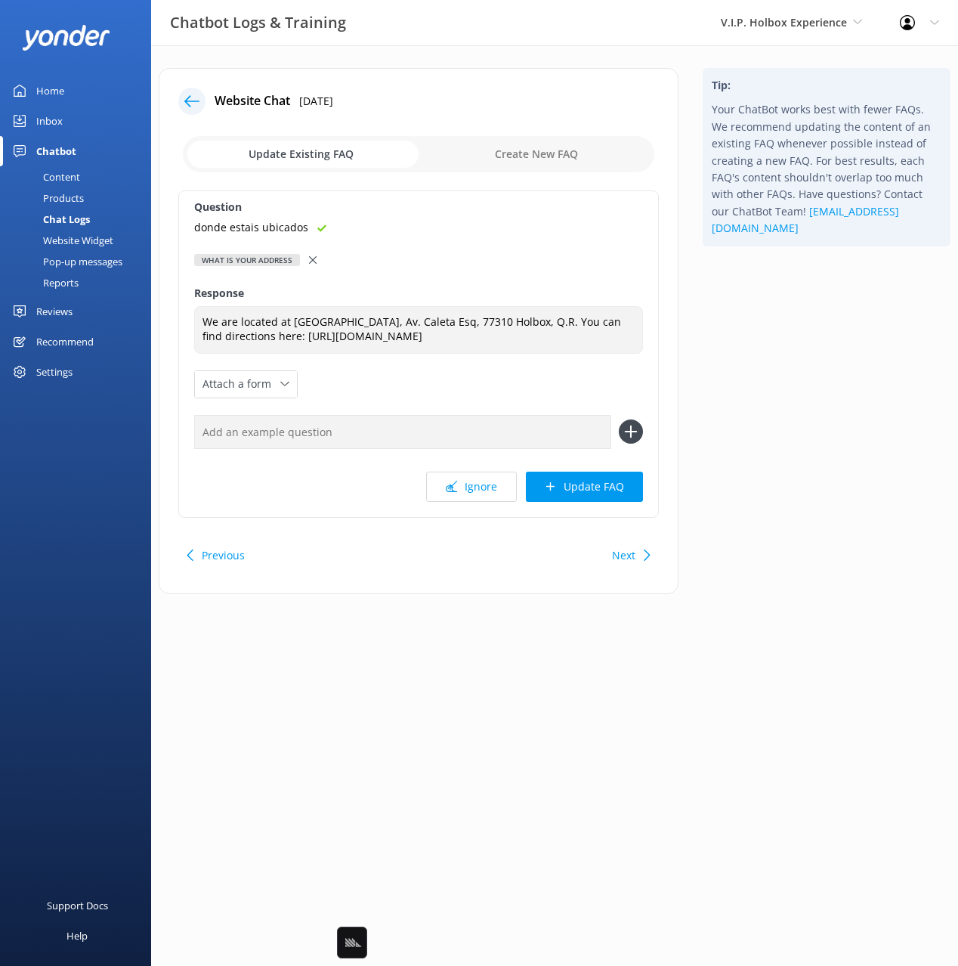
click at [393, 426] on input "text" at bounding box center [402, 432] width 417 height 34
paste input "donde estais ubicados"
type input "donde estais ubicados"
click at [619, 420] on button at bounding box center [631, 432] width 24 height 24
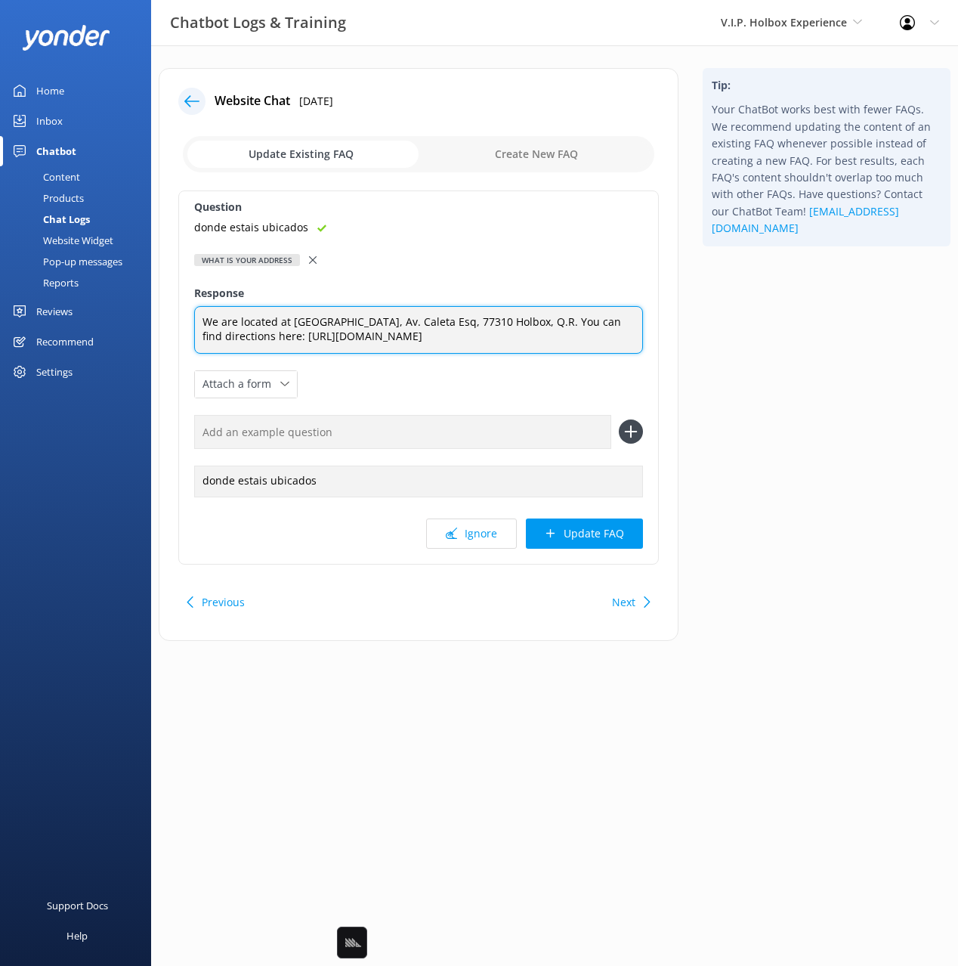
click at [270, 336] on textarea "We are located at [GEOGRAPHIC_DATA], Av. Caleta Esq, 77310 Holbox, Q.R. You can…" at bounding box center [418, 330] width 449 height 48
type textarea "We are located at [GEOGRAPHIC_DATA], Av. Caleta Esq, 77310 Holbox, Q.R. You can…"
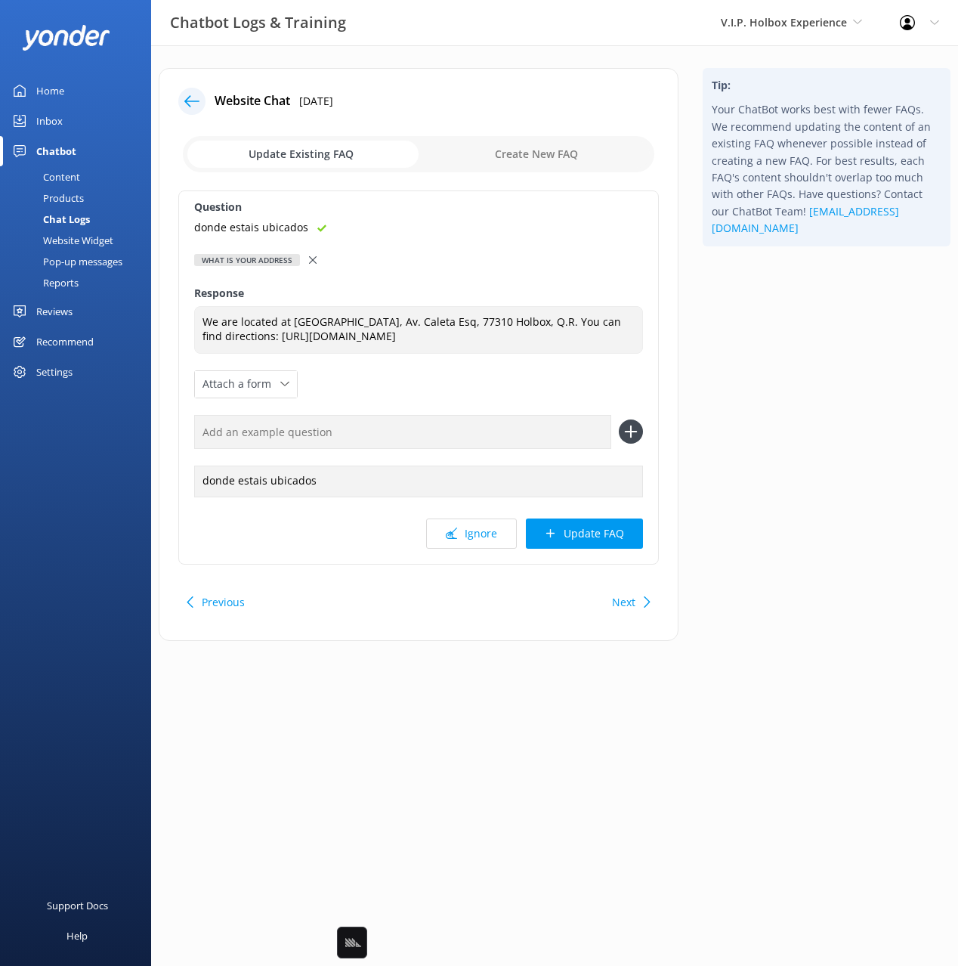
click at [590, 531] on button "Update FAQ" at bounding box center [584, 534] width 117 height 30
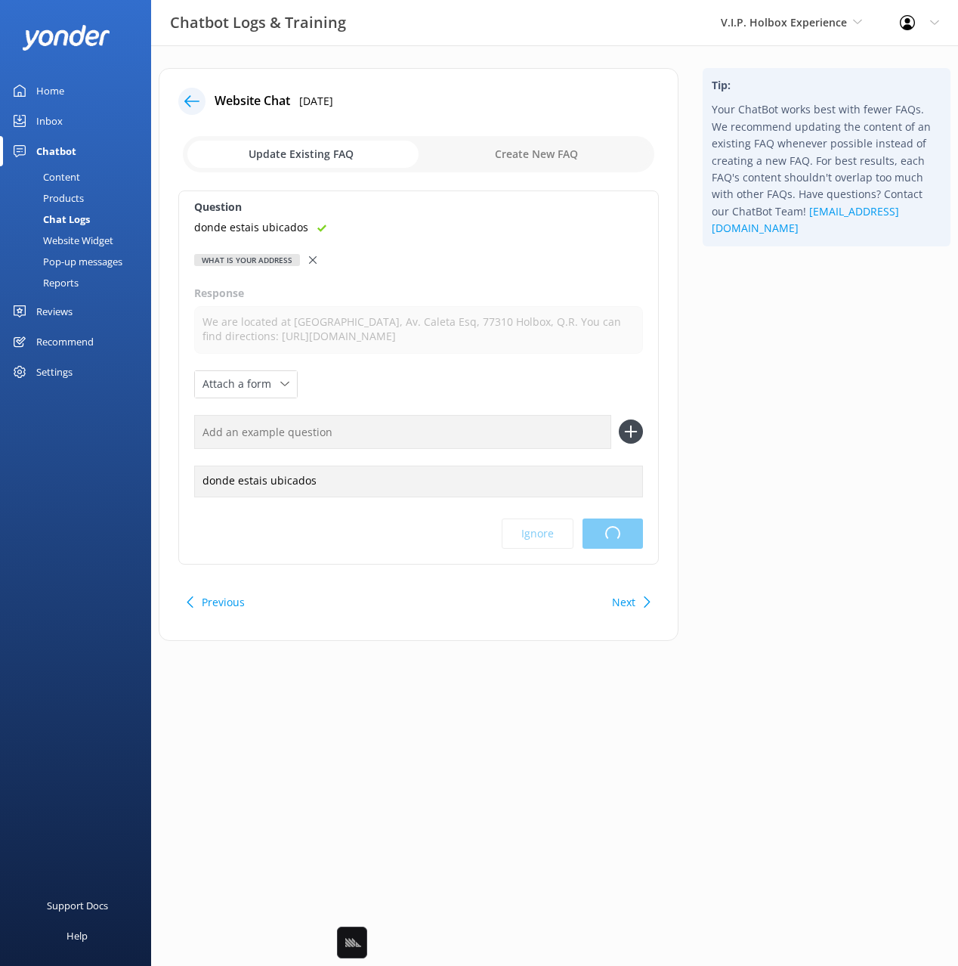
click at [810, 436] on div "Tip: Your ChatBot works best with fewer FAQs. We recommend updating the content…" at bounding box center [827, 362] width 272 height 588
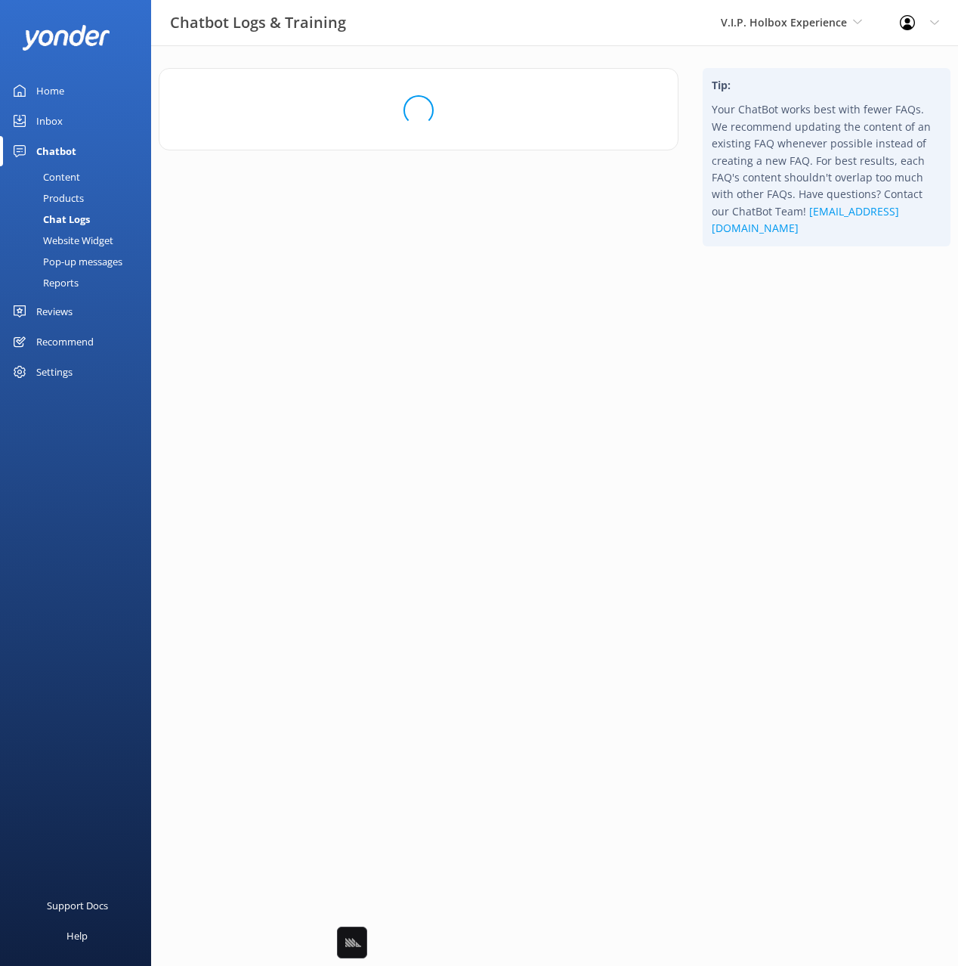
click at [773, 271] on div "Tip: Your ChatBot works best with fewer FAQs. We recommend updating the content…" at bounding box center [827, 169] width 272 height 203
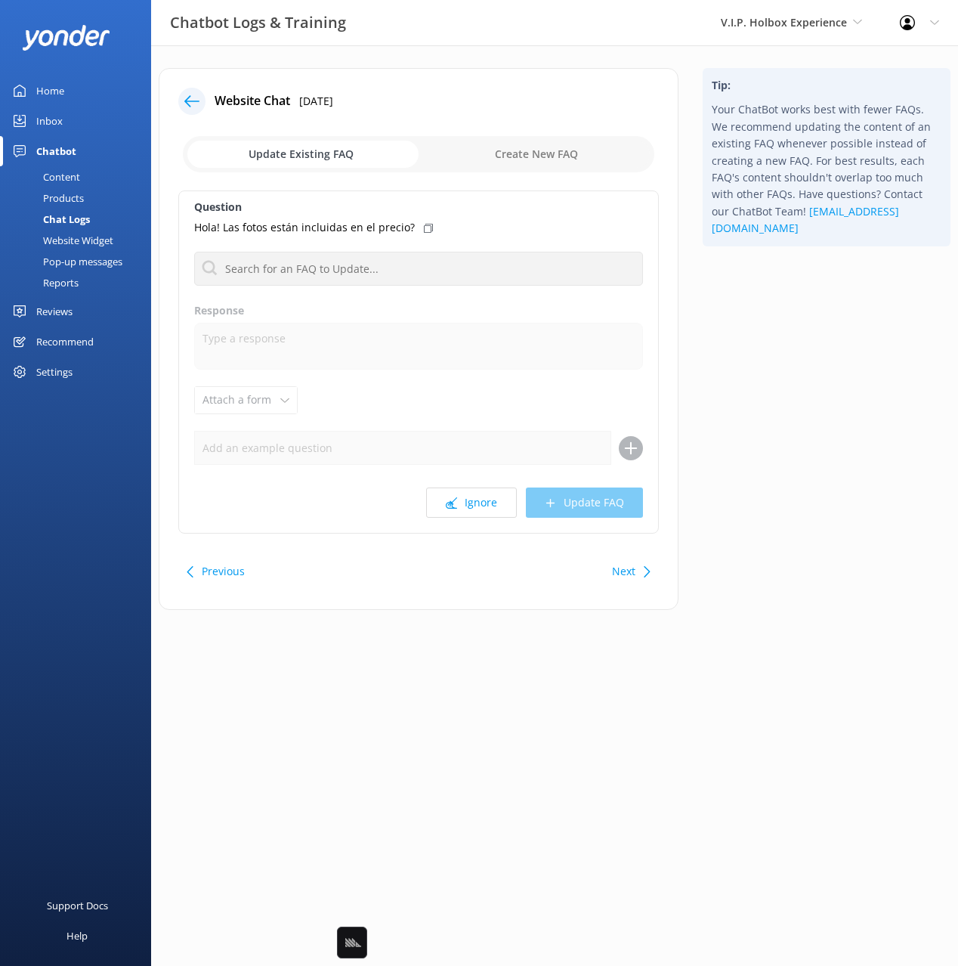
drag, startPoint x: 420, startPoint y: 228, endPoint x: 616, endPoint y: 238, distance: 196.8
click at [424, 227] on icon at bounding box center [428, 228] width 9 height 9
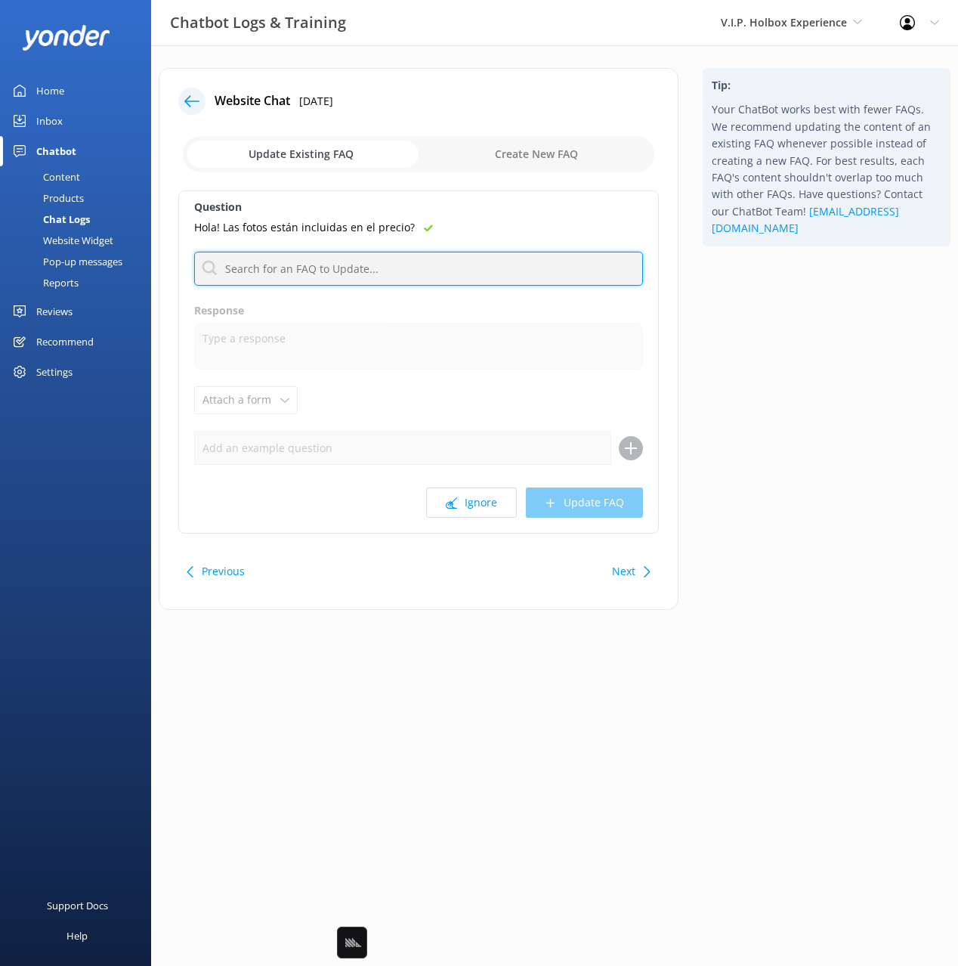
click at [423, 263] on input "text" at bounding box center [418, 269] width 449 height 34
type input "photo"
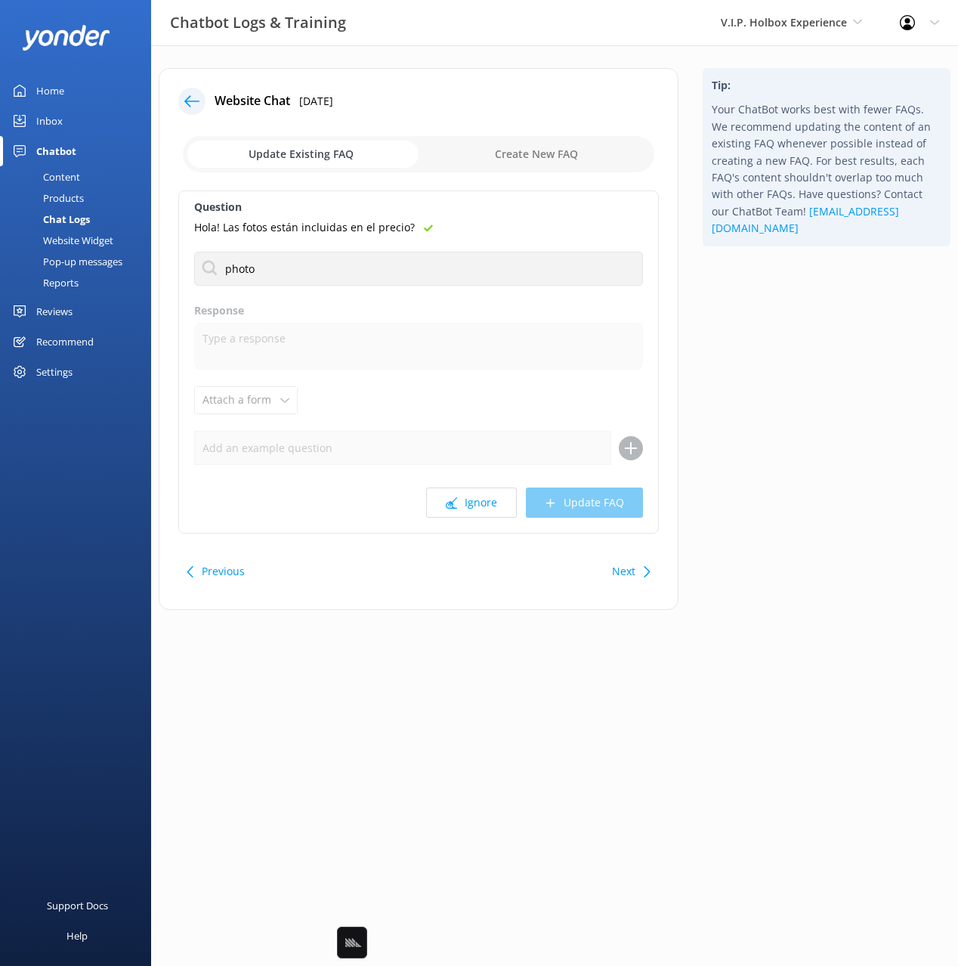
click at [747, 308] on div "Tip: Your ChatBot works best with fewer FAQs. We recommend updating the content…" at bounding box center [827, 346] width 272 height 557
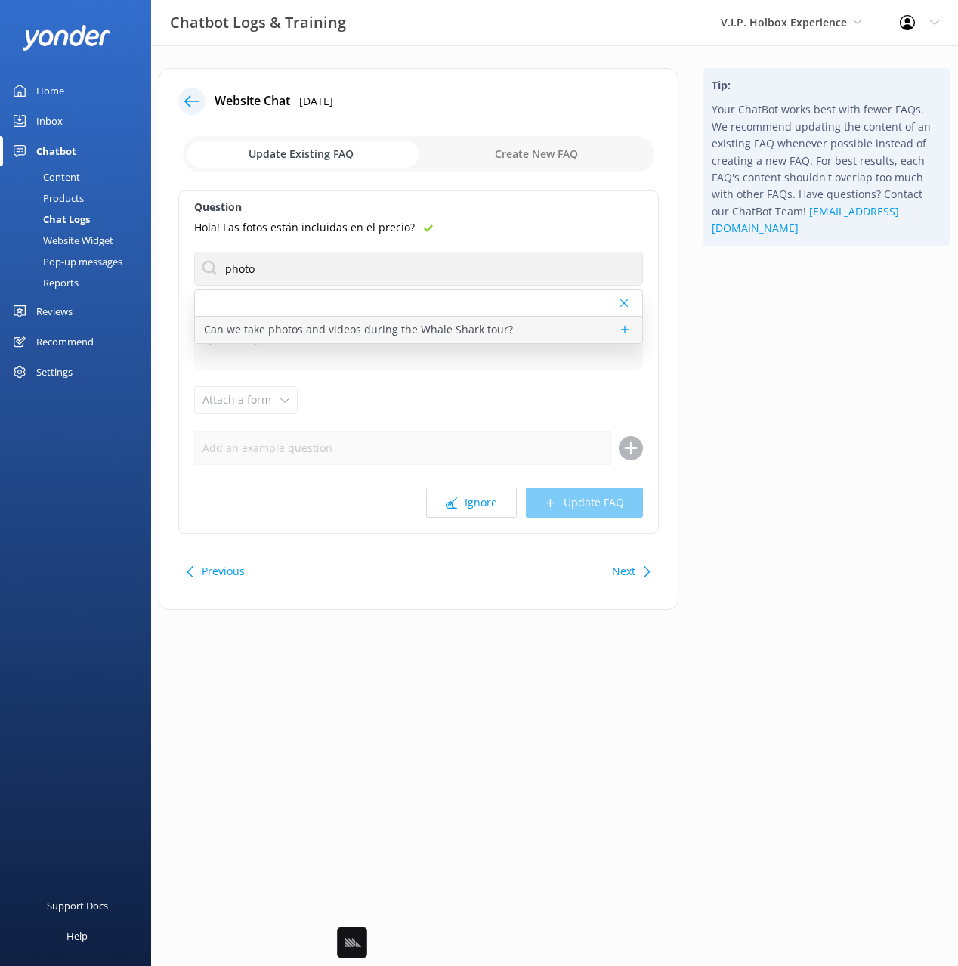
click at [472, 329] on p "Can we take photos and videos during the Whale Shark tour?" at bounding box center [358, 329] width 309 height 17
type textarea "You can take photos and videos during the Whale Shark tour, however NO flash ca…"
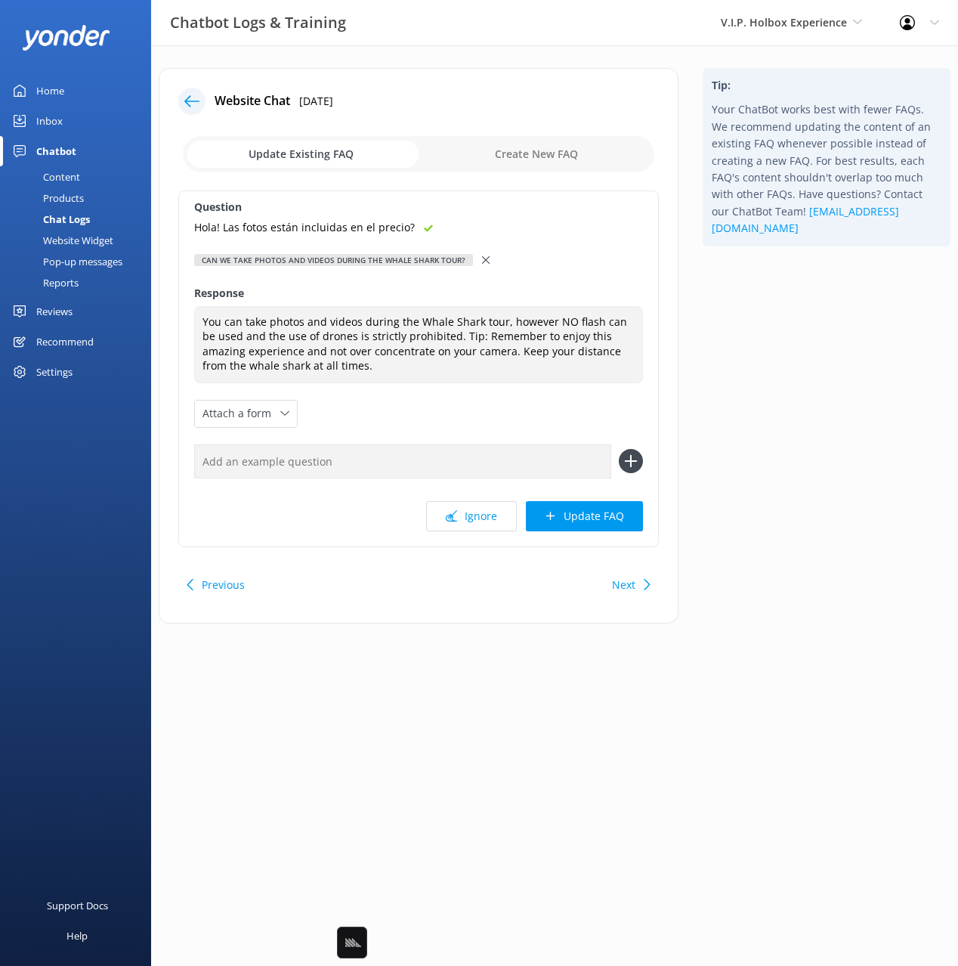
click at [431, 462] on input "text" at bounding box center [402, 461] width 417 height 34
paste input "Hola! Las fotos están incluidas en el precio?"
type input "Hola! Las fotos están incluidas en el precio?"
click at [619, 449] on button at bounding box center [631, 461] width 24 height 24
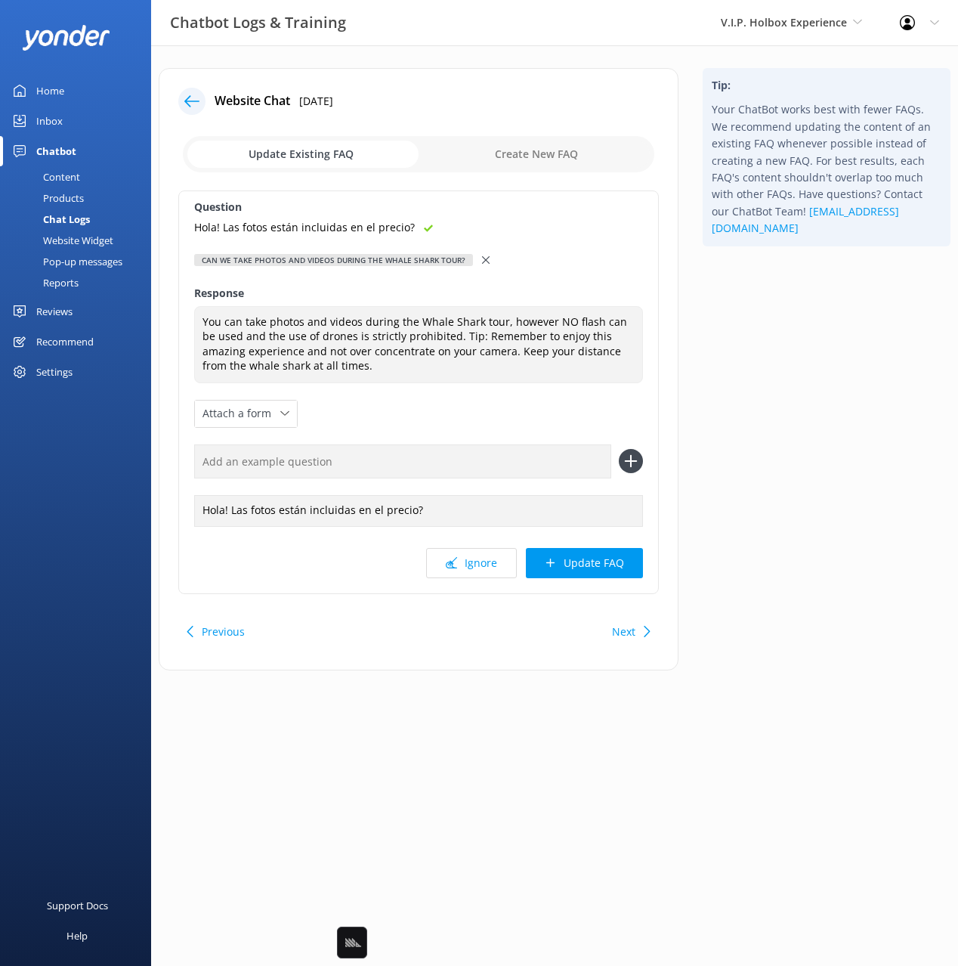
click at [583, 556] on button "Update FAQ" at bounding box center [584, 563] width 117 height 30
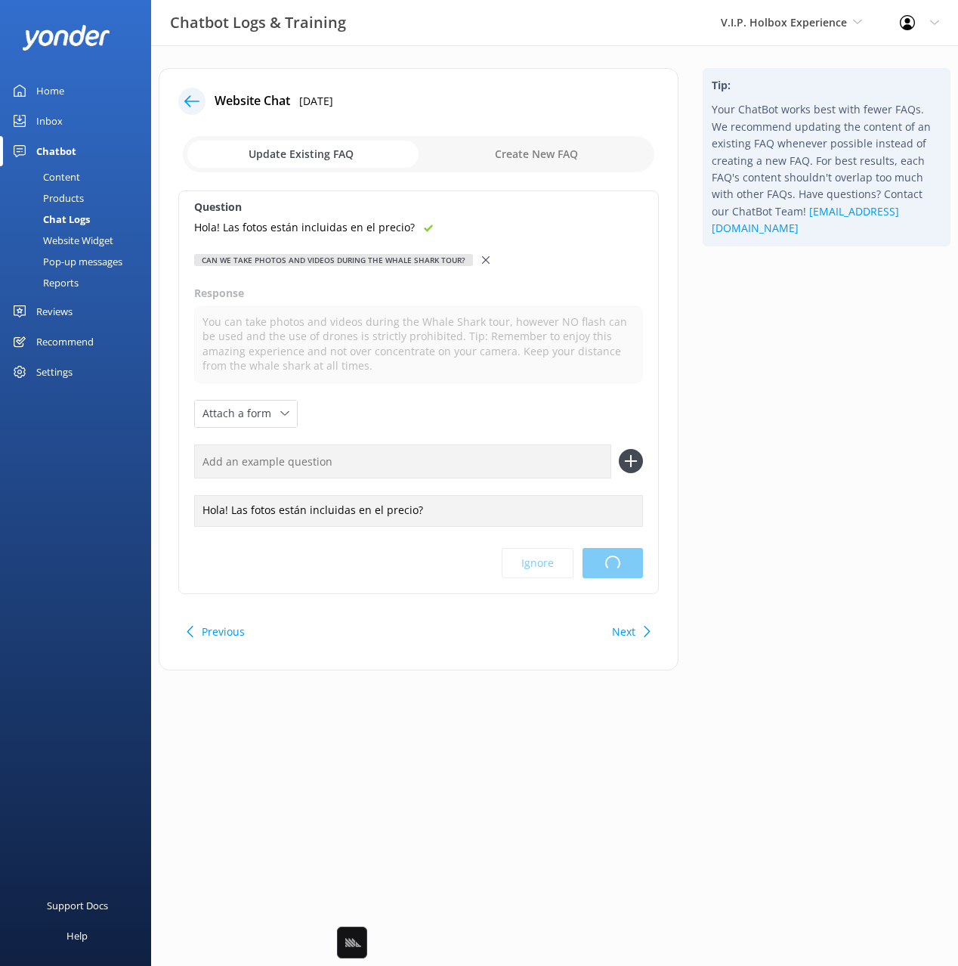
click at [822, 460] on html "Chatbot Logs & Training V.I.P. Holbox Experience Black Cat Cruises [GEOGRAPHIC_…" at bounding box center [479, 483] width 958 height 966
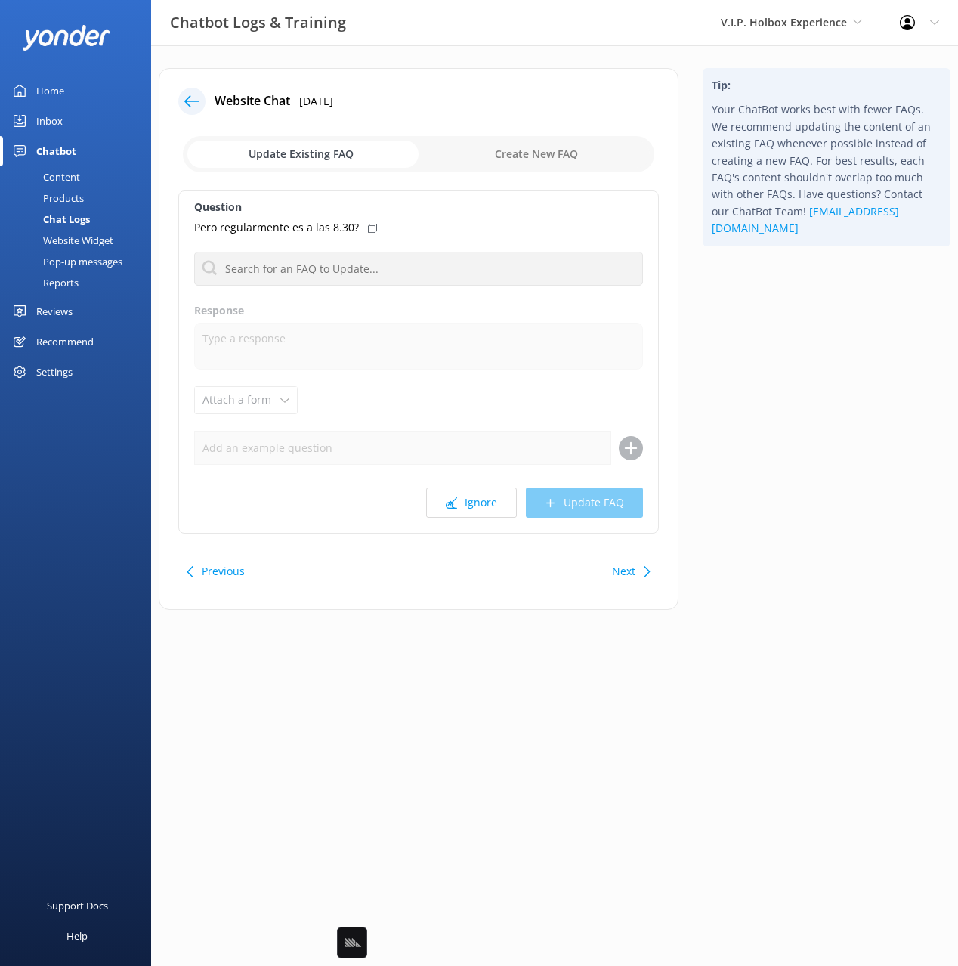
click at [368, 227] on icon at bounding box center [372, 228] width 9 height 9
drag, startPoint x: 464, startPoint y: 509, endPoint x: 500, endPoint y: 506, distance: 35.7
click at [464, 508] on button "Ignore" at bounding box center [471, 503] width 91 height 30
drag, startPoint x: 840, startPoint y: 429, endPoint x: 454, endPoint y: 304, distance: 405.4
click at [840, 429] on div "Tip: Your ChatBot works best with fewer FAQs. We recommend updating the content…" at bounding box center [827, 346] width 272 height 557
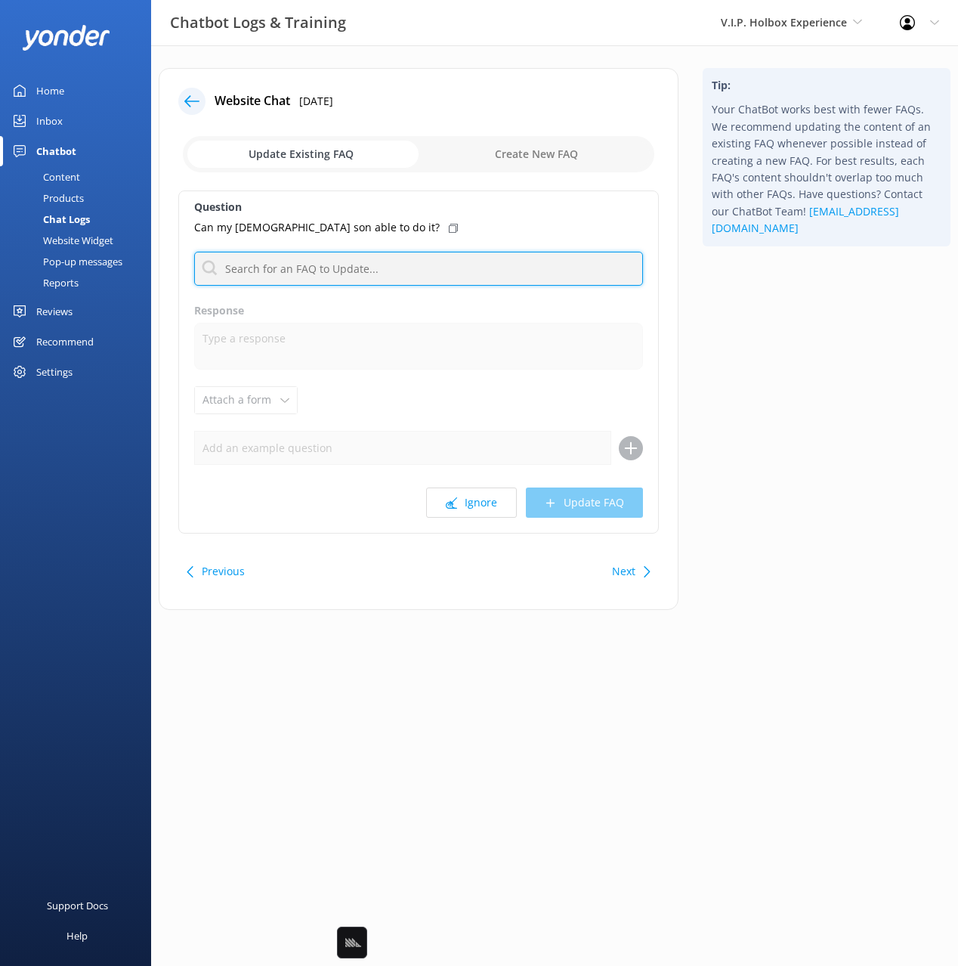
click at [405, 265] on input "text" at bounding box center [418, 269] width 449 height 34
type input "age l"
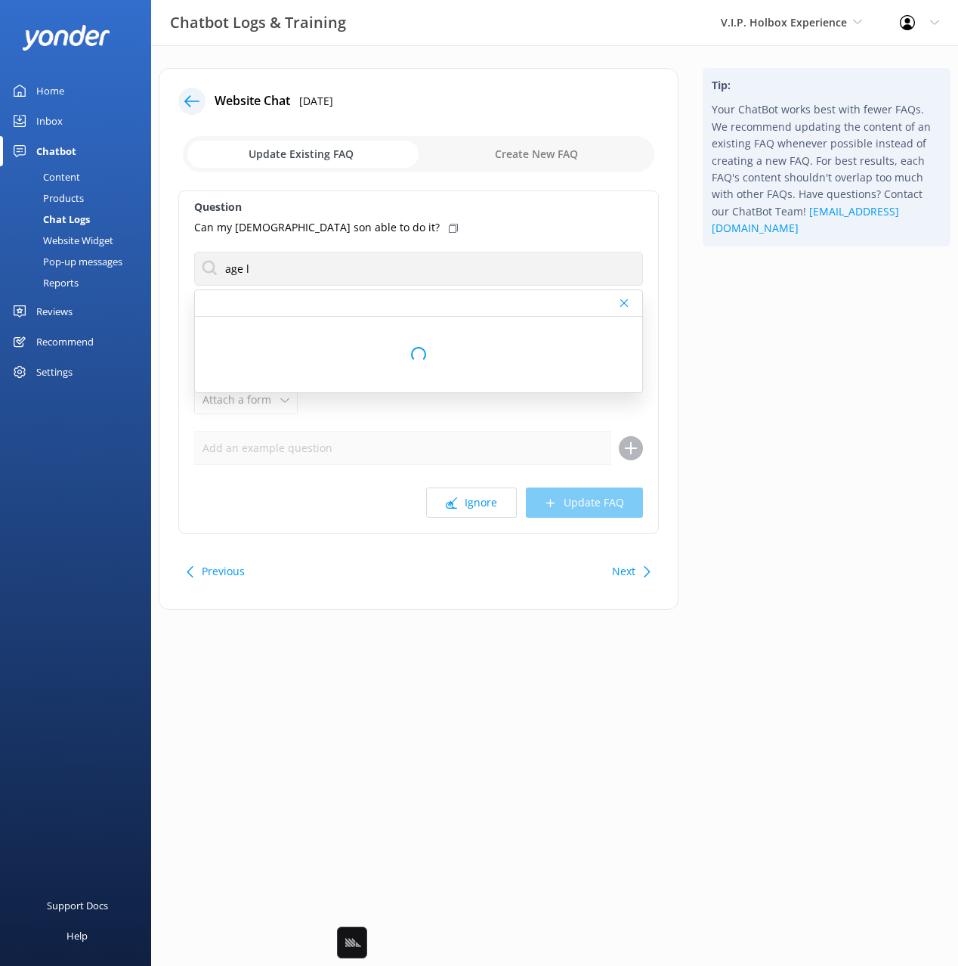
click at [449, 230] on icon at bounding box center [453, 228] width 9 height 9
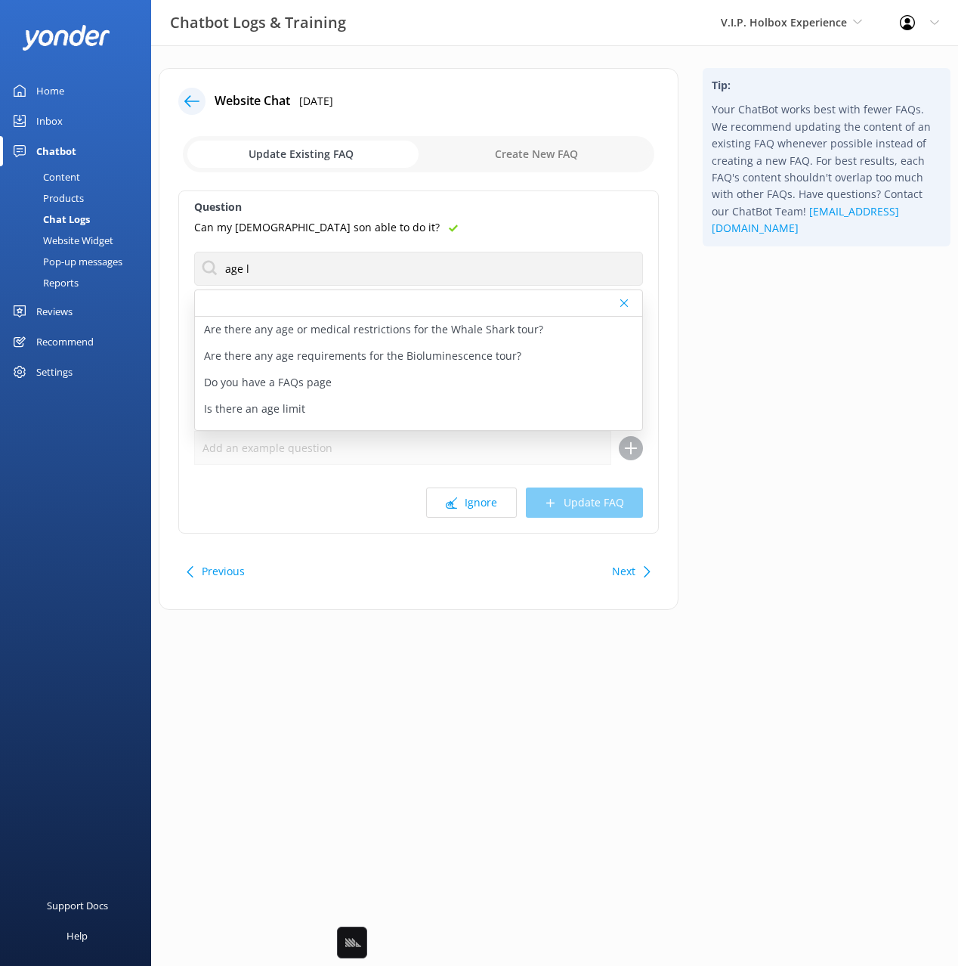
click at [342, 411] on div "Is there an age limit" at bounding box center [418, 409] width 447 height 26
type textarea "The majority of our tours are family friendly and all ages are welcome with the…"
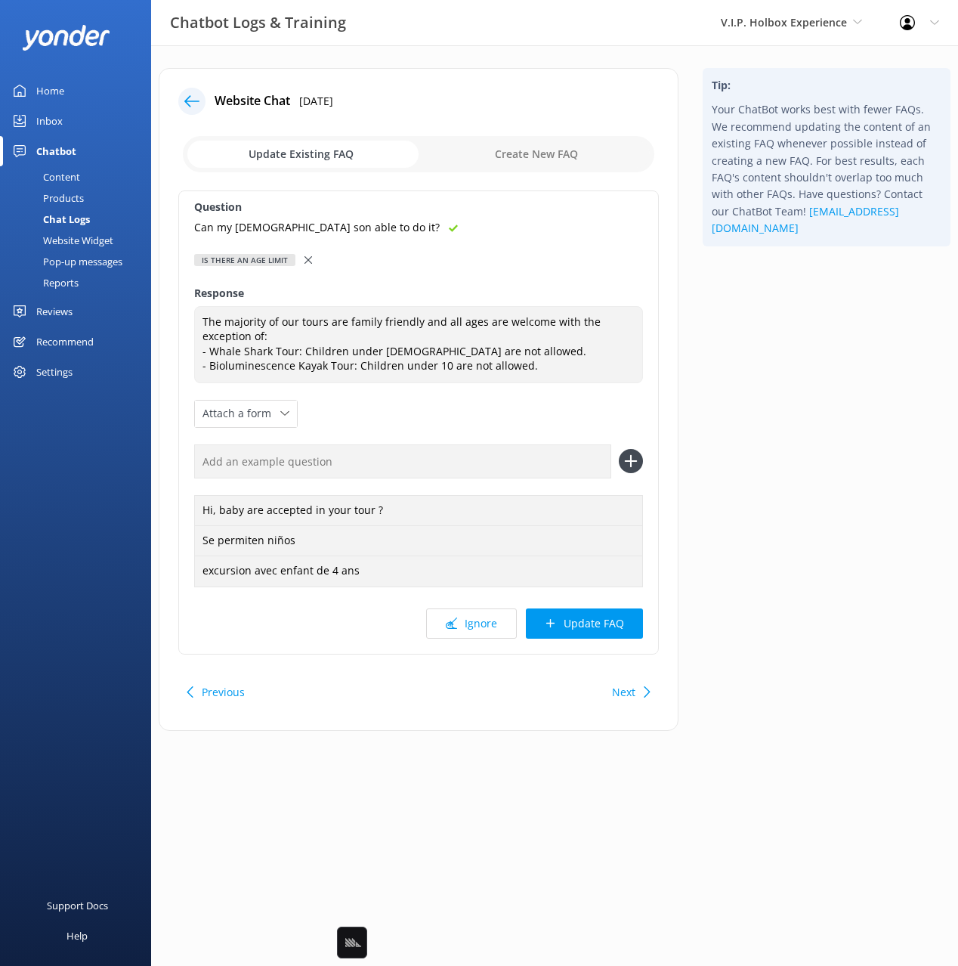
click at [443, 462] on input "text" at bounding box center [402, 461] width 417 height 34
paste input "Can my [DEMOGRAPHIC_DATA] son able to do it?"
type input "Can my [DEMOGRAPHIC_DATA] son able to do it?"
click at [619, 449] on button at bounding box center [631, 461] width 24 height 24
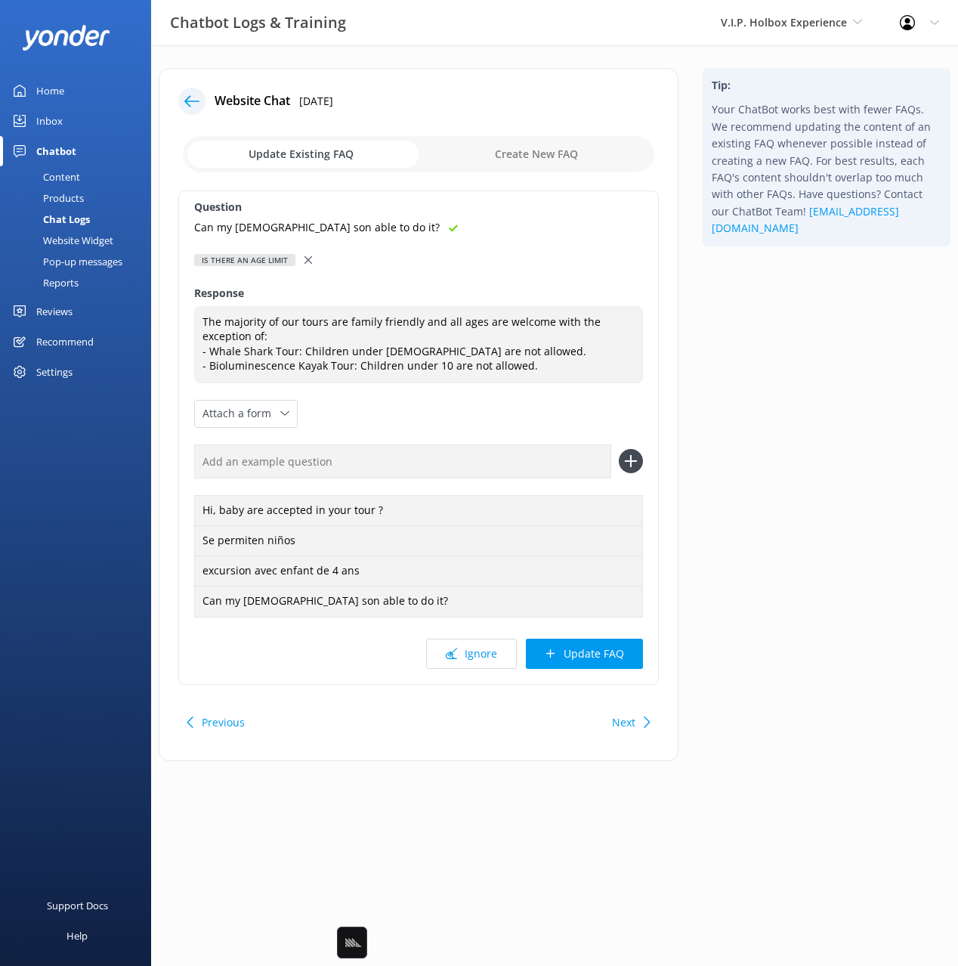
drag, startPoint x: 590, startPoint y: 652, endPoint x: 766, endPoint y: 515, distance: 222.4
click at [591, 651] on button "Update FAQ" at bounding box center [584, 654] width 117 height 30
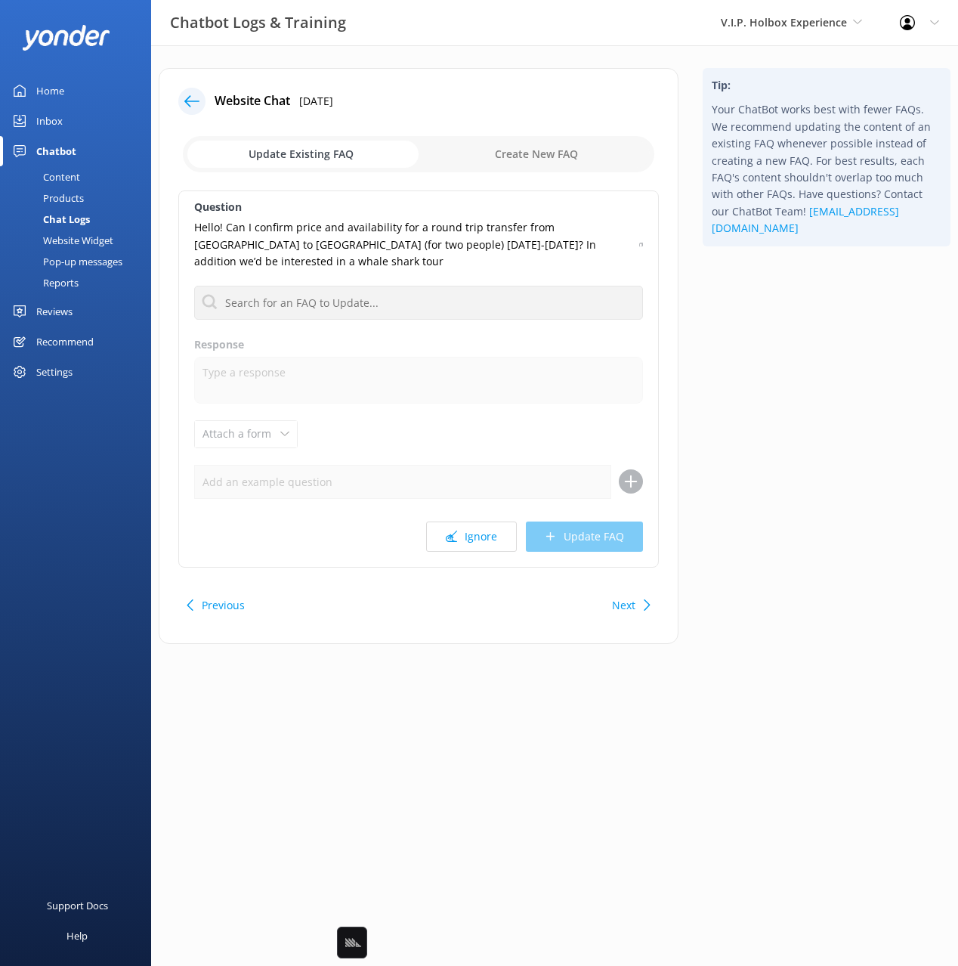
click at [832, 428] on div "Tip: Your ChatBot works best with fewer FAQs. We recommend updating the content…" at bounding box center [827, 363] width 272 height 591
click at [744, 319] on div "Tip: Your ChatBot works best with fewer FAQs. We recommend updating the content…" at bounding box center [827, 363] width 272 height 591
drag, startPoint x: 739, startPoint y: 294, endPoint x: 565, endPoint y: 295, distance: 173.1
click at [739, 294] on div "Tip: Your ChatBot works best with fewer FAQs. We recommend updating the content…" at bounding box center [827, 363] width 272 height 591
click at [451, 288] on input "text" at bounding box center [418, 303] width 449 height 34
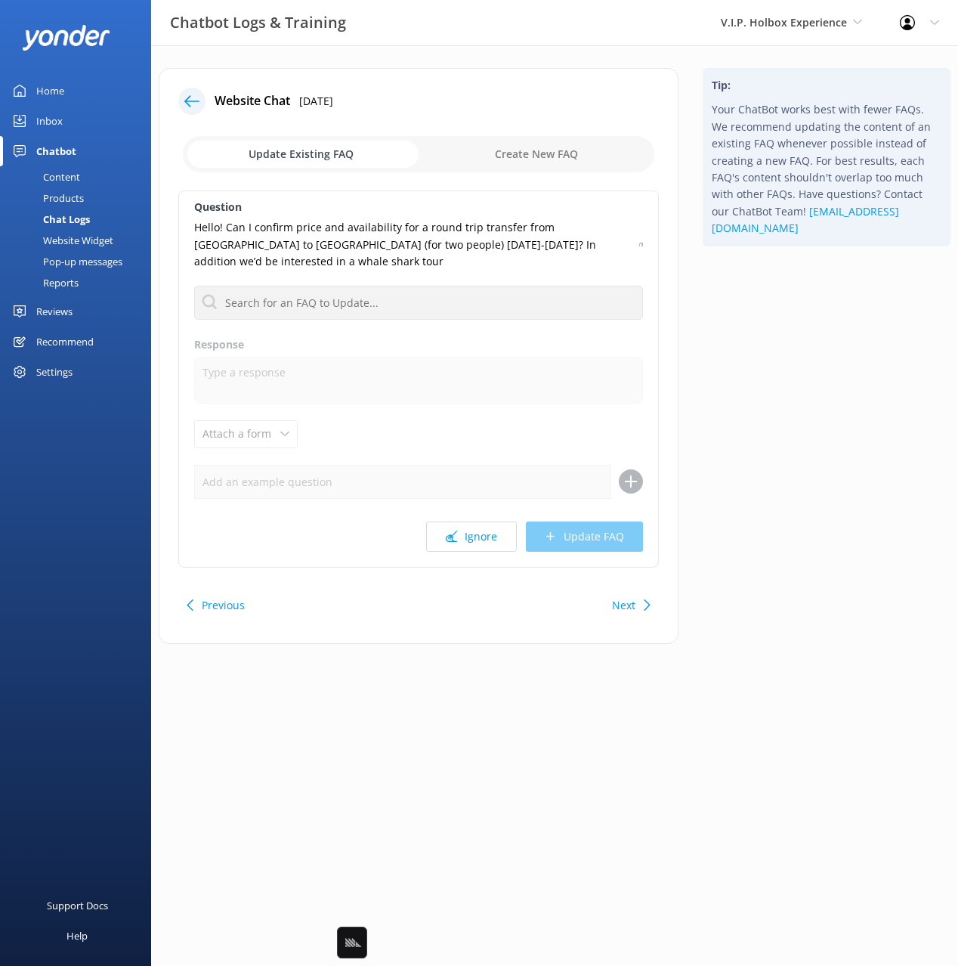
drag, startPoint x: 805, startPoint y: 386, endPoint x: 699, endPoint y: 584, distance: 223.9
click at [799, 397] on div "Tip: Your ChatBot works best with fewer FAQs. We recommend updating the content…" at bounding box center [827, 363] width 272 height 591
click at [452, 522] on button "Ignore" at bounding box center [471, 537] width 91 height 30
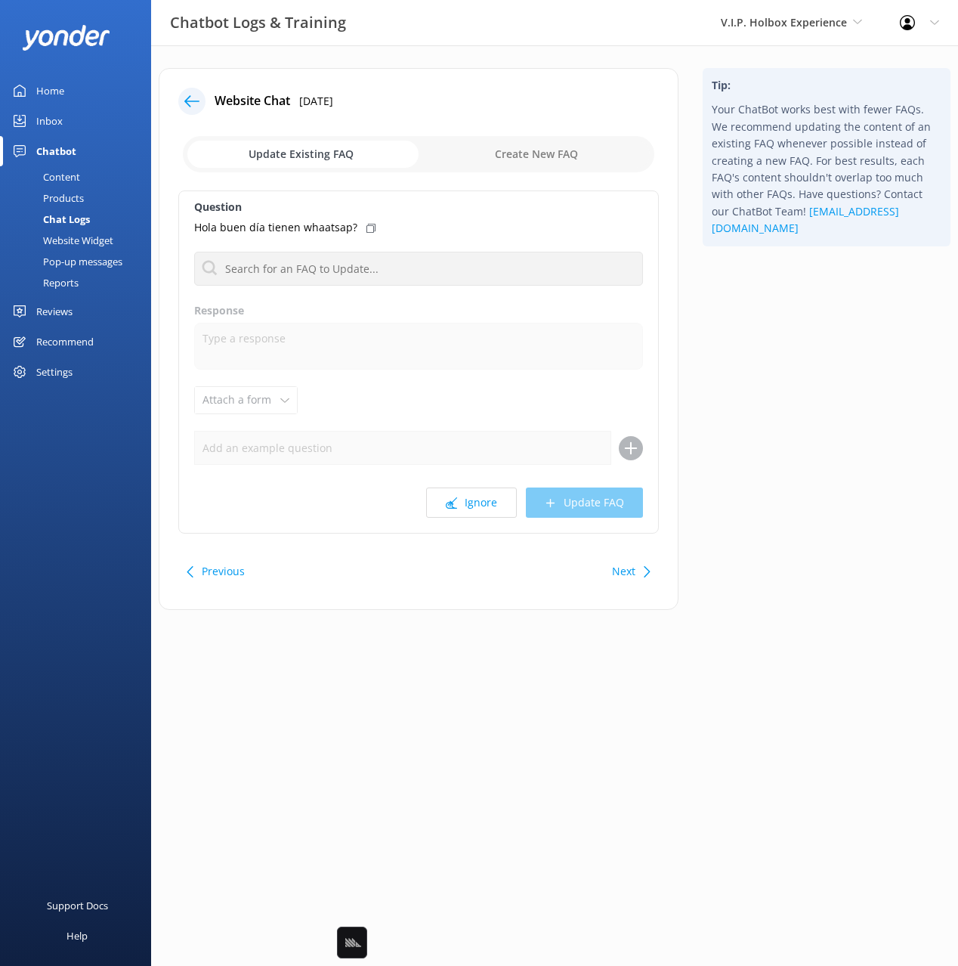
click at [804, 396] on div "Tip: Your ChatBot works best with fewer FAQs. We recommend updating the content…" at bounding box center [827, 346] width 272 height 557
click at [367, 224] on use at bounding box center [371, 228] width 9 height 9
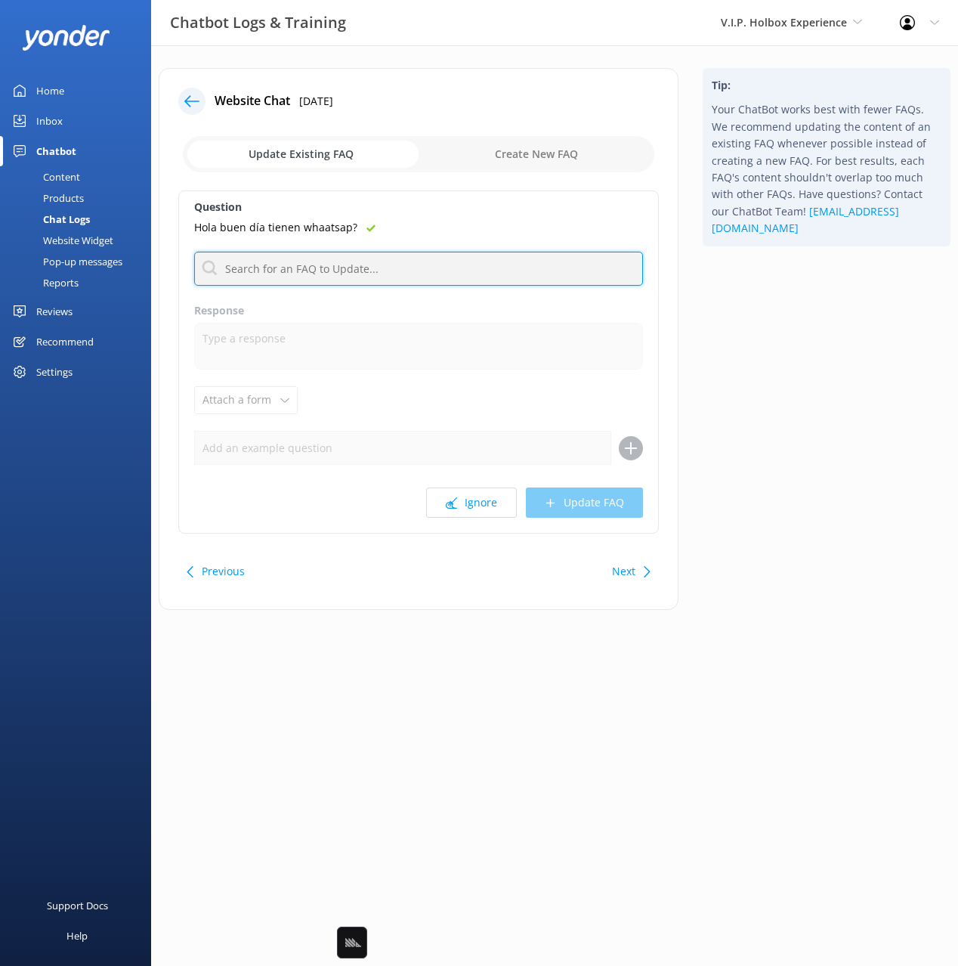
click at [348, 255] on input "text" at bounding box center [418, 269] width 449 height 34
type input "contact"
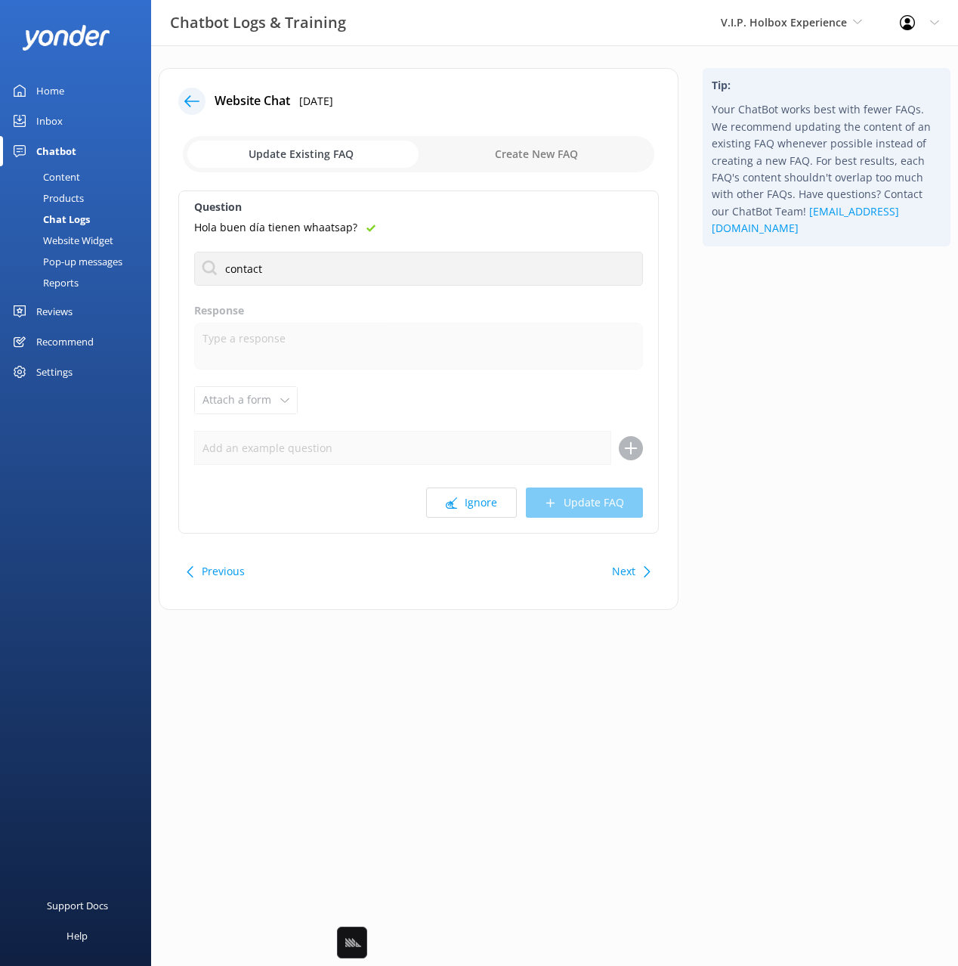
click at [804, 425] on div "Tip: Your ChatBot works best with fewer FAQs. We recommend updating the content…" at bounding box center [827, 346] width 272 height 557
click at [376, 336] on div "What are your contact details" at bounding box center [418, 330] width 447 height 26
type textarea "Please feel free to contact us at [PHONE_NUMBER] or [EMAIL_ADDRESS][DOMAIN_NAME]"
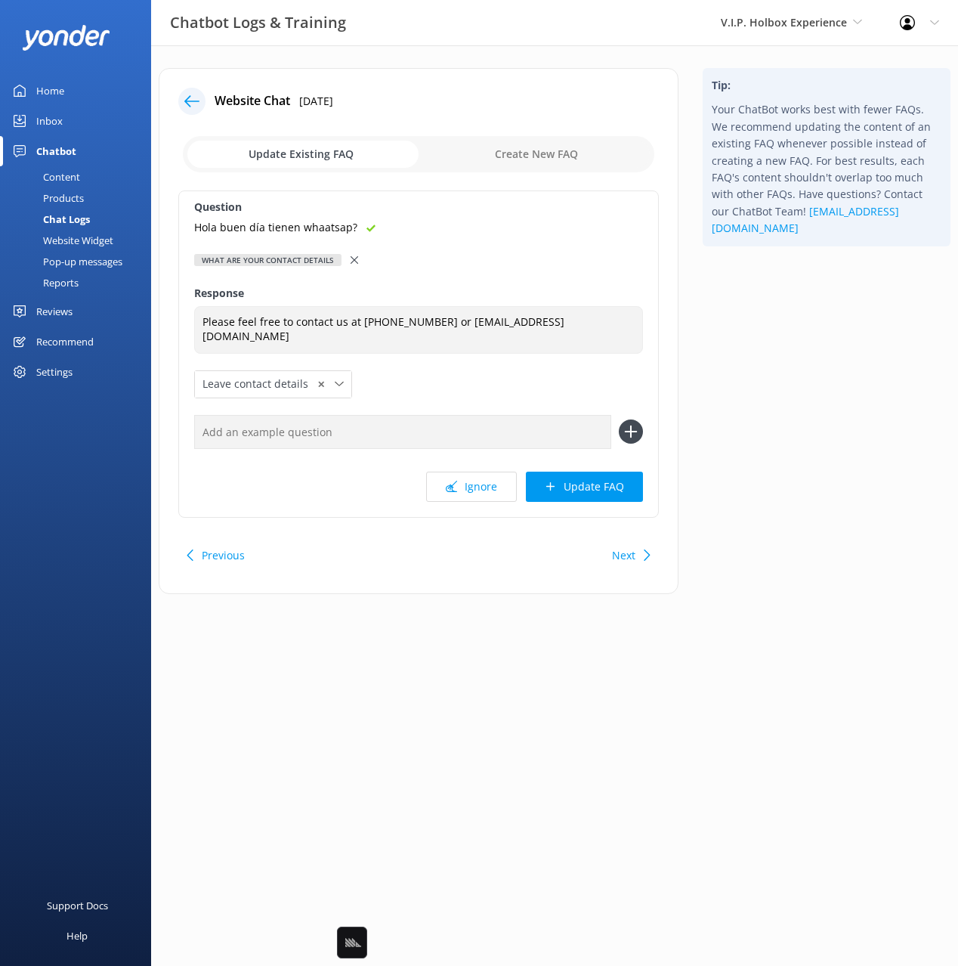
click at [430, 435] on input "text" at bounding box center [402, 432] width 417 height 34
paste input "Hola buen día tienen whaatsap?"
type input "Hola buen día tienen whaatsap?"
click at [619, 420] on button at bounding box center [631, 432] width 24 height 24
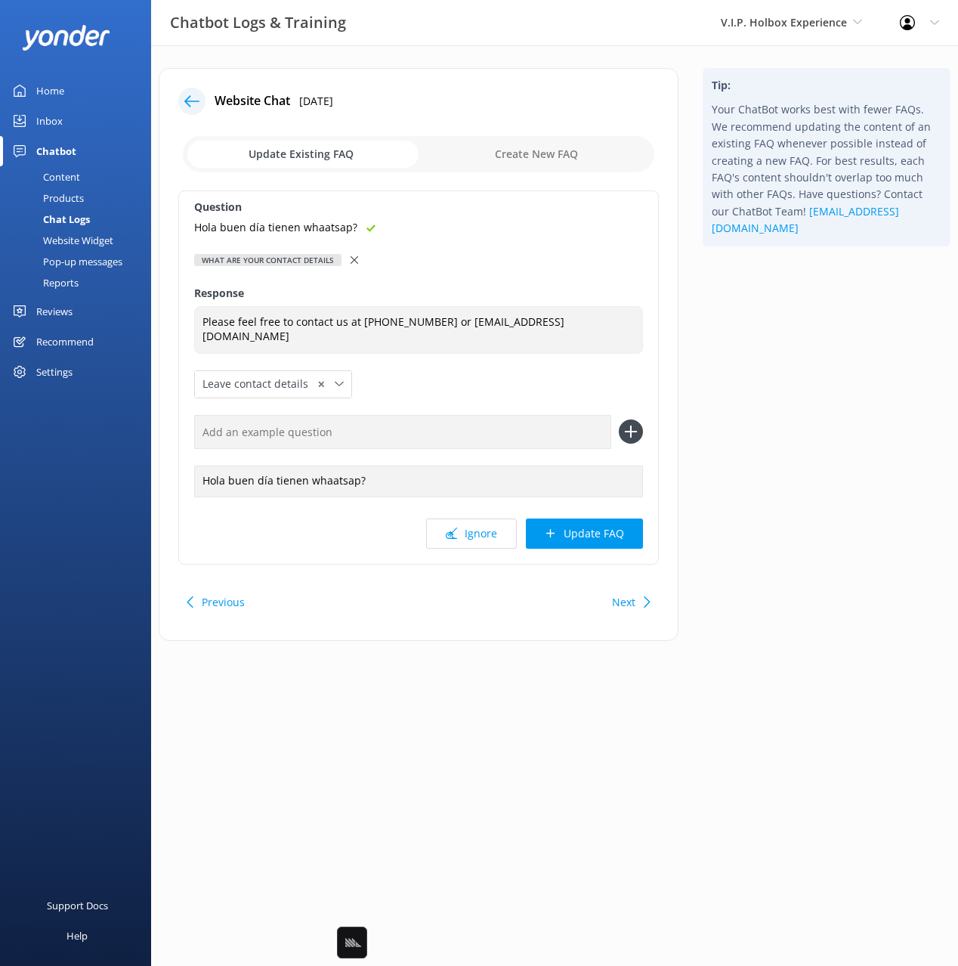
click at [551, 510] on div "Question Hola buen día tienen whaatsap? What are your contact details What are …" at bounding box center [418, 377] width 481 height 374
click at [568, 530] on button "Update FAQ" at bounding box center [584, 534] width 117 height 30
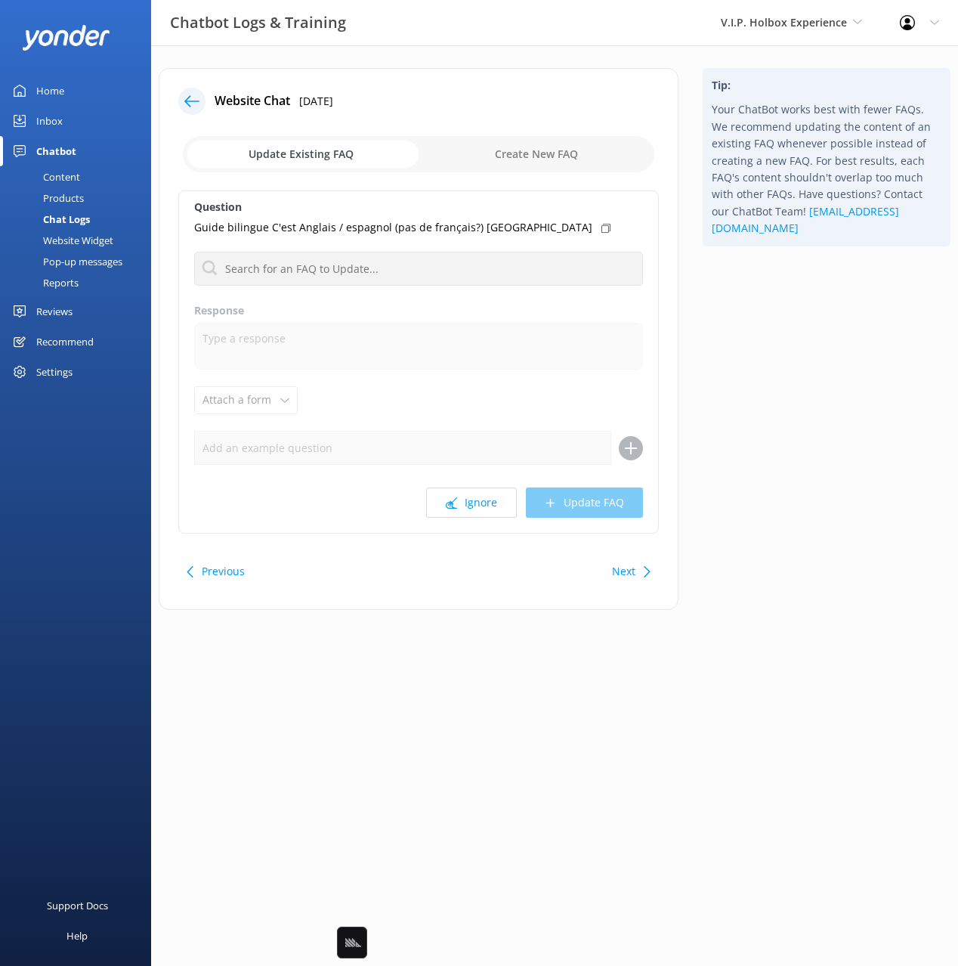
drag, startPoint x: 515, startPoint y: 228, endPoint x: 852, endPoint y: 260, distance: 338.6
click at [602, 228] on icon at bounding box center [606, 228] width 9 height 9
click at [474, 511] on button "Ignore" at bounding box center [471, 503] width 91 height 30
click at [926, 362] on div "Tip: Your ChatBot works best with fewer FAQs. We recommend updating the content…" at bounding box center [827, 346] width 272 height 557
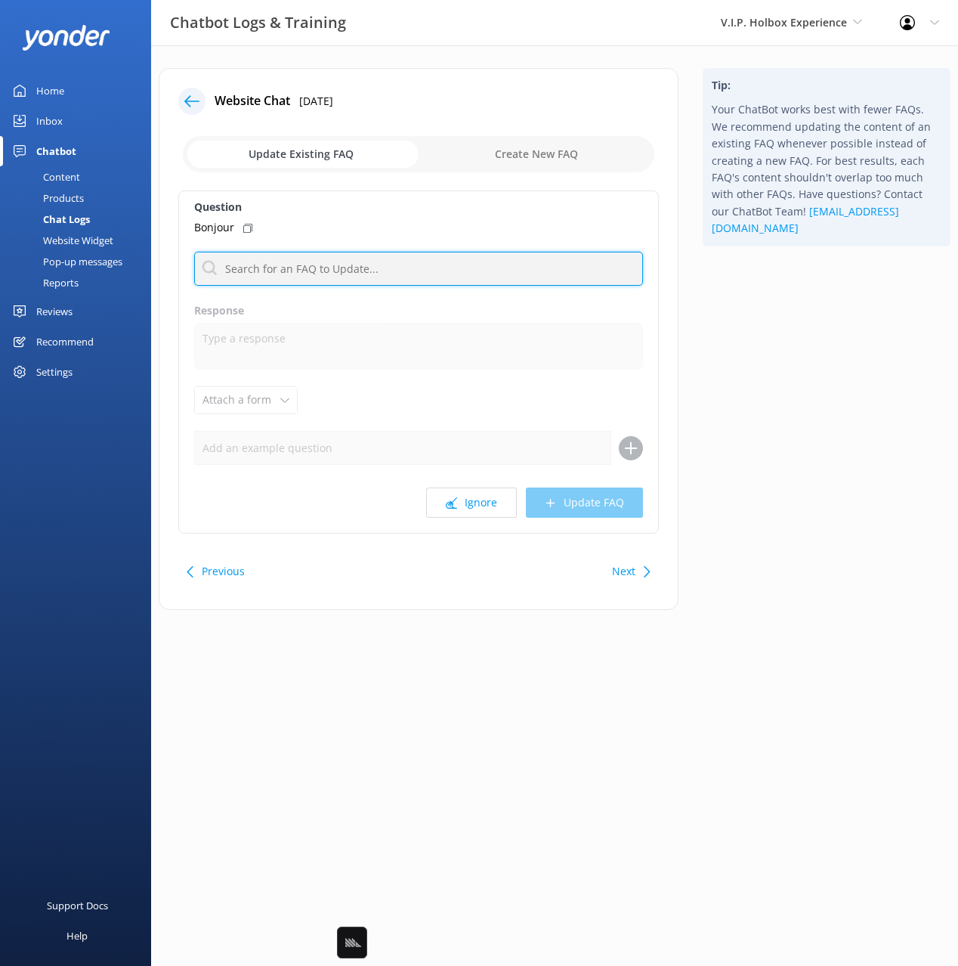
click at [469, 276] on input "text" at bounding box center [418, 269] width 449 height 34
type input "hello"
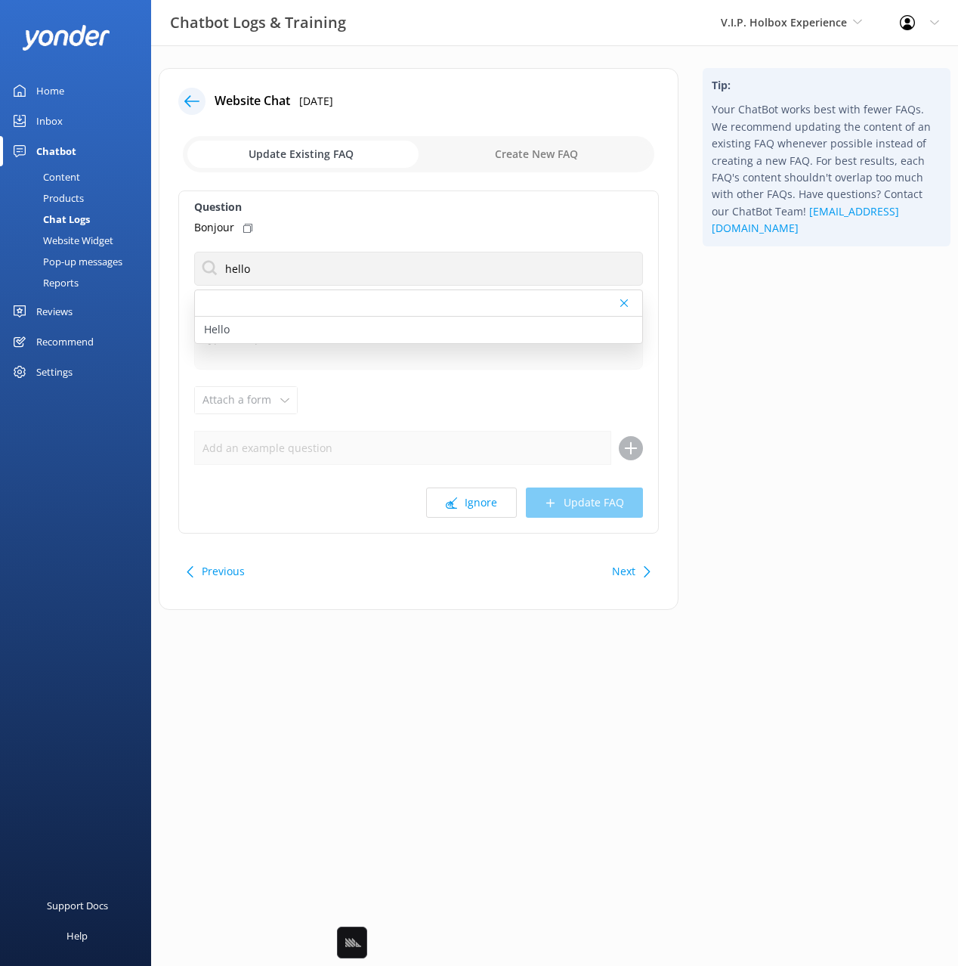
drag, startPoint x: 285, startPoint y: 330, endPoint x: 275, endPoint y: 255, distance: 75.5
click at [285, 330] on div "Hello" at bounding box center [418, 330] width 447 height 26
type textarea "Hi there! How can I help?"
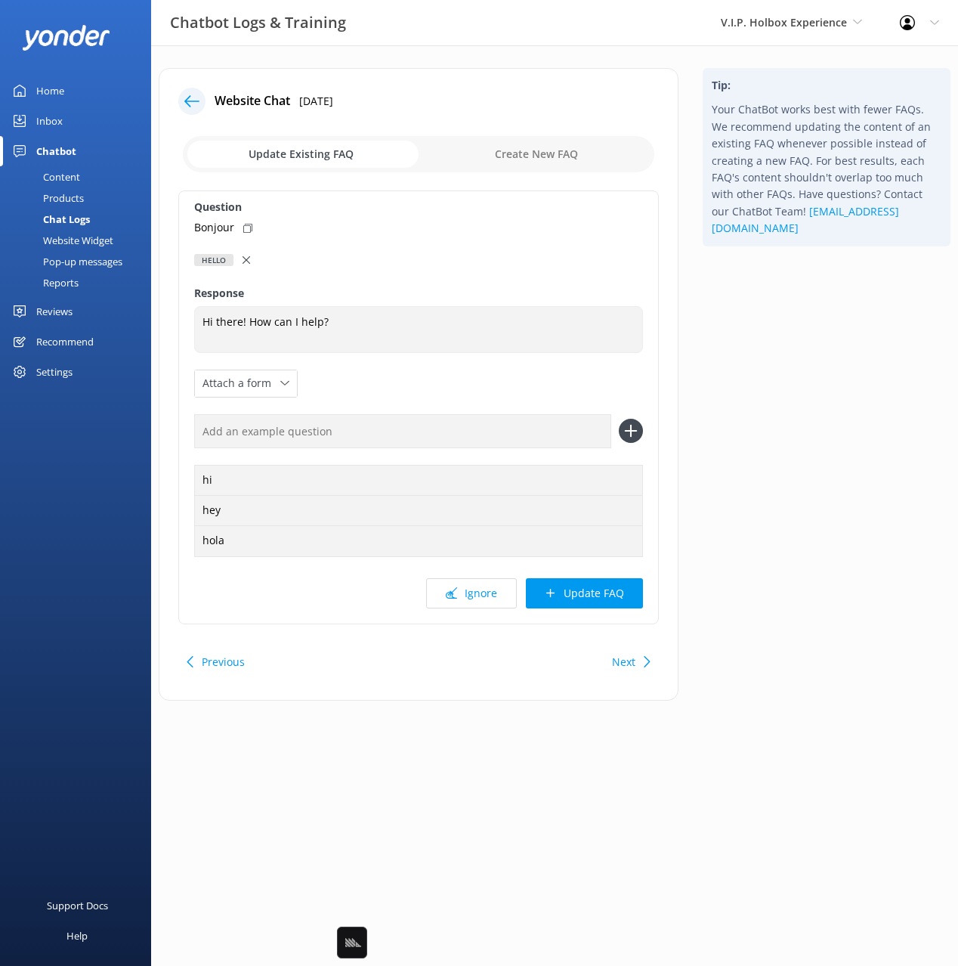
drag, startPoint x: 240, startPoint y: 225, endPoint x: 336, endPoint y: 342, distance: 151.4
click at [240, 225] on div "Bonjour" at bounding box center [418, 227] width 449 height 17
click at [383, 435] on input "text" at bounding box center [402, 431] width 417 height 34
paste input "Bonjour"
type input "Bonjour"
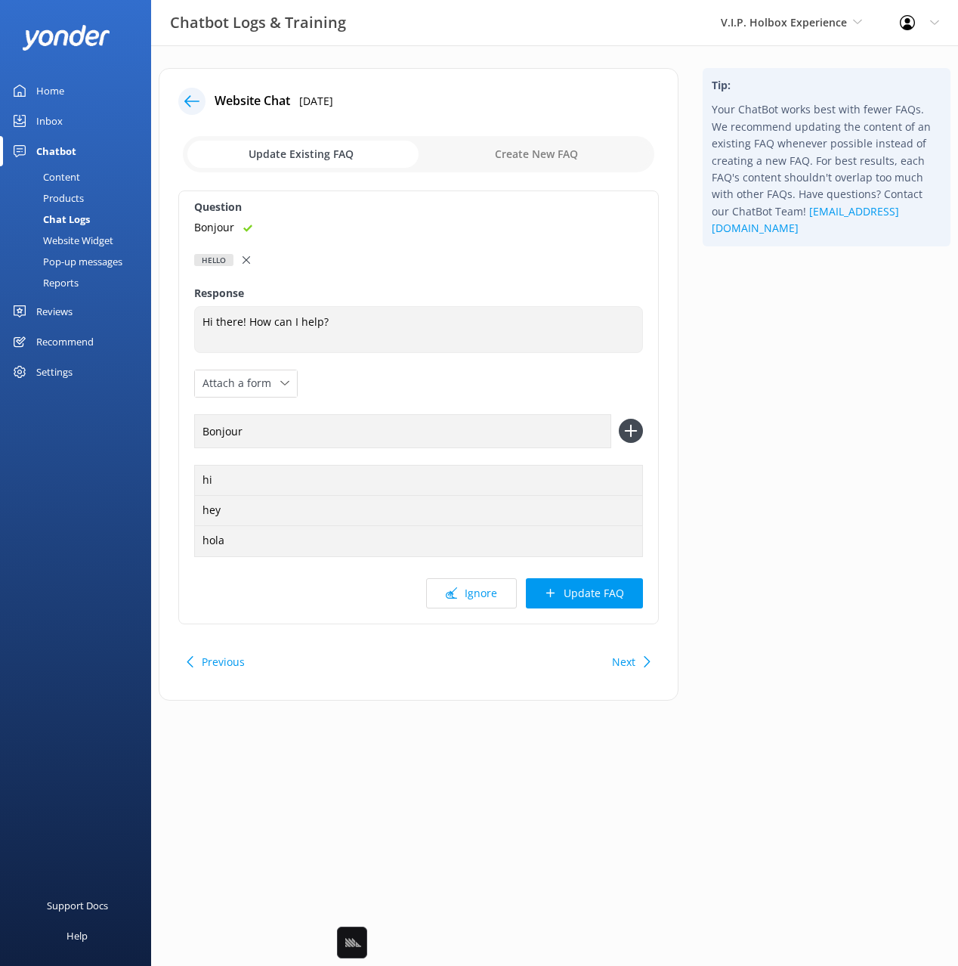
click at [619, 419] on button at bounding box center [631, 431] width 24 height 24
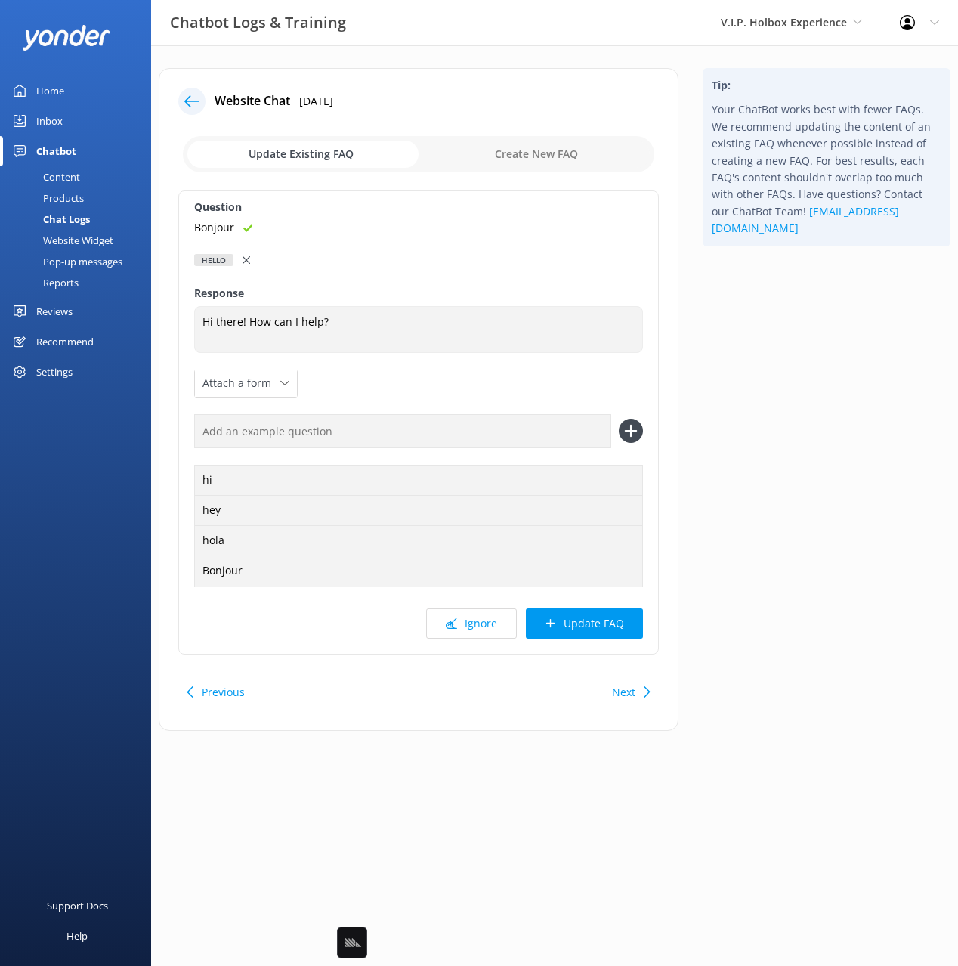
click at [593, 627] on button "Update FAQ" at bounding box center [584, 623] width 117 height 30
click at [796, 453] on html "Chatbot Logs & Training V.I.P. Holbox Experience Black Cat Cruises [GEOGRAPHIC_…" at bounding box center [479, 483] width 958 height 966
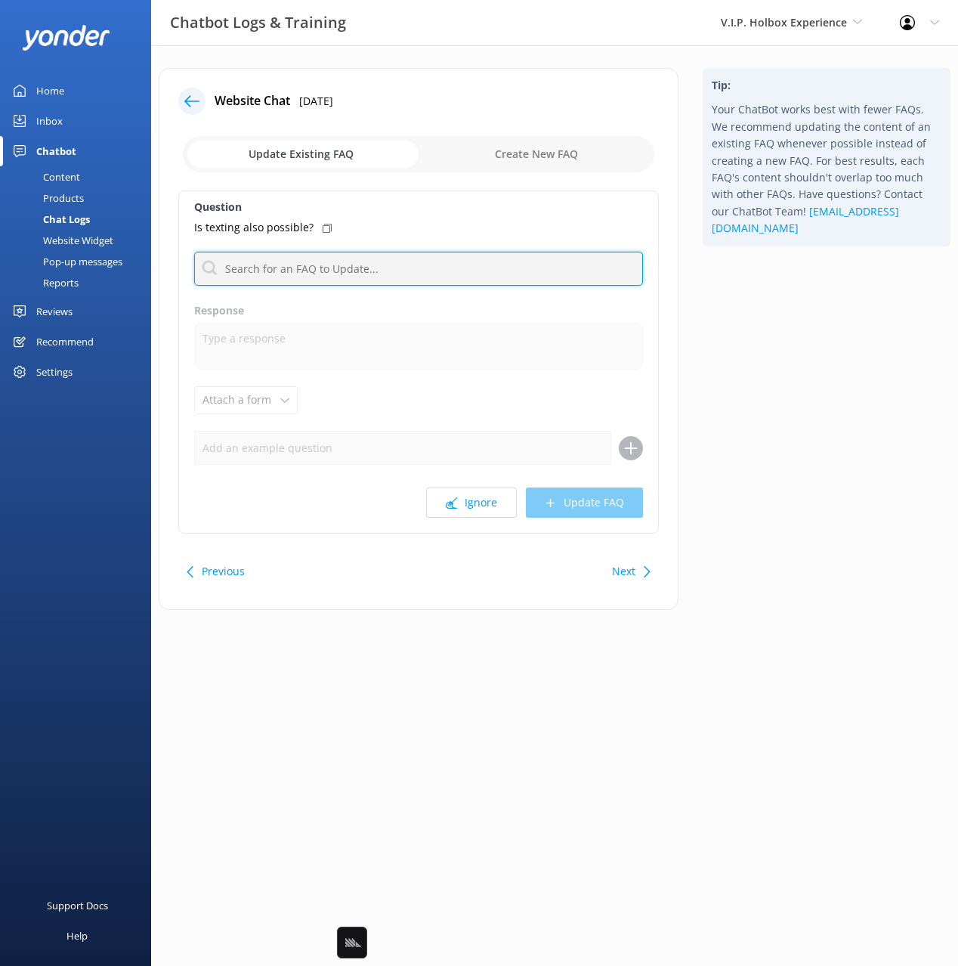
click at [320, 268] on input "text" at bounding box center [418, 269] width 449 height 34
type input "contact"
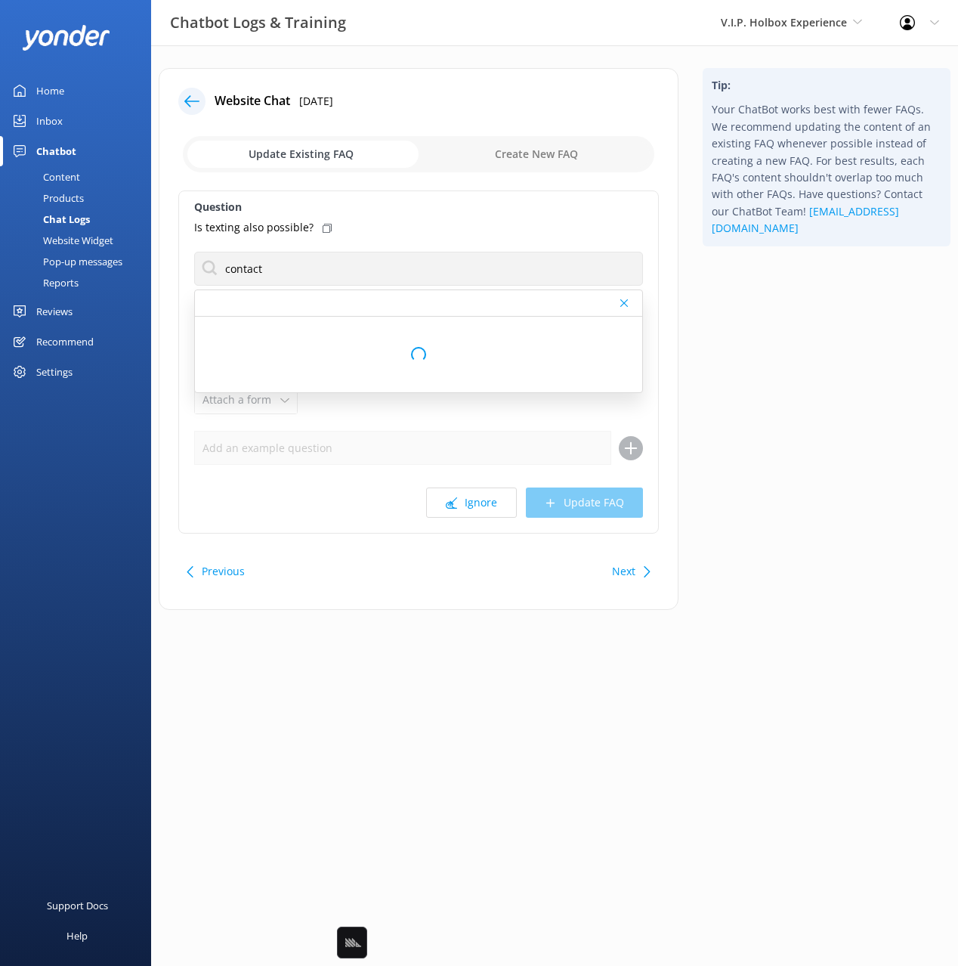
click at [325, 227] on use at bounding box center [327, 228] width 9 height 9
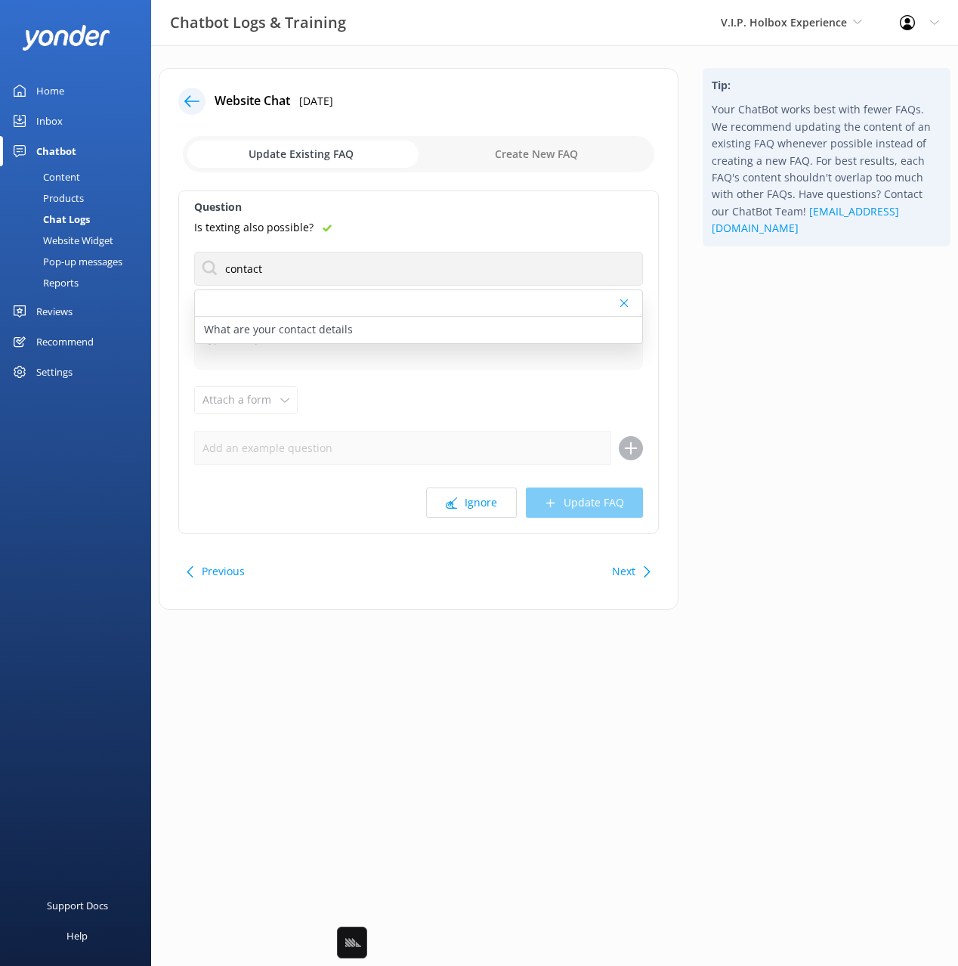
drag, startPoint x: 334, startPoint y: 327, endPoint x: 338, endPoint y: 345, distance: 17.8
click at [334, 327] on p "What are your contact details" at bounding box center [278, 329] width 149 height 17
type textarea "Please feel free to contact us at [PHONE_NUMBER] or [EMAIL_ADDRESS][DOMAIN_NAME]"
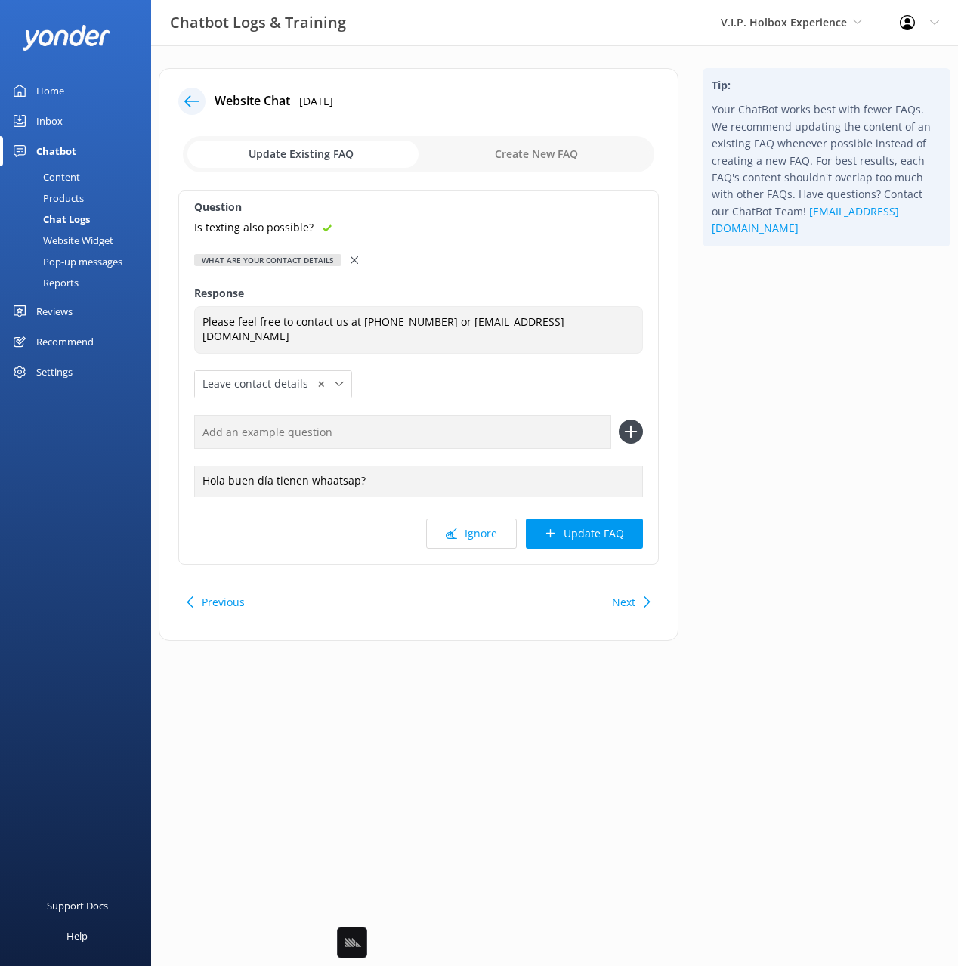
click at [377, 429] on input "text" at bounding box center [402, 432] width 417 height 34
paste input "Is texting also possible?"
type input "Is texting also possible?"
click at [619, 420] on button at bounding box center [631, 432] width 24 height 24
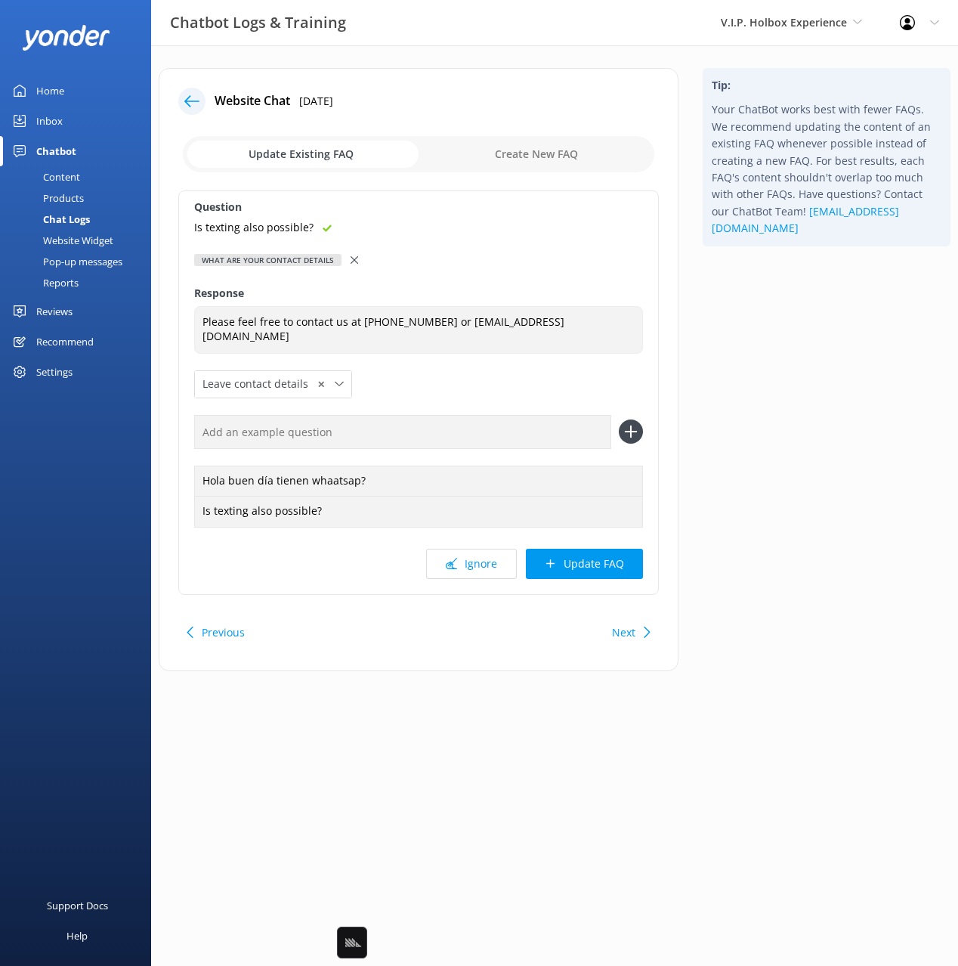
click at [636, 568] on button "Update FAQ" at bounding box center [584, 564] width 117 height 30
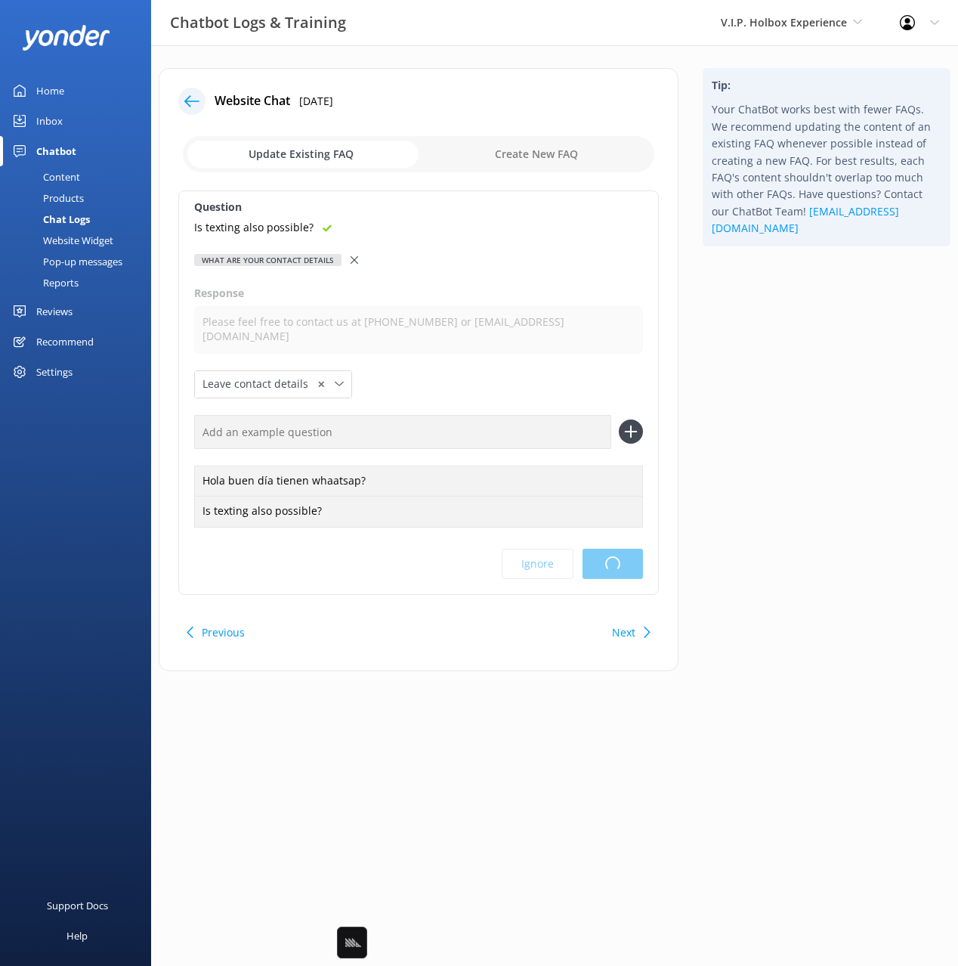
click at [811, 498] on div "Tip: Your ChatBot works best with fewer FAQs. We recommend updating the content…" at bounding box center [827, 377] width 272 height 618
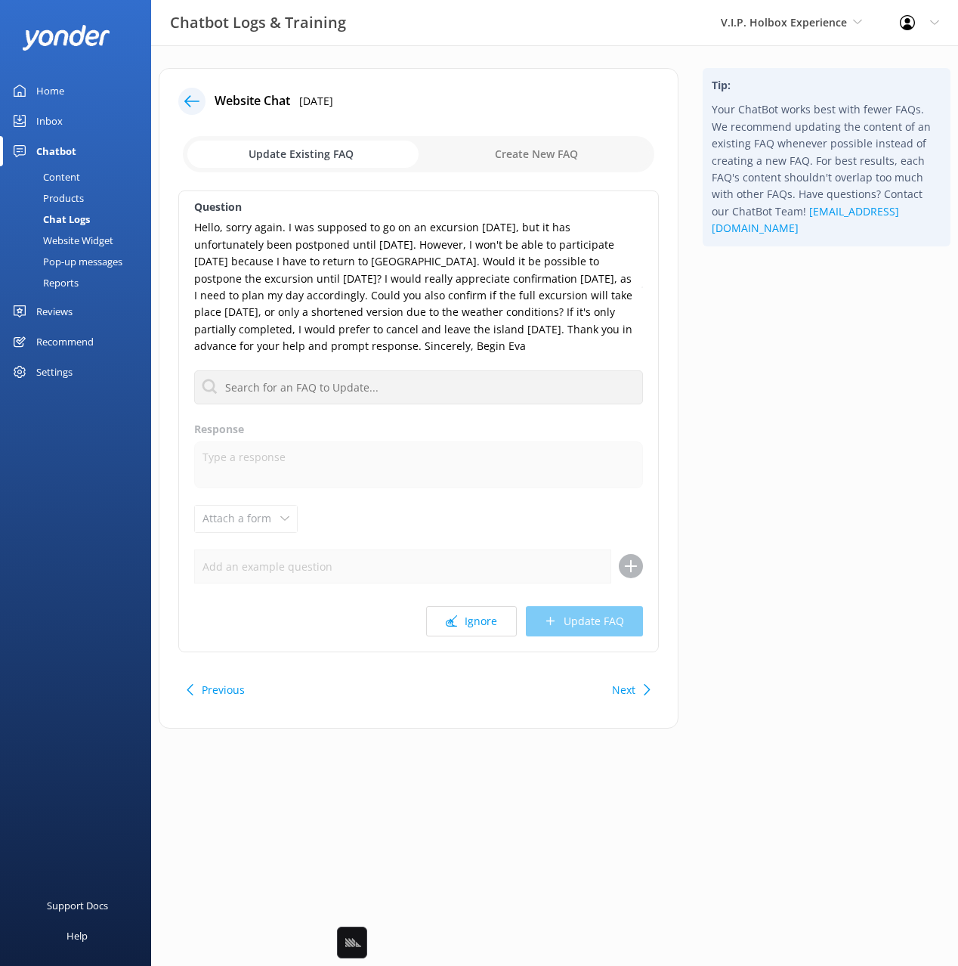
drag, startPoint x: 771, startPoint y: 570, endPoint x: 594, endPoint y: 639, distance: 189.8
click at [771, 570] on div "Tip: Your ChatBot works best with fewer FAQs. We recommend updating the content…" at bounding box center [827, 406] width 272 height 676
click at [469, 627] on button "Ignore" at bounding box center [471, 621] width 91 height 30
drag, startPoint x: 461, startPoint y: 623, endPoint x: 469, endPoint y: 621, distance: 8.5
click at [460, 623] on button "Ignore" at bounding box center [471, 621] width 91 height 30
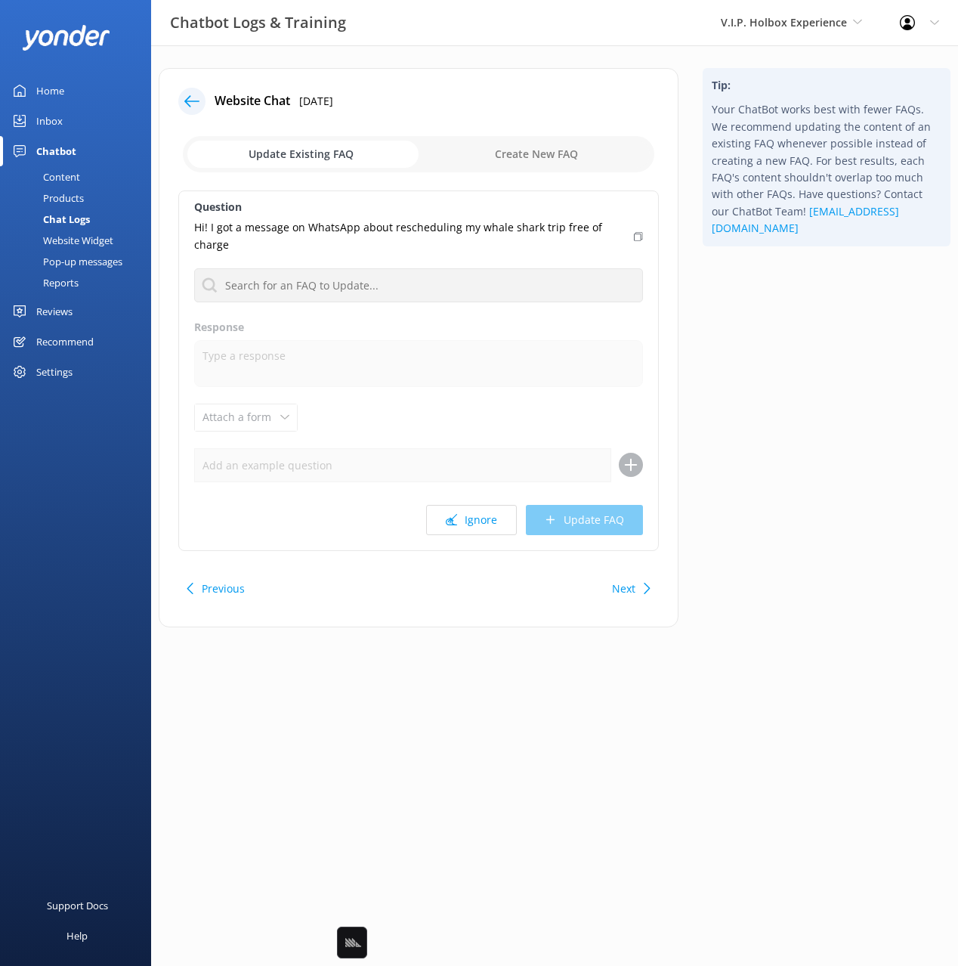
drag, startPoint x: 760, startPoint y: 513, endPoint x: 715, endPoint y: 522, distance: 45.4
click at [757, 513] on div "Tip: Your ChatBot works best with fewer FAQs. We recommend updating the content…" at bounding box center [827, 355] width 272 height 574
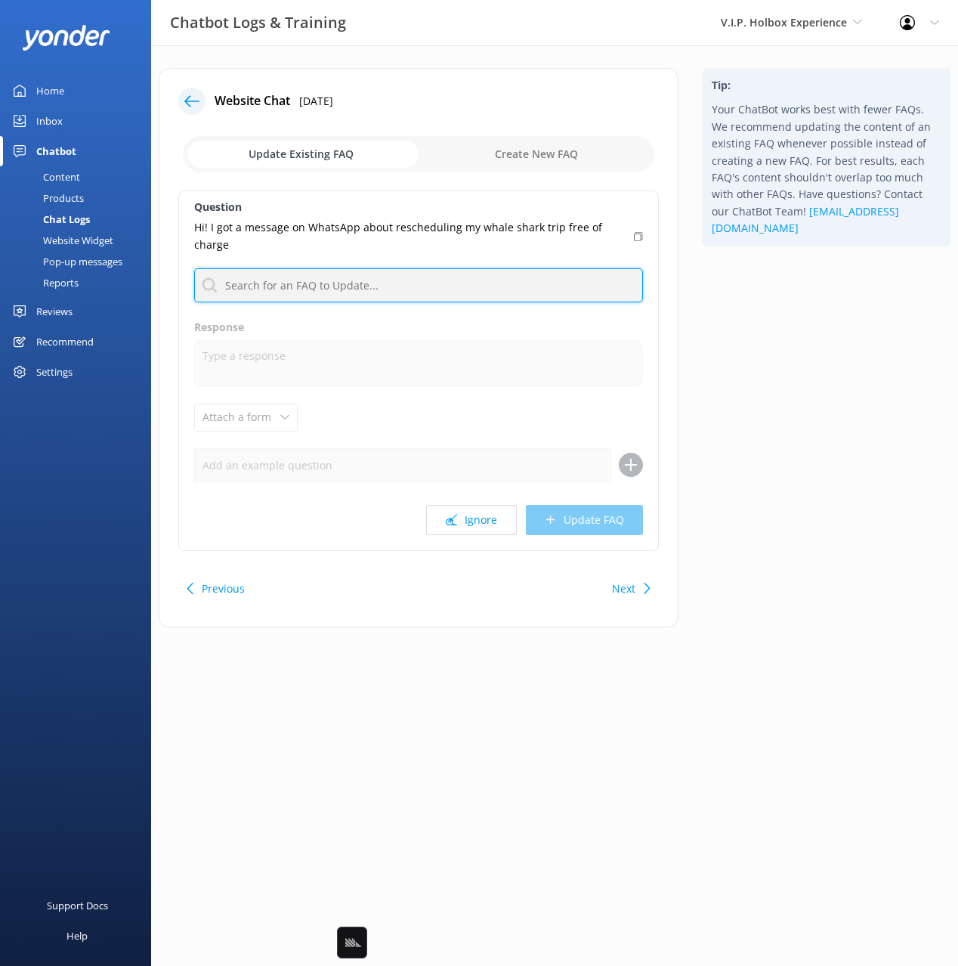
click at [338, 268] on input "text" at bounding box center [418, 285] width 449 height 34
type input "change"
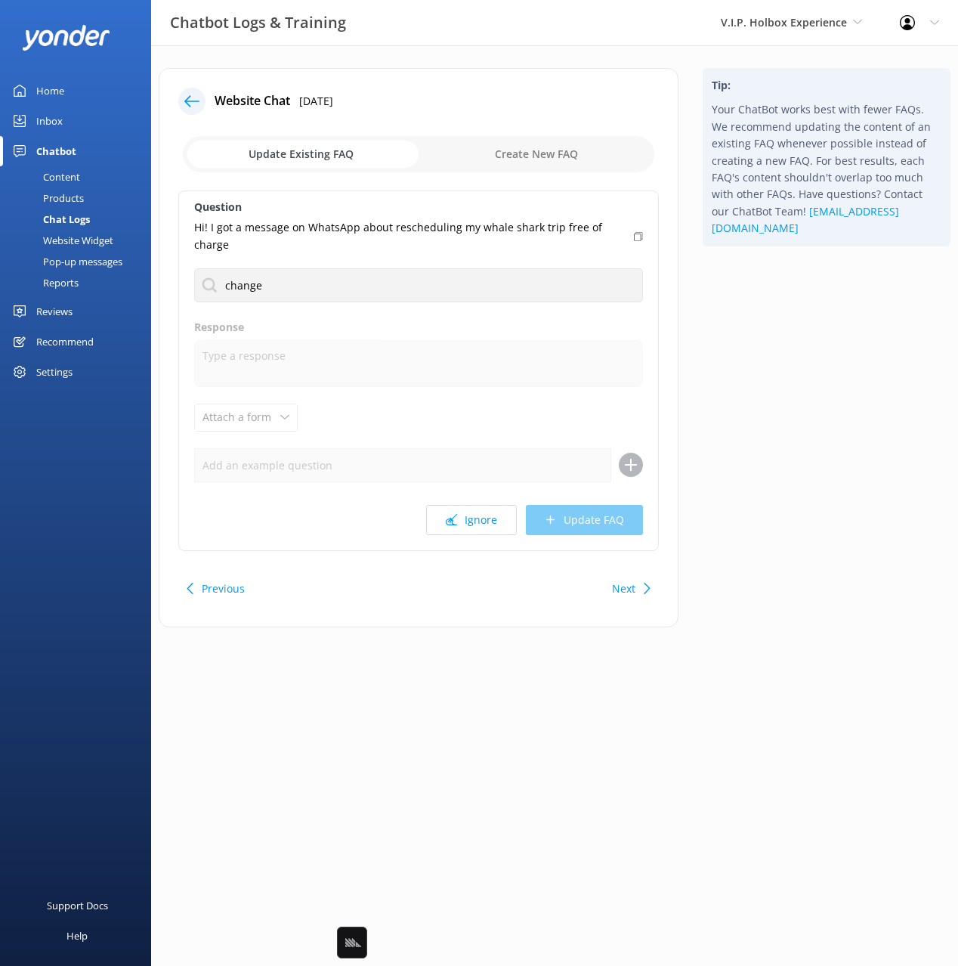
drag, startPoint x: 736, startPoint y: 282, endPoint x: 664, endPoint y: 240, distance: 83.4
click at [729, 276] on div "Tip: Your ChatBot works best with fewer FAQs. We recommend updating the content…" at bounding box center [827, 355] width 272 height 574
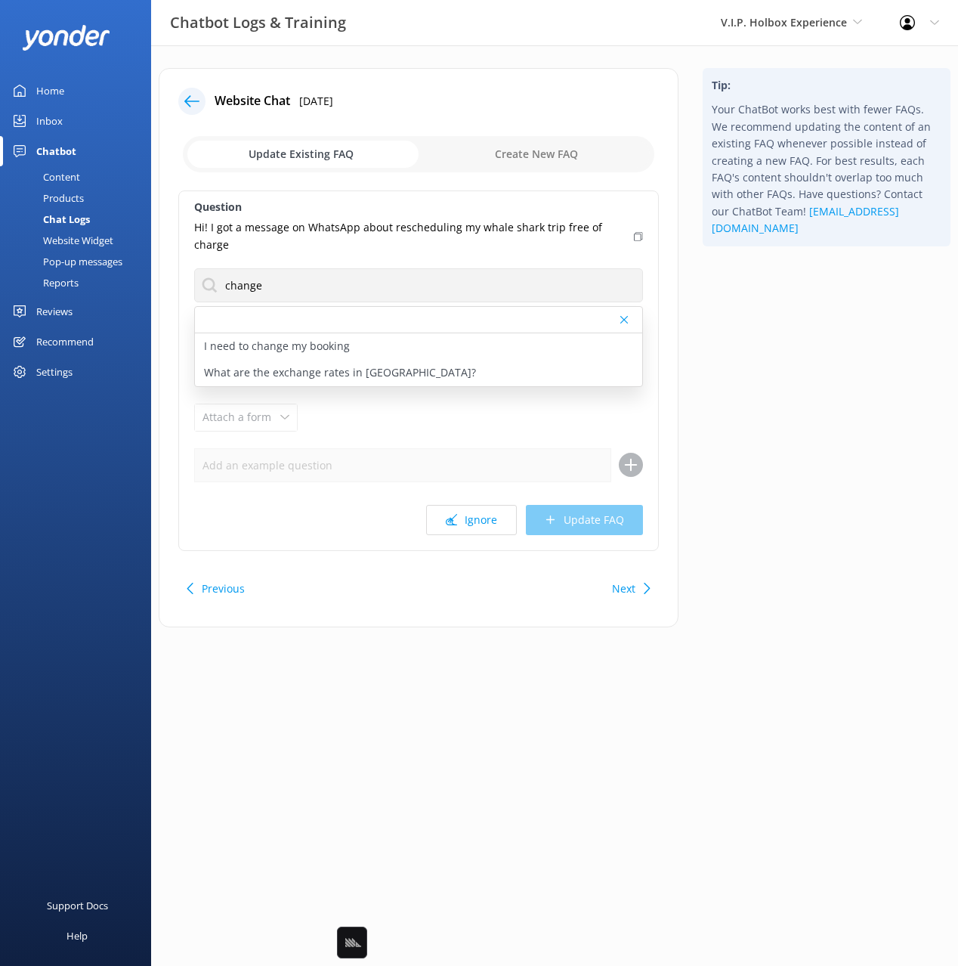
click at [637, 232] on icon at bounding box center [638, 236] width 9 height 9
drag, startPoint x: 345, startPoint y: 330, endPoint x: 405, endPoint y: 414, distance: 103.0
click at [345, 338] on p "I need to change my booking" at bounding box center [277, 346] width 146 height 17
type textarea "To change your reservation, please contact us directly at [PHONE_NUMBER] or [EM…"
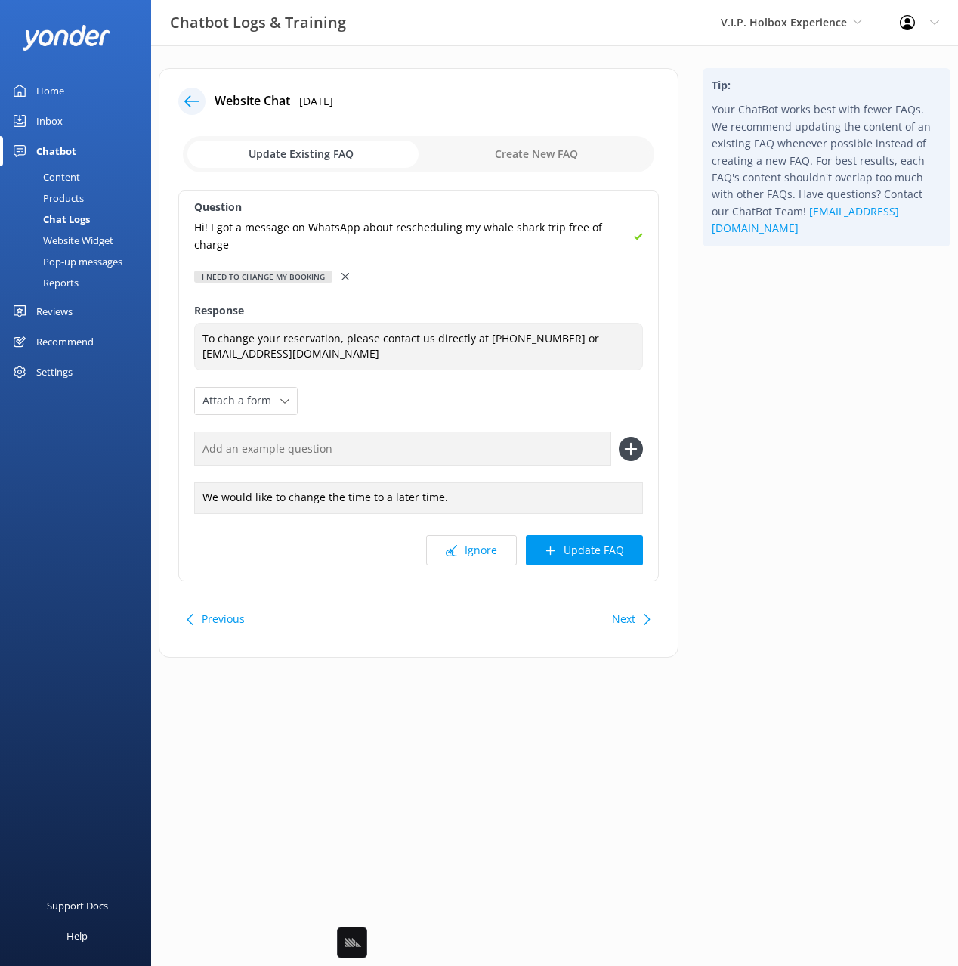
click at [410, 432] on input "text" at bounding box center [402, 449] width 417 height 34
paste input "Hi! I got a message on WhatsApp about rescheduling my whale shark trip free of …"
type input "Hi! I got a message on WhatsApp about rescheduling my whale shark trip free of …"
click at [619, 437] on button at bounding box center [631, 449] width 24 height 24
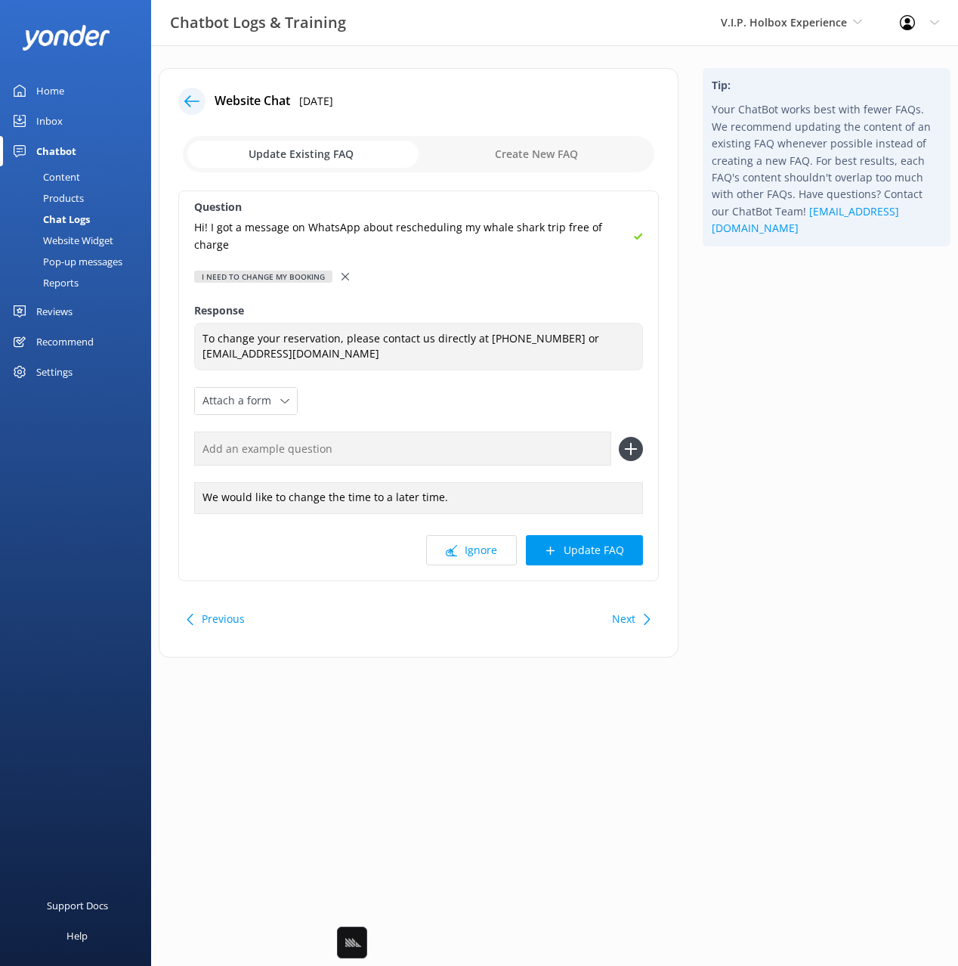
scroll to position [0, 0]
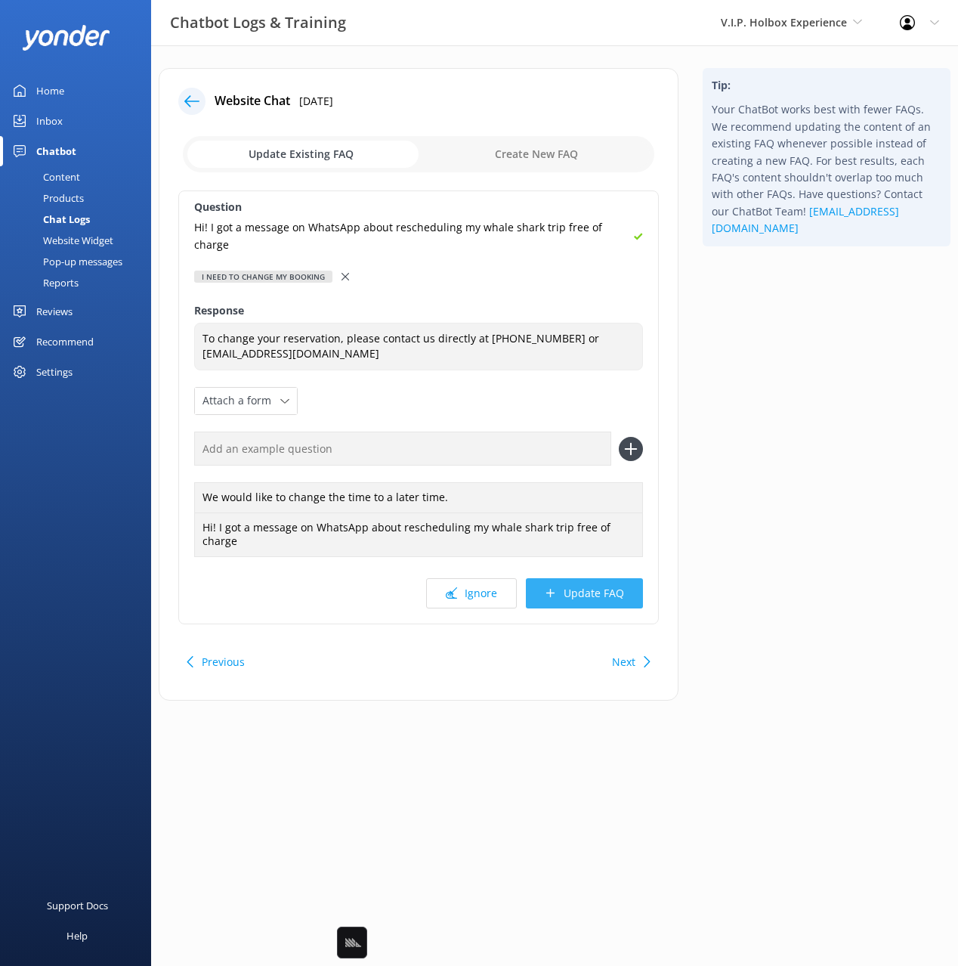
click at [601, 588] on button "Update FAQ" at bounding box center [584, 593] width 117 height 30
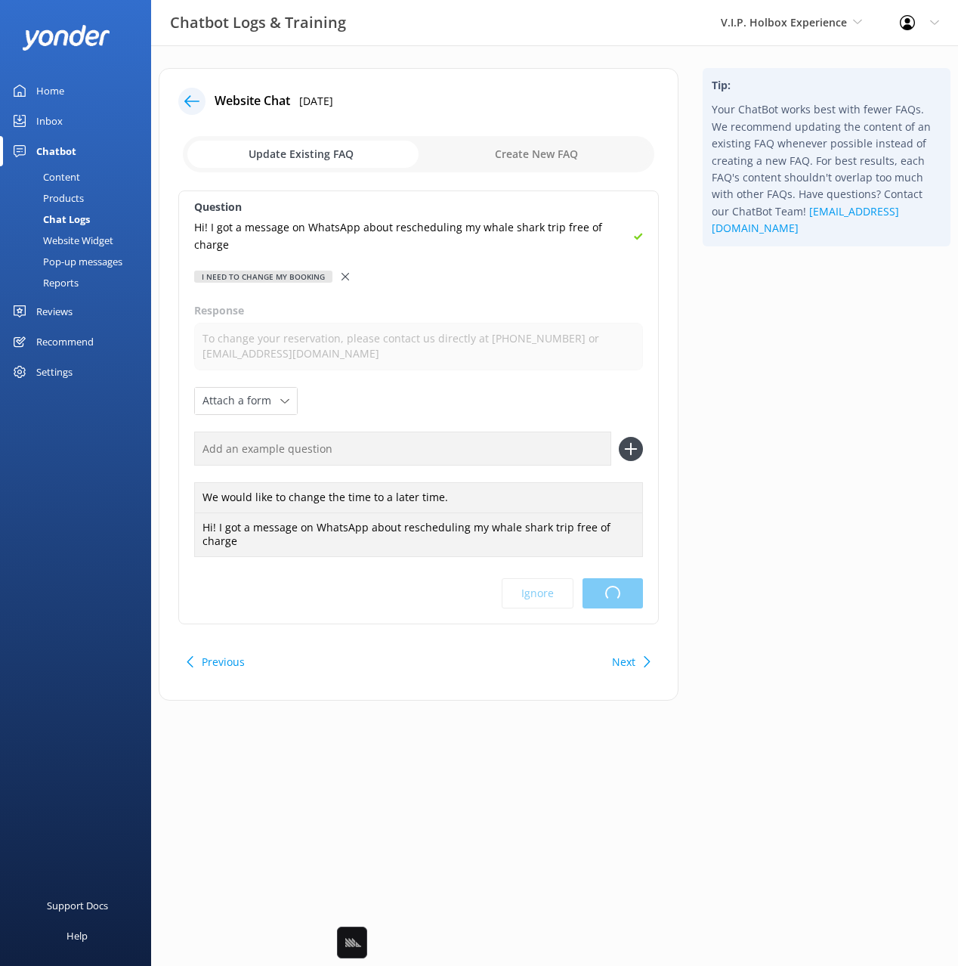
click at [768, 436] on div "Tip: Your ChatBot works best with fewer FAQs. We recommend updating the content…" at bounding box center [827, 392] width 272 height 648
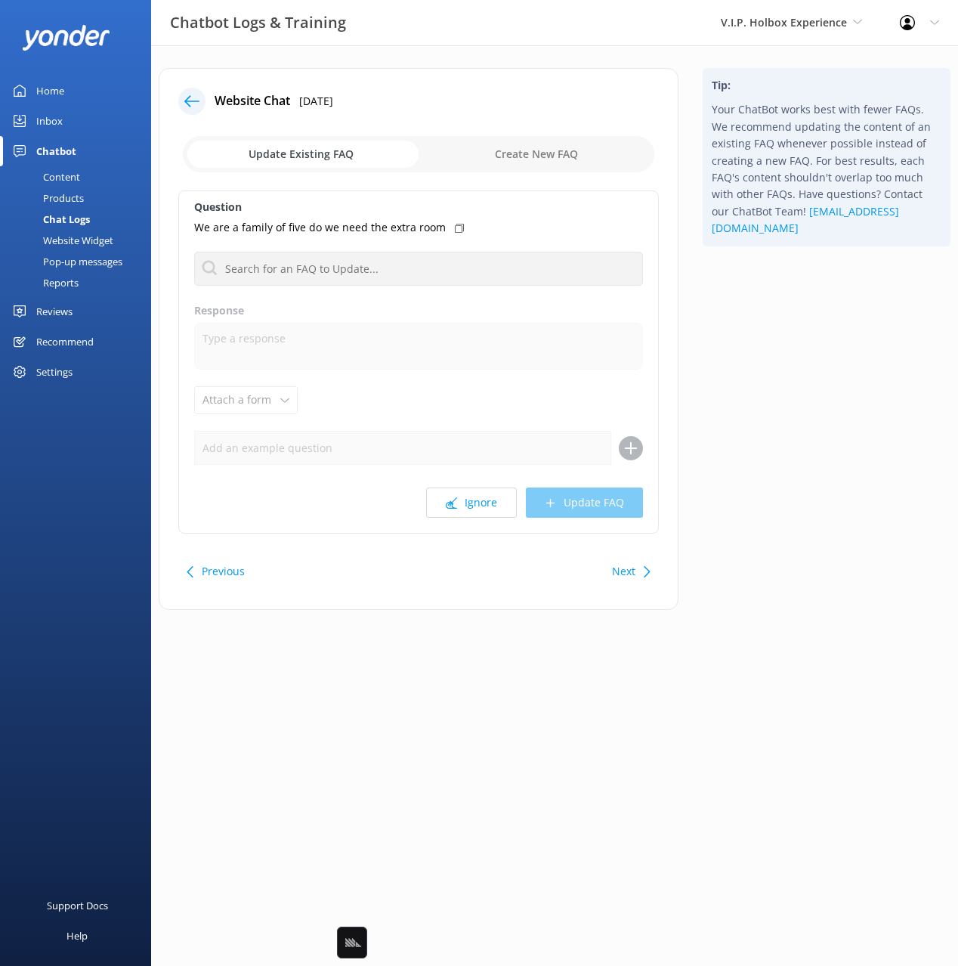
drag, startPoint x: 491, startPoint y: 500, endPoint x: 615, endPoint y: 449, distance: 133.2
click at [491, 500] on button "Ignore" at bounding box center [471, 503] width 91 height 30
click at [760, 394] on div "Tip: Your ChatBot works best with fewer FAQs. We recommend updating the content…" at bounding box center [827, 346] width 272 height 557
click at [464, 501] on button "Ignore" at bounding box center [471, 503] width 91 height 30
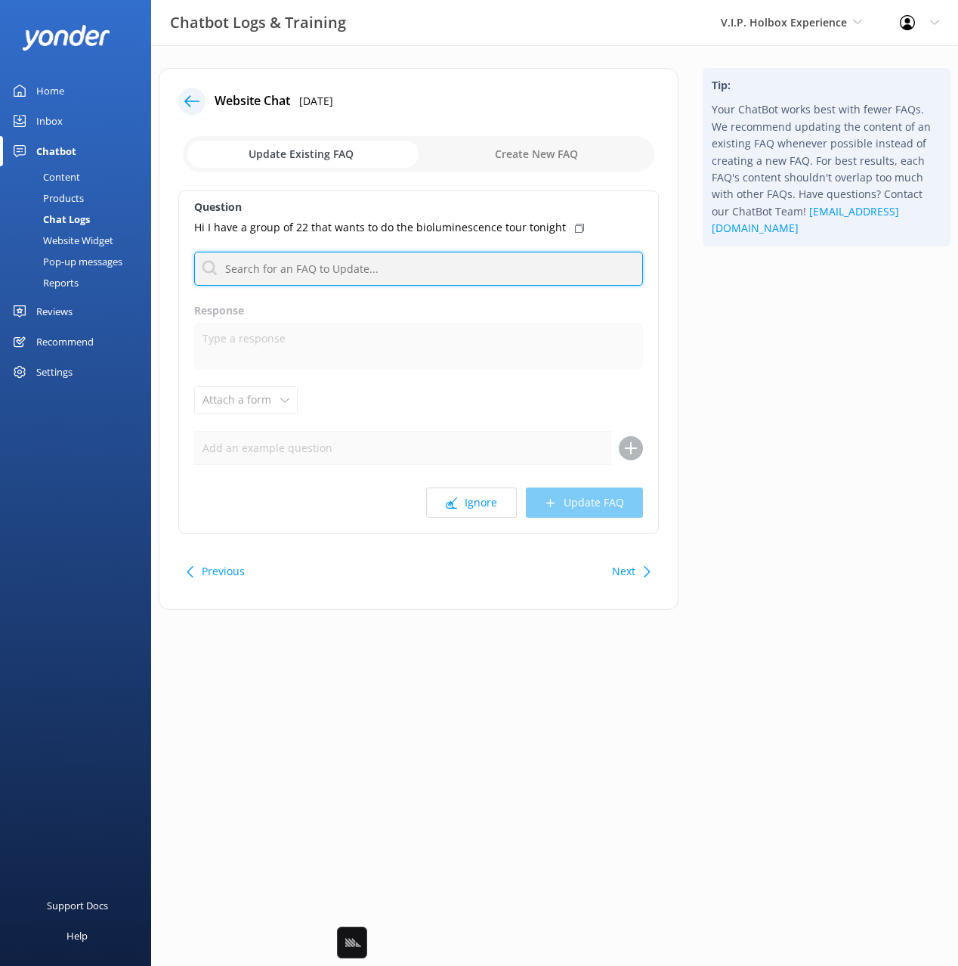
click at [442, 272] on input "text" at bounding box center [418, 269] width 449 height 34
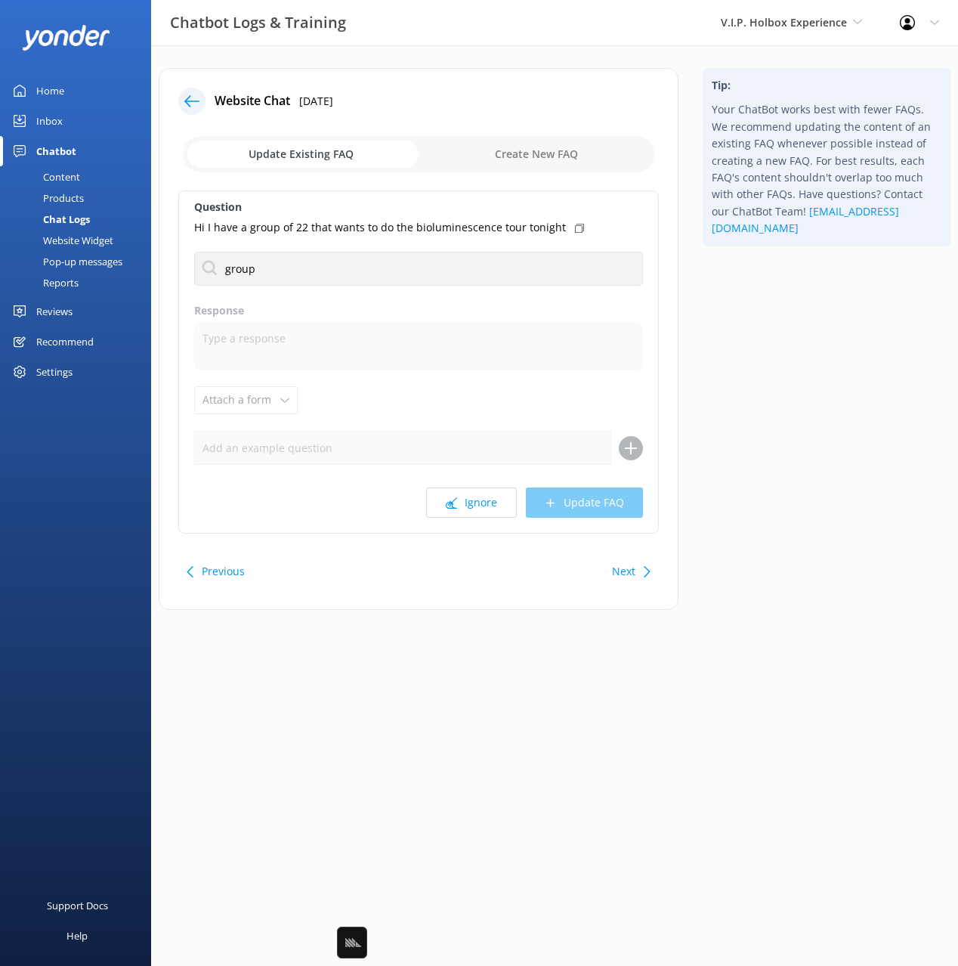
click at [766, 359] on div "Tip: Your ChatBot works best with fewer FAQs. We recommend updating the content…" at bounding box center [827, 346] width 272 height 557
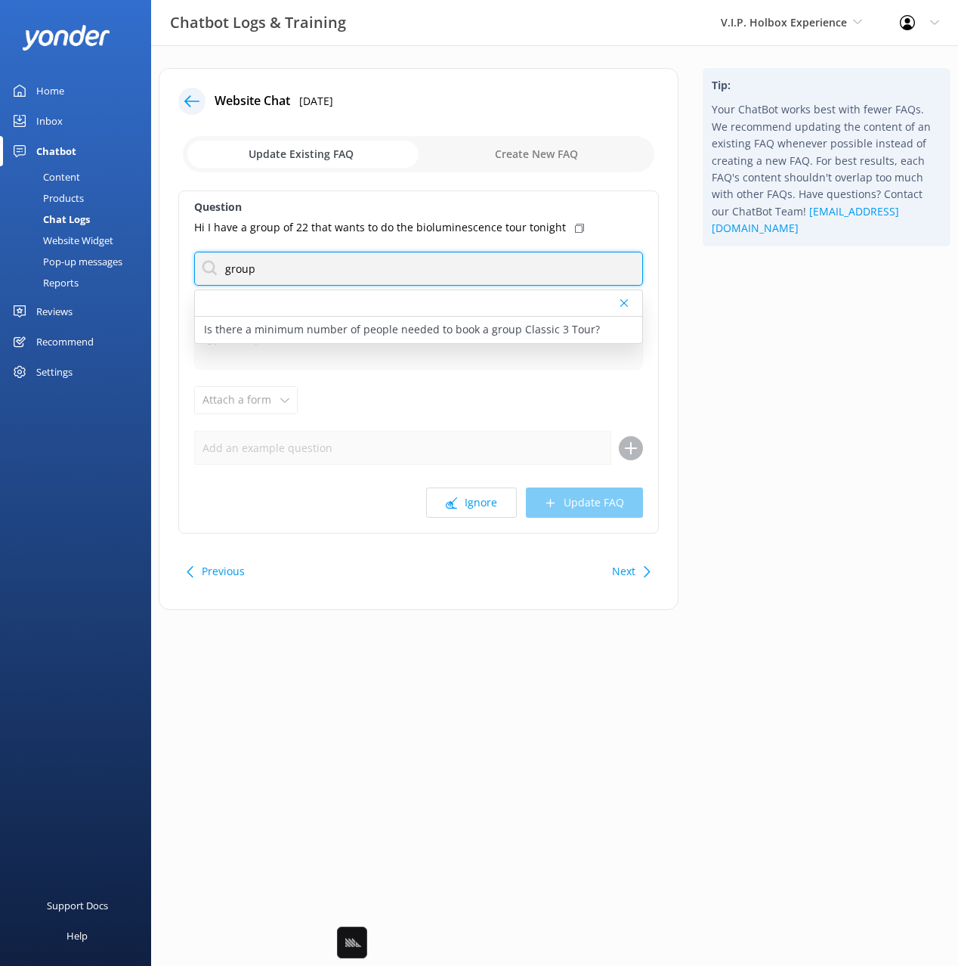
click at [370, 268] on input "group" at bounding box center [418, 269] width 449 height 34
type input "b"
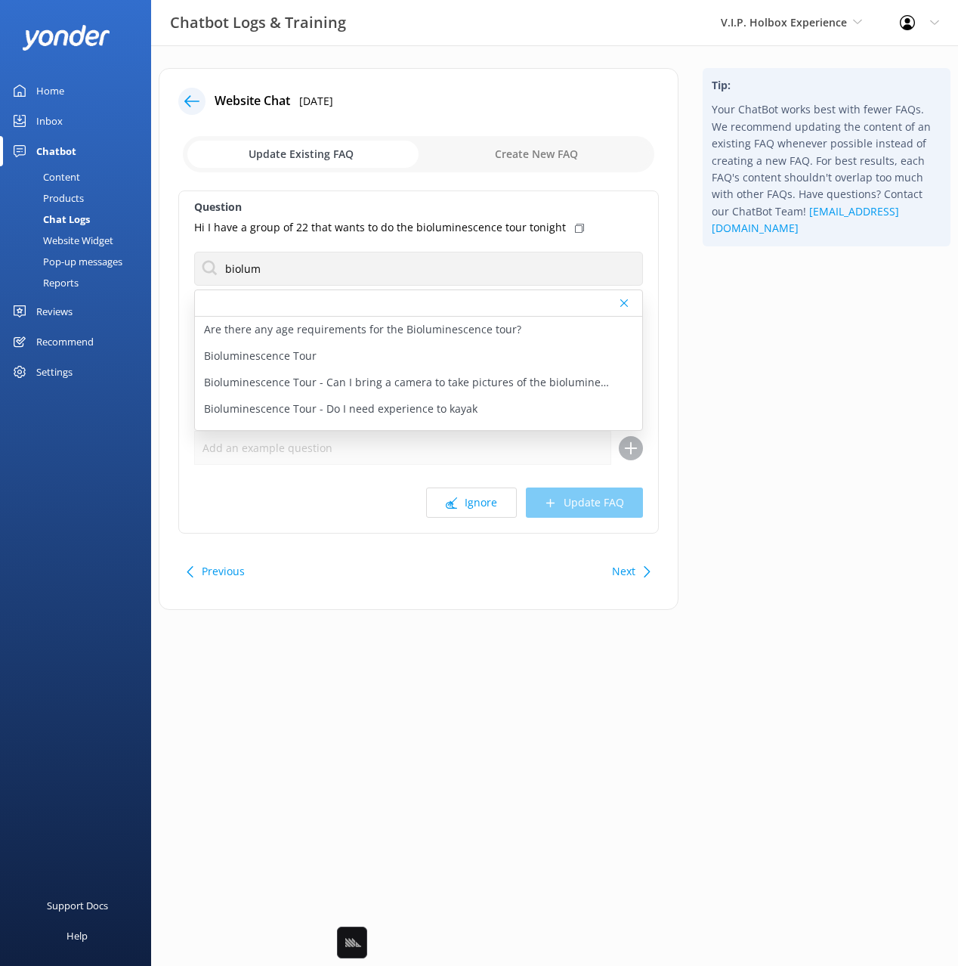
click at [575, 225] on use at bounding box center [579, 228] width 9 height 9
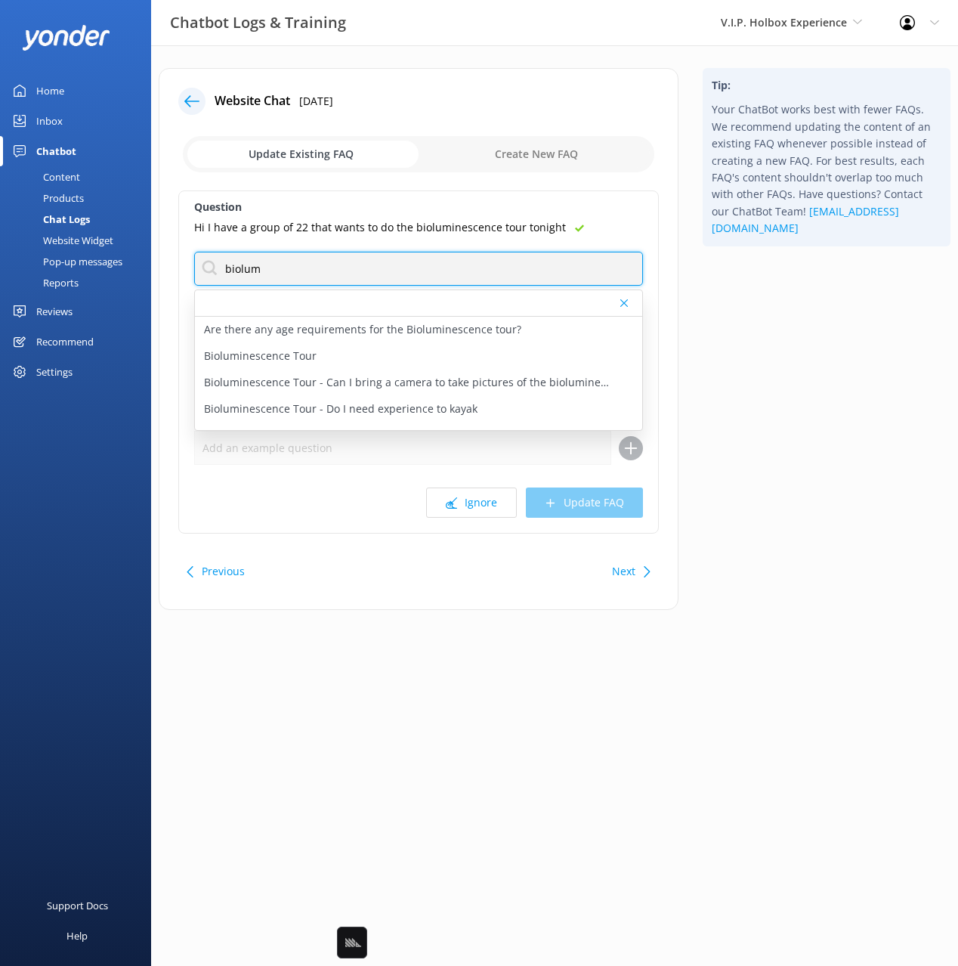
click at [224, 262] on input "biolum" at bounding box center [418, 269] width 449 height 34
type input "booking"
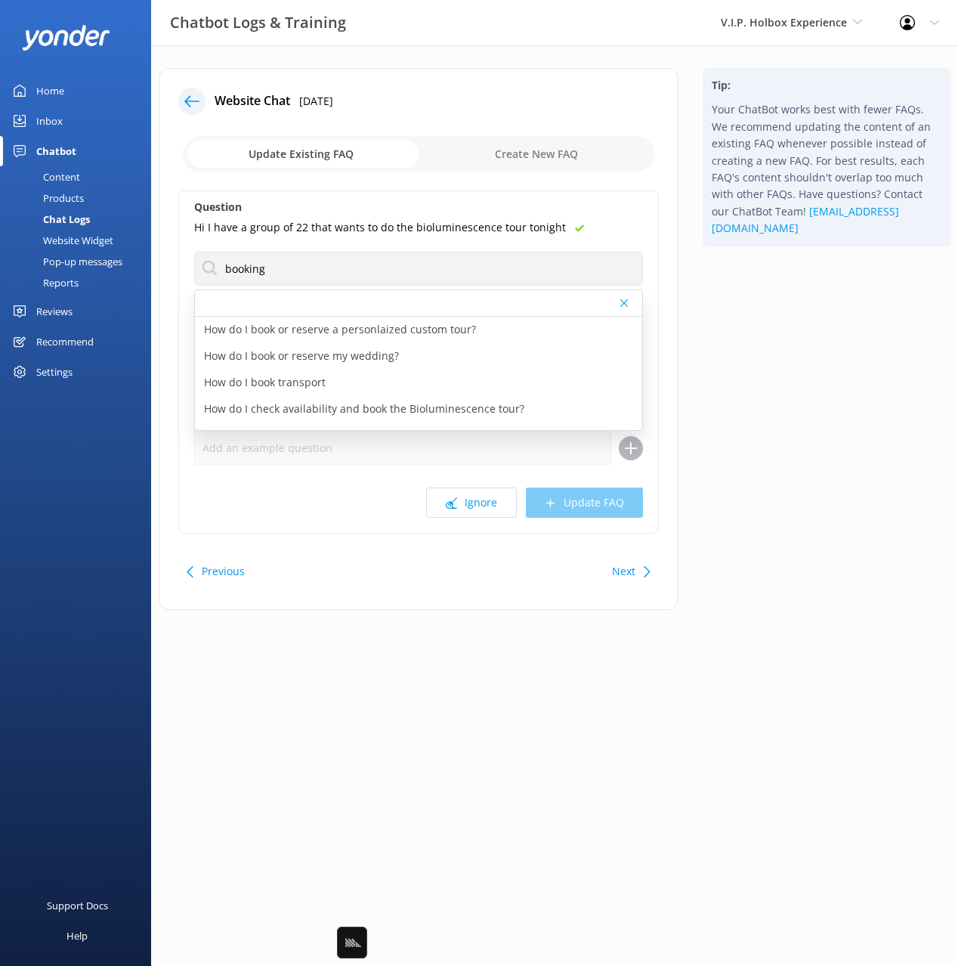
click at [737, 365] on div "Tip: Your ChatBot works best with fewer FAQs. We recommend updating the content…" at bounding box center [827, 346] width 272 height 557
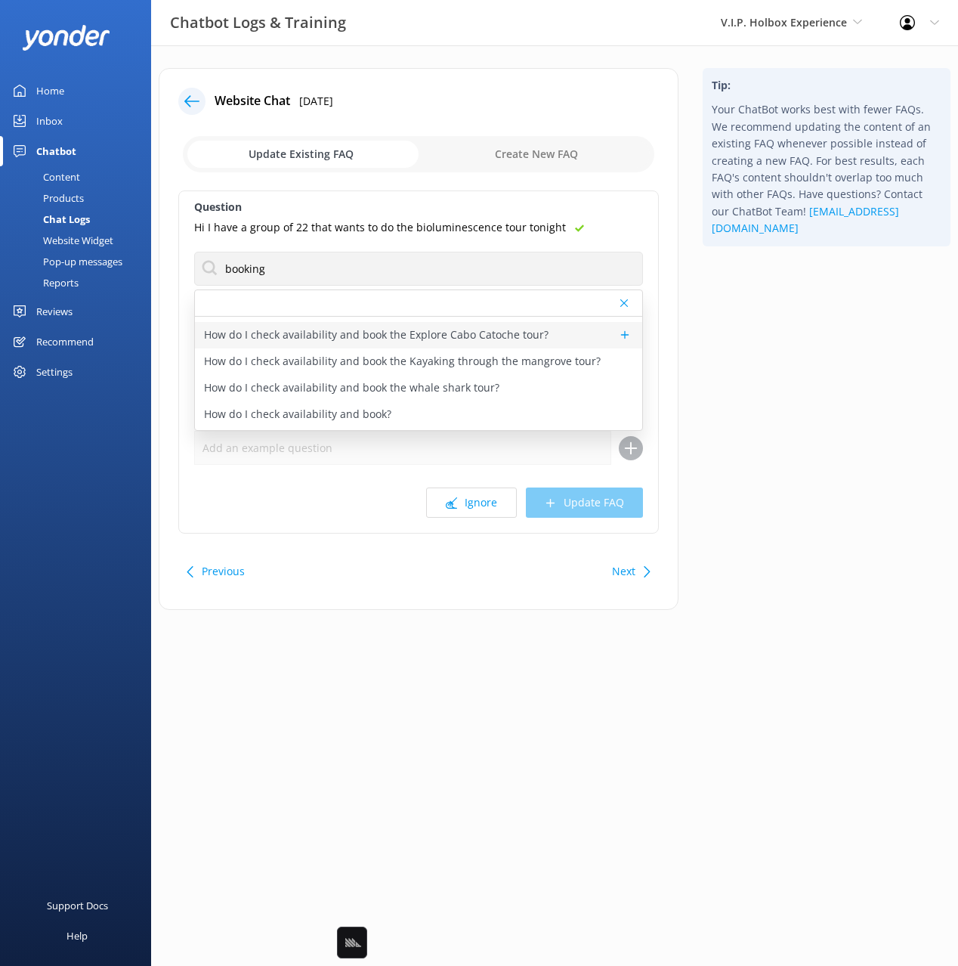
scroll to position [54, 0]
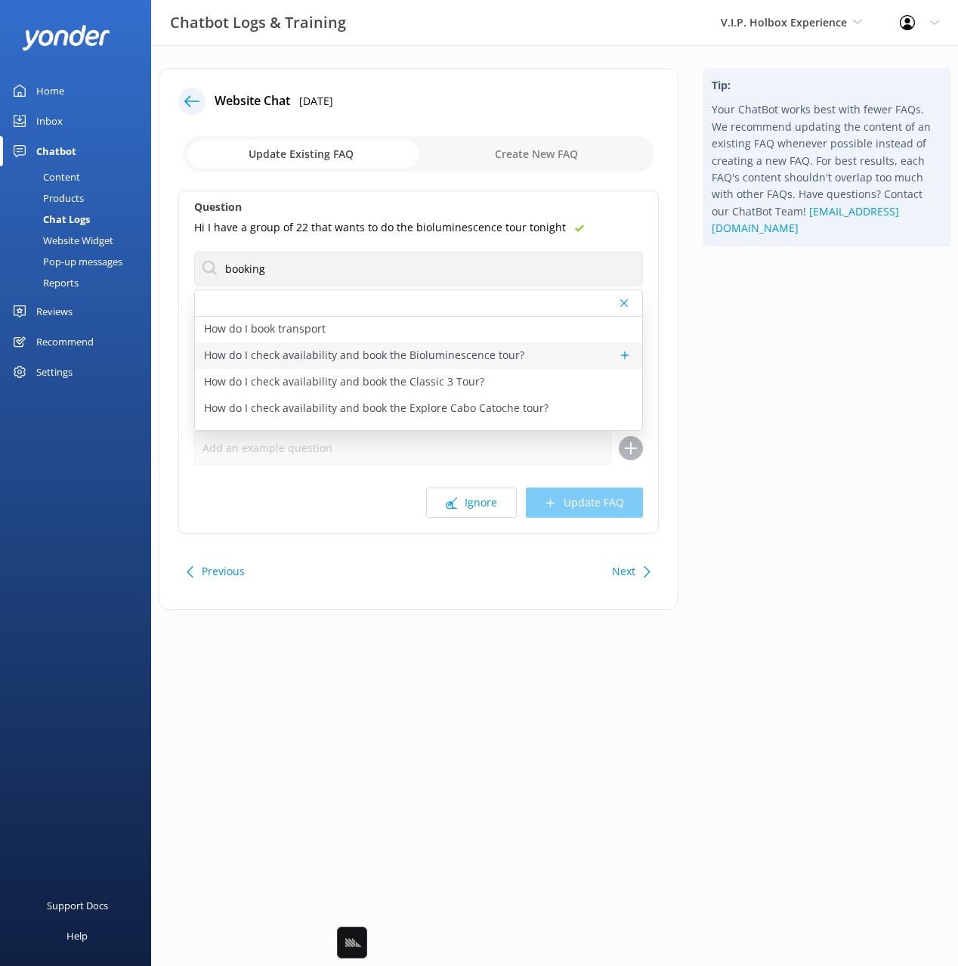
click at [497, 350] on p "How do I check availability and book the Bioluminescence tour?" at bounding box center [364, 355] width 320 height 17
type textarea "You can check availability and book the Kayak Bioluminescence Tour at [URL][DOM…"
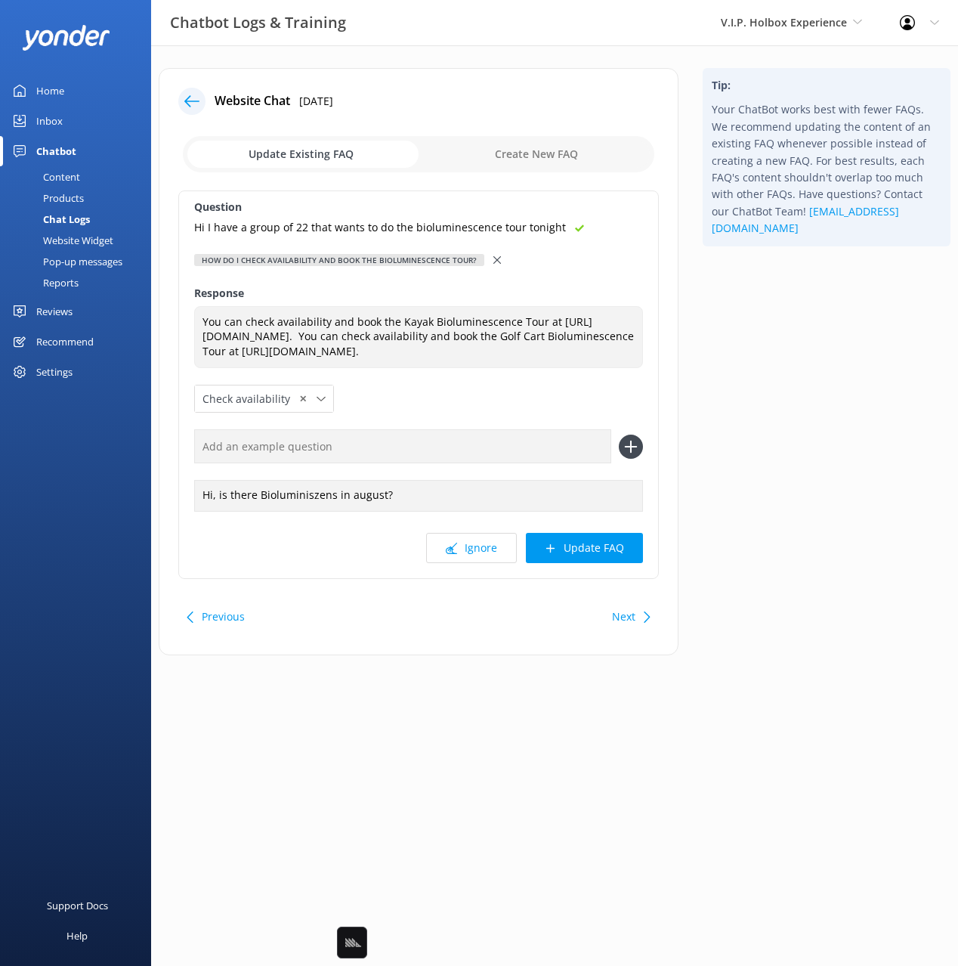
click at [471, 463] on input "text" at bounding box center [402, 446] width 417 height 34
paste input "Hi I have a group of 22 that wants to do the bioluminescence tour tonight"
type input "Hi I have a group of 22 that wants to do the bioluminescence tour tonight"
click at [624, 458] on icon at bounding box center [631, 447] width 24 height 24
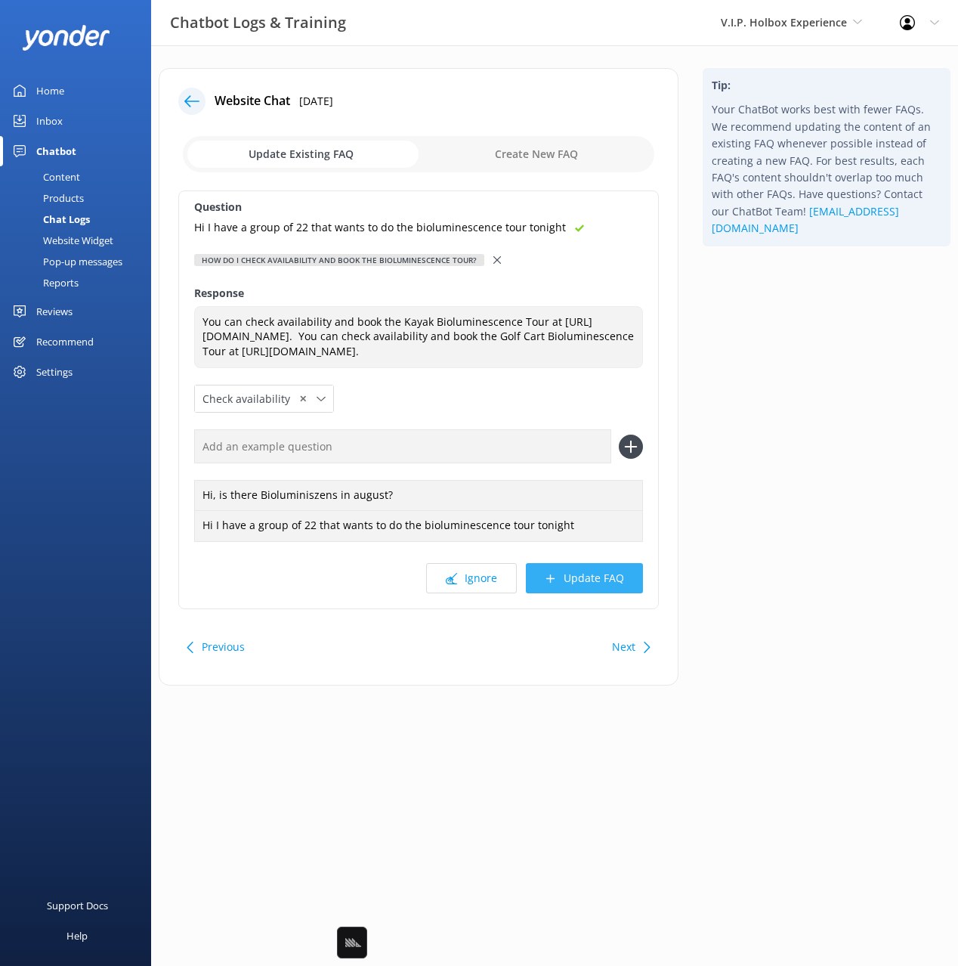
click at [615, 593] on button "Update FAQ" at bounding box center [584, 578] width 117 height 30
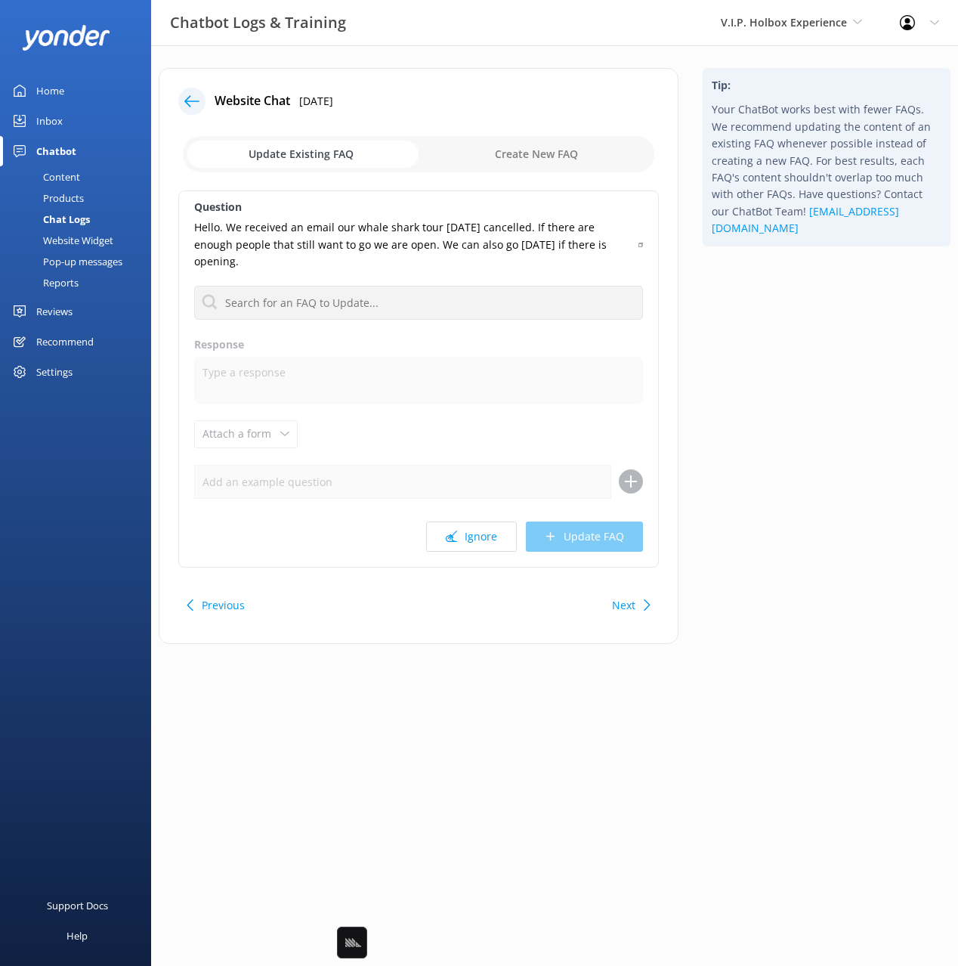
drag, startPoint x: 770, startPoint y: 551, endPoint x: 782, endPoint y: 581, distance: 31.6
click at [771, 552] on div "Tip: Your ChatBot works best with fewer FAQs. We recommend updating the content…" at bounding box center [827, 363] width 272 height 591
drag, startPoint x: 754, startPoint y: 330, endPoint x: 698, endPoint y: 321, distance: 56.6
click at [748, 329] on div "Tip: Your ChatBot works best with fewer FAQs. We recommend updating the content…" at bounding box center [827, 363] width 272 height 591
click at [463, 314] on input "text" at bounding box center [418, 303] width 449 height 34
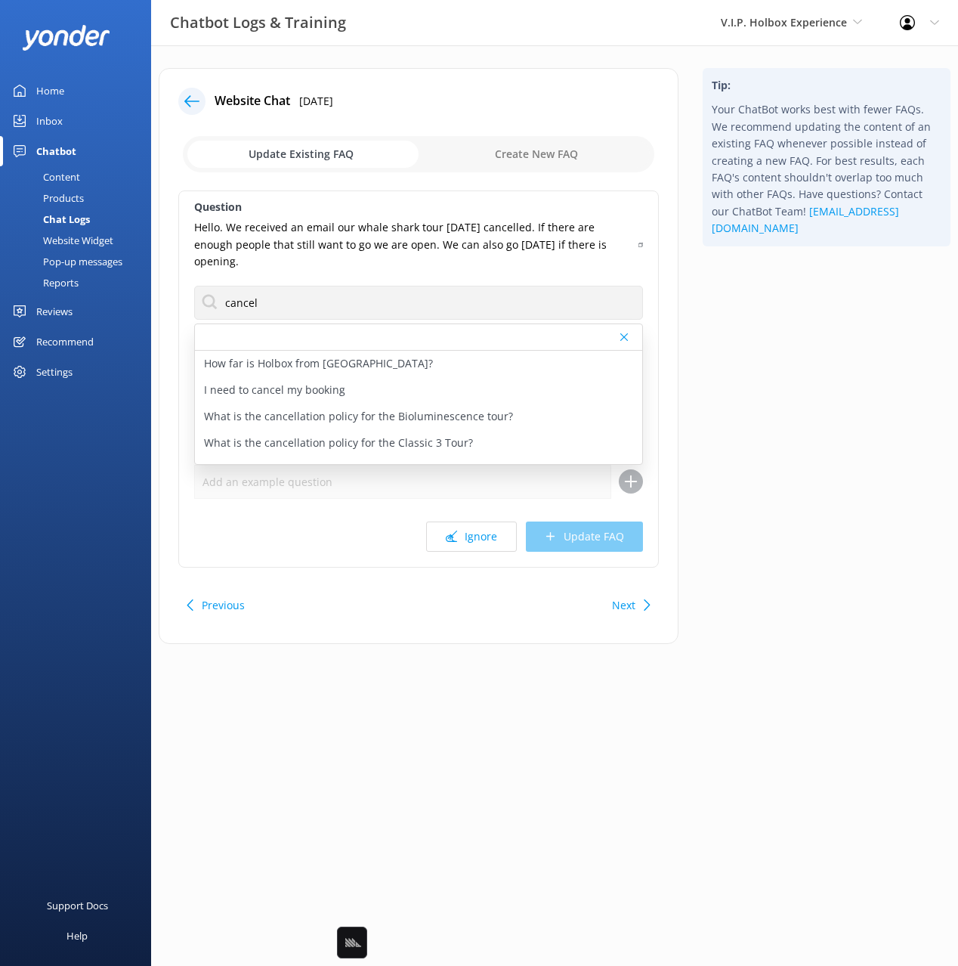
click at [641, 242] on icon at bounding box center [641, 244] width 5 height 9
click at [243, 300] on input "cancel" at bounding box center [418, 303] width 449 height 34
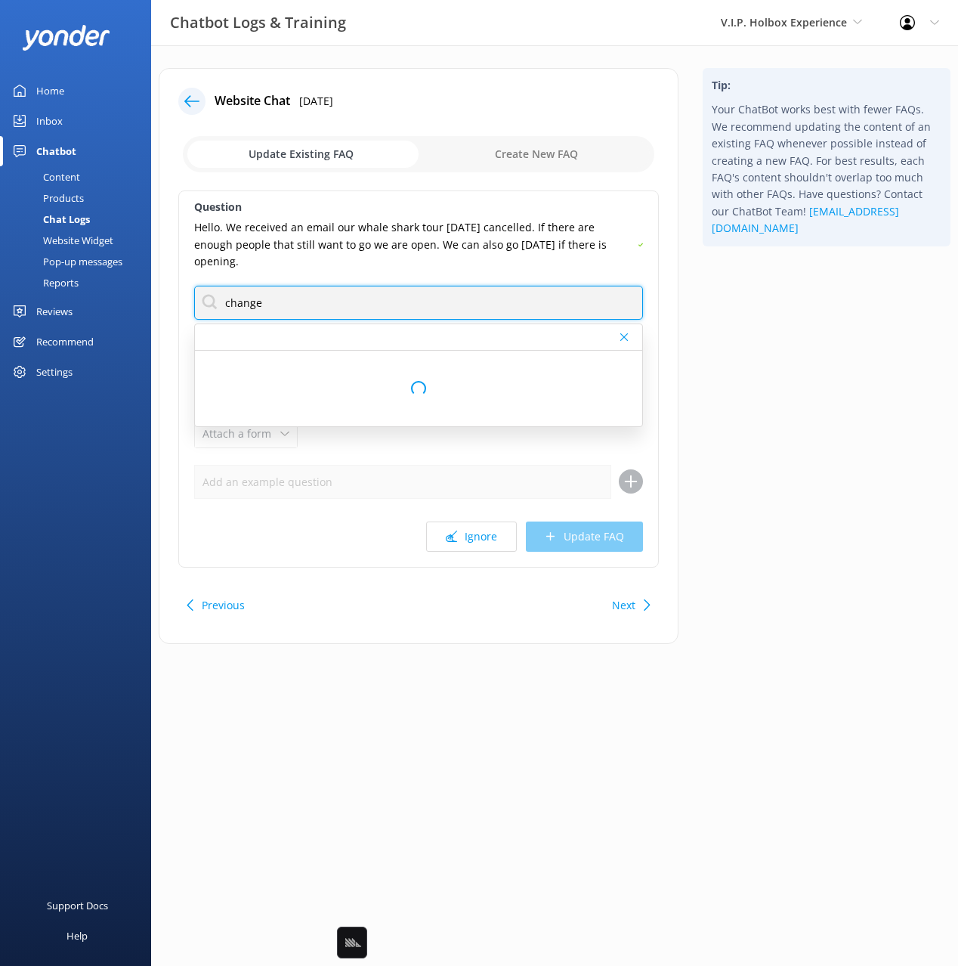
type input "change"
click at [742, 349] on div "Tip: Your ChatBot works best with fewer FAQs. We recommend updating the content…" at bounding box center [827, 363] width 272 height 591
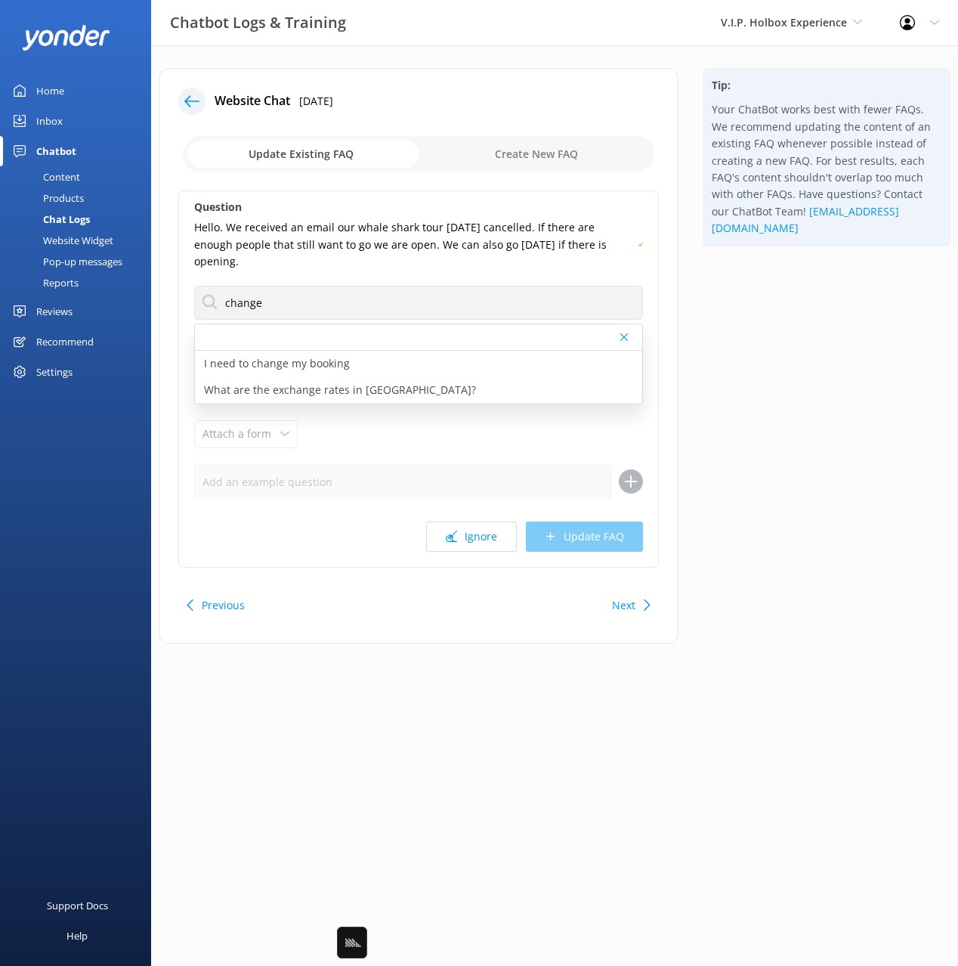
drag, startPoint x: 359, startPoint y: 366, endPoint x: 386, endPoint y: 441, distance: 80.1
click at [359, 366] on div "I need to change my booking" at bounding box center [418, 364] width 447 height 26
type textarea "To change your reservation, please contact us directly at [PHONE_NUMBER] or [EM…"
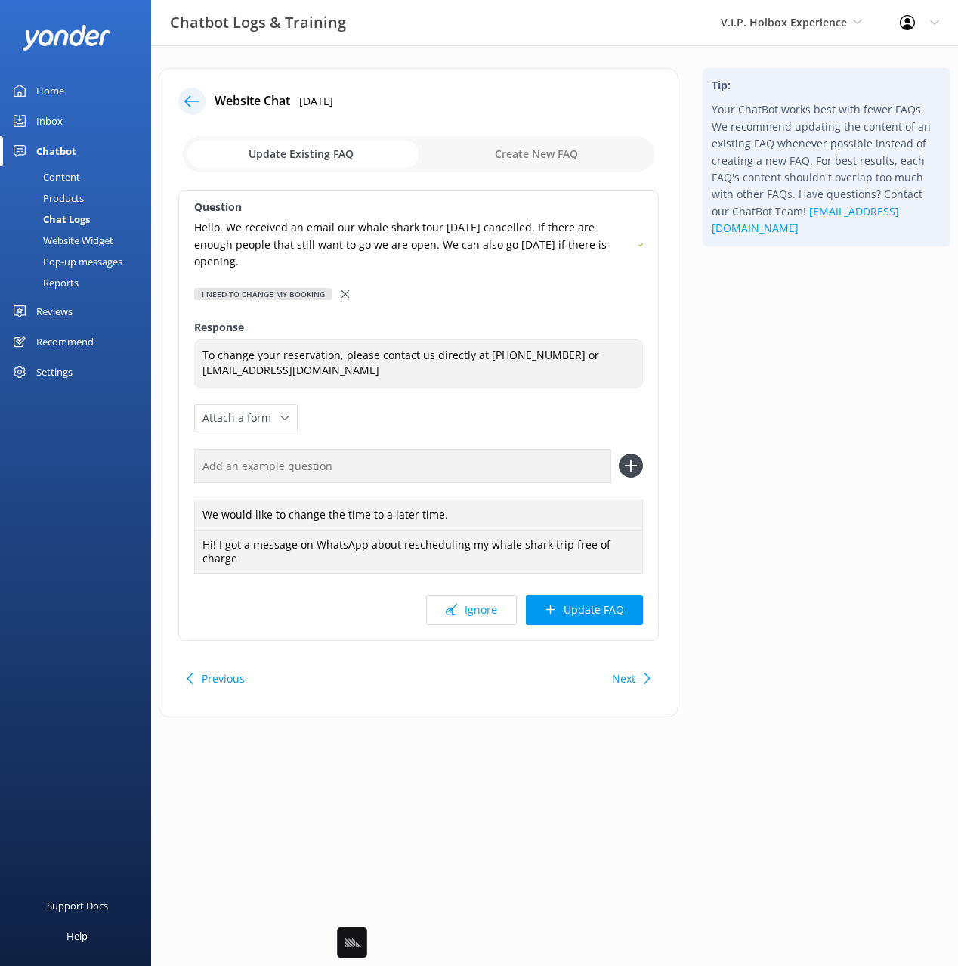
click at [444, 471] on input "text" at bounding box center [402, 466] width 417 height 34
paste input "Hello. We received an email our whale shark tour [DATE] cancelled. If there are…"
type input "Hello. We received an email our whale shark tour [DATE] cancelled. If there are…"
click at [619, 454] on button at bounding box center [631, 466] width 24 height 24
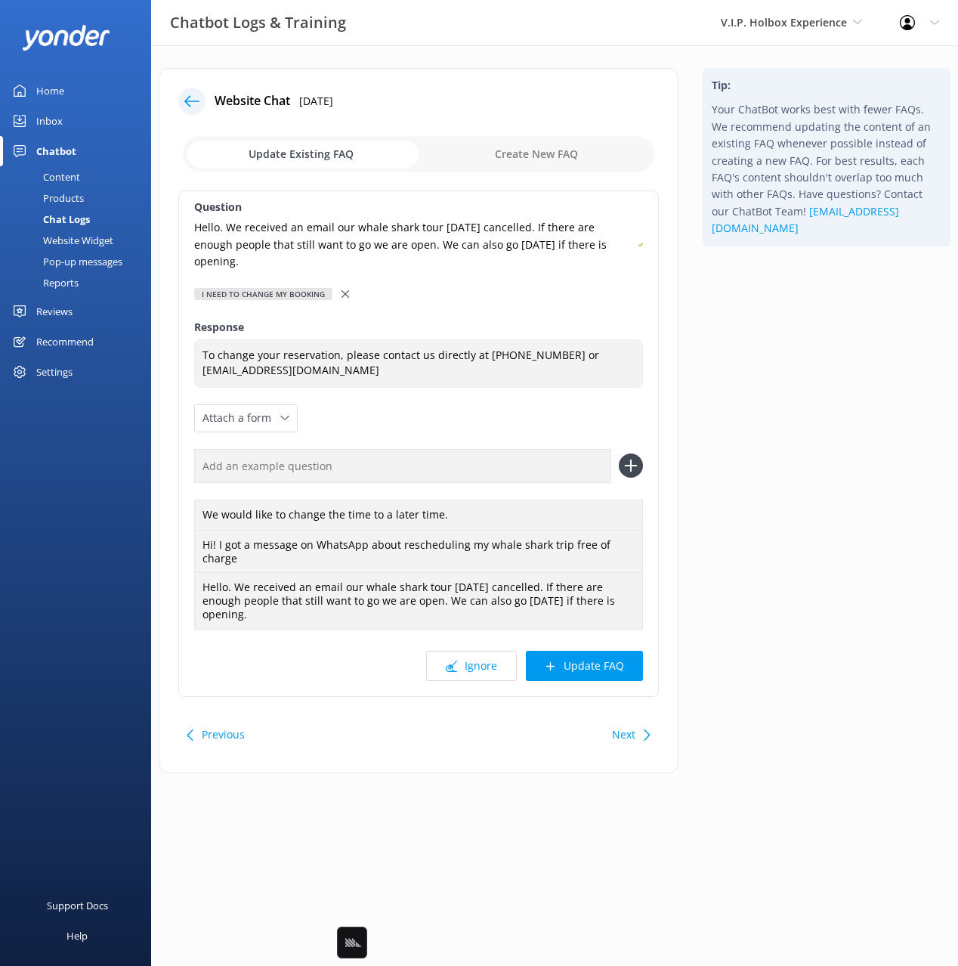
drag, startPoint x: 609, startPoint y: 660, endPoint x: 602, endPoint y: 653, distance: 9.6
click at [610, 661] on button "Update FAQ" at bounding box center [584, 666] width 117 height 30
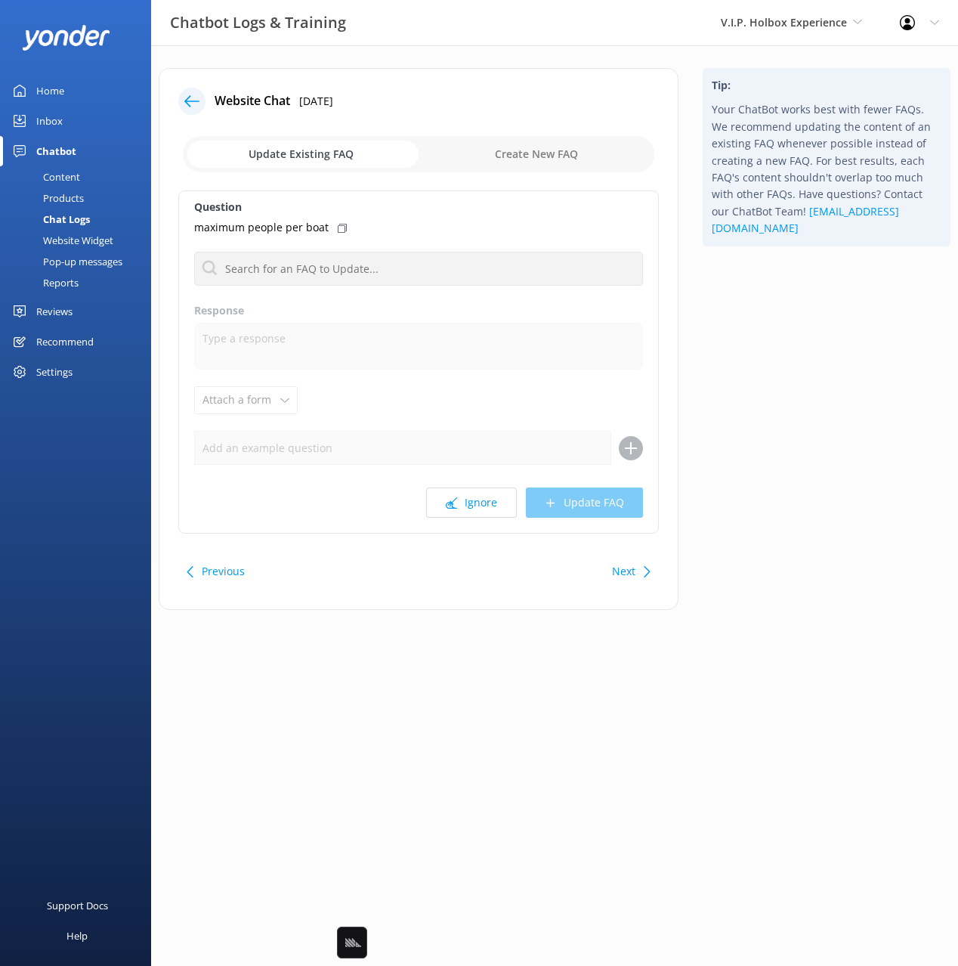
click at [179, 91] on div at bounding box center [196, 101] width 36 height 27
click at [181, 102] on div at bounding box center [191, 101] width 27 height 27
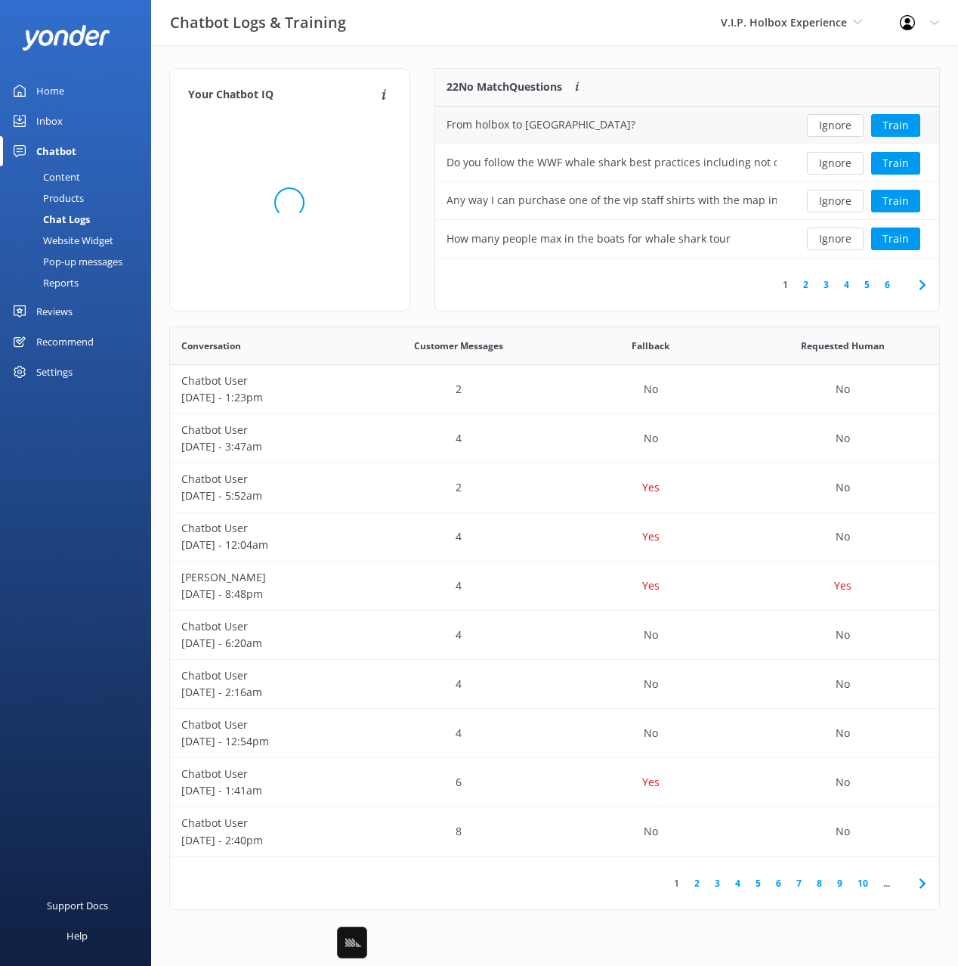
scroll to position [530, 769]
click at [420, 65] on div "Your Chatbot IQ Your Chatbot IQ is the percentage of trained FAQs against untra…" at bounding box center [554, 492] width 807 height 895
click at [921, 284] on icon at bounding box center [923, 285] width 18 height 18
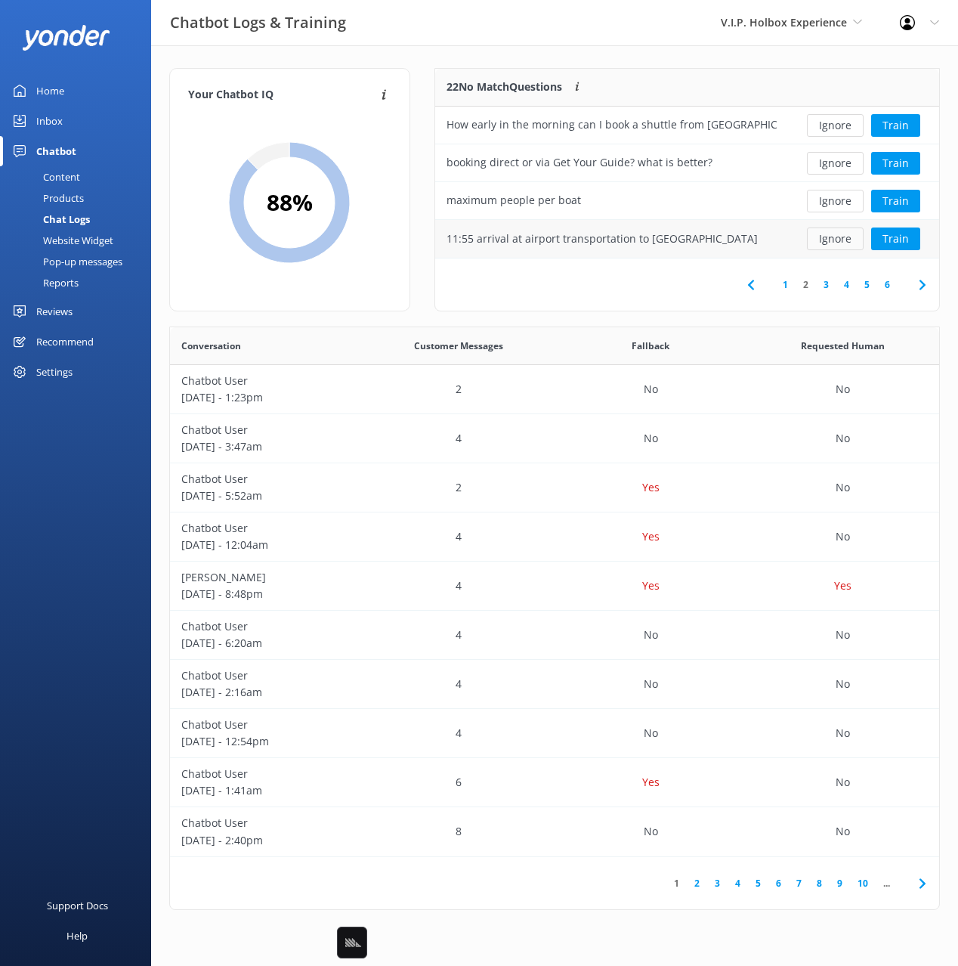
click at [841, 242] on button "Ignore" at bounding box center [835, 239] width 57 height 23
click at [838, 241] on button "Ignore" at bounding box center [835, 239] width 57 height 23
click at [843, 207] on button "Ignore" at bounding box center [835, 201] width 57 height 23
click at [903, 243] on button "Train" at bounding box center [896, 239] width 49 height 23
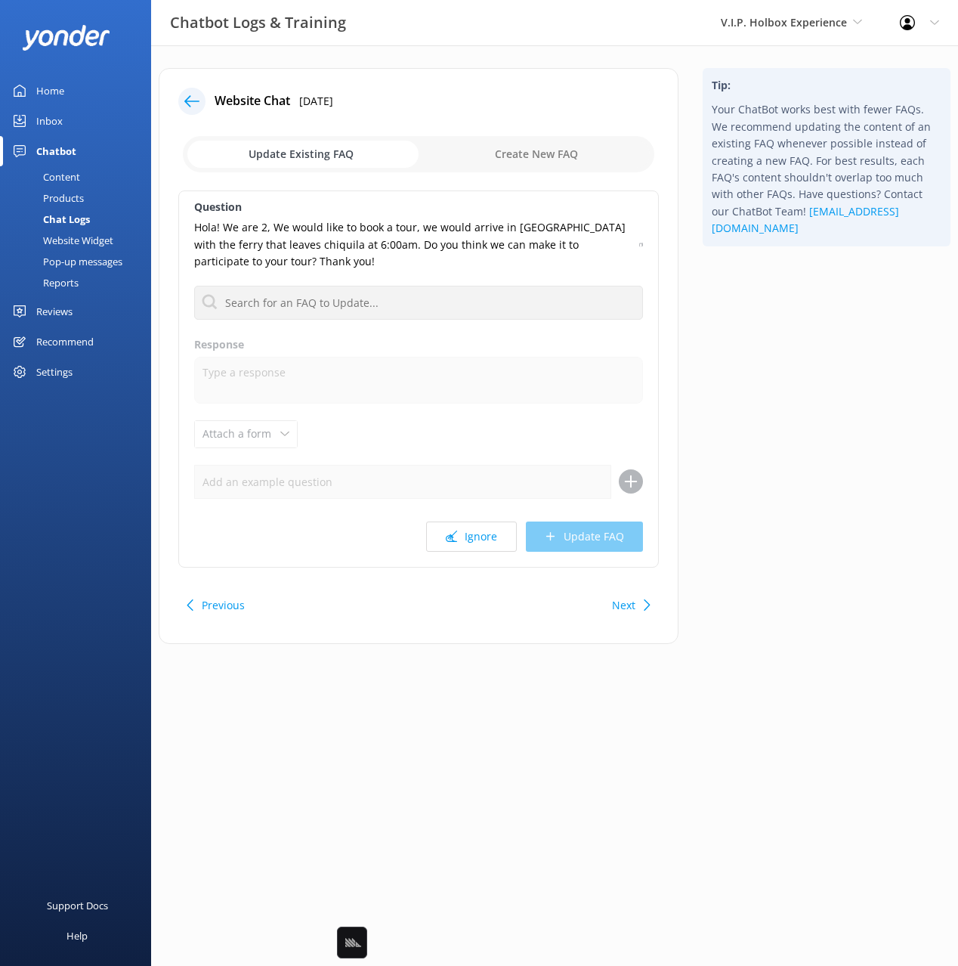
click at [821, 369] on div "Tip: Your ChatBot works best with fewer FAQs. We recommend updating the content…" at bounding box center [827, 363] width 272 height 591
drag, startPoint x: 816, startPoint y: 376, endPoint x: 726, endPoint y: 584, distance: 226.5
click at [816, 376] on div "Tip: Your ChatBot works best with fewer FAQs. We recommend updating the content…" at bounding box center [827, 363] width 272 height 591
click at [783, 597] on div "Tip: Your ChatBot works best with fewer FAQs. We recommend updating the content…" at bounding box center [827, 363] width 272 height 591
click at [834, 596] on div "Tip: Your ChatBot works best with fewer FAQs. We recommend updating the content…" at bounding box center [827, 363] width 272 height 591
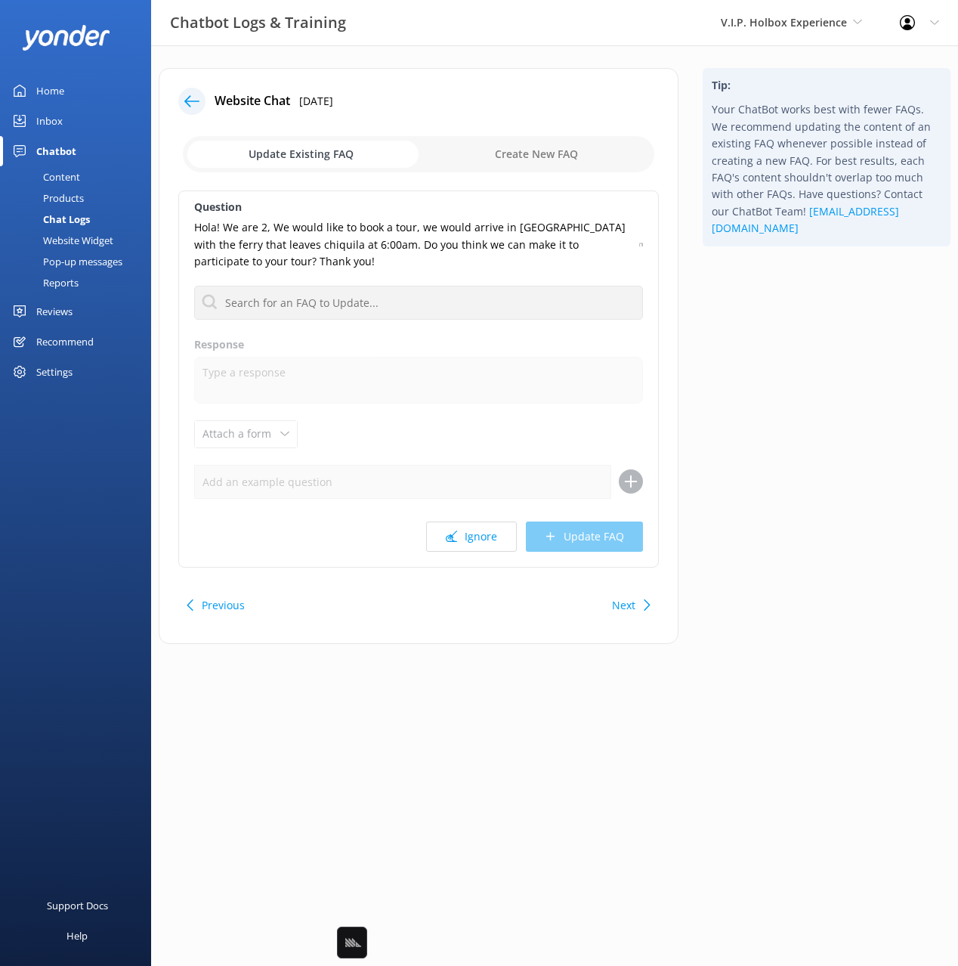
drag, startPoint x: 803, startPoint y: 586, endPoint x: 732, endPoint y: 600, distance: 72.5
click at [801, 586] on div "Tip: Your ChatBot works best with fewer FAQs. We recommend updating the content…" at bounding box center [827, 363] width 272 height 591
click at [630, 605] on button "Next" at bounding box center [623, 605] width 23 height 30
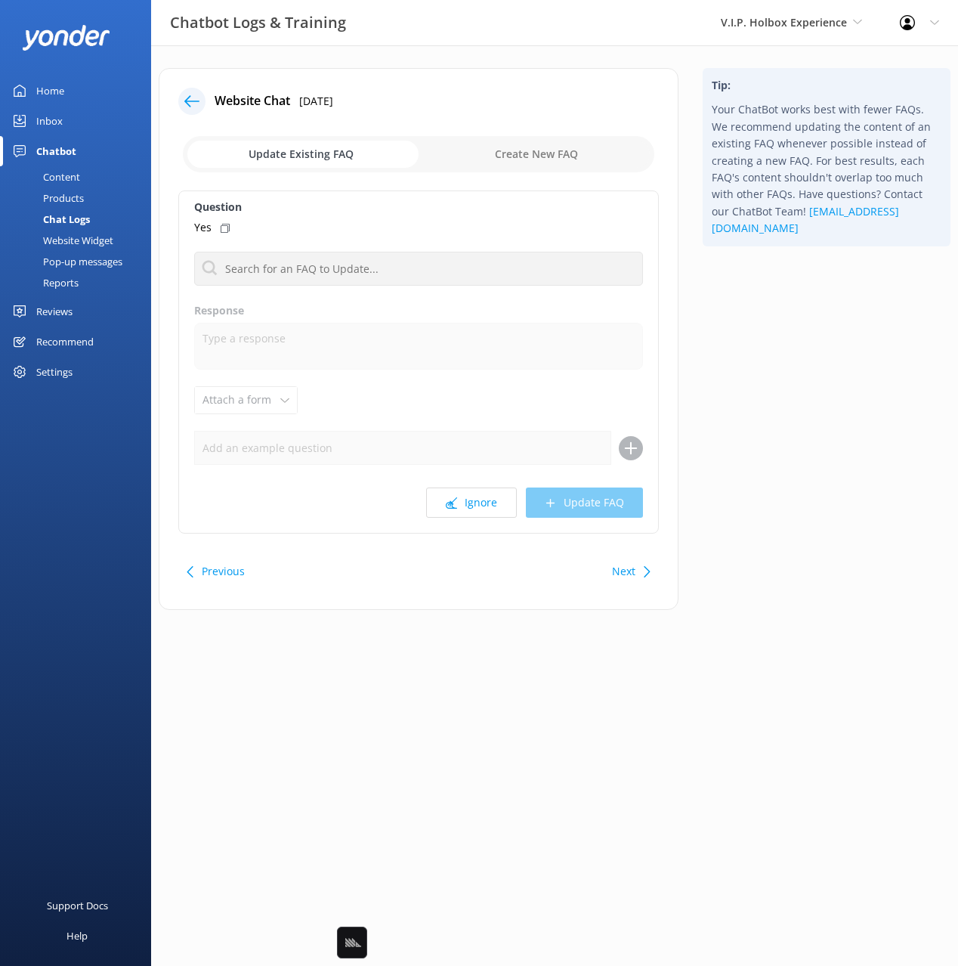
click at [742, 454] on div "Tip: Your ChatBot works best with fewer FAQs. We recommend updating the content…" at bounding box center [827, 346] width 272 height 557
click at [468, 496] on button "Ignore" at bounding box center [471, 503] width 91 height 30
drag, startPoint x: 765, startPoint y: 478, endPoint x: 757, endPoint y: 480, distance: 8.6
click at [763, 478] on div "Tip: Your ChatBot works best with fewer FAQs. We recommend updating the content…" at bounding box center [827, 346] width 272 height 557
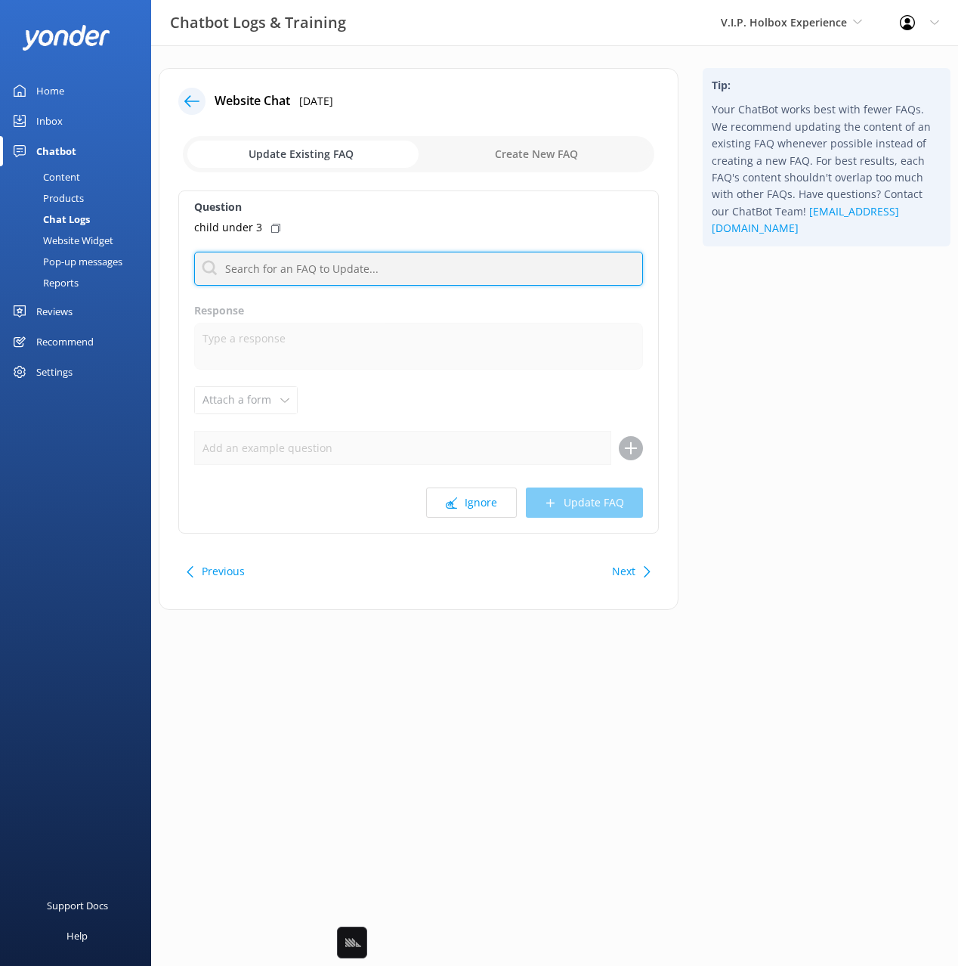
click at [361, 267] on input "text" at bounding box center [418, 269] width 449 height 34
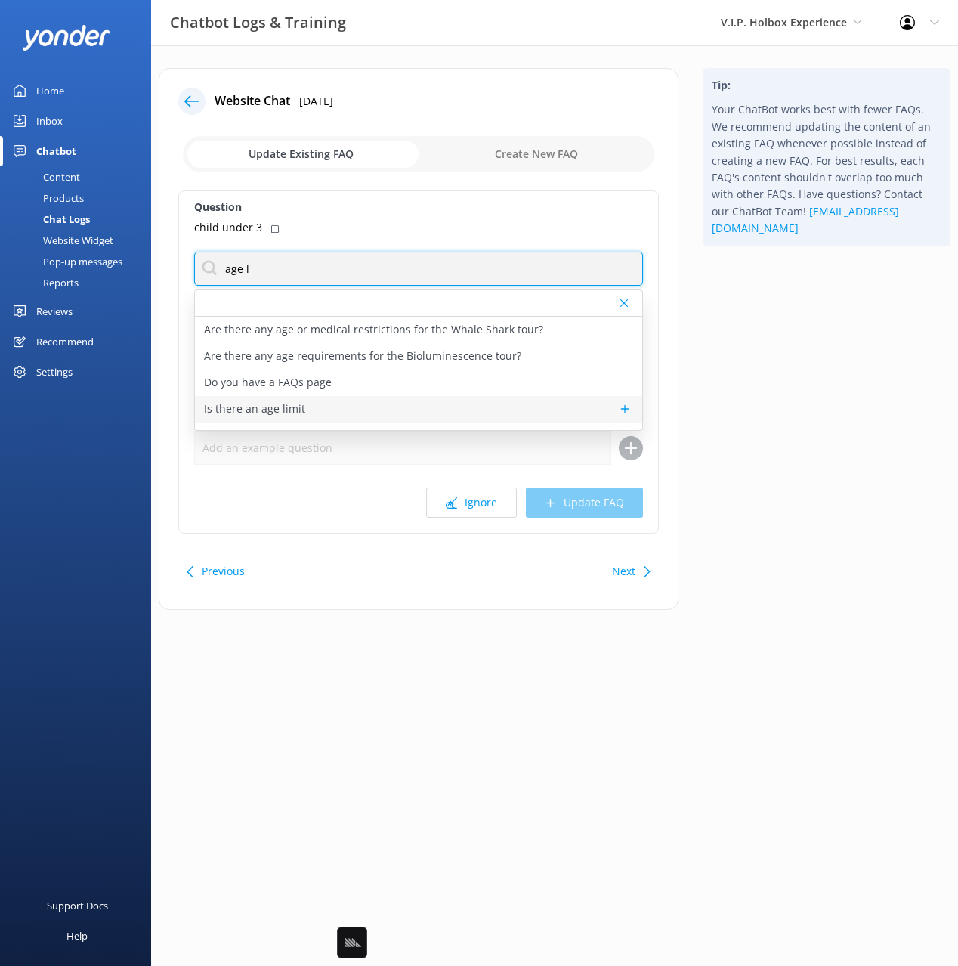
type input "age l"
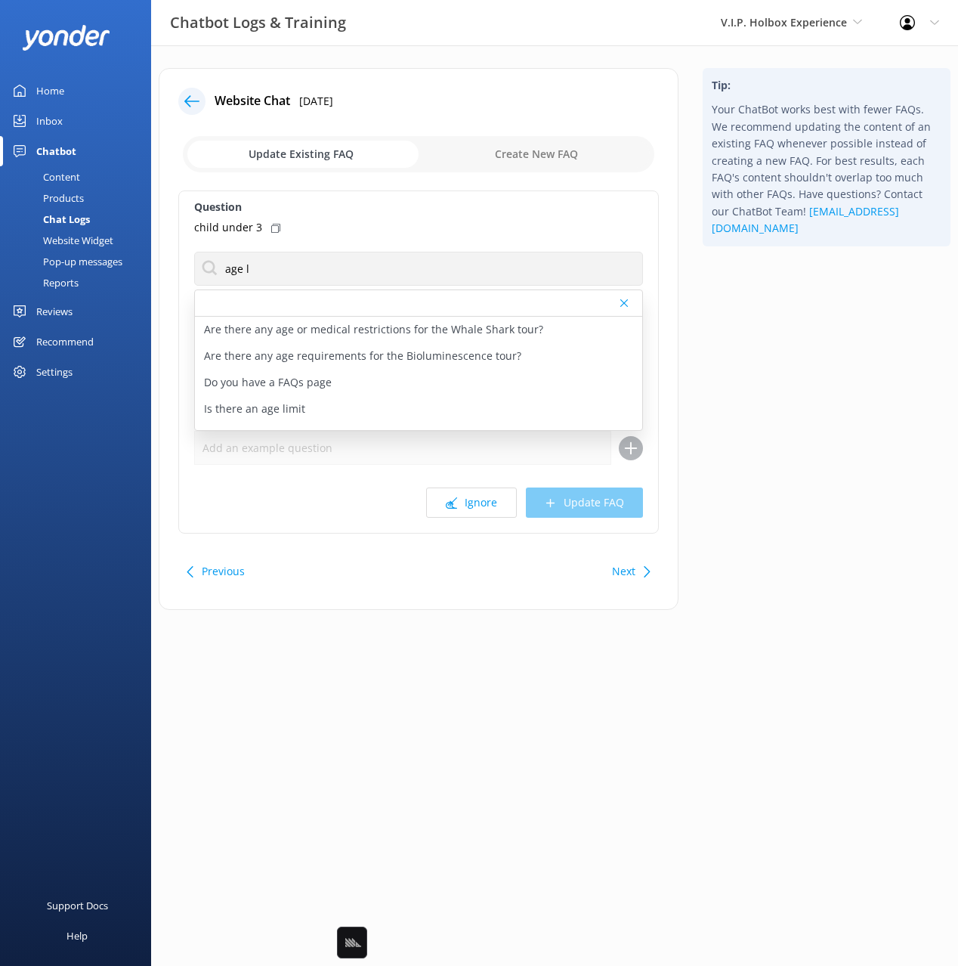
drag, startPoint x: 237, startPoint y: 409, endPoint x: 262, endPoint y: 314, distance: 97.5
click at [237, 409] on p "Is there an age limit" at bounding box center [254, 409] width 101 height 17
type textarea "The majority of our tours are family friendly and all ages are welcome with the…"
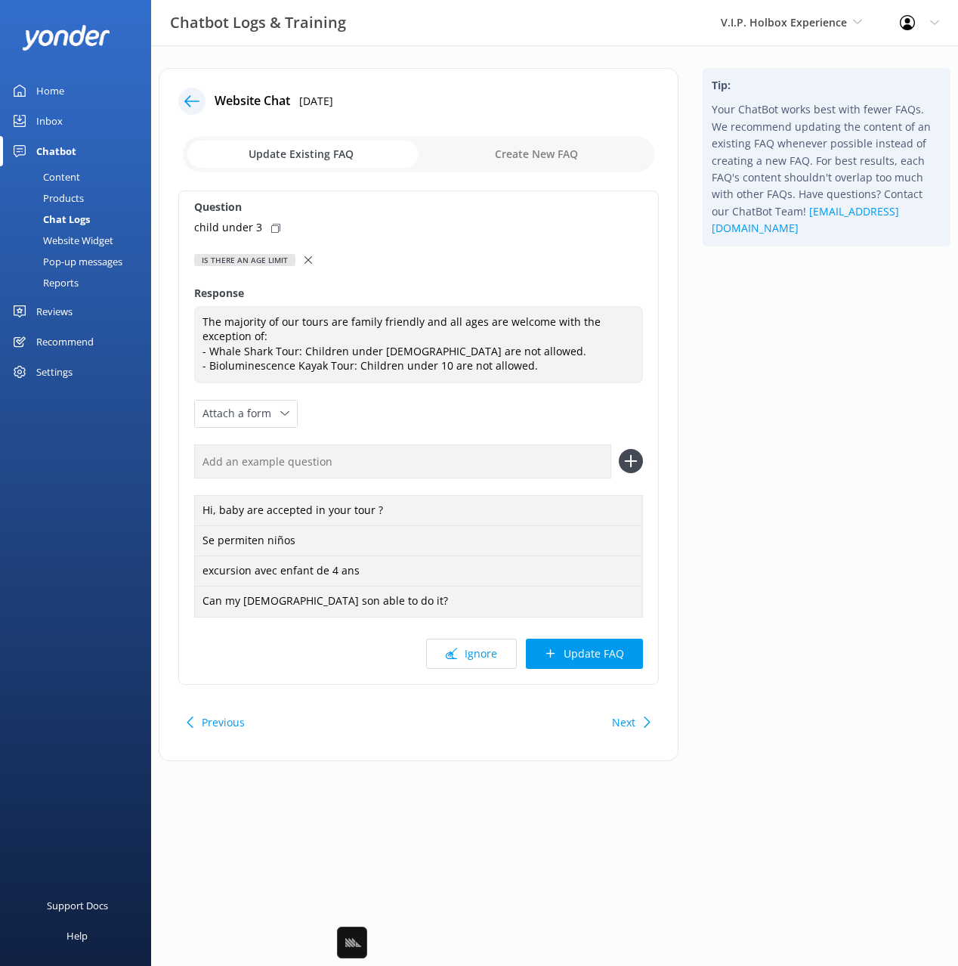
drag, startPoint x: 271, startPoint y: 231, endPoint x: 313, endPoint y: 308, distance: 88.0
click at [271, 231] on icon at bounding box center [275, 228] width 9 height 9
click at [378, 469] on input "text" at bounding box center [402, 461] width 417 height 34
paste input "child under 3"
type input "child under 3"
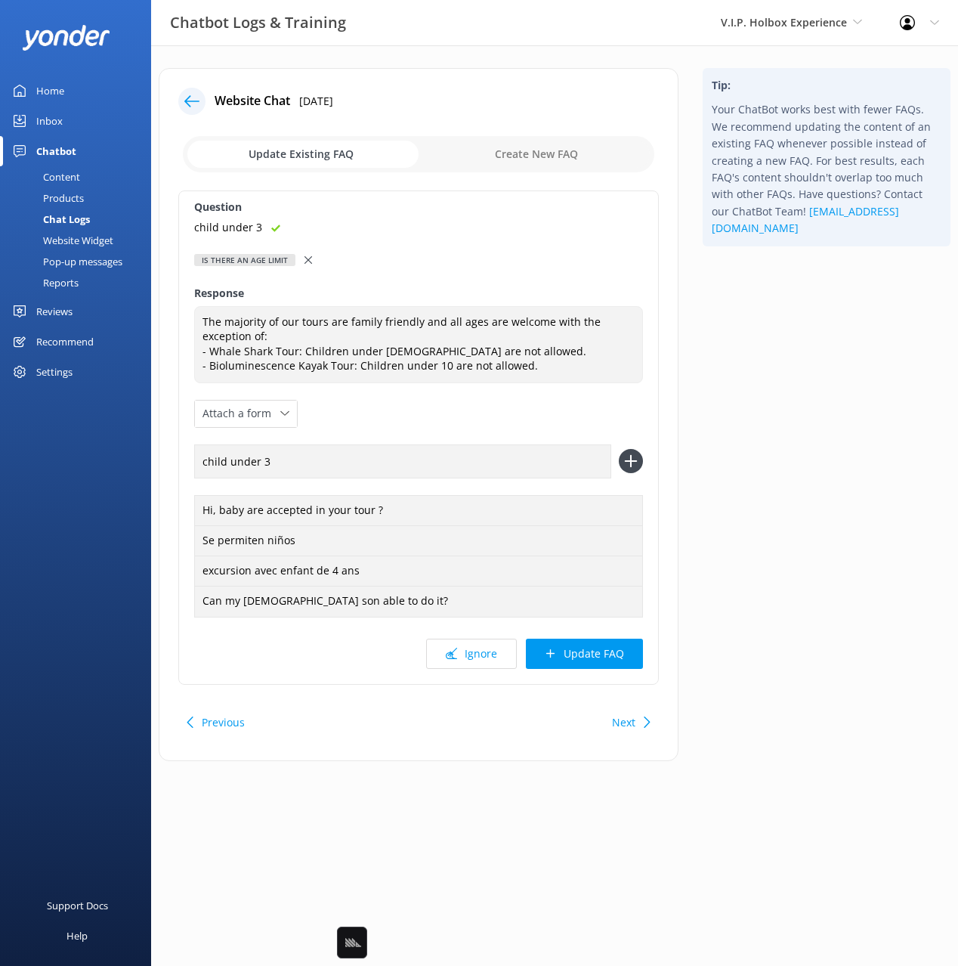
click at [619, 449] on button at bounding box center [631, 461] width 24 height 24
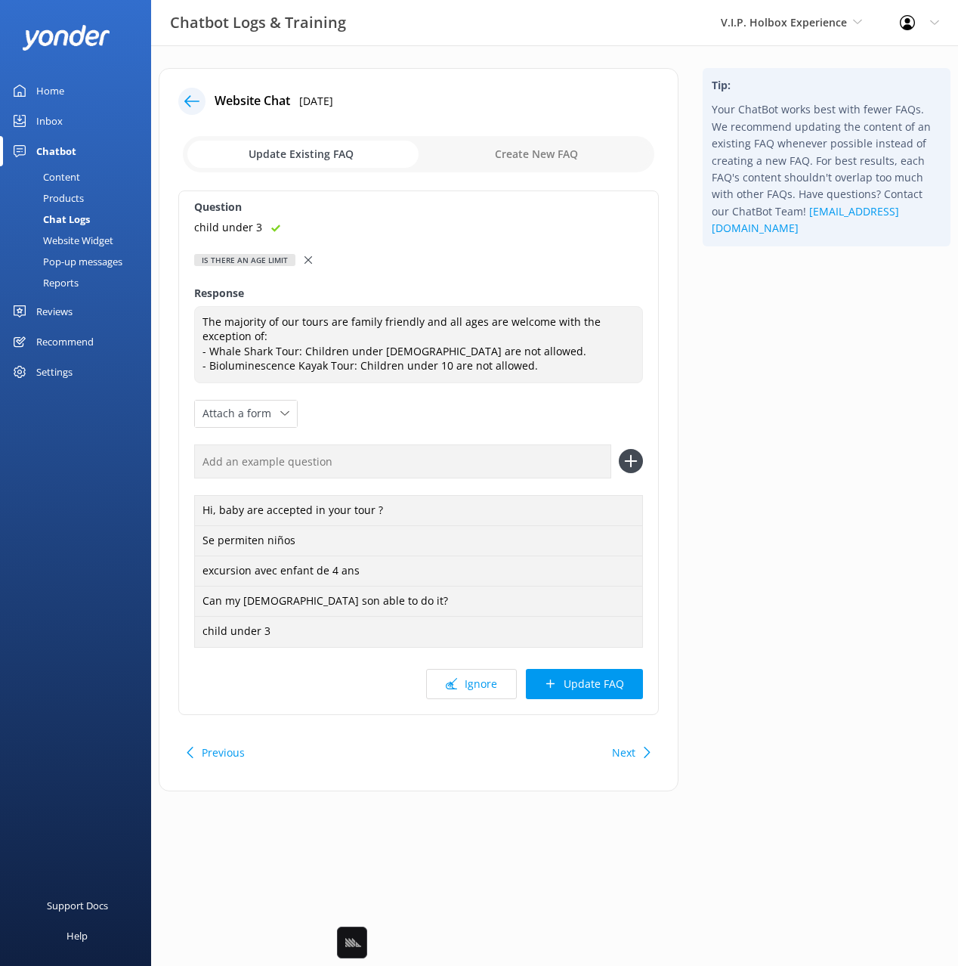
click at [605, 695] on button "Update FAQ" at bounding box center [584, 684] width 117 height 30
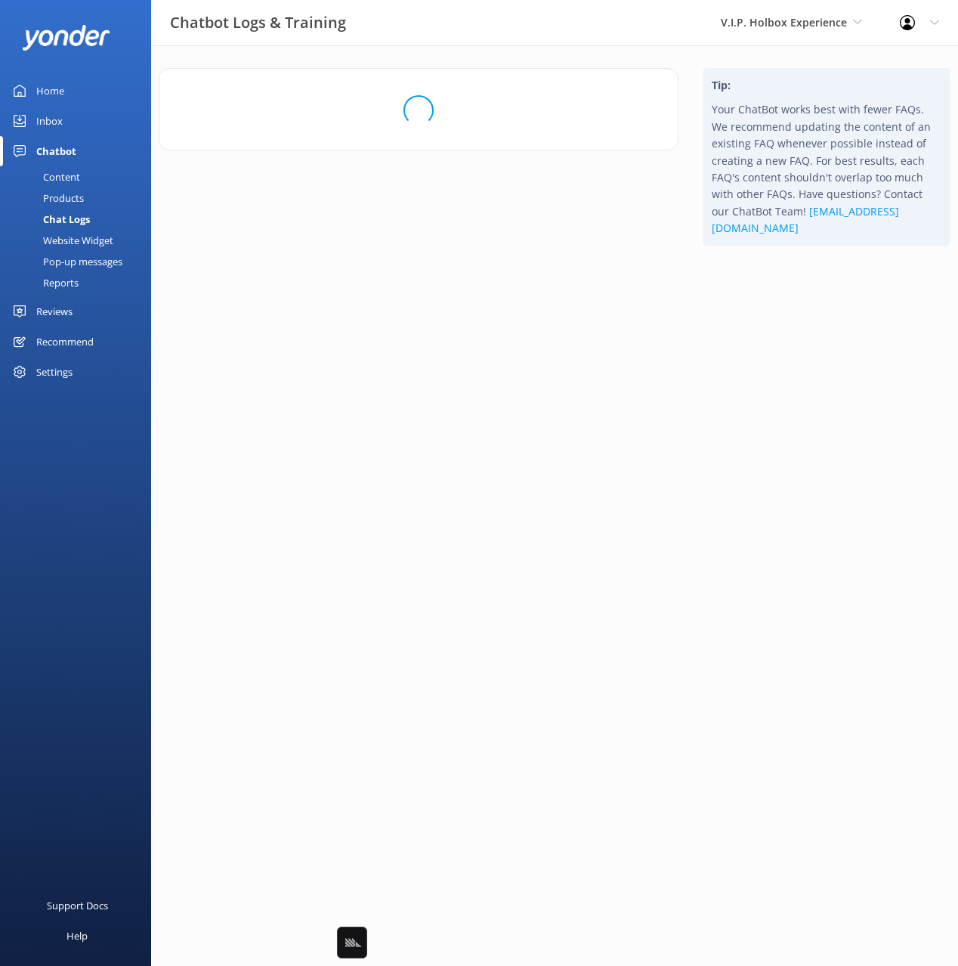
drag, startPoint x: 865, startPoint y: 466, endPoint x: 836, endPoint y: 471, distance: 29.8
click at [865, 466] on html "Chatbot Logs & Training V.I.P. Holbox Experience Black Cat Cruises [GEOGRAPHIC_…" at bounding box center [479, 483] width 958 height 966
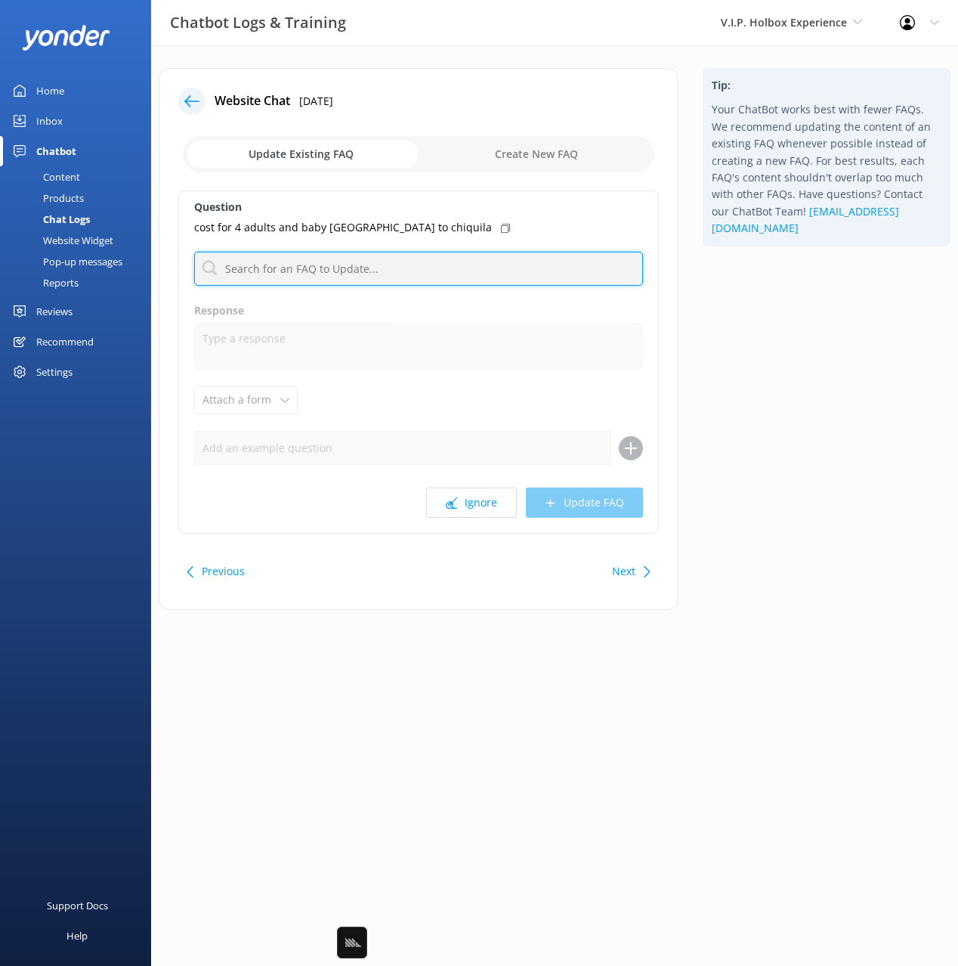
click at [444, 268] on input "text" at bounding box center [418, 269] width 449 height 34
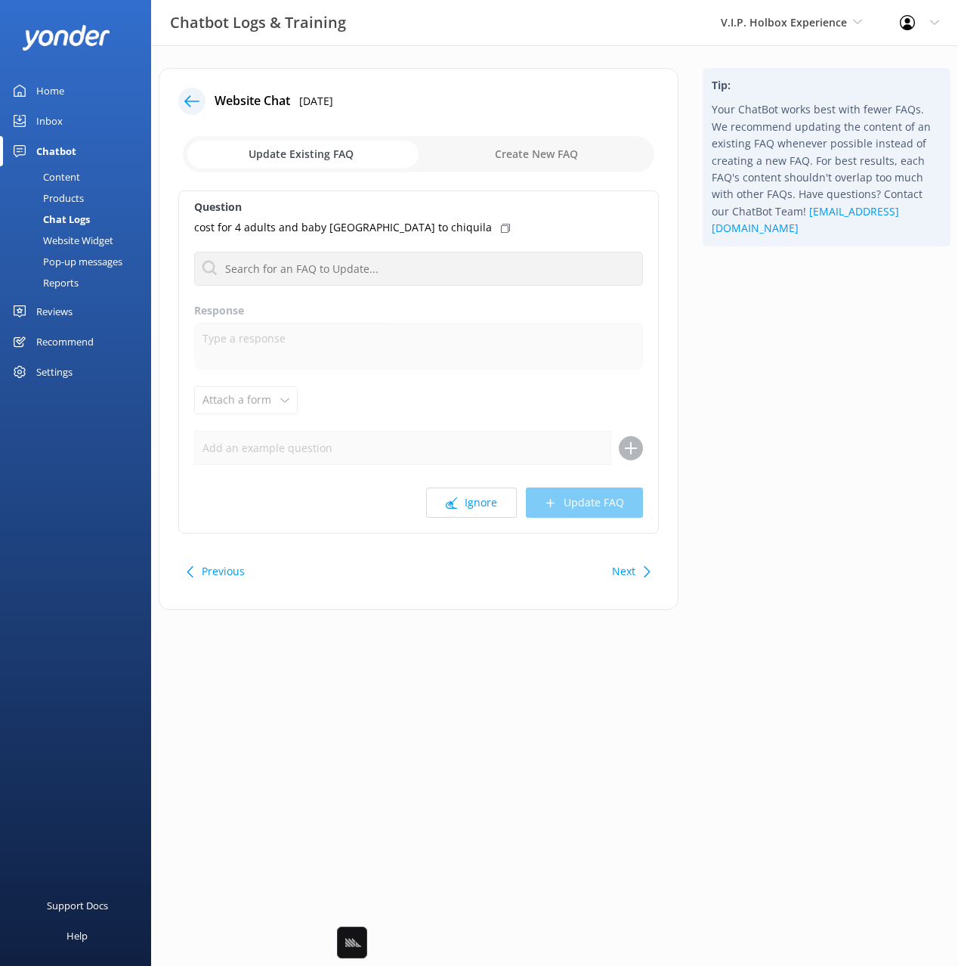
click at [742, 411] on div "Tip: Your ChatBot works best with fewer FAQs. We recommend updating the content…" at bounding box center [827, 346] width 272 height 557
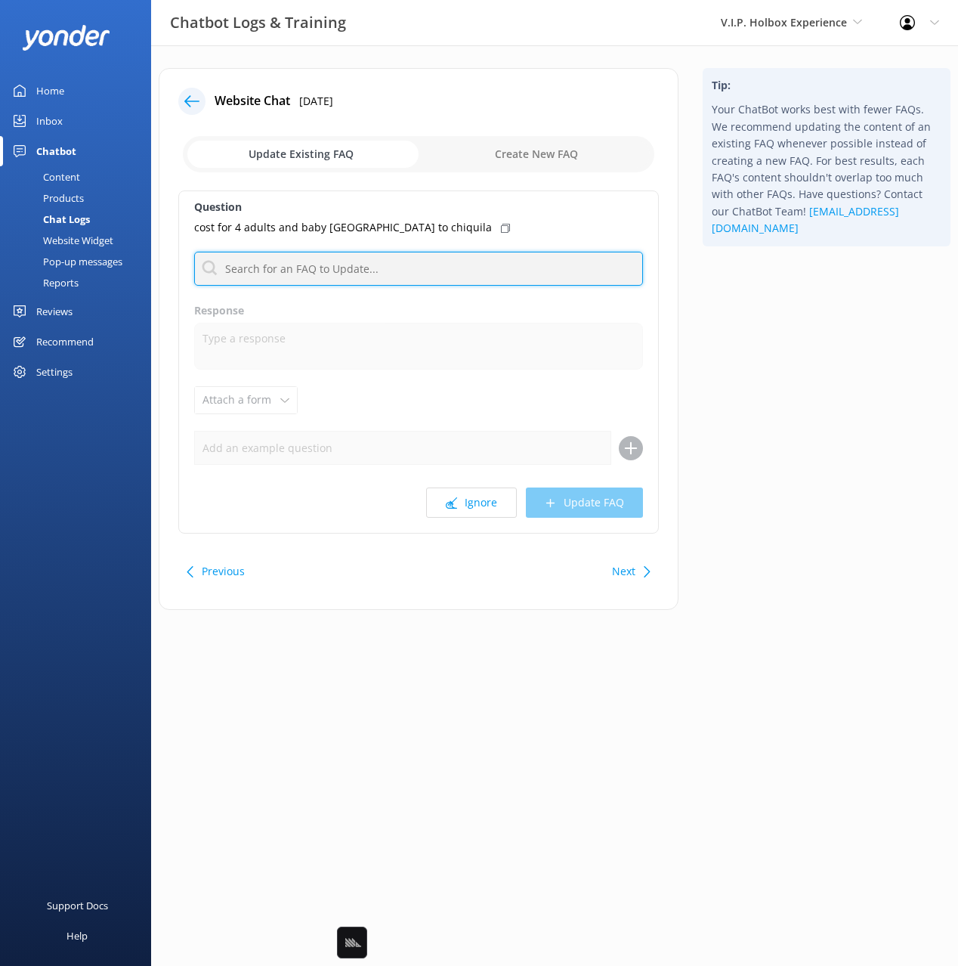
click at [413, 266] on input "text" at bounding box center [418, 269] width 449 height 34
type input "airport"
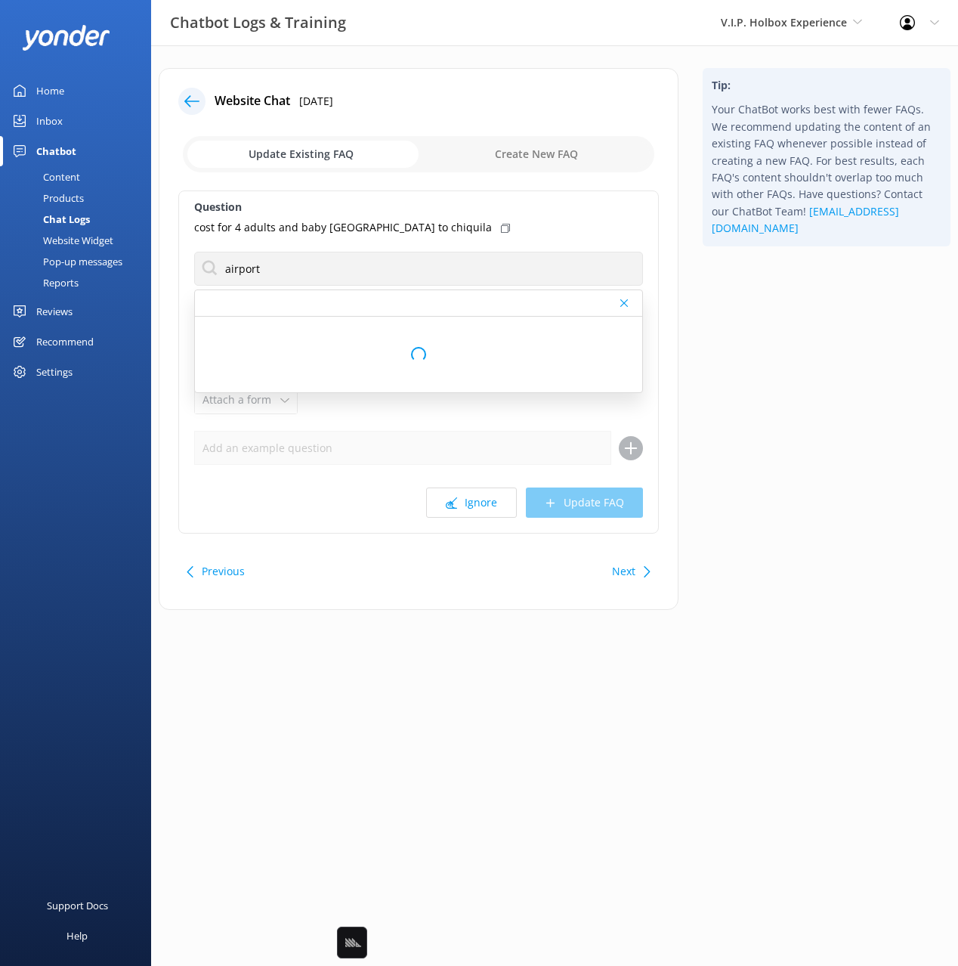
click at [817, 345] on div "Tip: Your ChatBot works best with fewer FAQs. We recommend updating the content…" at bounding box center [827, 346] width 272 height 557
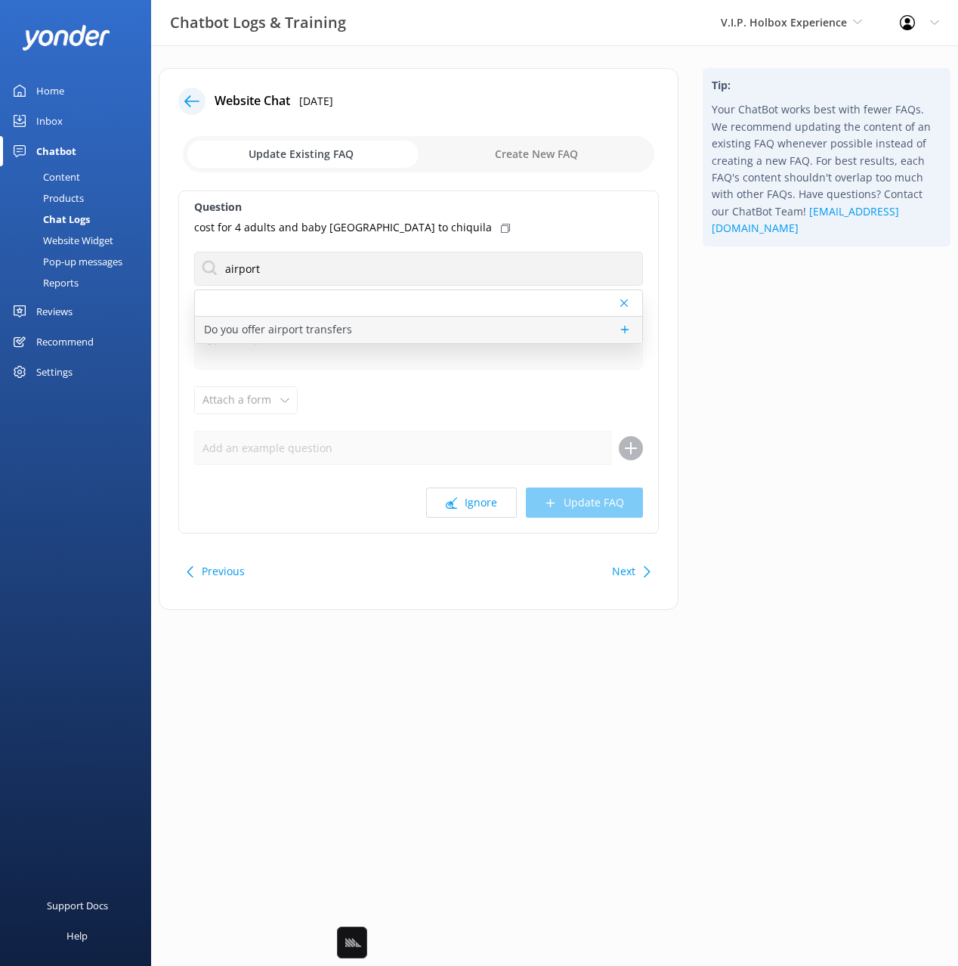
click at [277, 330] on p "Do you offer airport transfers" at bounding box center [278, 329] width 148 height 17
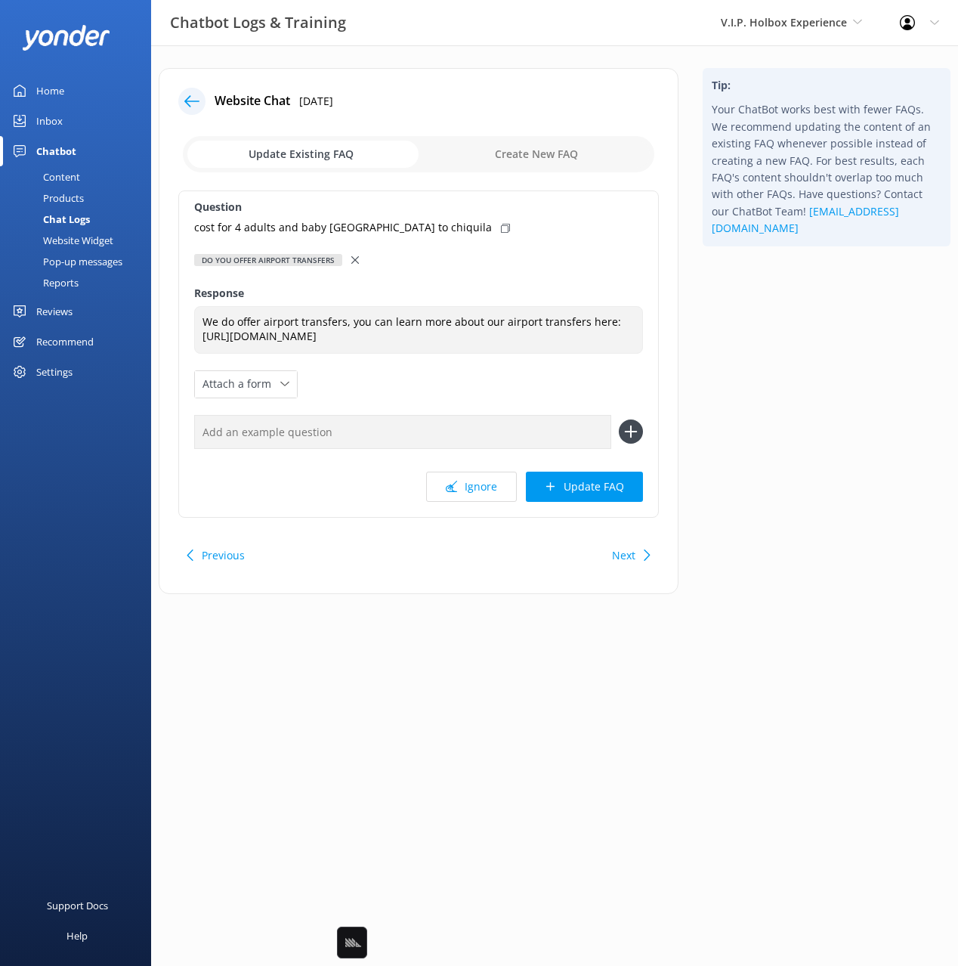
click at [778, 393] on div "Tip: Your ChatBot works best with fewer FAQs. We recommend updating the content…" at bounding box center [827, 338] width 272 height 541
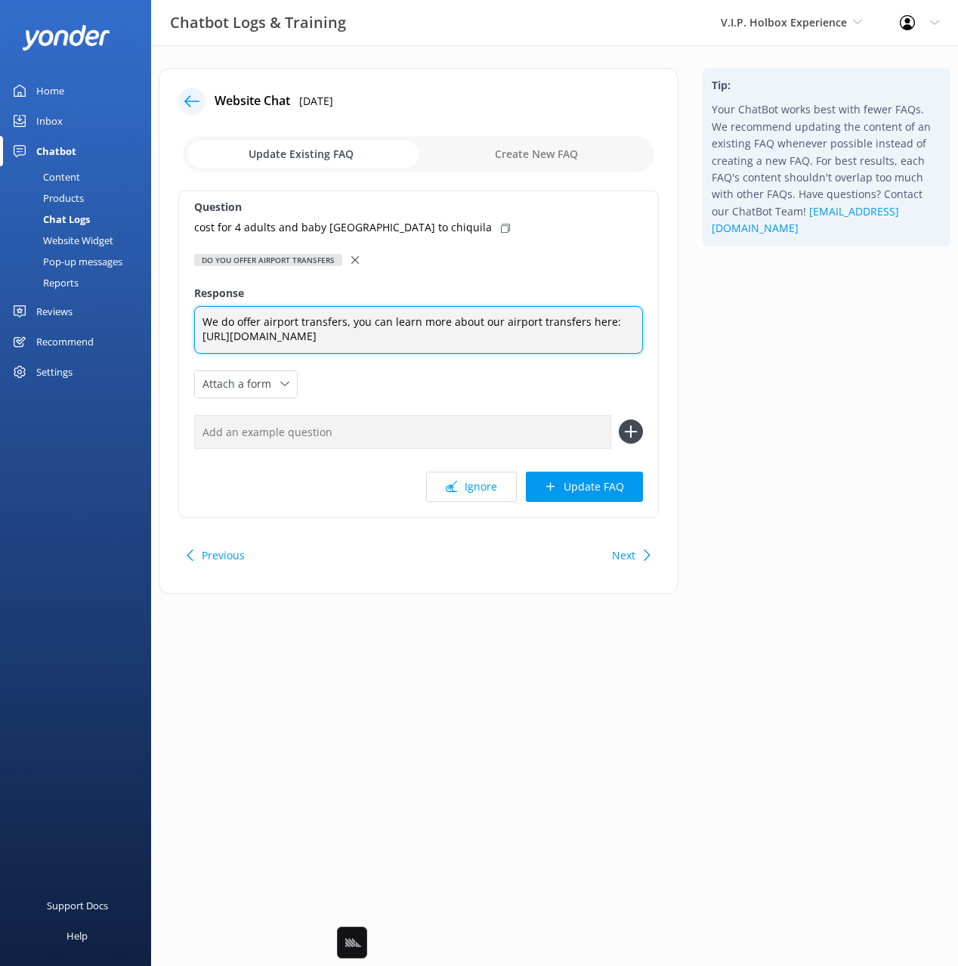
click at [593, 320] on textarea "We do offer airport transfers, you can learn more about our airport transfers h…" at bounding box center [418, 330] width 449 height 48
type textarea "We do offer airport transfers, you can learn more about our airport transfers: …"
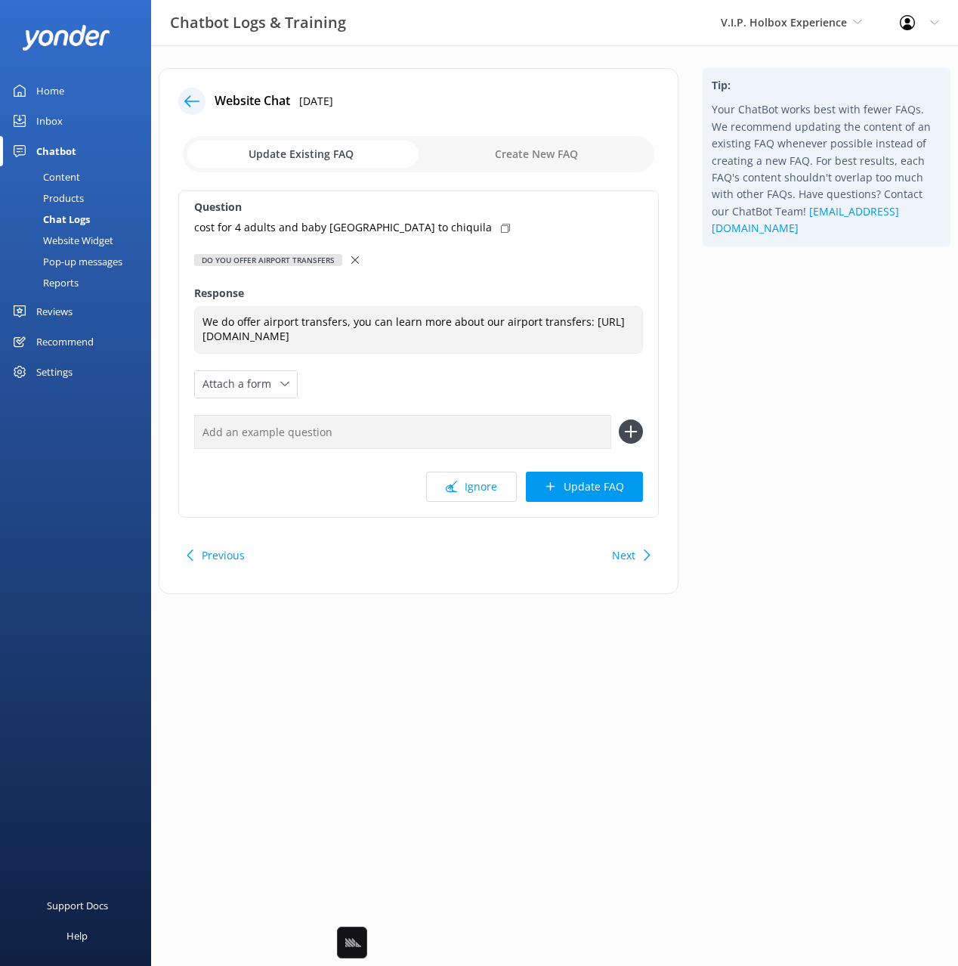
click at [501, 229] on use at bounding box center [505, 228] width 9 height 9
click at [470, 426] on input "text" at bounding box center [402, 432] width 417 height 34
click at [619, 420] on button at bounding box center [631, 432] width 24 height 24
click at [469, 427] on input "text" at bounding box center [402, 432] width 417 height 34
paste input "cost for 4 adults and baby [GEOGRAPHIC_DATA] to chiquila"
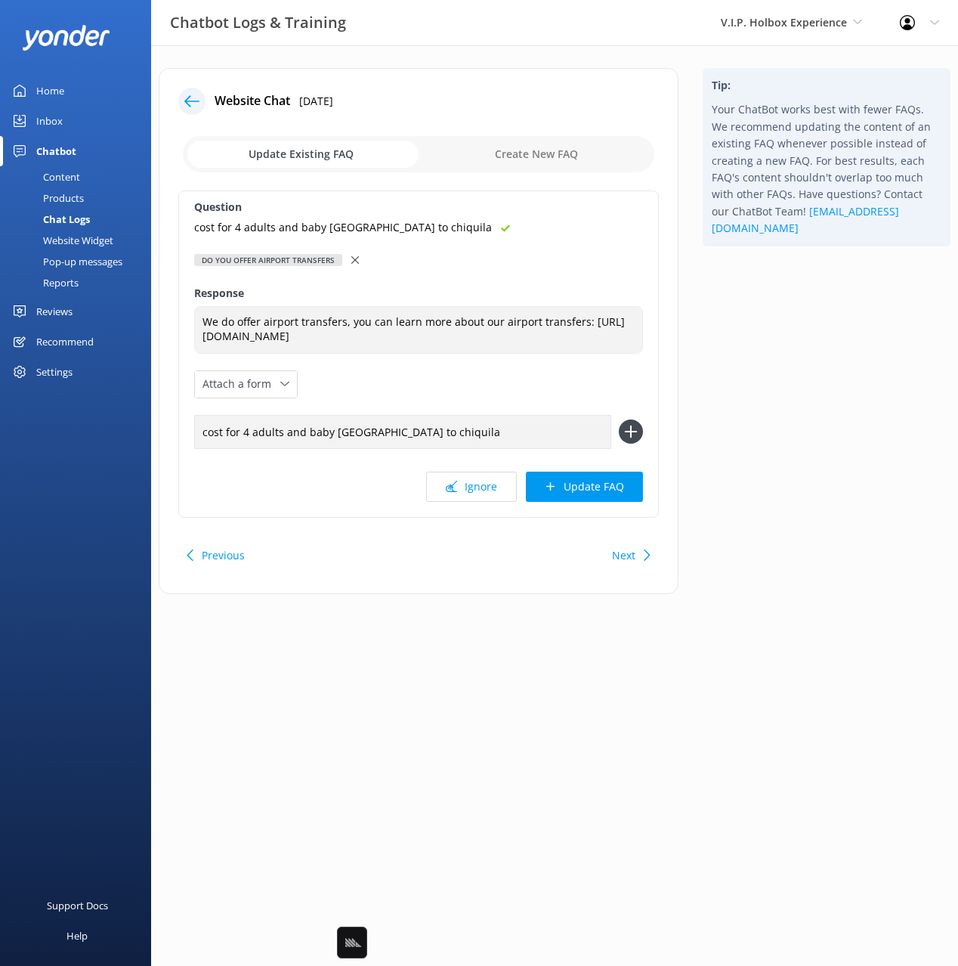
type input "cost for 4 adults and baby [GEOGRAPHIC_DATA] to chiquila"
click at [619, 420] on button at bounding box center [631, 432] width 24 height 24
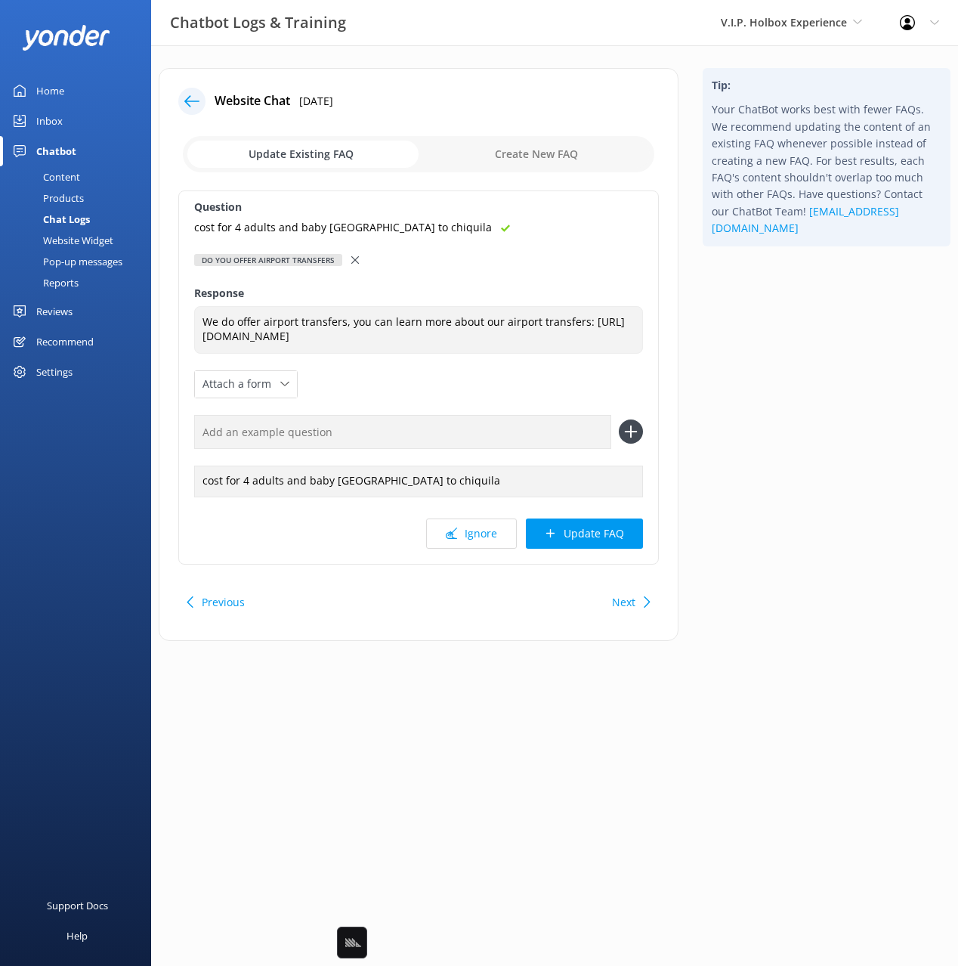
drag, startPoint x: 624, startPoint y: 542, endPoint x: 632, endPoint y: 537, distance: 9.2
click at [625, 541] on button "Update FAQ" at bounding box center [584, 534] width 117 height 30
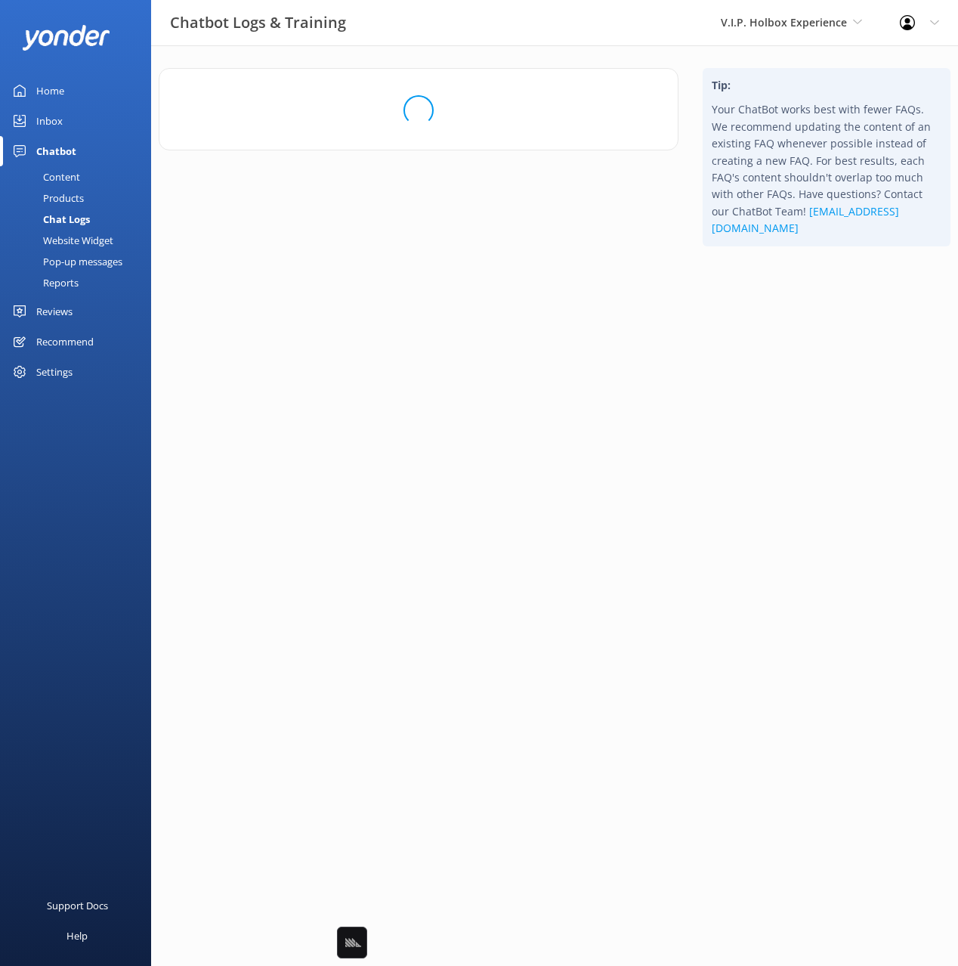
click at [811, 271] on div "Tip: Your ChatBot works best with fewer FAQs. We recommend updating the content…" at bounding box center [827, 169] width 272 height 203
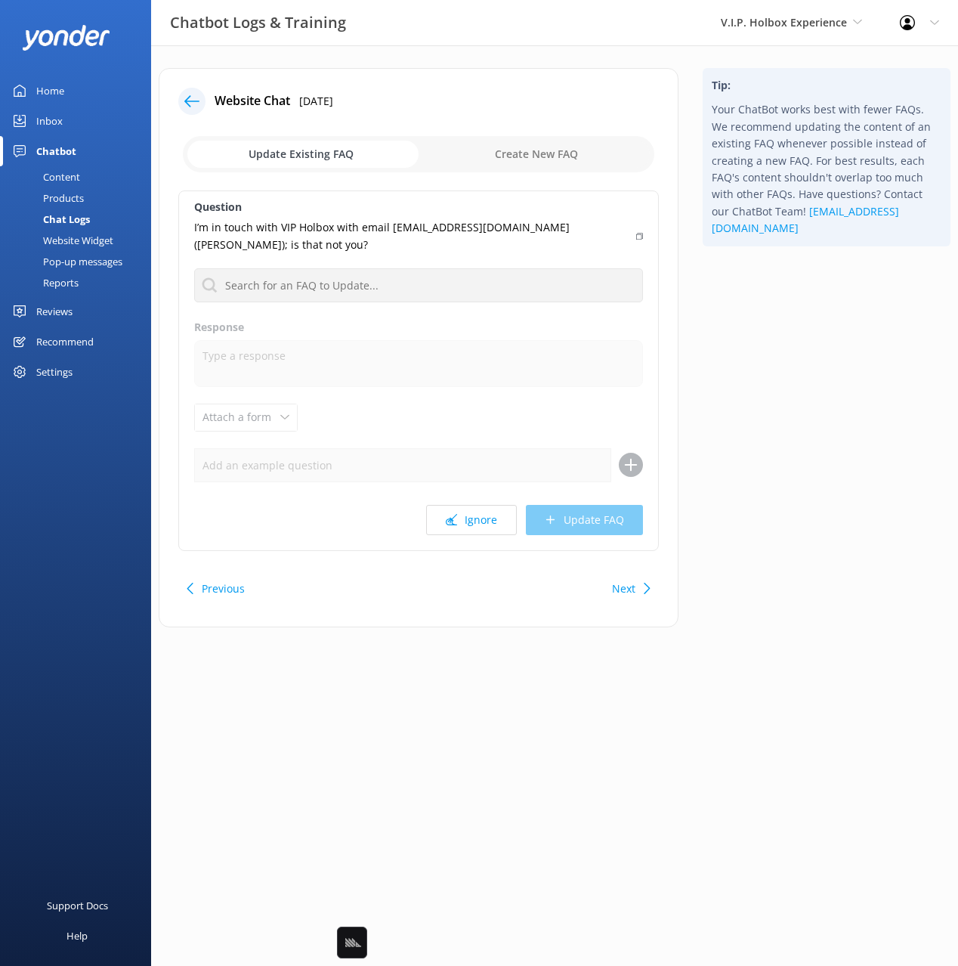
click at [795, 352] on div "Tip: Your ChatBot works best with fewer FAQs. We recommend updating the content…" at bounding box center [827, 355] width 272 height 574
click at [453, 532] on button "Ignore" at bounding box center [471, 520] width 91 height 30
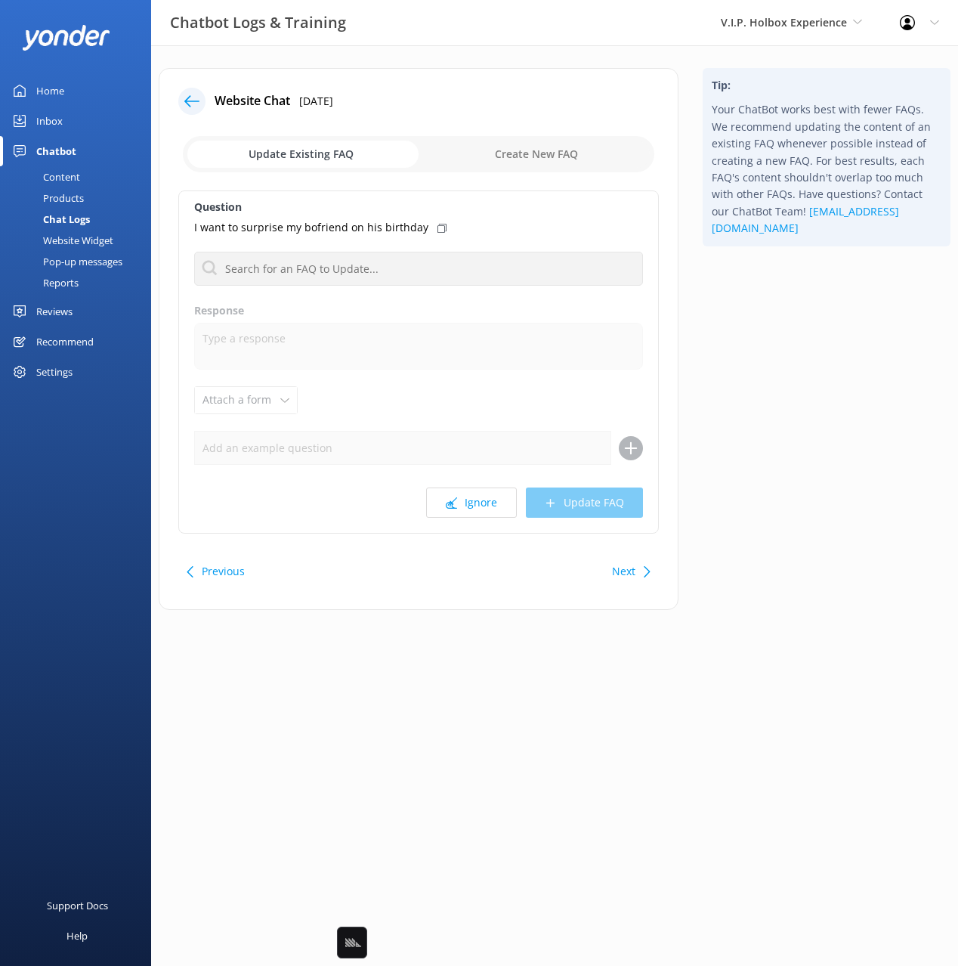
click at [639, 568] on div "Next" at bounding box center [629, 571] width 47 height 30
click at [203, 570] on button "Previous" at bounding box center [223, 571] width 43 height 30
click at [470, 500] on button "Ignore" at bounding box center [471, 503] width 91 height 30
drag, startPoint x: 624, startPoint y: 569, endPoint x: 613, endPoint y: 576, distance: 13.2
click at [624, 568] on button "Next" at bounding box center [623, 571] width 23 height 30
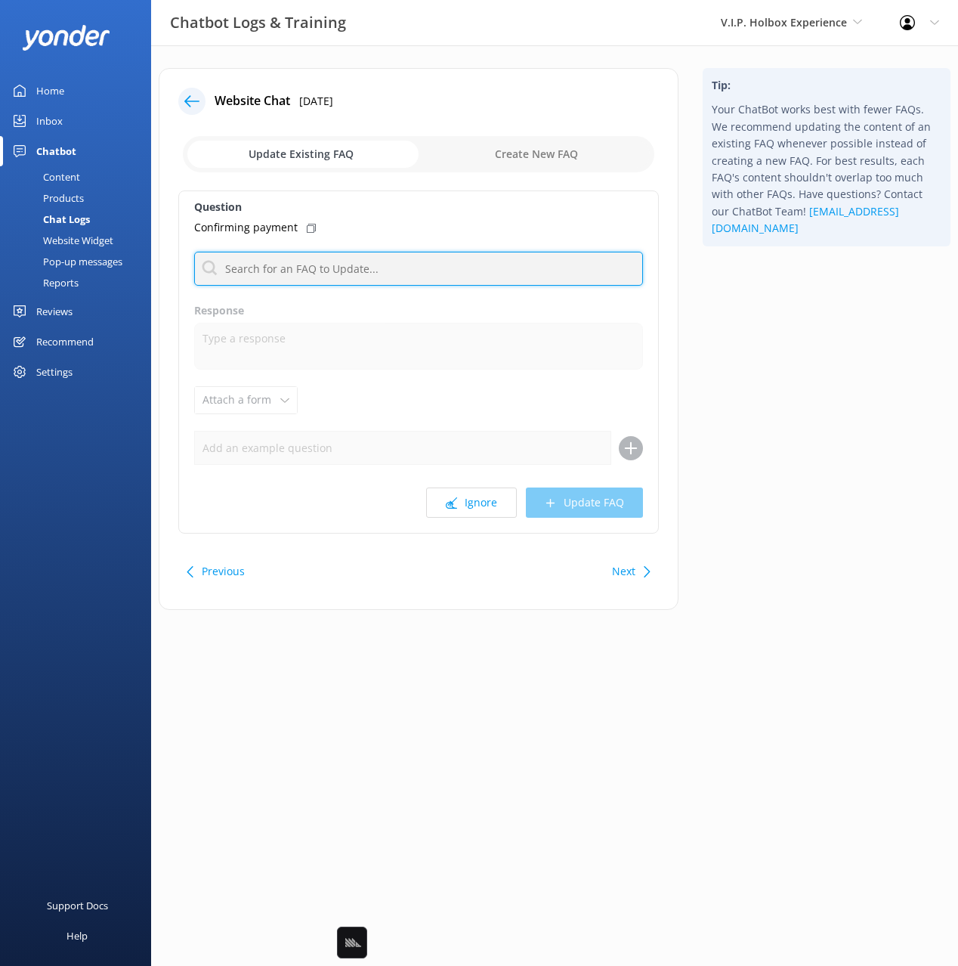
click at [364, 274] on input "text" at bounding box center [418, 269] width 449 height 34
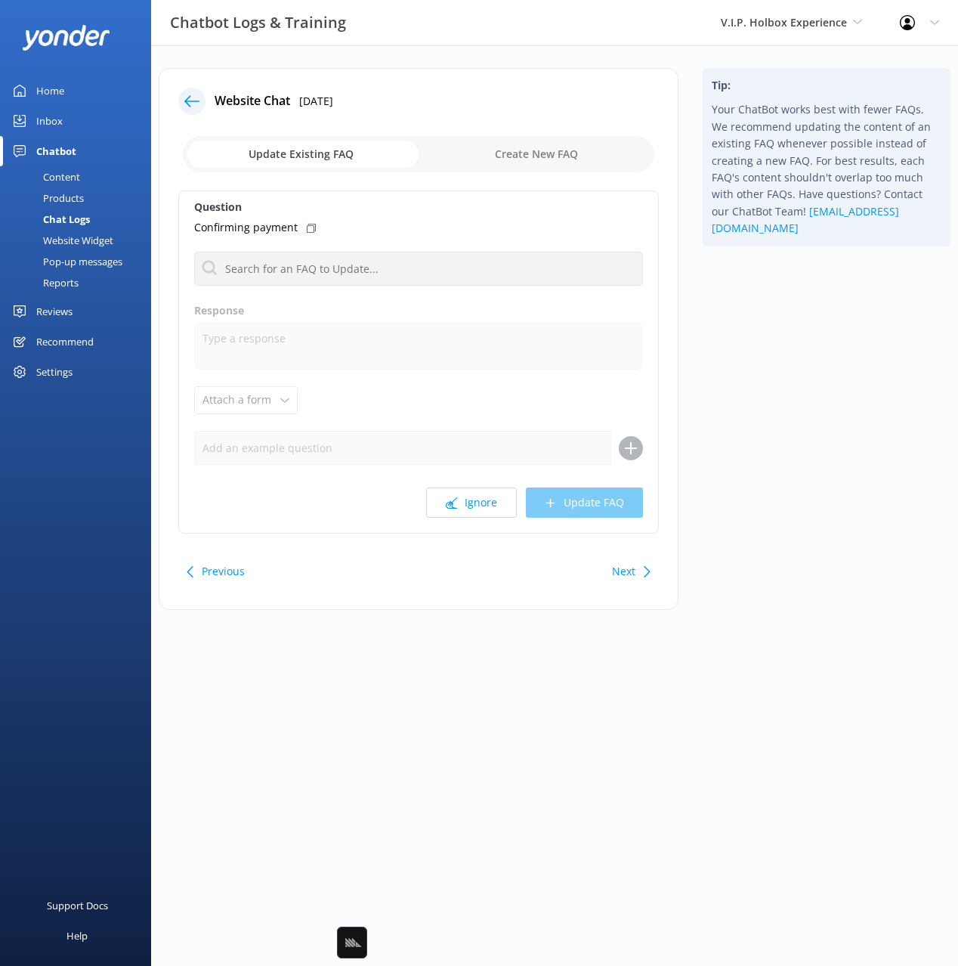
click at [631, 568] on button "Next" at bounding box center [623, 571] width 23 height 30
click at [643, 573] on icon at bounding box center [647, 571] width 11 height 11
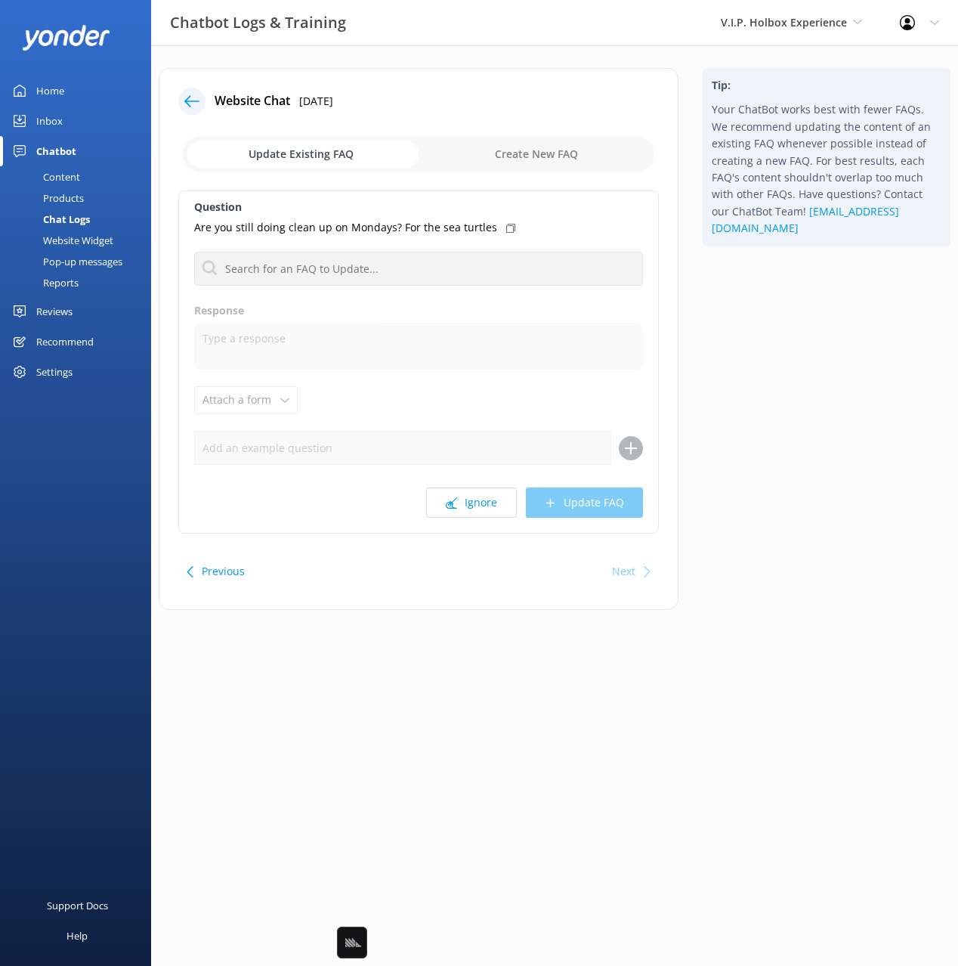
click at [643, 573] on icon at bounding box center [647, 571] width 11 height 11
click at [67, 170] on div "Content" at bounding box center [44, 176] width 71 height 21
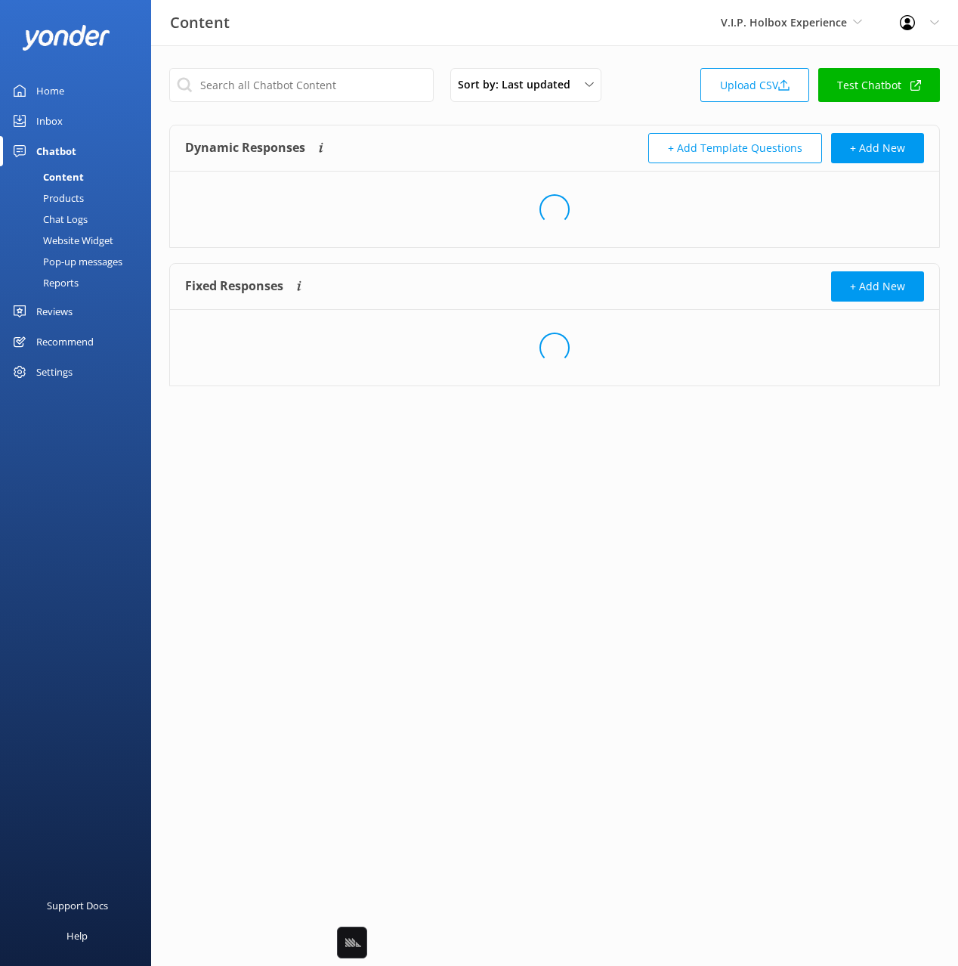
click at [557, 143] on div "+ Add Template Questions + Add New" at bounding box center [740, 148] width 370 height 30
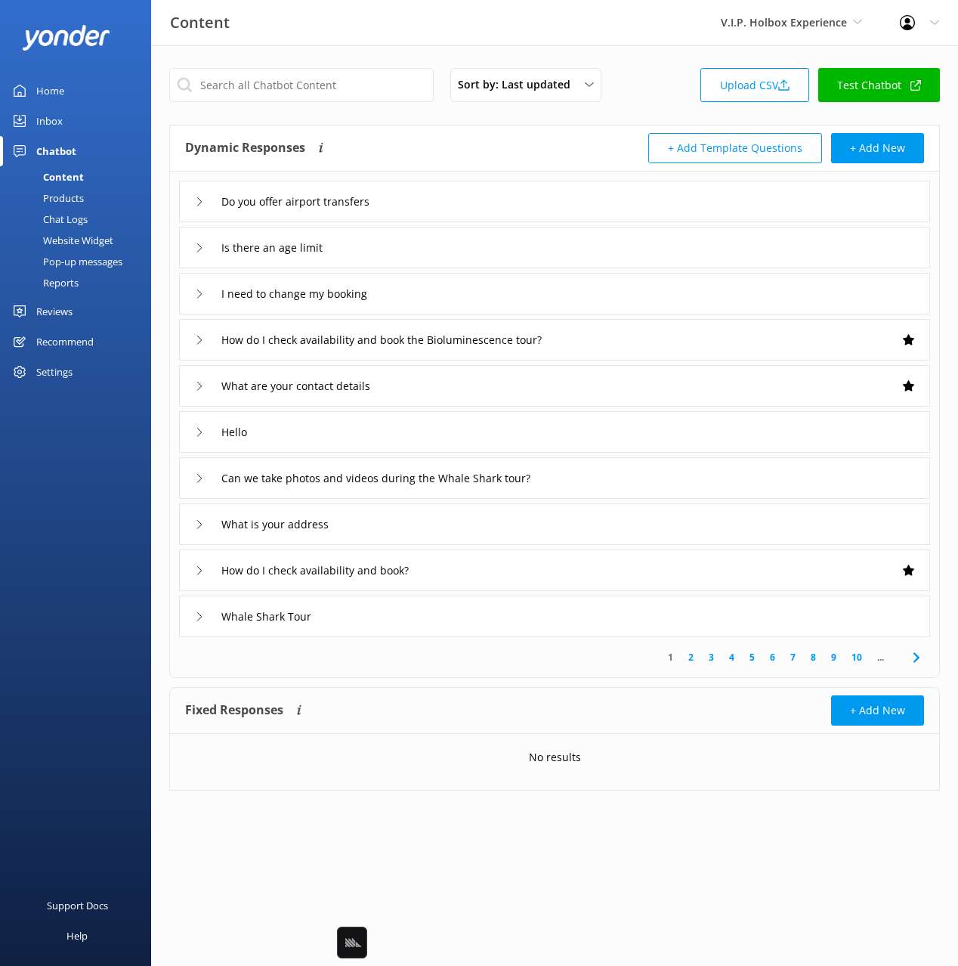
click at [85, 283] on link "Reports" at bounding box center [80, 282] width 142 height 21
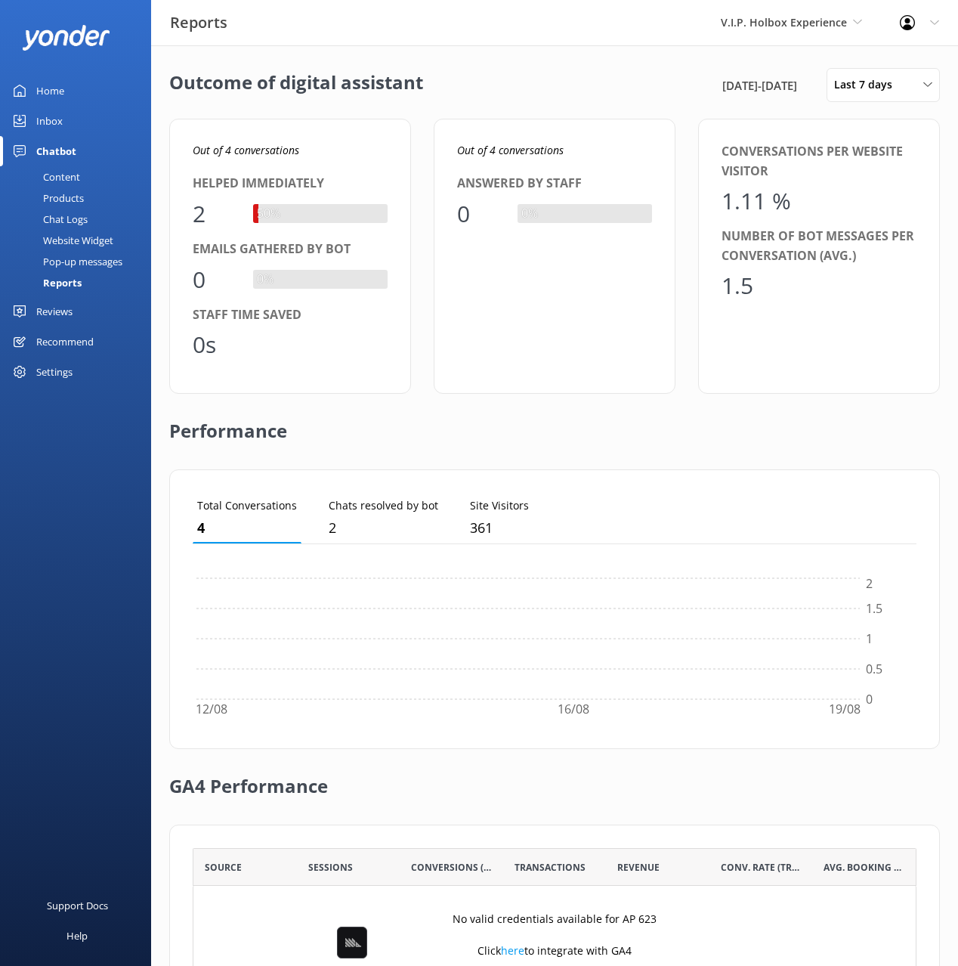
scroll to position [152, 724]
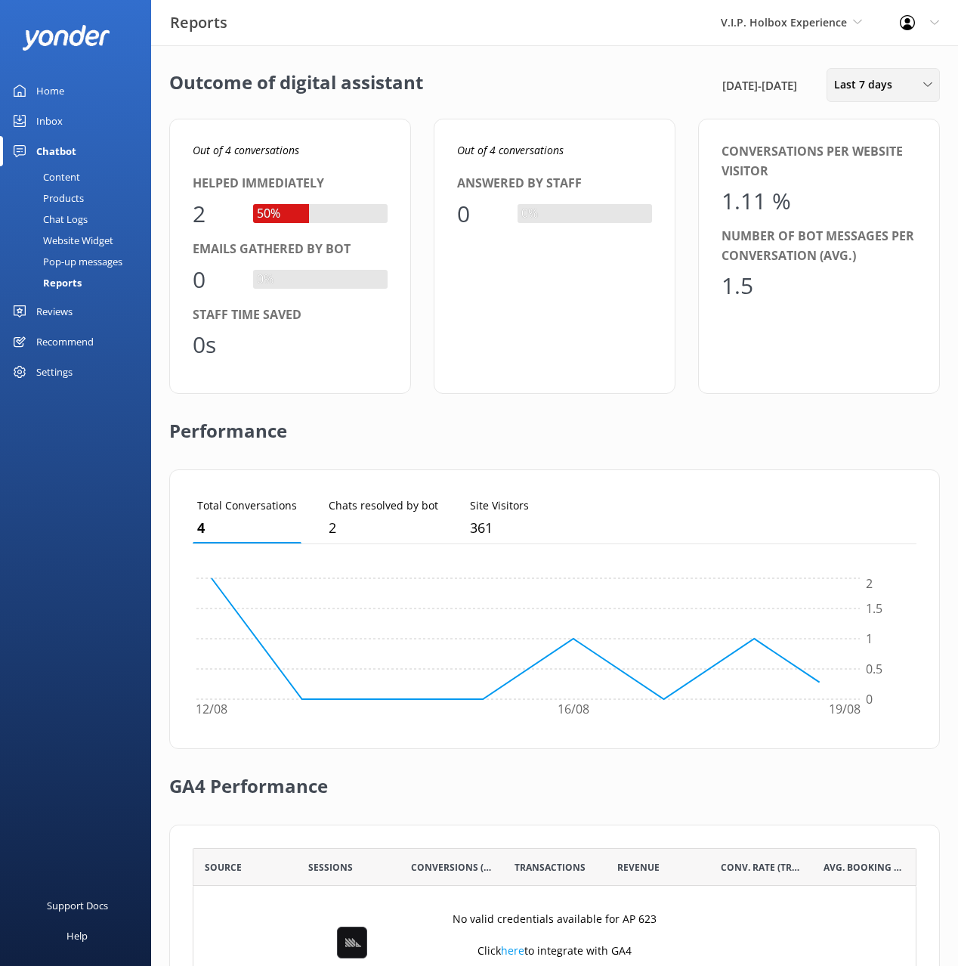
click at [877, 100] on div "Last 7 days Last 7 days Last 30 days Last month Last 90 days Last 180 days Cust…" at bounding box center [883, 85] width 113 height 34
click at [853, 243] on div "Last 180 days" at bounding box center [864, 243] width 59 height 15
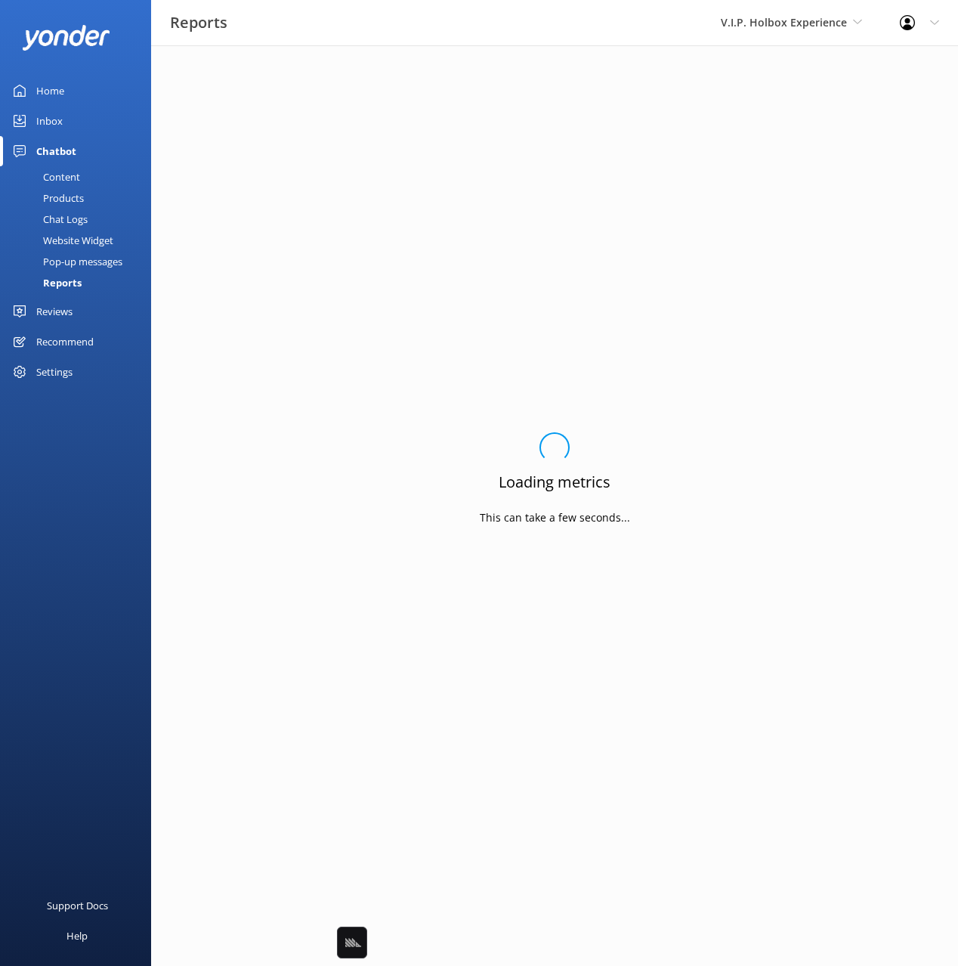
click at [639, 88] on div "Loading.. Loading metrics This can take a few seconds..." at bounding box center [554, 483] width 771 height 830
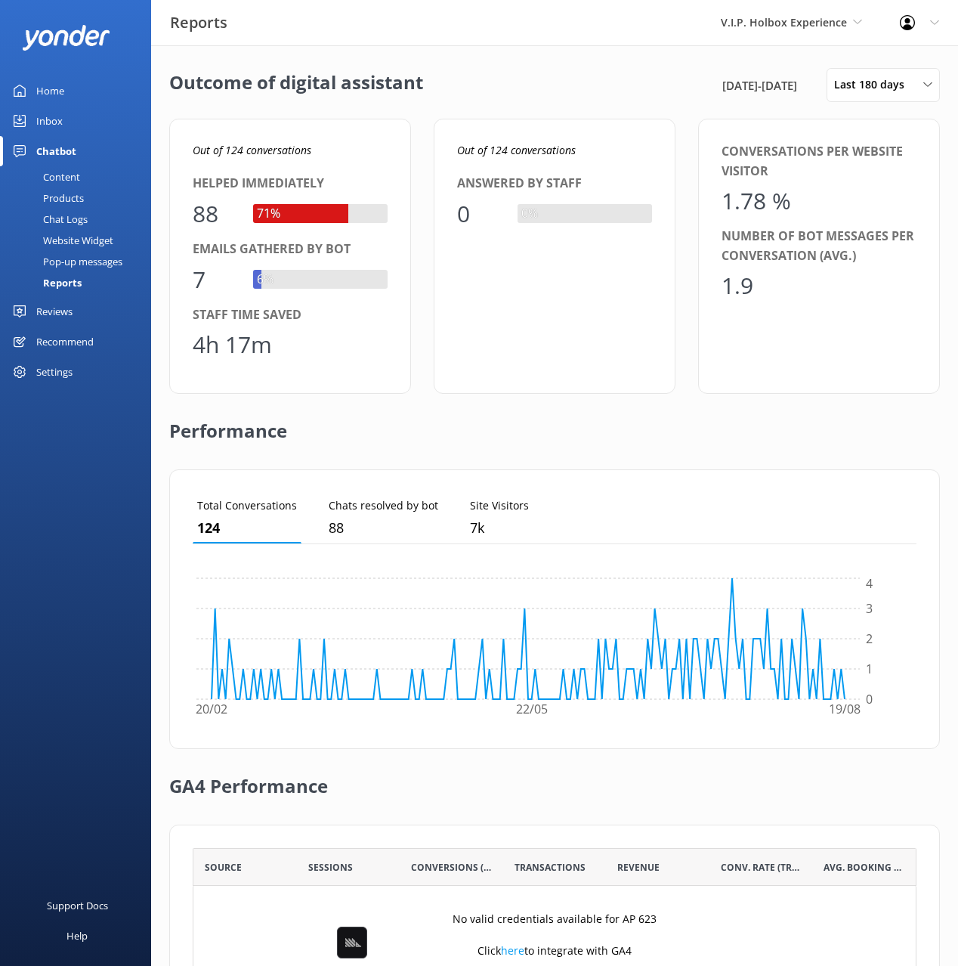
click at [46, 109] on div "Inbox" at bounding box center [49, 121] width 26 height 30
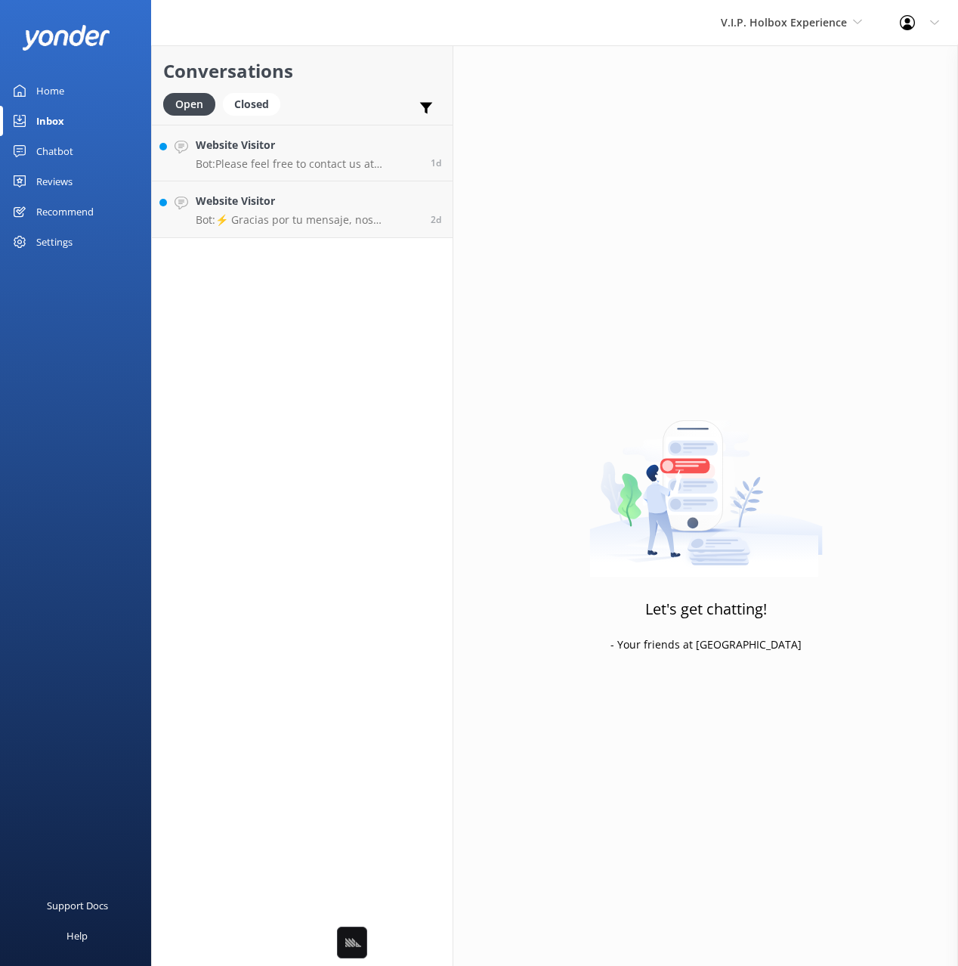
drag, startPoint x: 324, startPoint y: 80, endPoint x: 333, endPoint y: 142, distance: 62.5
click at [324, 80] on h2 "Conversations" at bounding box center [302, 71] width 278 height 29
drag, startPoint x: 333, startPoint y: 151, endPoint x: 354, endPoint y: 189, distance: 43.0
click at [333, 151] on h4 "Website Visitor" at bounding box center [308, 145] width 224 height 17
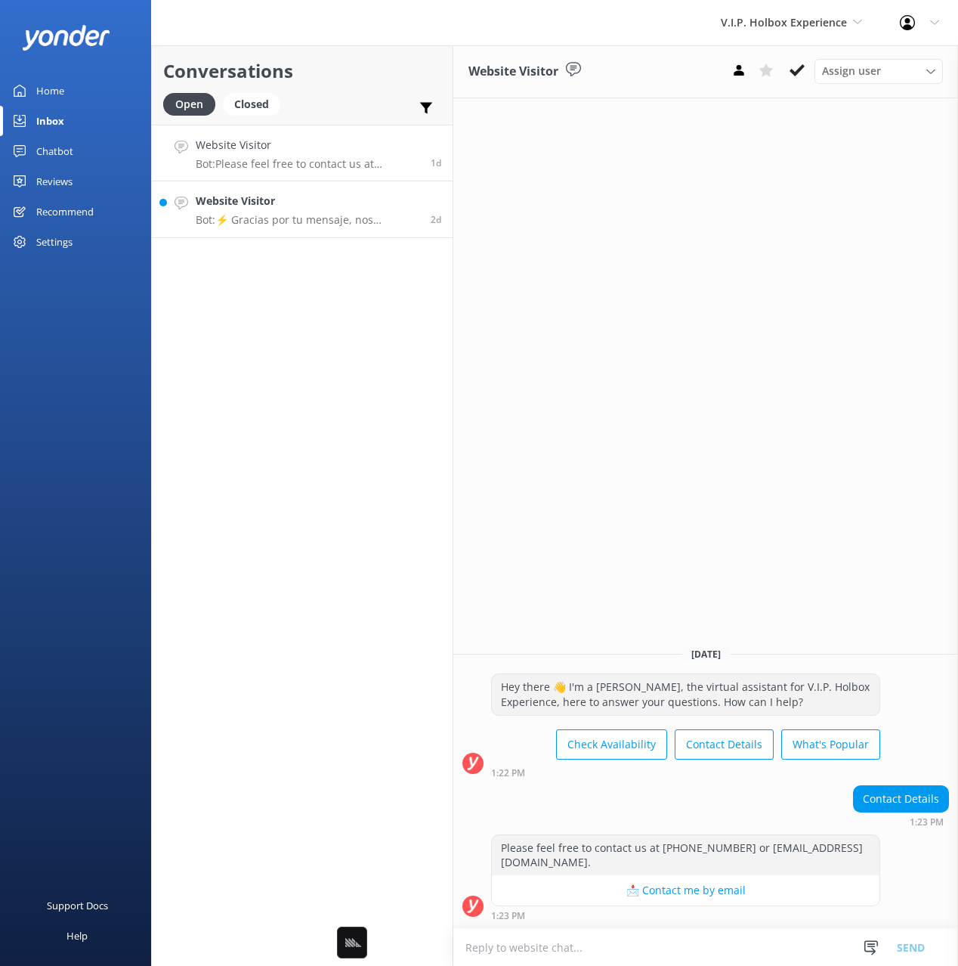
click at [377, 224] on p "Bot: ⚡ Gracias por tu mensaje, nos pondremos en contacto contigo lo antes posib…" at bounding box center [308, 220] width 224 height 14
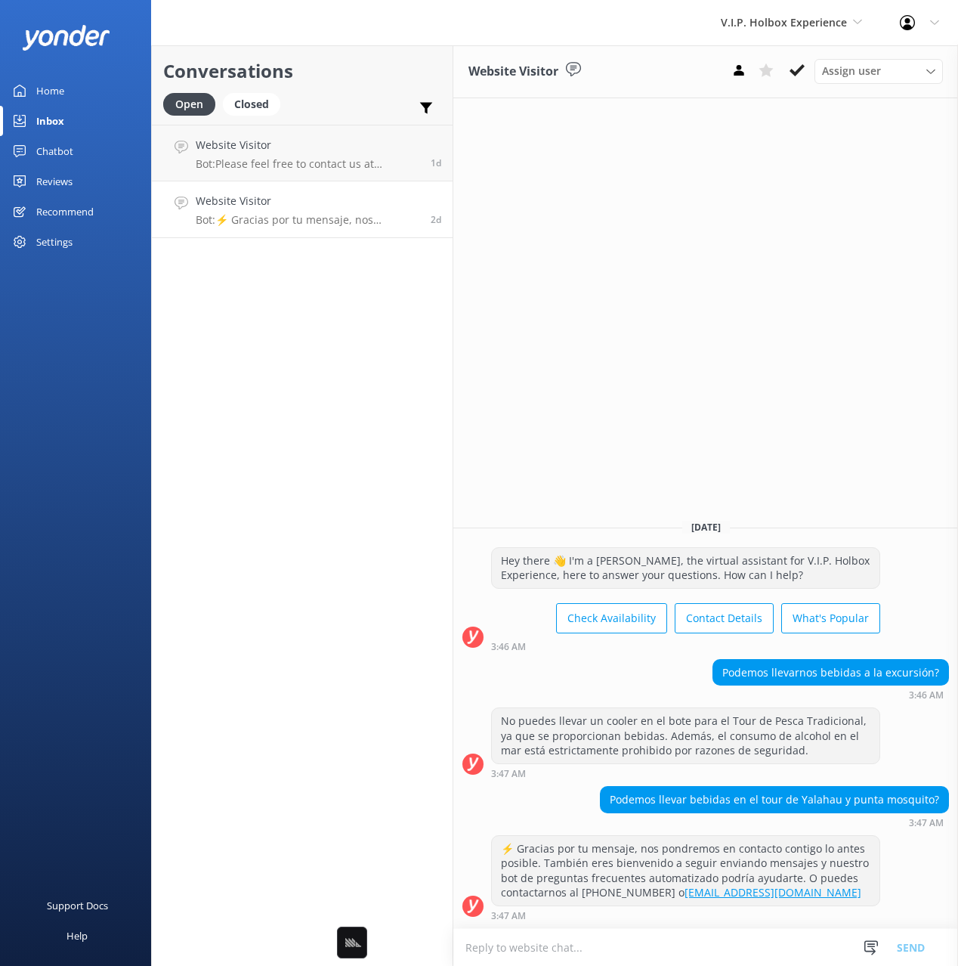
click at [336, 413] on div "Conversations Open Closed Important Assigned to me Unassigned Website Visitor B…" at bounding box center [302, 505] width 302 height 921
click at [618, 348] on div "Website Visitor Assign user [PERSON_NAME] [DATE][PERSON_NAME] there 👋 I'm a [PE…" at bounding box center [706, 505] width 505 height 921
click at [627, 360] on div "Website Visitor Assign user [PERSON_NAME] [DATE][PERSON_NAME] there 👋 I'm a [PE…" at bounding box center [706, 505] width 505 height 921
click at [364, 390] on div "Conversations Open Closed Important Assigned to me Unassigned Website Visitor B…" at bounding box center [302, 505] width 302 height 921
click at [61, 88] on div "Home" at bounding box center [50, 91] width 28 height 30
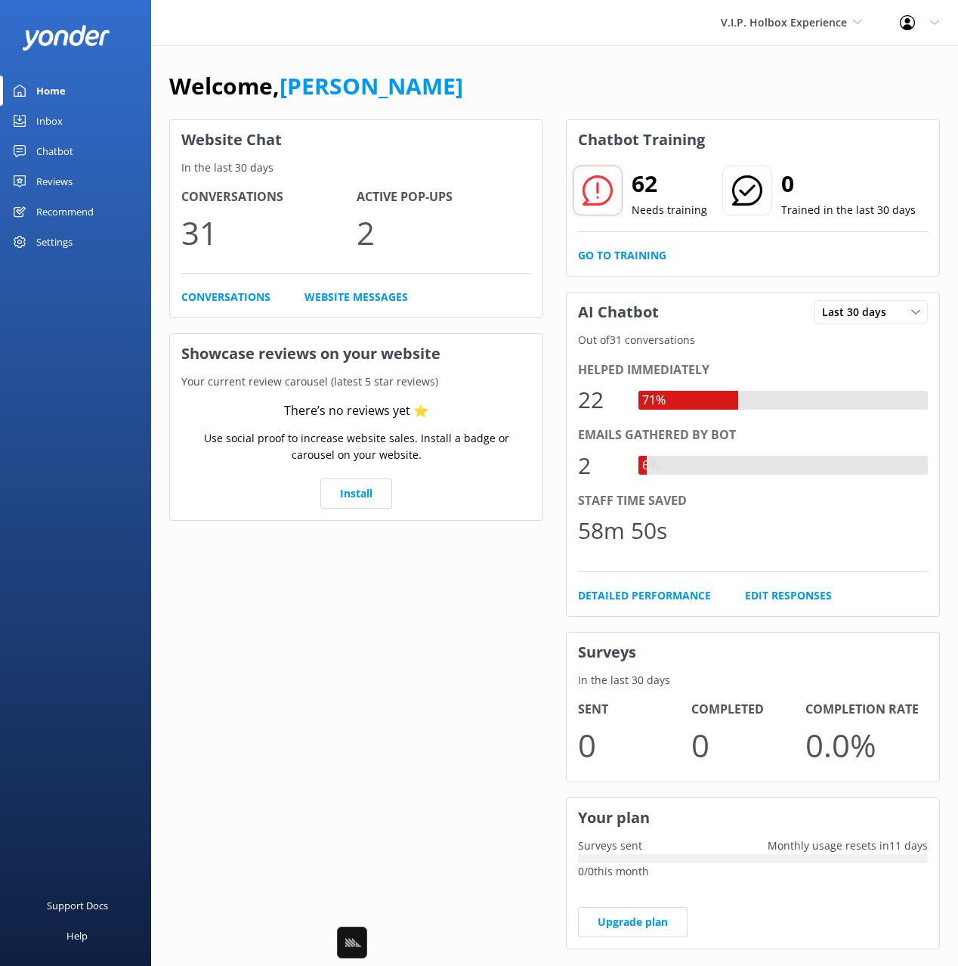
drag, startPoint x: 564, startPoint y: 81, endPoint x: 546, endPoint y: 77, distance: 18.5
click at [554, 79] on div "Welcome, [PERSON_NAME]" at bounding box center [554, 93] width 771 height 51
click at [511, 73] on div "Welcome, [PERSON_NAME]" at bounding box center [554, 93] width 771 height 51
drag, startPoint x: 585, startPoint y: 96, endPoint x: 734, endPoint y: 78, distance: 150.0
click at [589, 96] on div "Welcome, [PERSON_NAME]" at bounding box center [554, 93] width 771 height 51
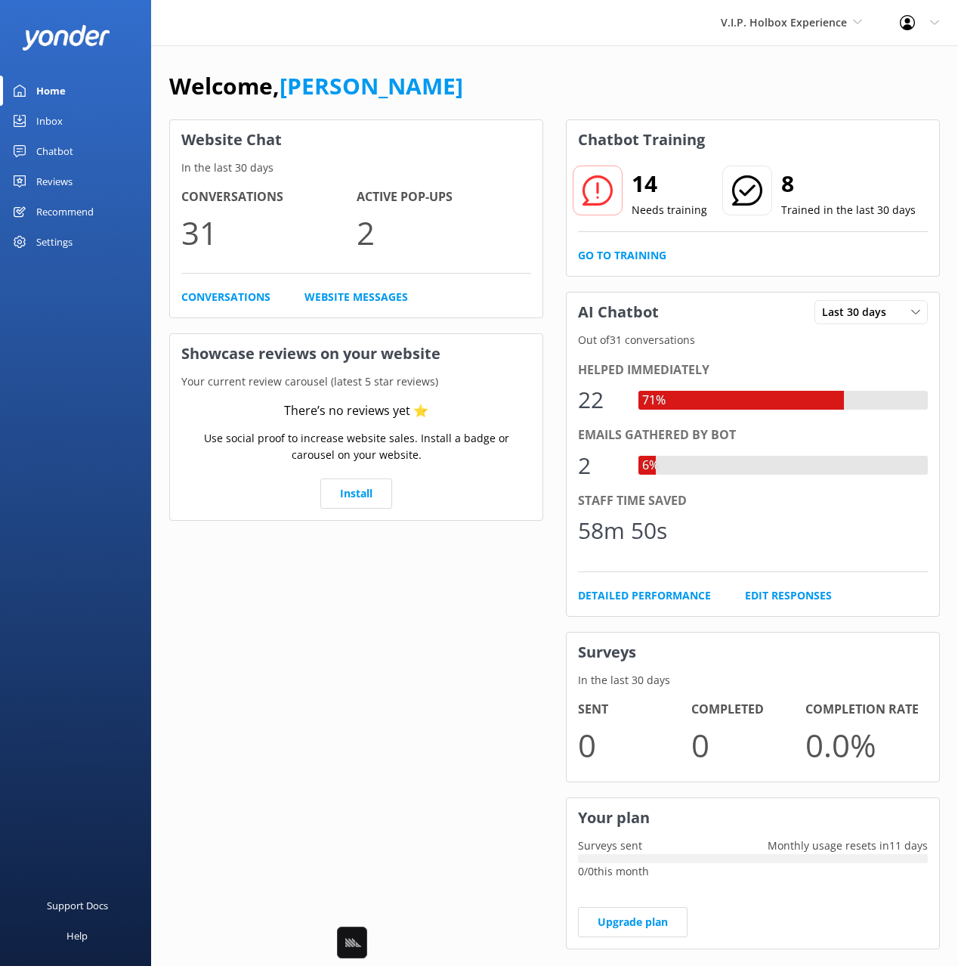
click at [522, 80] on div "Welcome, [PERSON_NAME]" at bounding box center [554, 93] width 771 height 51
drag, startPoint x: 53, startPoint y: 148, endPoint x: 61, endPoint y: 160, distance: 14.7
click at [53, 148] on div "Chatbot" at bounding box center [54, 151] width 37 height 30
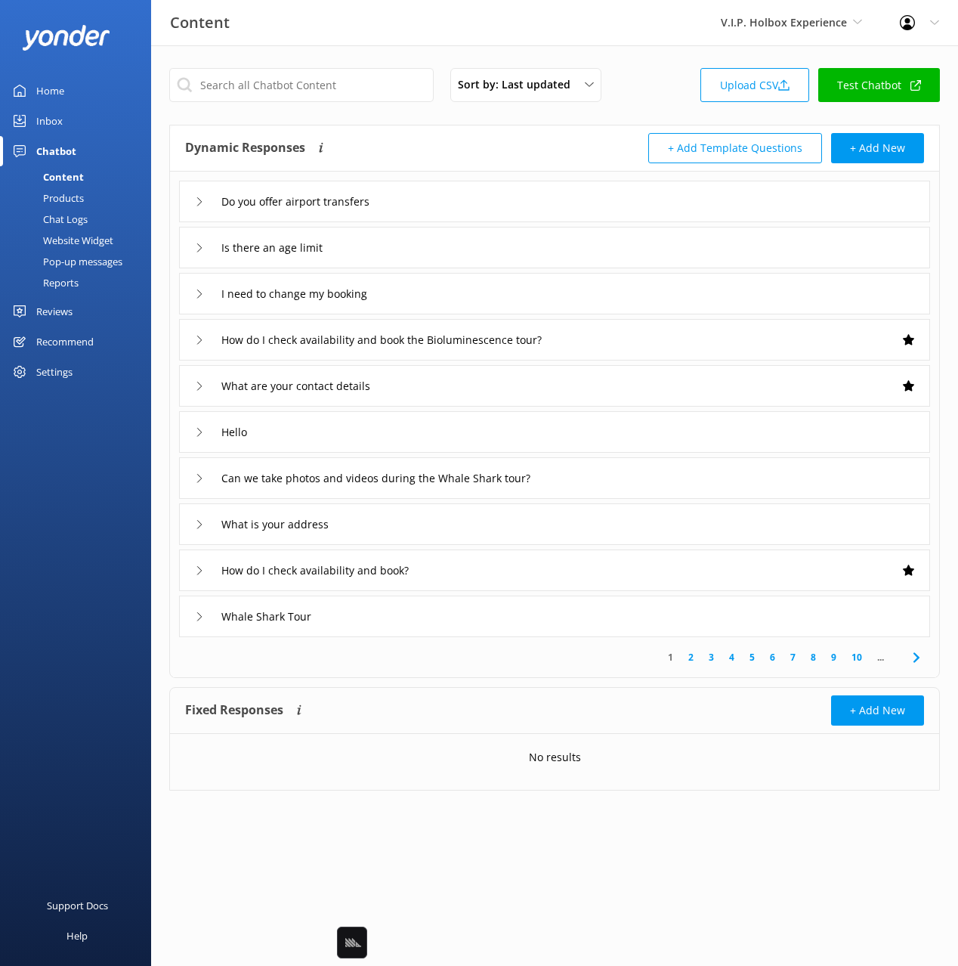
click at [64, 280] on div "Reports" at bounding box center [44, 282] width 70 height 21
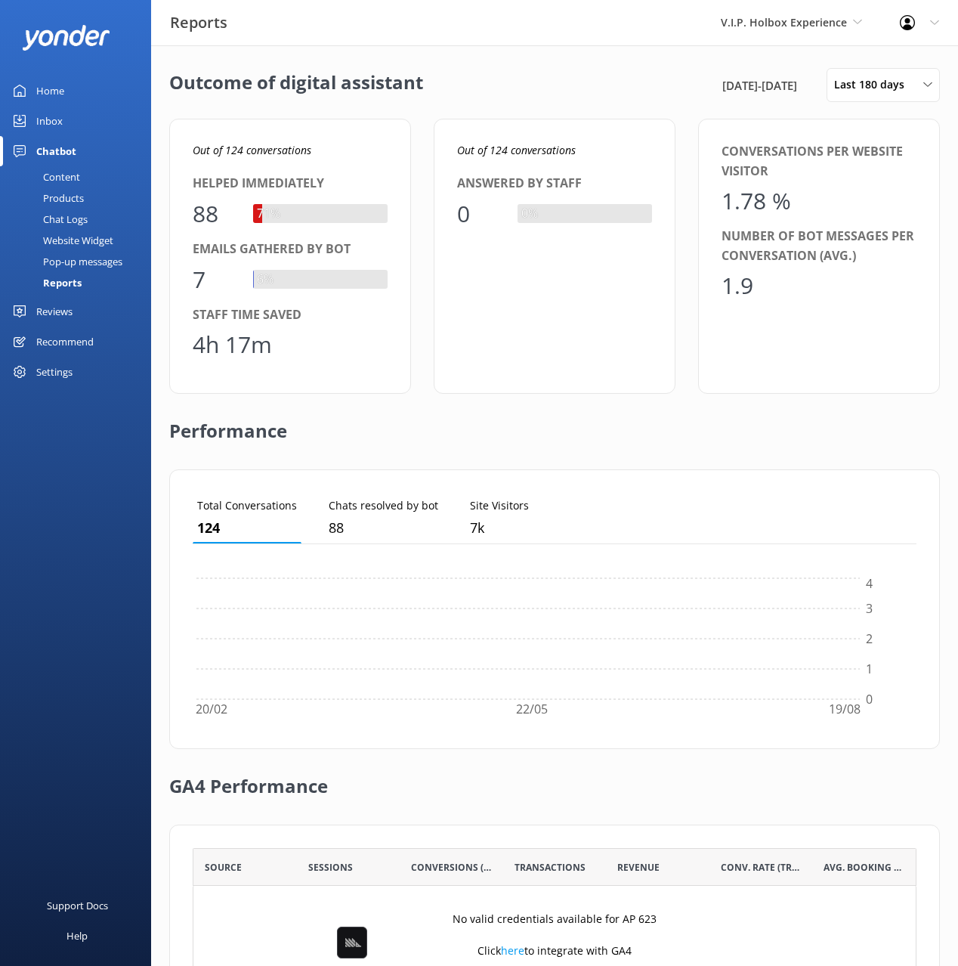
click at [79, 260] on div "Pop-up messages" at bounding box center [65, 261] width 113 height 21
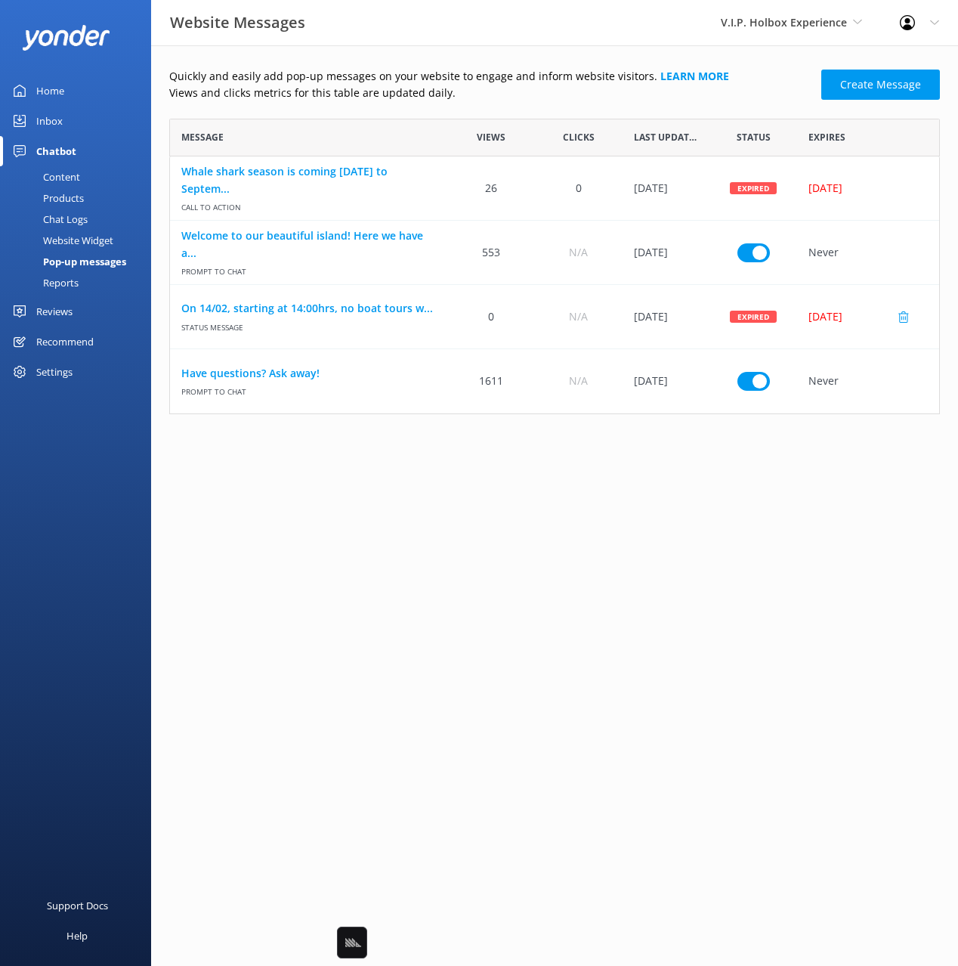
scroll to position [296, 771]
click at [727, 535] on html "Website Messages V.I.P. Holbox Experience Black Cat Cruises [GEOGRAPHIC_DATA] […" at bounding box center [479, 483] width 958 height 966
click at [703, 533] on html "Website Messages V.I.P. Holbox Experience Black Cat Cruises [GEOGRAPHIC_DATA] […" at bounding box center [479, 483] width 958 height 966
drag, startPoint x: 327, startPoint y: 93, endPoint x: 280, endPoint y: 109, distance: 50.2
click at [327, 93] on p "Views and clicks metrics for this table are updated daily." at bounding box center [490, 93] width 643 height 17
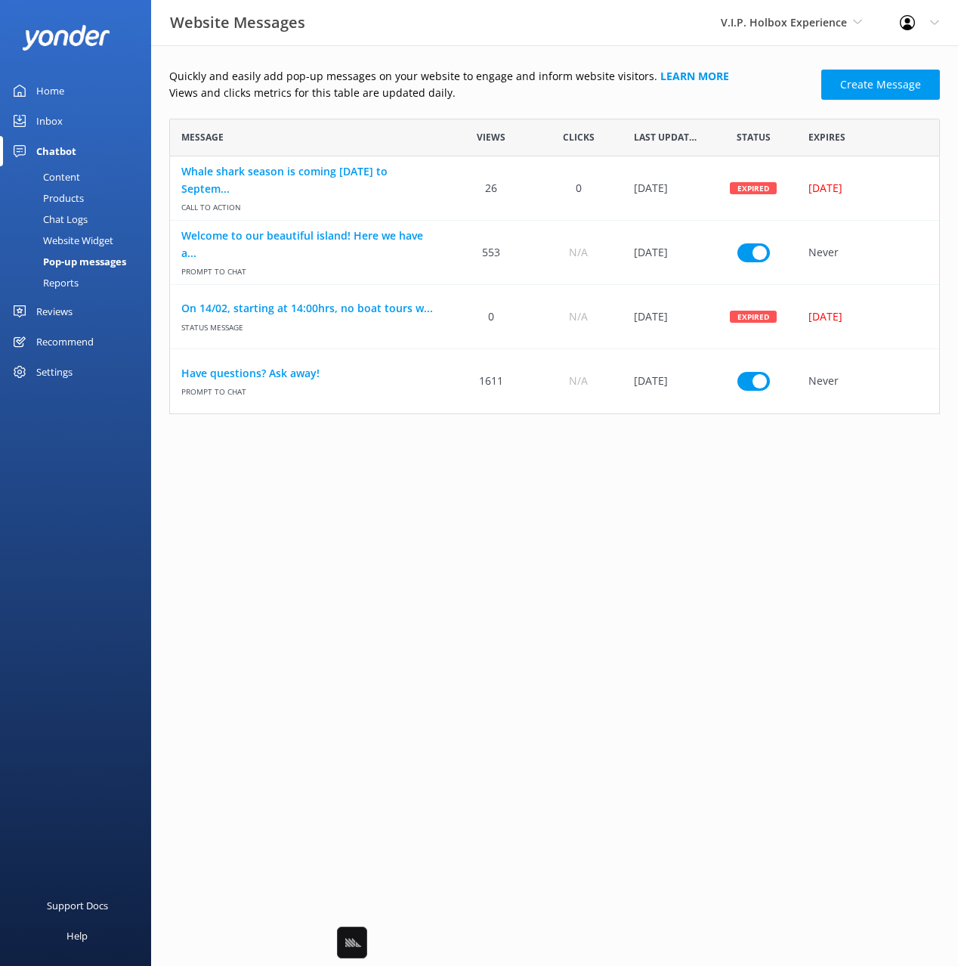
click at [74, 237] on div "Website Widget" at bounding box center [61, 240] width 104 height 21
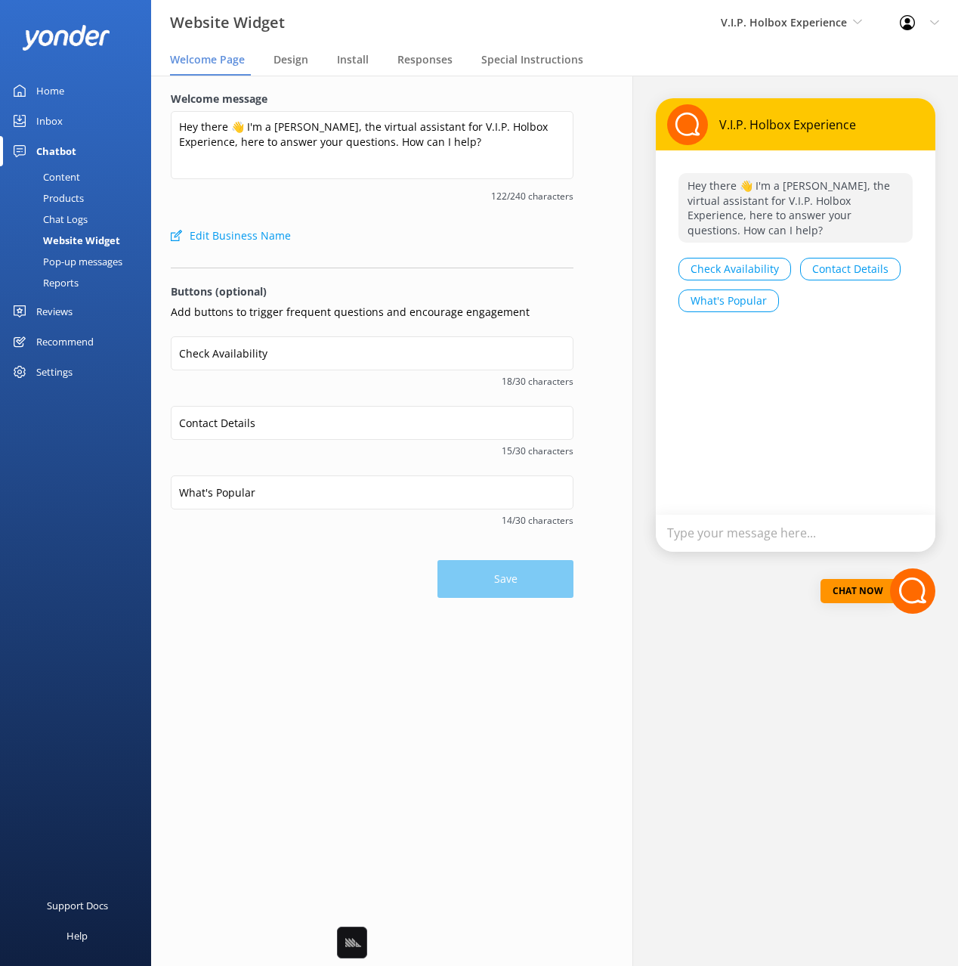
click at [468, 227] on div "Edit Business Name" at bounding box center [372, 236] width 403 height 30
click at [398, 208] on div "Welcome message Hey there 👋 I'm a [PERSON_NAME], the virtual assistant for V.I.…" at bounding box center [372, 156] width 403 height 130
drag, startPoint x: 448, startPoint y: 258, endPoint x: 177, endPoint y: 243, distance: 271.8
click at [446, 258] on form "Welcome message Hey there 👋 I'm a [PERSON_NAME], the virtual assistant for V.I.…" at bounding box center [372, 344] width 403 height 507
click at [60, 219] on div "Chat Logs" at bounding box center [48, 219] width 79 height 21
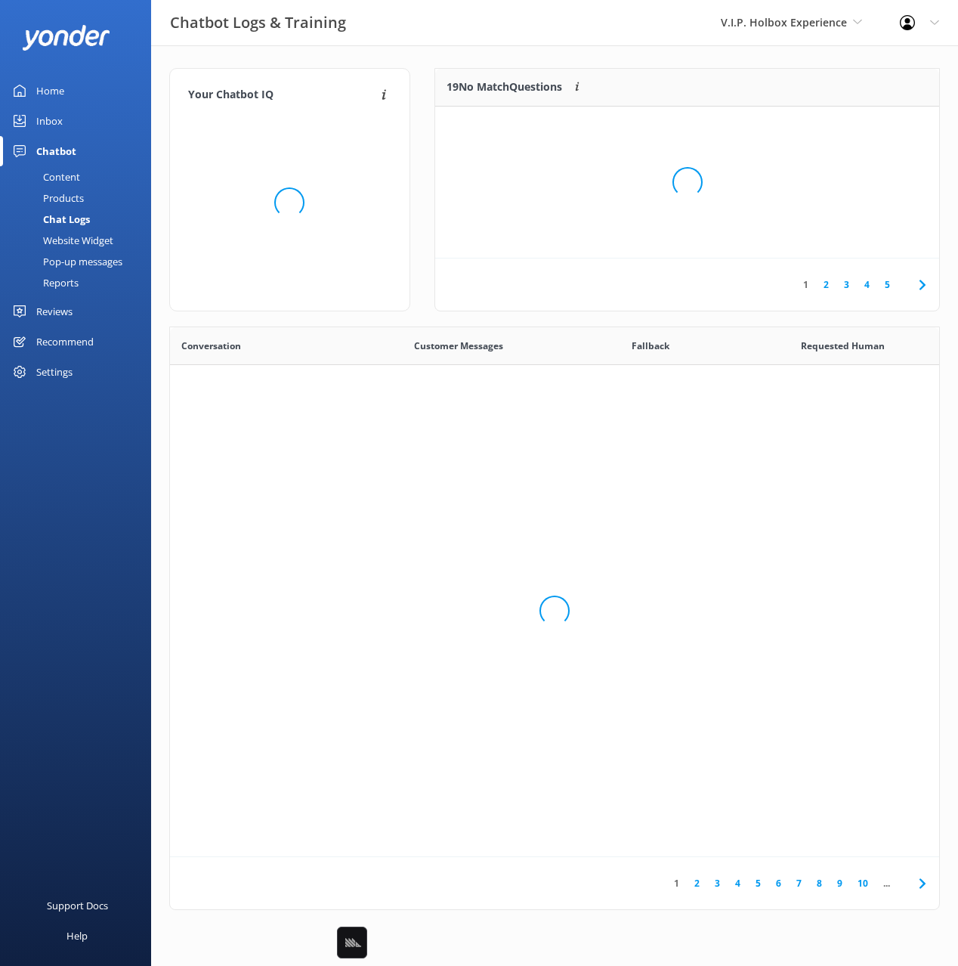
scroll to position [530, 769]
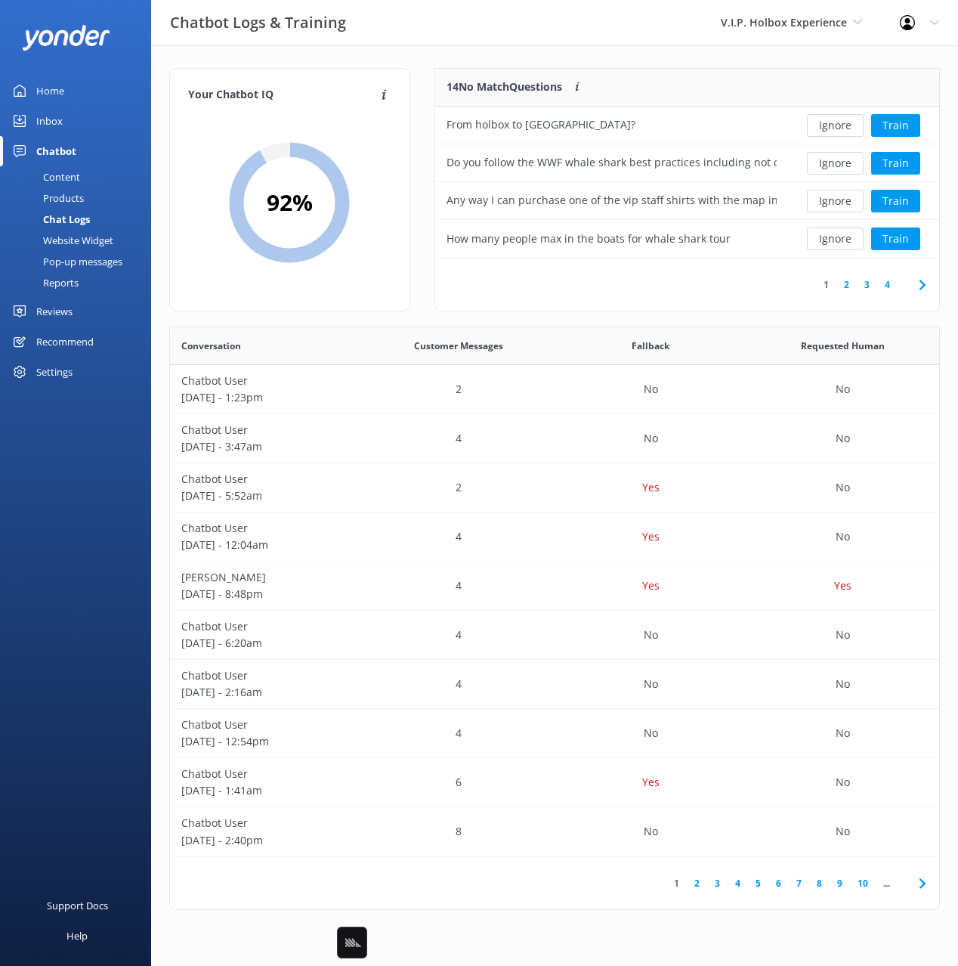
click at [58, 197] on div "Products" at bounding box center [46, 197] width 75 height 21
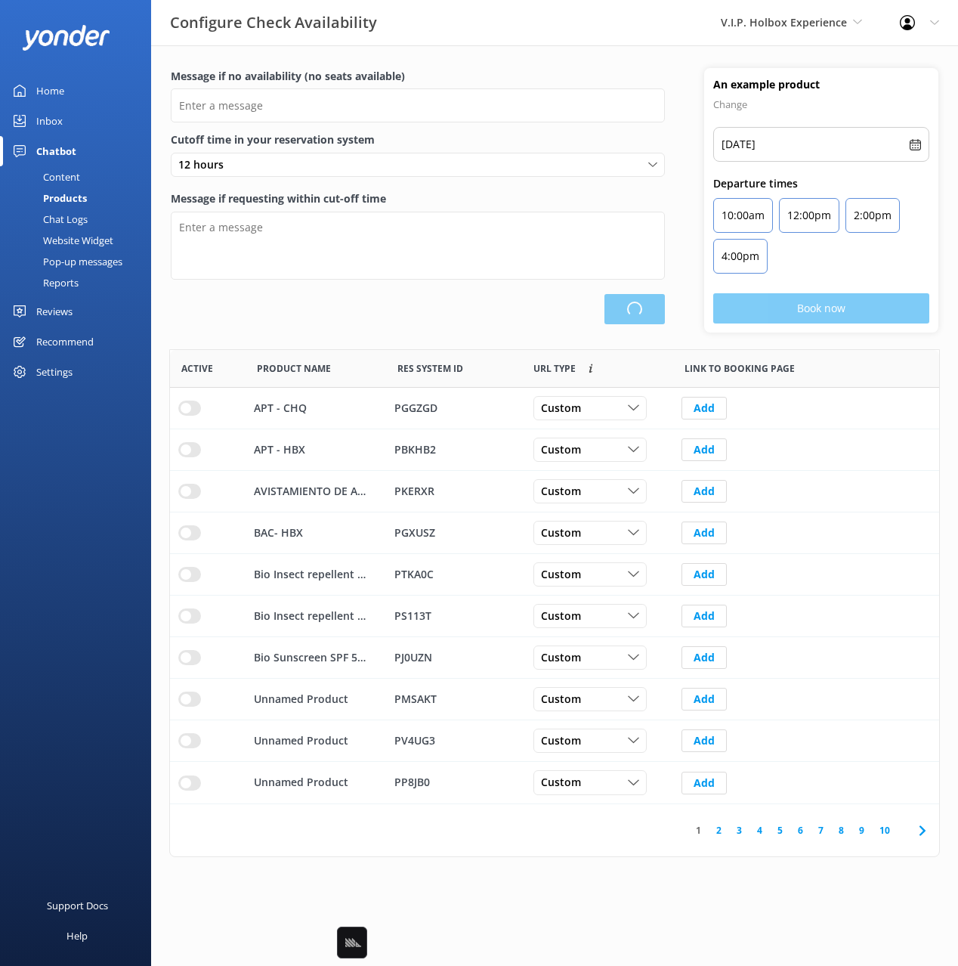
scroll to position [454, 769]
type input "There are no seats available, please check an alternative day"
type textarea "Our online booking system closes 8 prior to departure. Please contact us to che…"
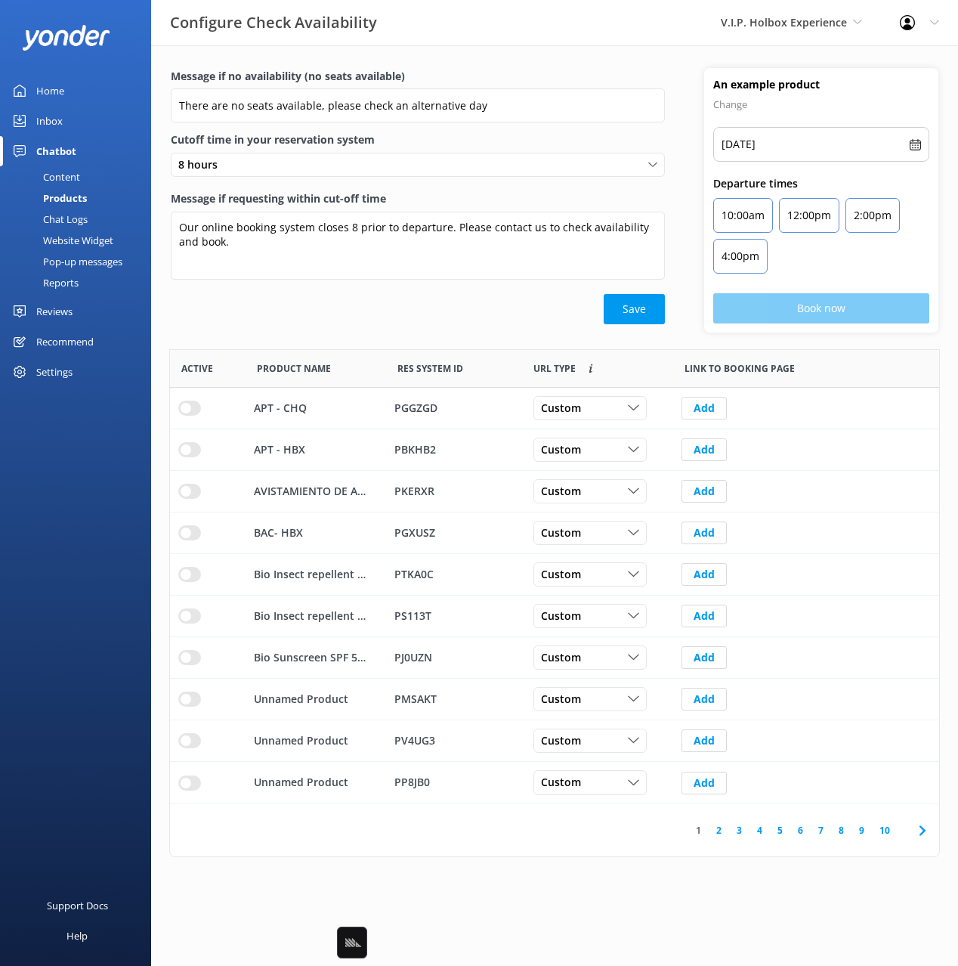
click at [315, 292] on div "Message if requesting within cut-off time Our online booking system closes 8 pr…" at bounding box center [418, 242] width 494 height 104
click at [297, 304] on div "Save" at bounding box center [418, 309] width 494 height 30
drag, startPoint x: 891, startPoint y: 856, endPoint x: 921, endPoint y: 835, distance: 36.9
click at [897, 854] on div "Active Product Name Res System ID URL Type Custom links use the same URL for al…" at bounding box center [554, 603] width 771 height 508
click at [923, 831] on use at bounding box center [922, 830] width 6 height 10
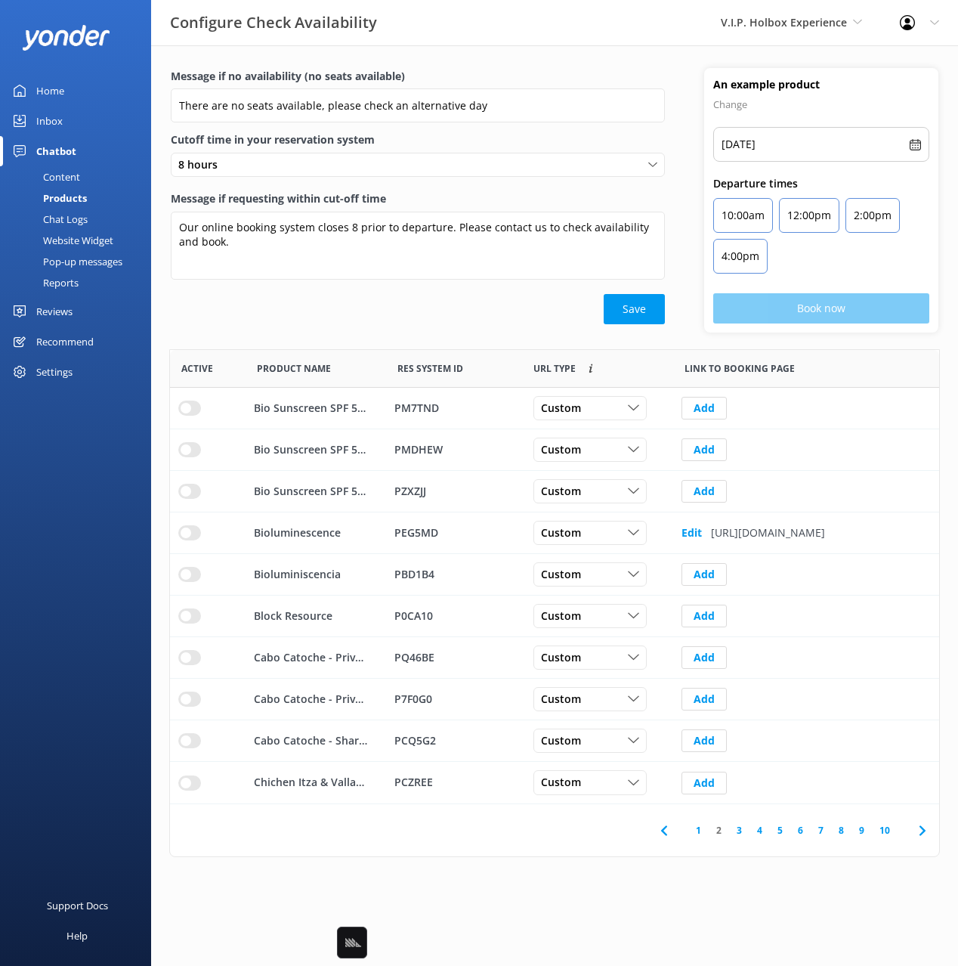
click at [923, 831] on use at bounding box center [922, 830] width 6 height 10
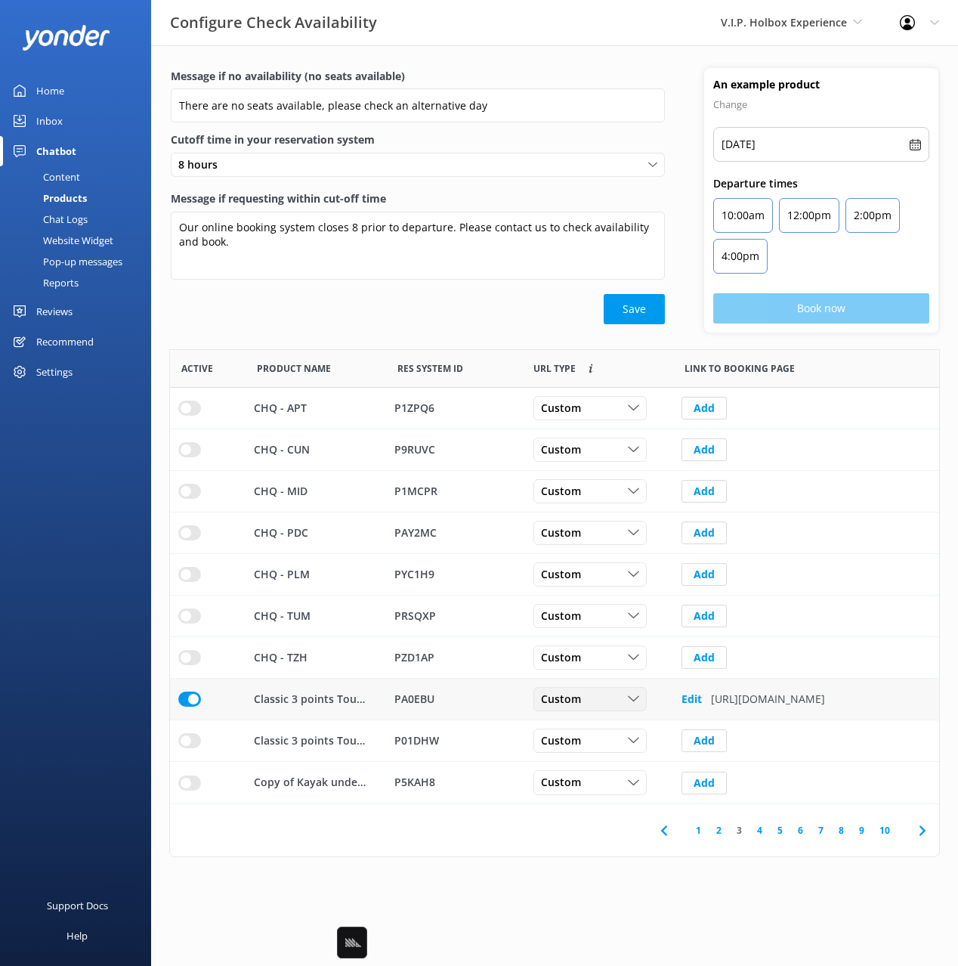
click at [561, 699] on span "Custom" at bounding box center [565, 699] width 49 height 17
click at [571, 869] on div "Message if no availability (no seats available) There are no seats available, p…" at bounding box center [554, 466] width 807 height 842
click at [553, 875] on div "Message if no availability (no seats available) There are no seats available, p…" at bounding box center [554, 466] width 807 height 842
click at [912, 831] on span at bounding box center [923, 830] width 34 height 34
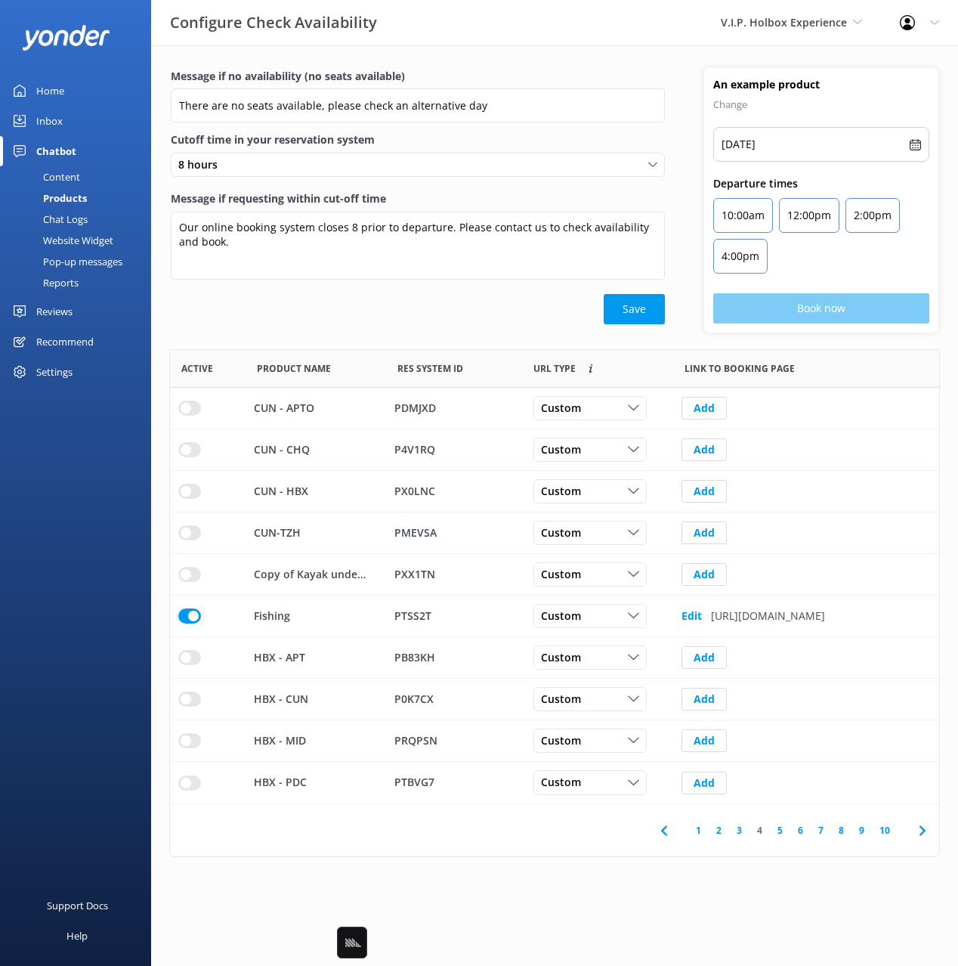
click at [917, 831] on icon at bounding box center [923, 831] width 18 height 18
click at [573, 863] on div "Message if no availability (no seats available) There are no seats available, p…" at bounding box center [554, 466] width 807 height 842
click at [571, 867] on div "Message if no availability (no seats available) There are no seats available, p…" at bounding box center [554, 466] width 807 height 842
click at [725, 872] on div "Message if no availability (no seats available) There are no seats available, p…" at bounding box center [554, 466] width 807 height 842
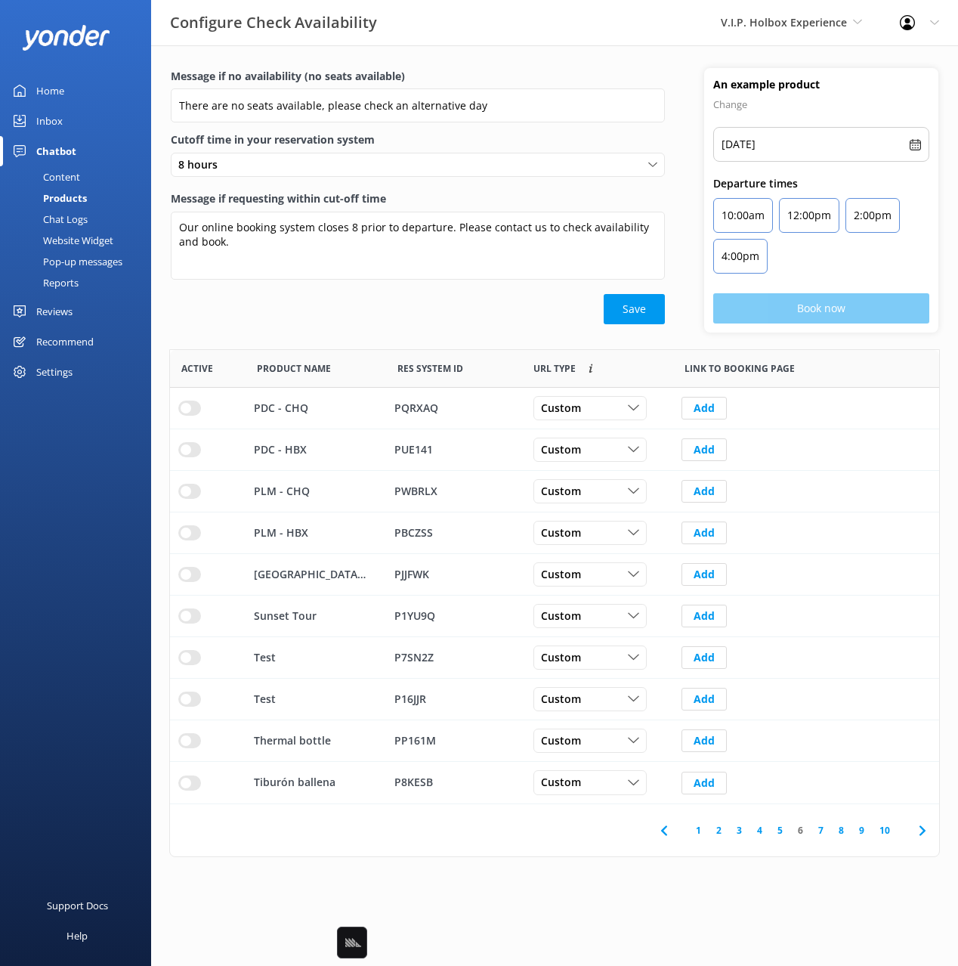
click at [697, 831] on link "1" at bounding box center [699, 830] width 20 height 14
click at [918, 832] on icon at bounding box center [923, 831] width 18 height 18
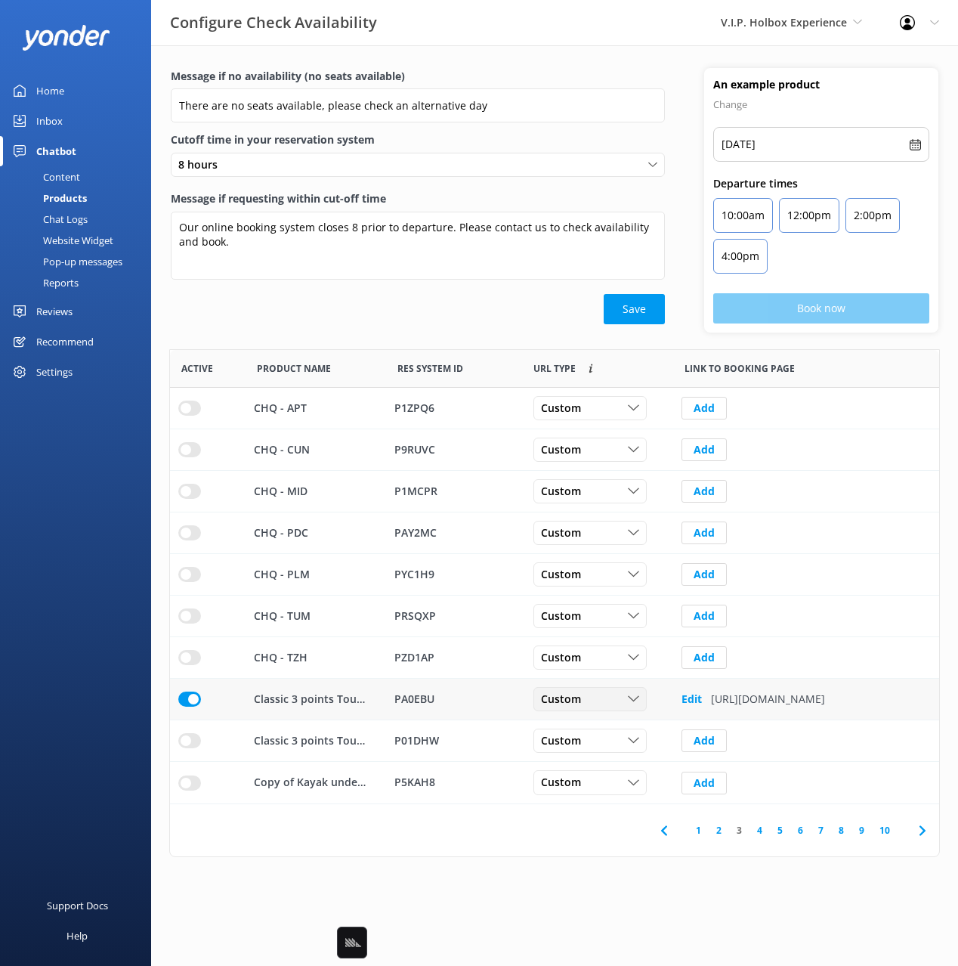
click at [621, 699] on div "Custom" at bounding box center [590, 699] width 106 height 17
click at [620, 751] on link "Dynamic" at bounding box center [601, 761] width 135 height 30
click at [926, 828] on icon at bounding box center [923, 831] width 18 height 18
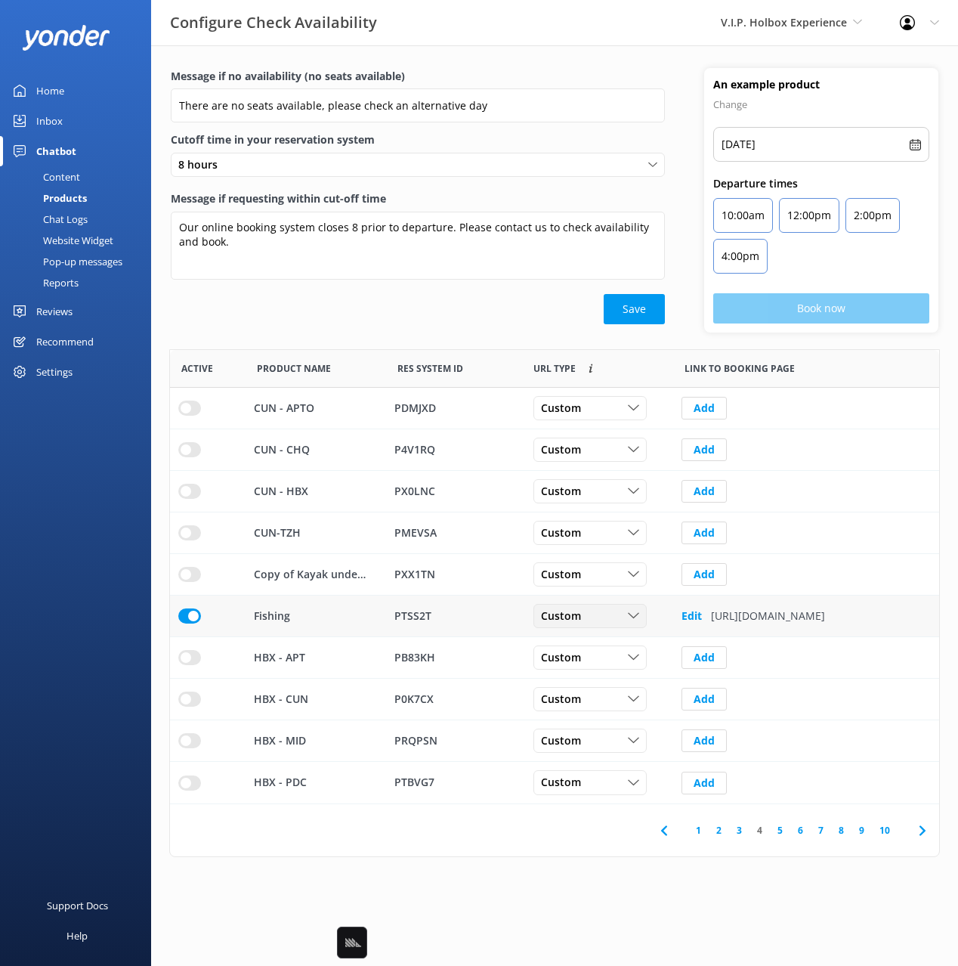
click at [605, 617] on div "Custom" at bounding box center [590, 616] width 106 height 17
click at [609, 676] on link "Dynamic" at bounding box center [601, 678] width 135 height 30
click at [922, 834] on use at bounding box center [922, 830] width 6 height 10
drag, startPoint x: 596, startPoint y: 612, endPoint x: 596, endPoint y: 630, distance: 18.9
click at [596, 612] on div "Custom" at bounding box center [590, 616] width 106 height 17
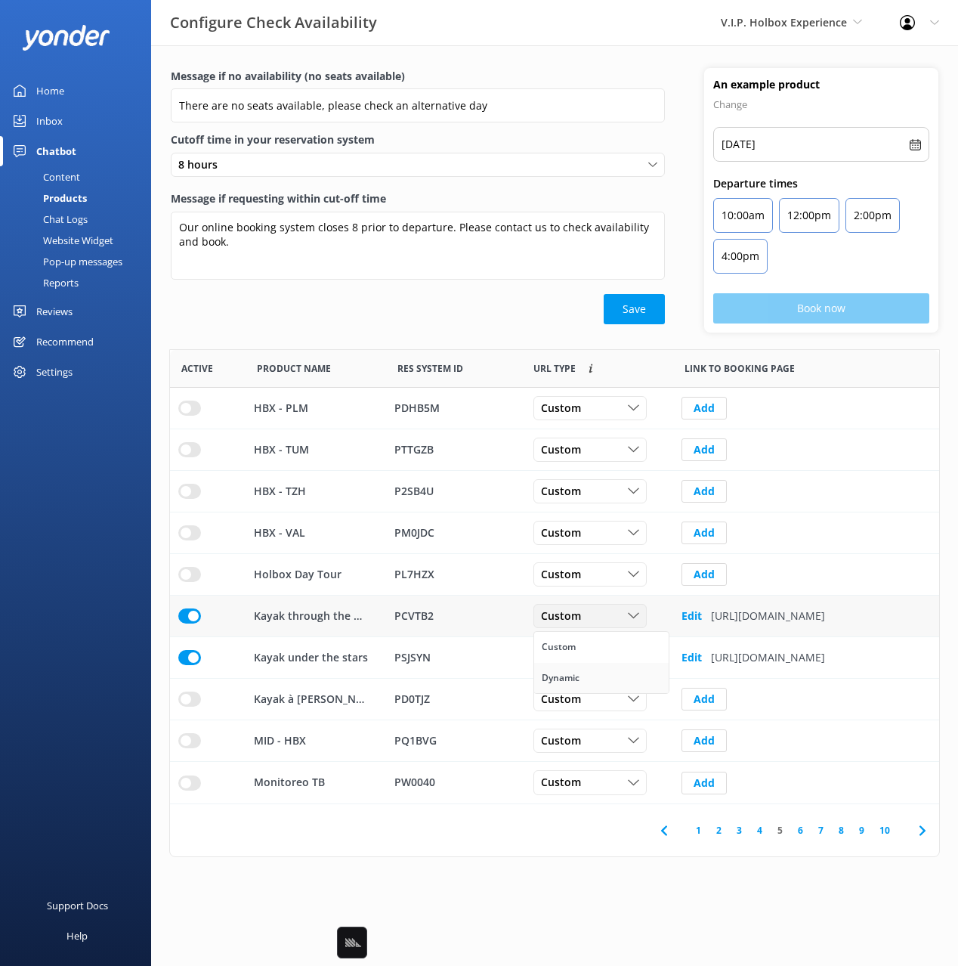
click at [608, 670] on link "Dynamic" at bounding box center [601, 678] width 135 height 30
drag, startPoint x: 586, startPoint y: 654, endPoint x: 599, endPoint y: 705, distance: 53.0
click at [586, 654] on span "Custom" at bounding box center [565, 657] width 49 height 17
click at [601, 711] on link "Dynamic" at bounding box center [601, 719] width 135 height 30
click at [921, 831] on icon at bounding box center [923, 831] width 18 height 18
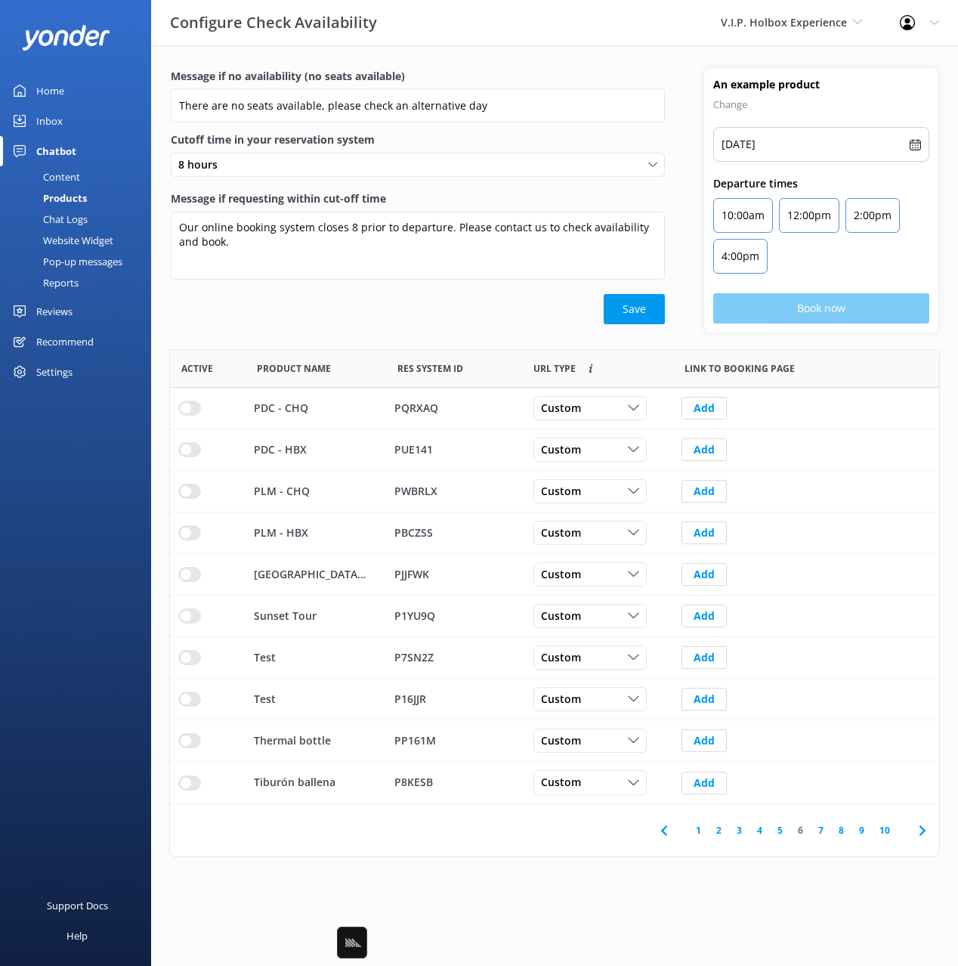
click at [928, 834] on icon at bounding box center [923, 831] width 18 height 18
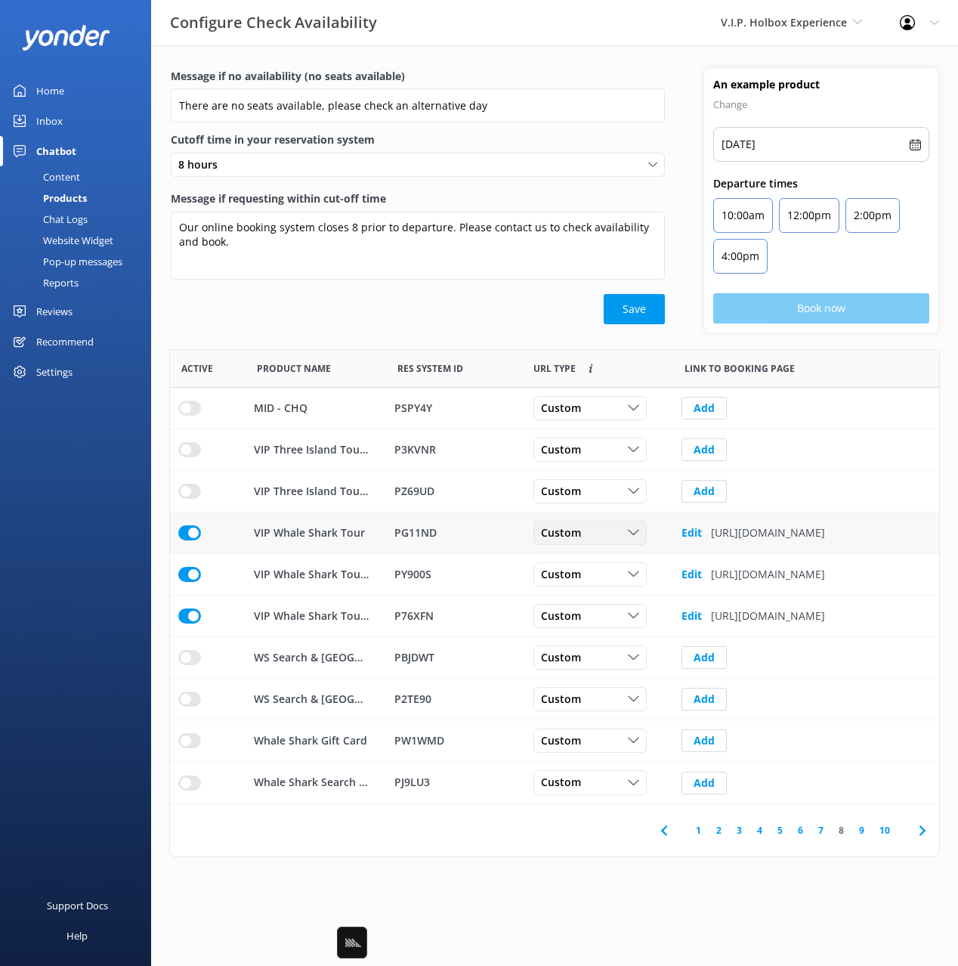
click at [572, 531] on span "Custom" at bounding box center [565, 533] width 49 height 17
click at [588, 601] on link "Dynamic" at bounding box center [601, 595] width 135 height 30
click at [571, 572] on span "Custom" at bounding box center [565, 574] width 49 height 17
click at [582, 637] on link "Dynamic" at bounding box center [601, 636] width 135 height 30
click at [578, 606] on div "Custom Custom Dynamic" at bounding box center [590, 616] width 113 height 24
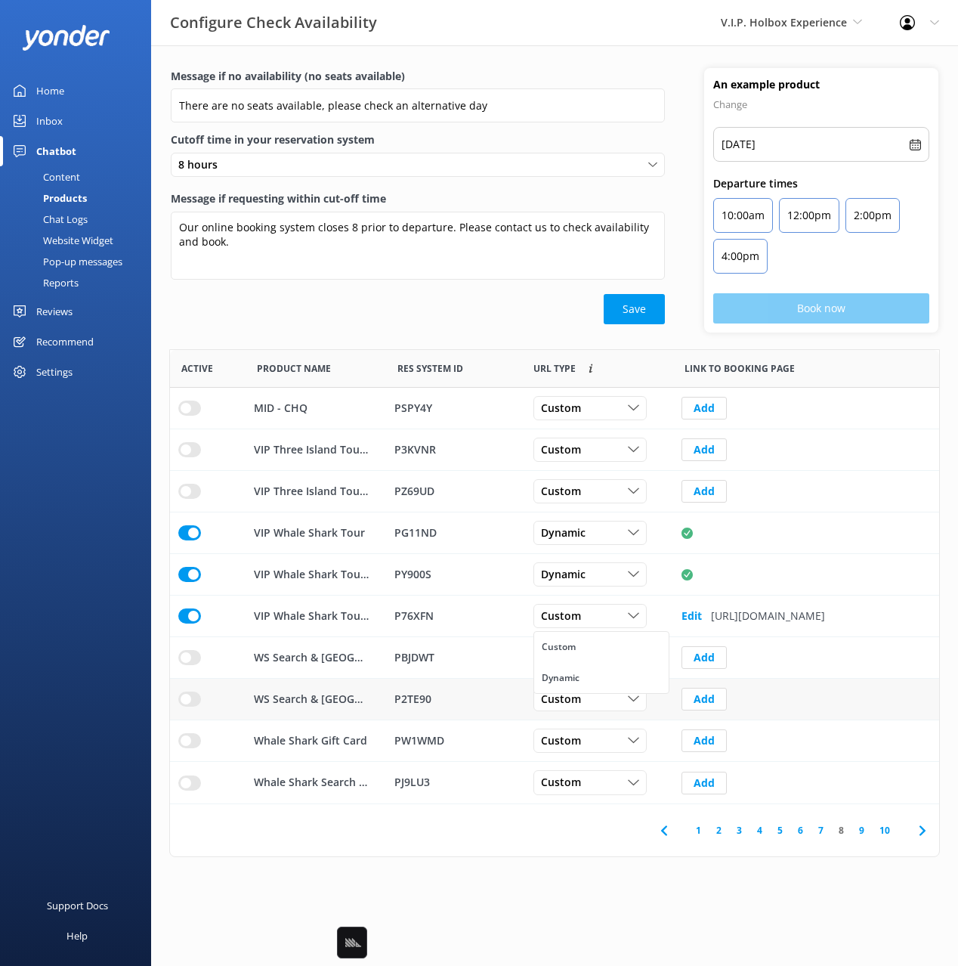
click at [599, 679] on link "Dynamic" at bounding box center [601, 678] width 135 height 30
click at [926, 827] on icon at bounding box center [923, 831] width 18 height 18
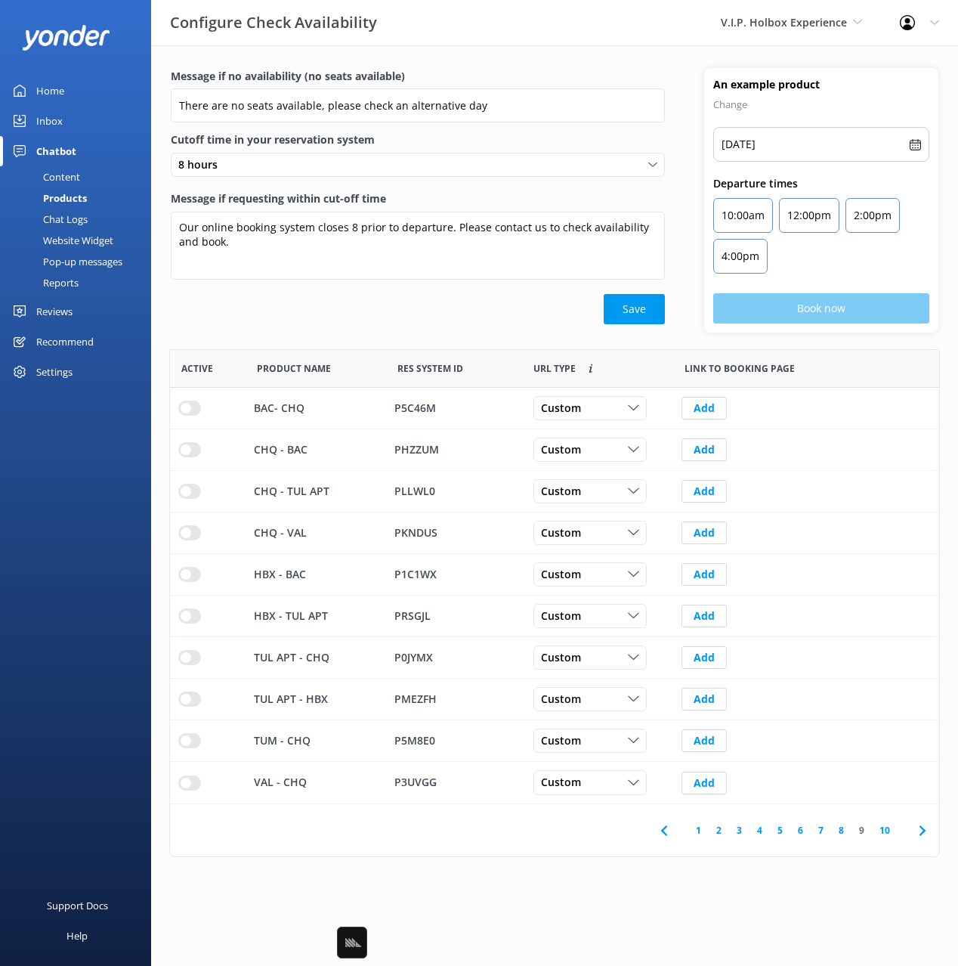
click at [915, 824] on icon at bounding box center [923, 831] width 18 height 18
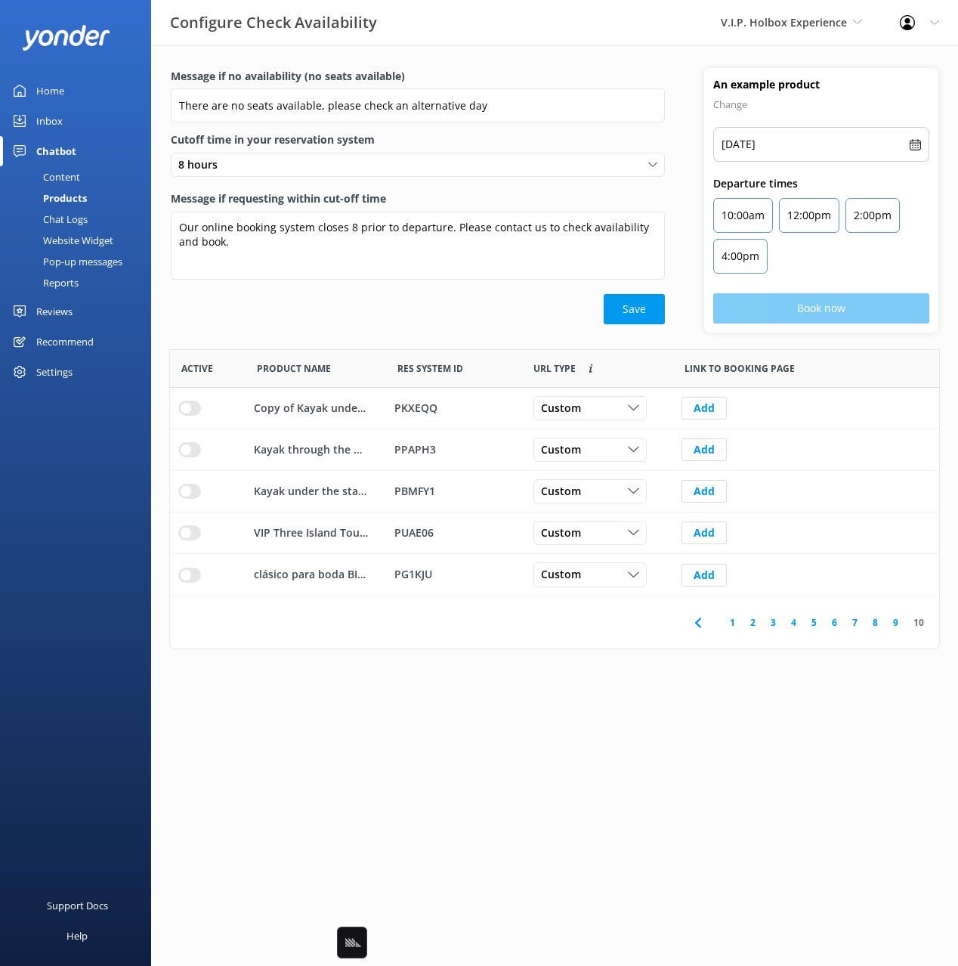
scroll to position [246, 769]
click at [550, 755] on html "Configure Check Availability V.I.P. Holbox Experience Black Cat Cruises [GEOGRA…" at bounding box center [479, 483] width 958 height 966
click at [70, 212] on div "Chat Logs" at bounding box center [48, 219] width 79 height 21
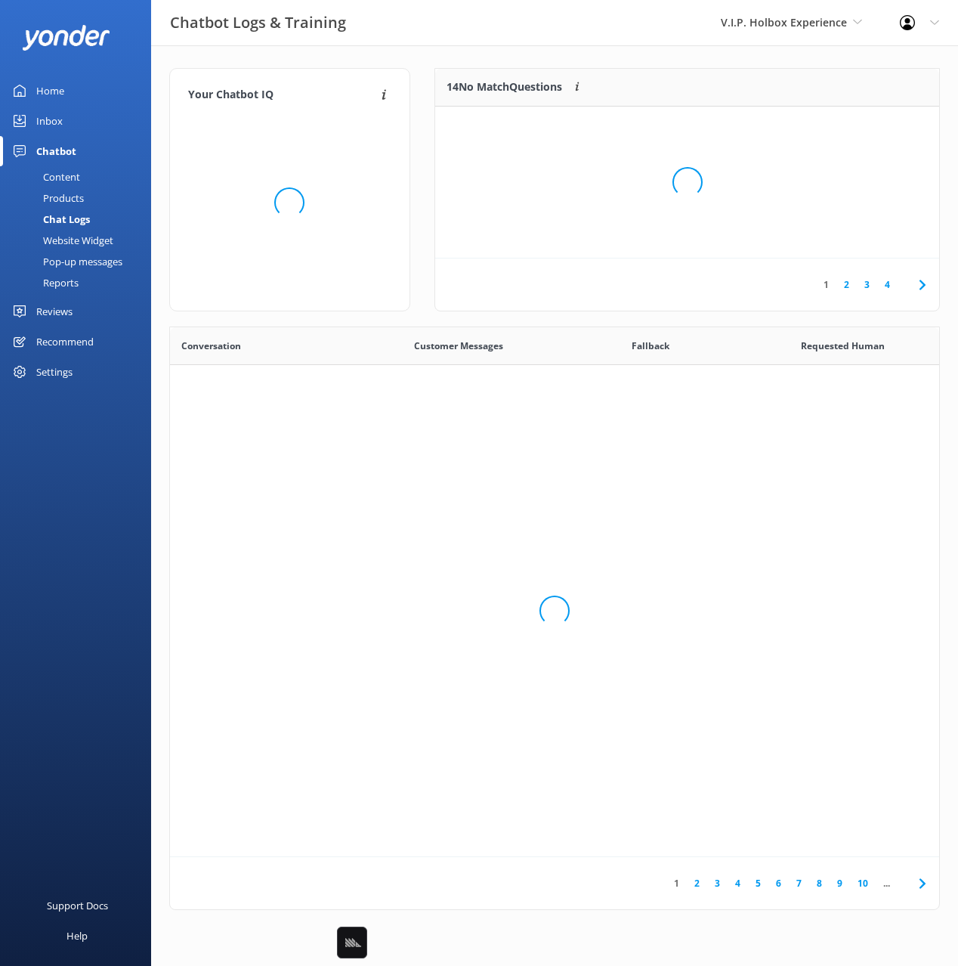
scroll to position [530, 769]
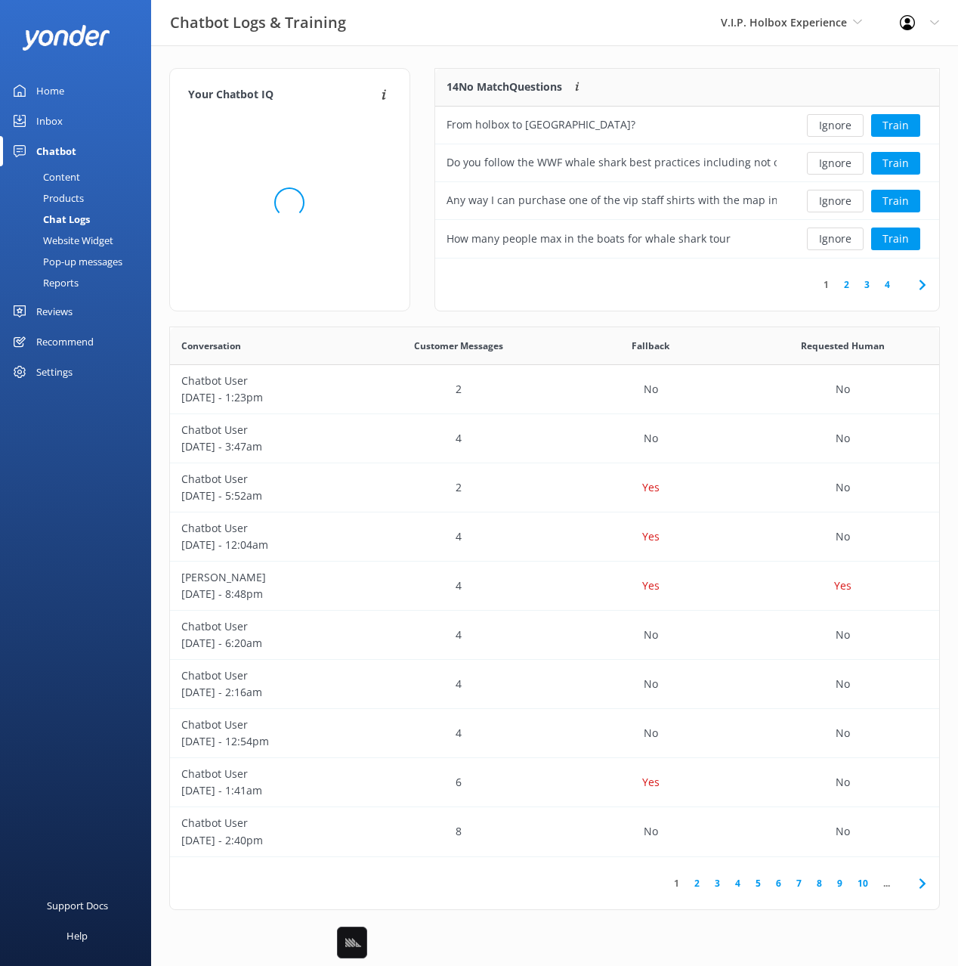
click at [420, 190] on div "Your Chatbot IQ Your Chatbot IQ is the percentage of trained FAQs against untra…" at bounding box center [289, 197] width 265 height 259
click at [78, 191] on div "Products" at bounding box center [46, 197] width 75 height 21
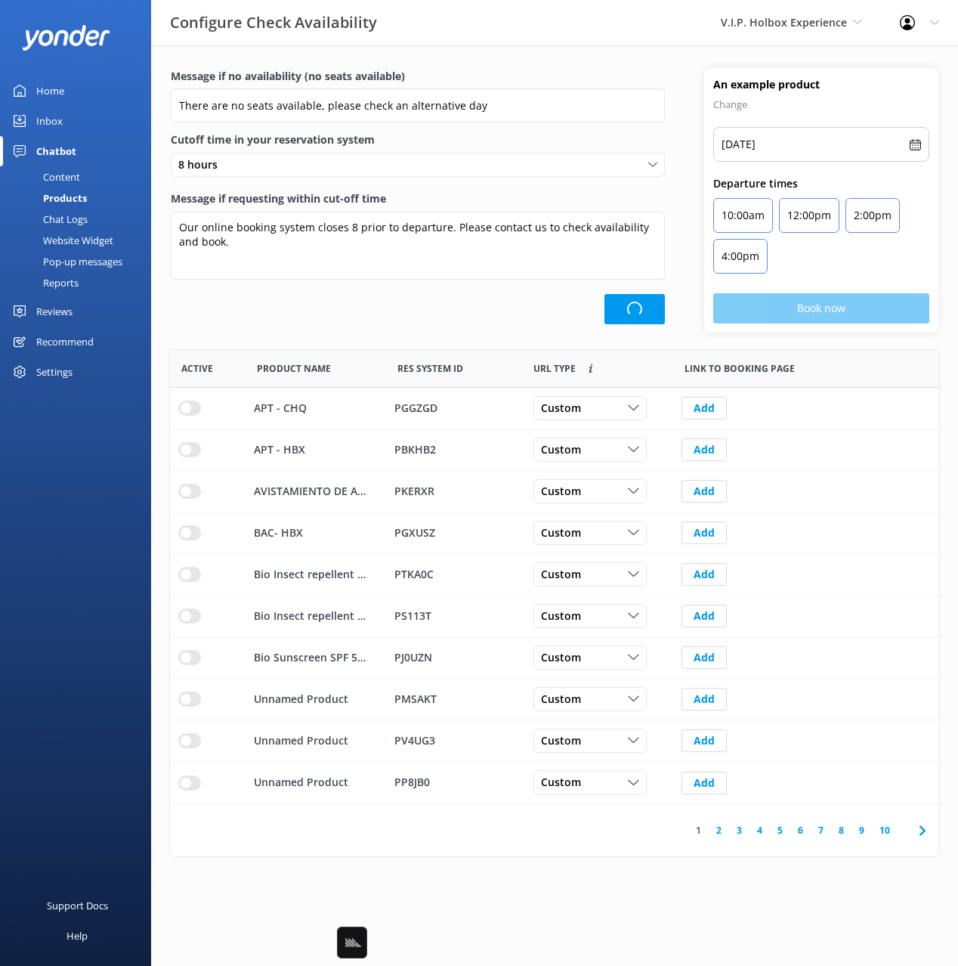
scroll to position [454, 769]
click at [61, 172] on div "Content" at bounding box center [44, 176] width 71 height 21
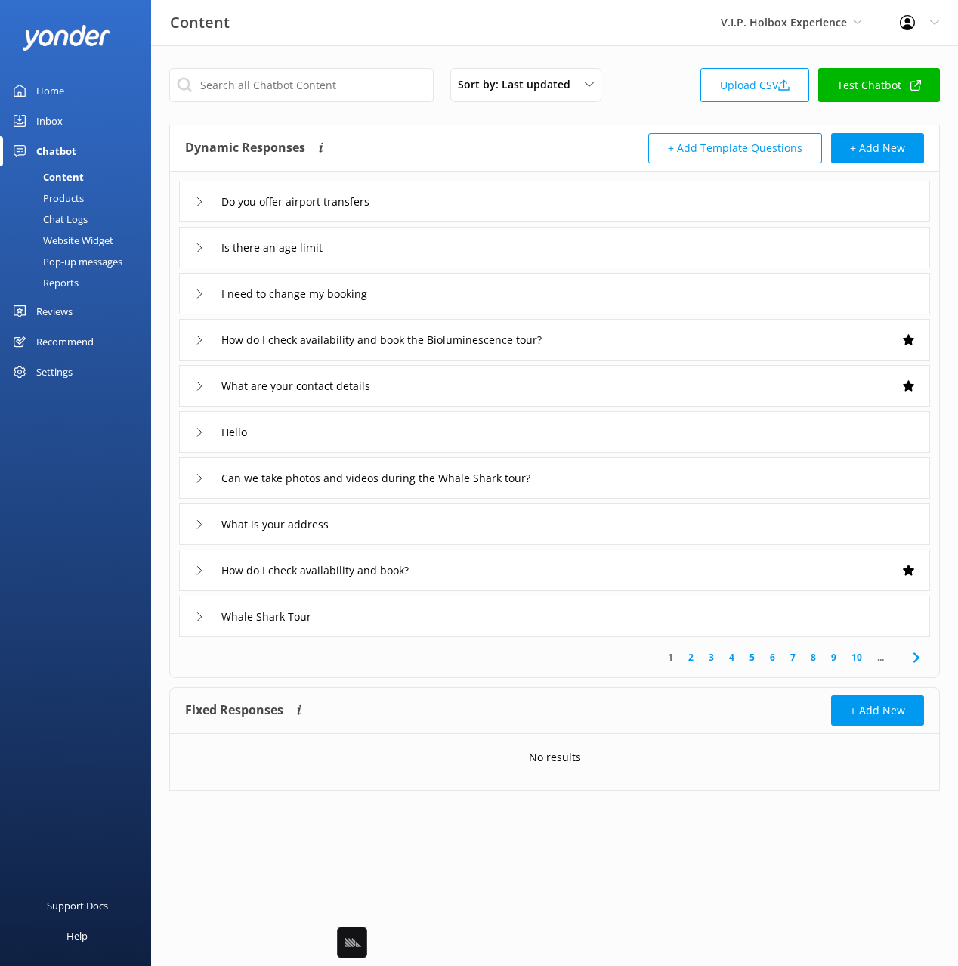
drag, startPoint x: 428, startPoint y: 123, endPoint x: 326, endPoint y: 63, distance: 118.2
click at [425, 122] on div "Sort by: Last updated Title Last updated Upload CSV Test Chatbot Dynamic Respon…" at bounding box center [554, 440] width 807 height 791
click at [310, 57] on div "Sort by: Last updated Title Last updated Upload CSV Test Chatbot Dynamic Respon…" at bounding box center [554, 440] width 807 height 791
drag, startPoint x: 93, startPoint y: 465, endPoint x: 98, endPoint y: 404, distance: 61.4
click at [93, 465] on div "Home Inbox Chatbot Content Products Chat Logs Website Widget Pop-up messages Re…" at bounding box center [75, 241] width 151 height 483
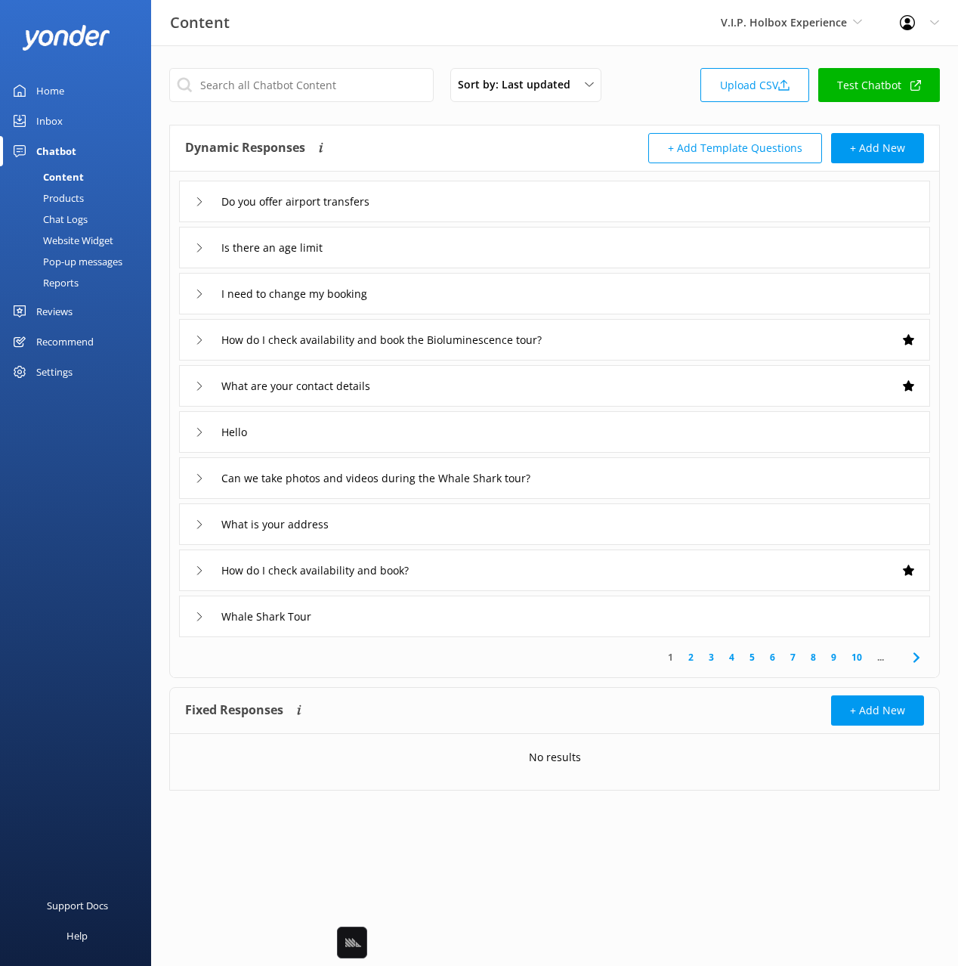
click at [70, 339] on div "Recommend" at bounding box center [64, 342] width 57 height 30
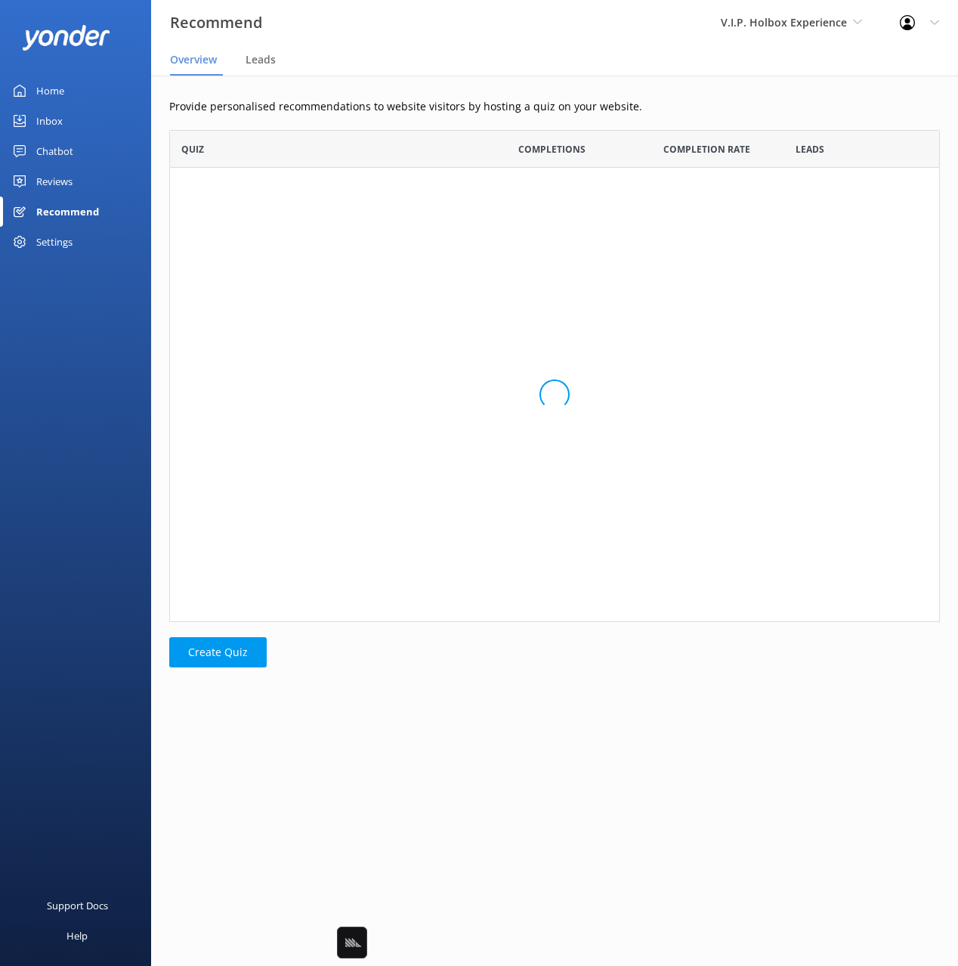
scroll to position [492, 771]
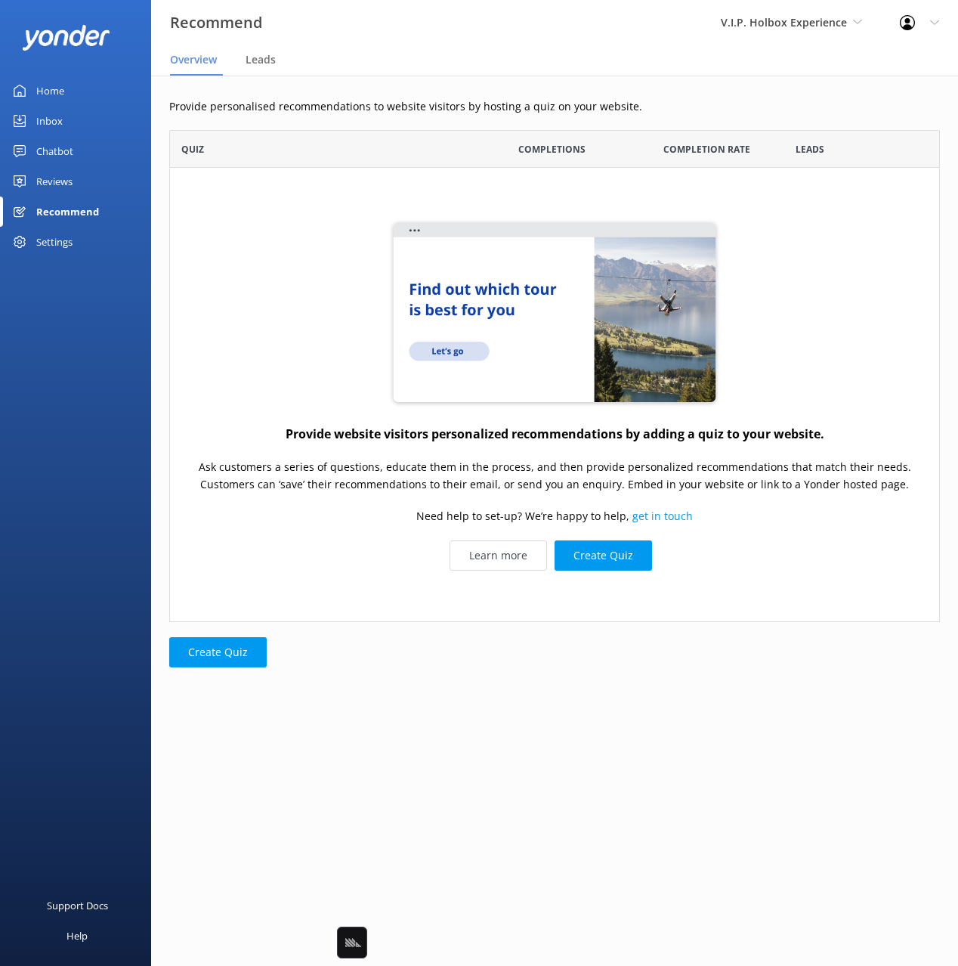
click at [73, 397] on div "Home Inbox Chatbot Content Products Chat Logs Website Widget Pop-up messages Re…" at bounding box center [75, 241] width 151 height 483
click at [79, 396] on div "Home Inbox Chatbot Content Products Chat Logs Website Widget Pop-up messages Re…" at bounding box center [75, 241] width 151 height 483
click at [66, 365] on div "Home Inbox Chatbot Content Products Chat Logs Website Widget Pop-up messages Re…" at bounding box center [75, 241] width 151 height 483
drag, startPoint x: 59, startPoint y: 153, endPoint x: 68, endPoint y: 184, distance: 32.3
click at [59, 153] on div "Chatbot" at bounding box center [54, 151] width 37 height 30
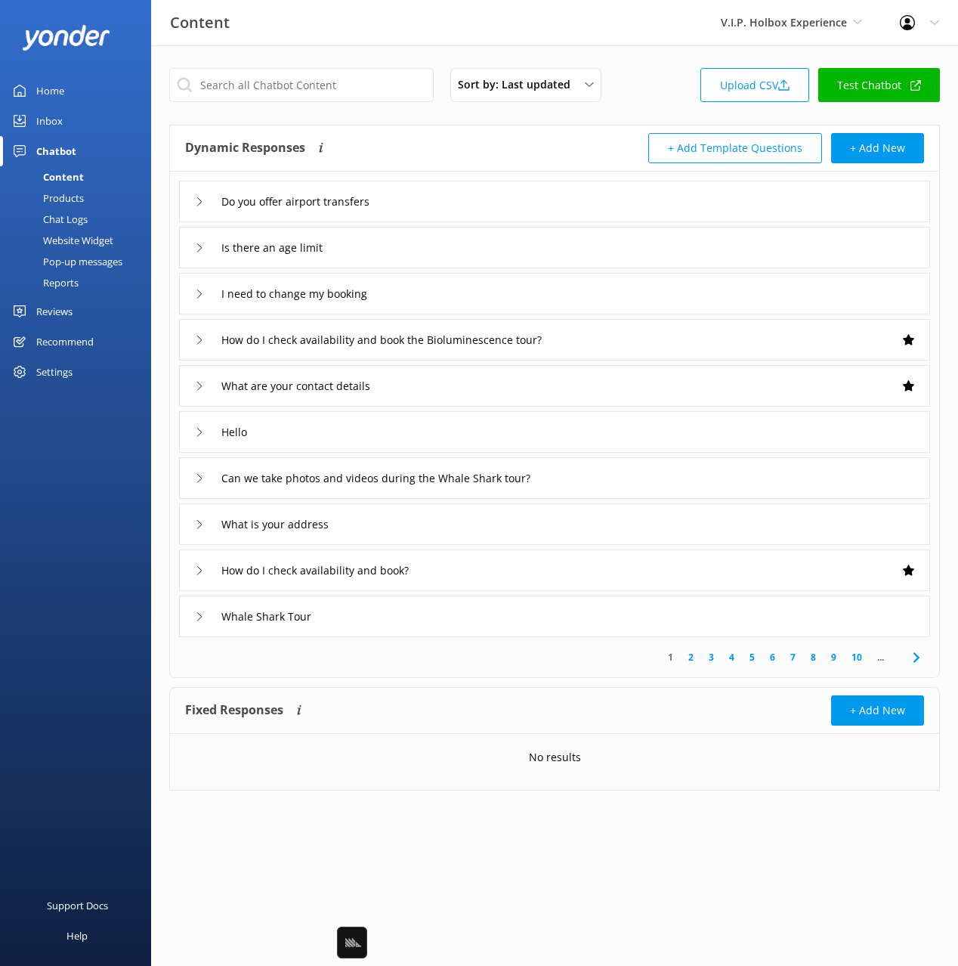
drag, startPoint x: 80, startPoint y: 219, endPoint x: 122, endPoint y: 209, distance: 43.6
click at [81, 218] on div "Chat Logs" at bounding box center [48, 219] width 79 height 21
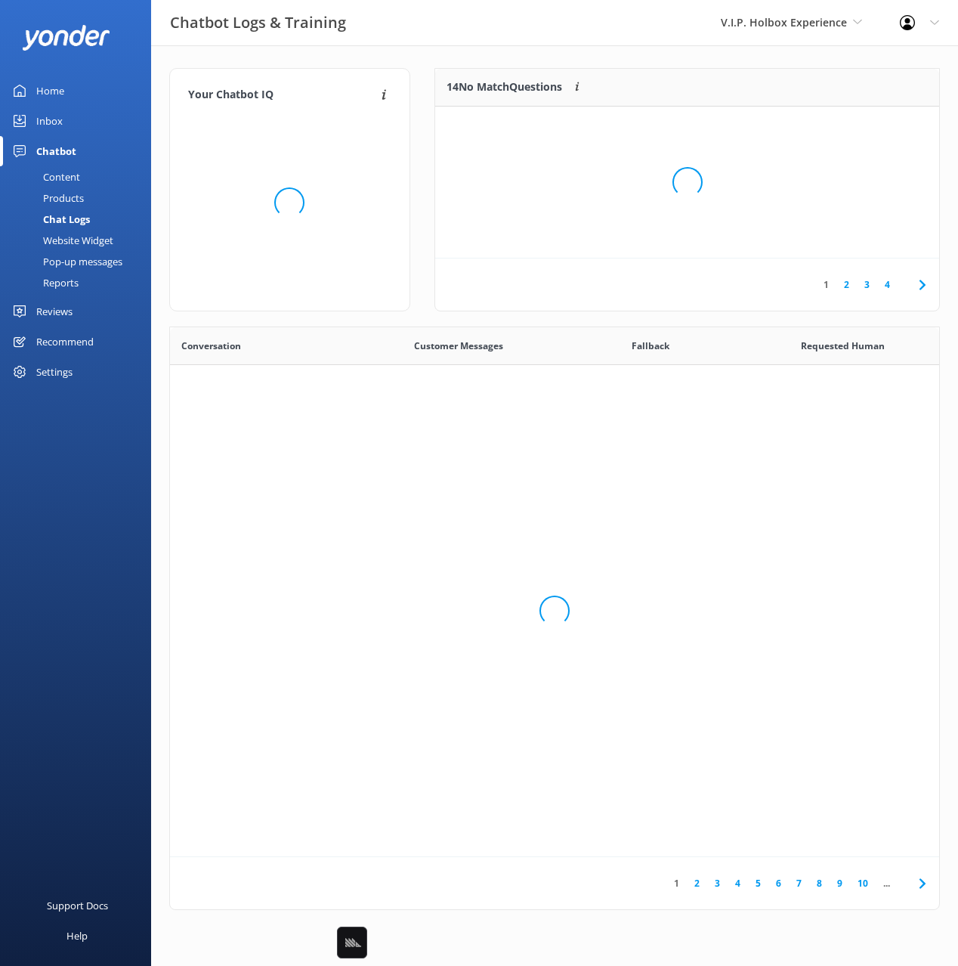
scroll to position [530, 769]
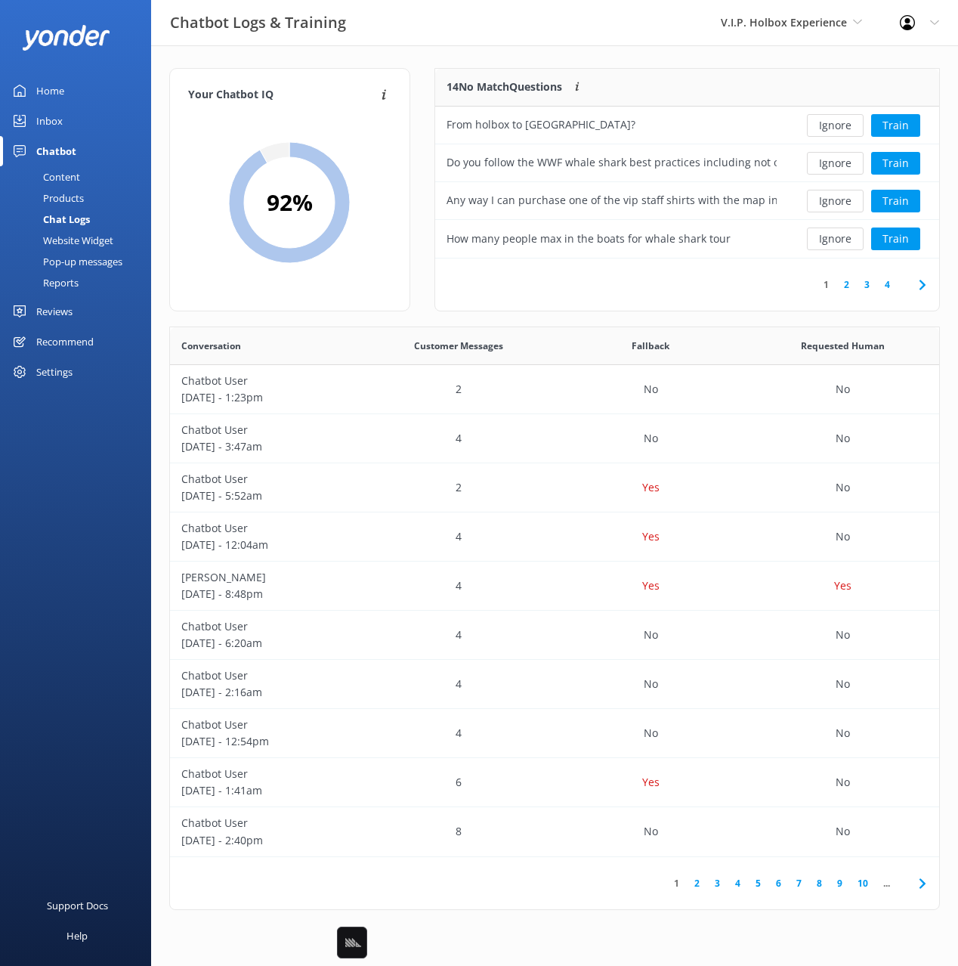
click at [62, 339] on div "Recommend" at bounding box center [64, 342] width 57 height 30
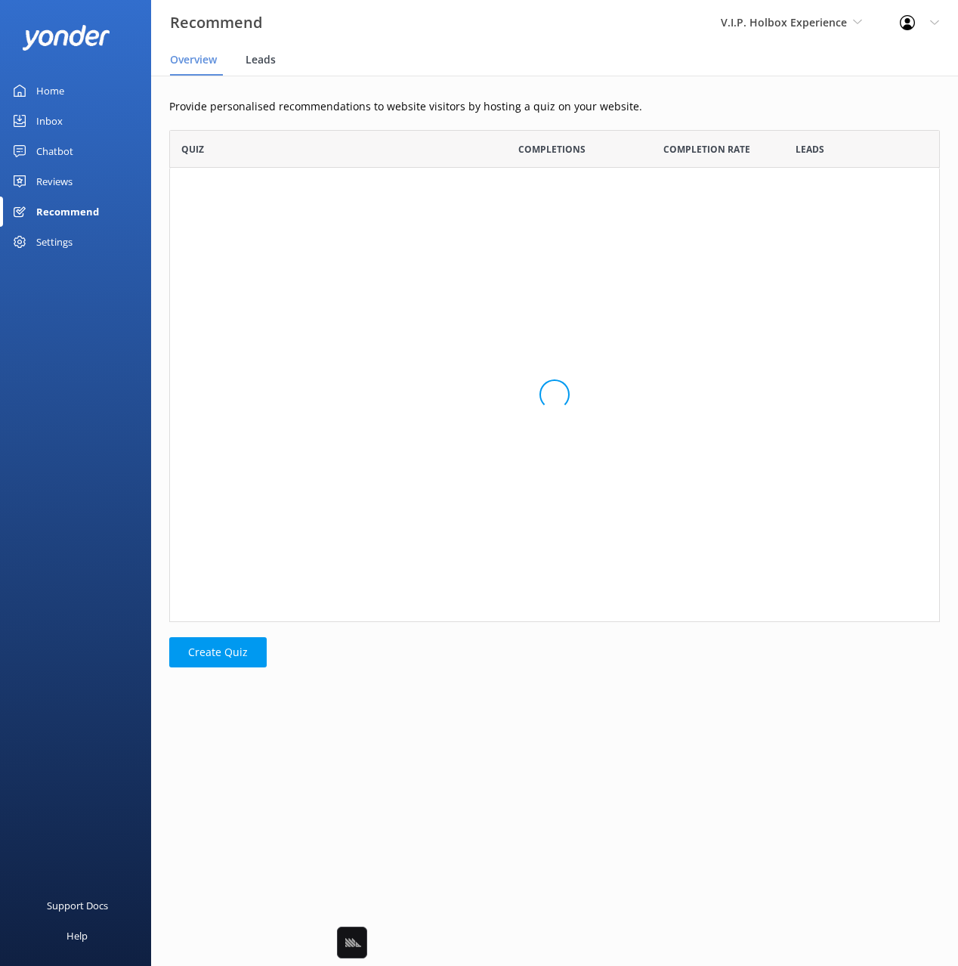
scroll to position [492, 771]
